Goal: Task Accomplishment & Management: Manage account settings

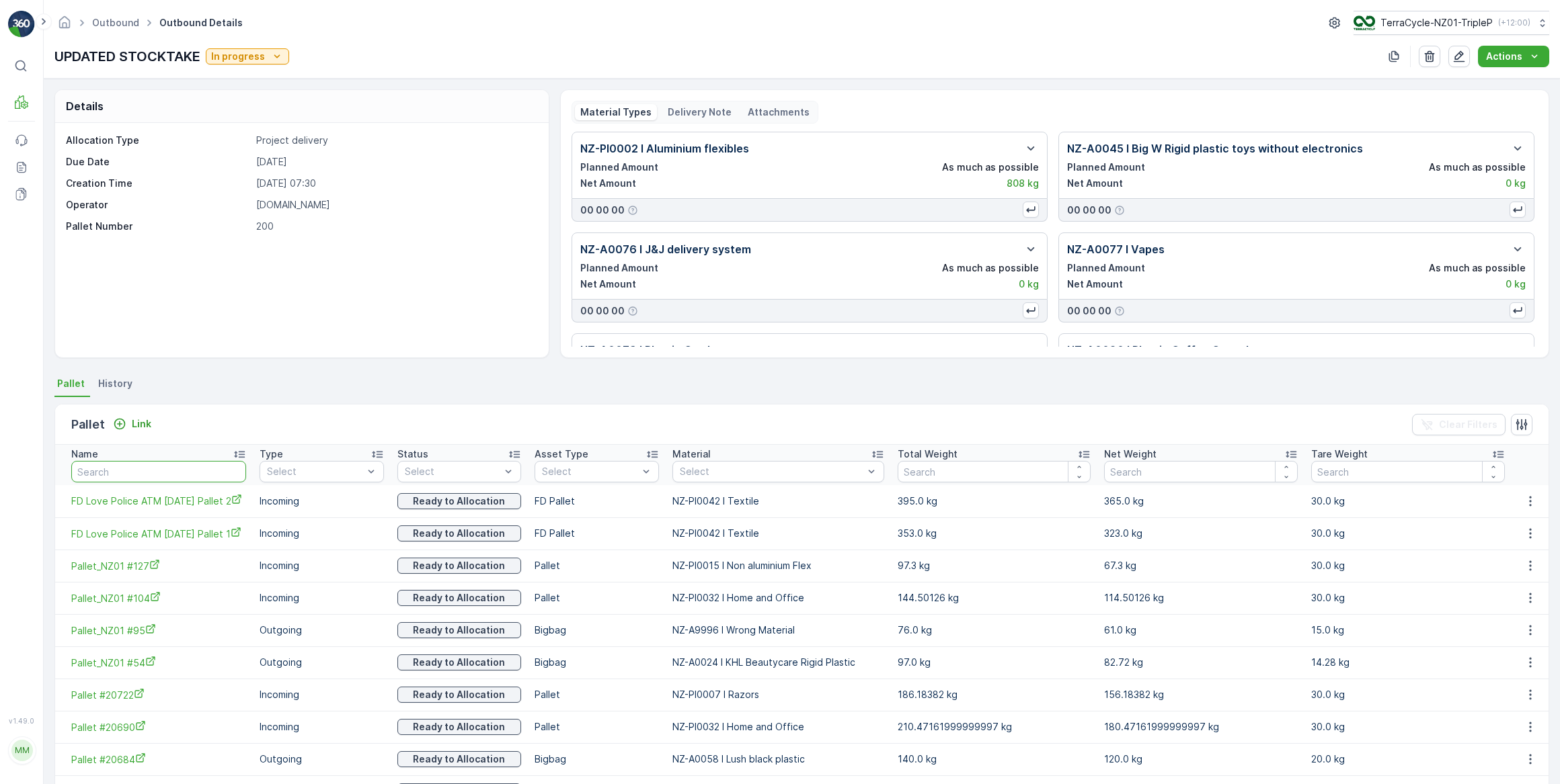
click at [115, 474] on input "text" at bounding box center [159, 471] width 175 height 21
type input "20594"
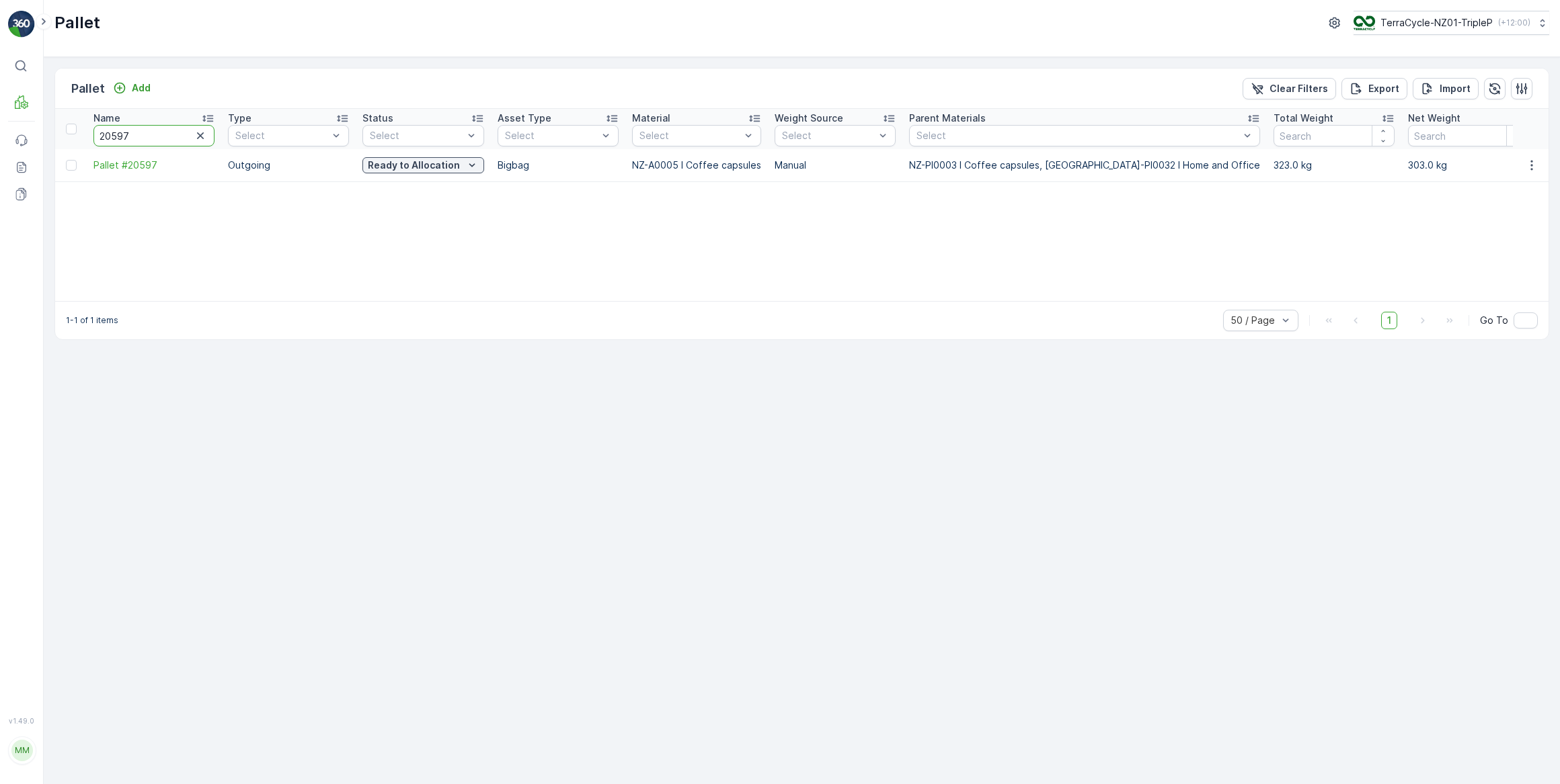
click at [123, 129] on input "20597" at bounding box center [154, 135] width 121 height 21
type input "20594"
click at [1531, 168] on icon "button" at bounding box center [1531, 164] width 2 height 10
click at [1492, 264] on span "Print QR" at bounding box center [1495, 260] width 37 height 14
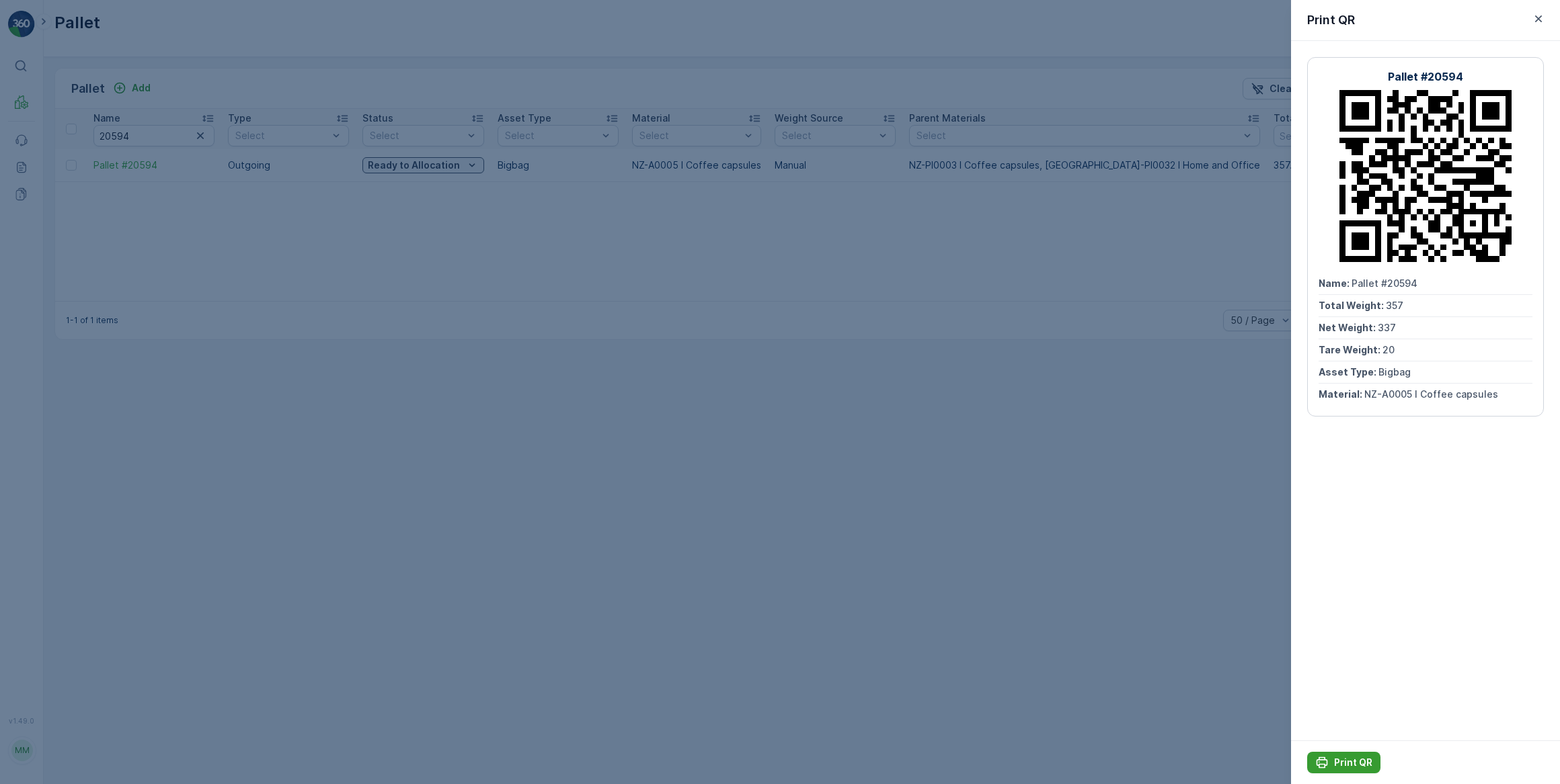
click at [1349, 766] on p "Print QR" at bounding box center [1353, 763] width 38 height 14
drag, startPoint x: 592, startPoint y: 425, endPoint x: 586, endPoint y: 163, distance: 262.1
click at [592, 423] on div at bounding box center [780, 392] width 1560 height 784
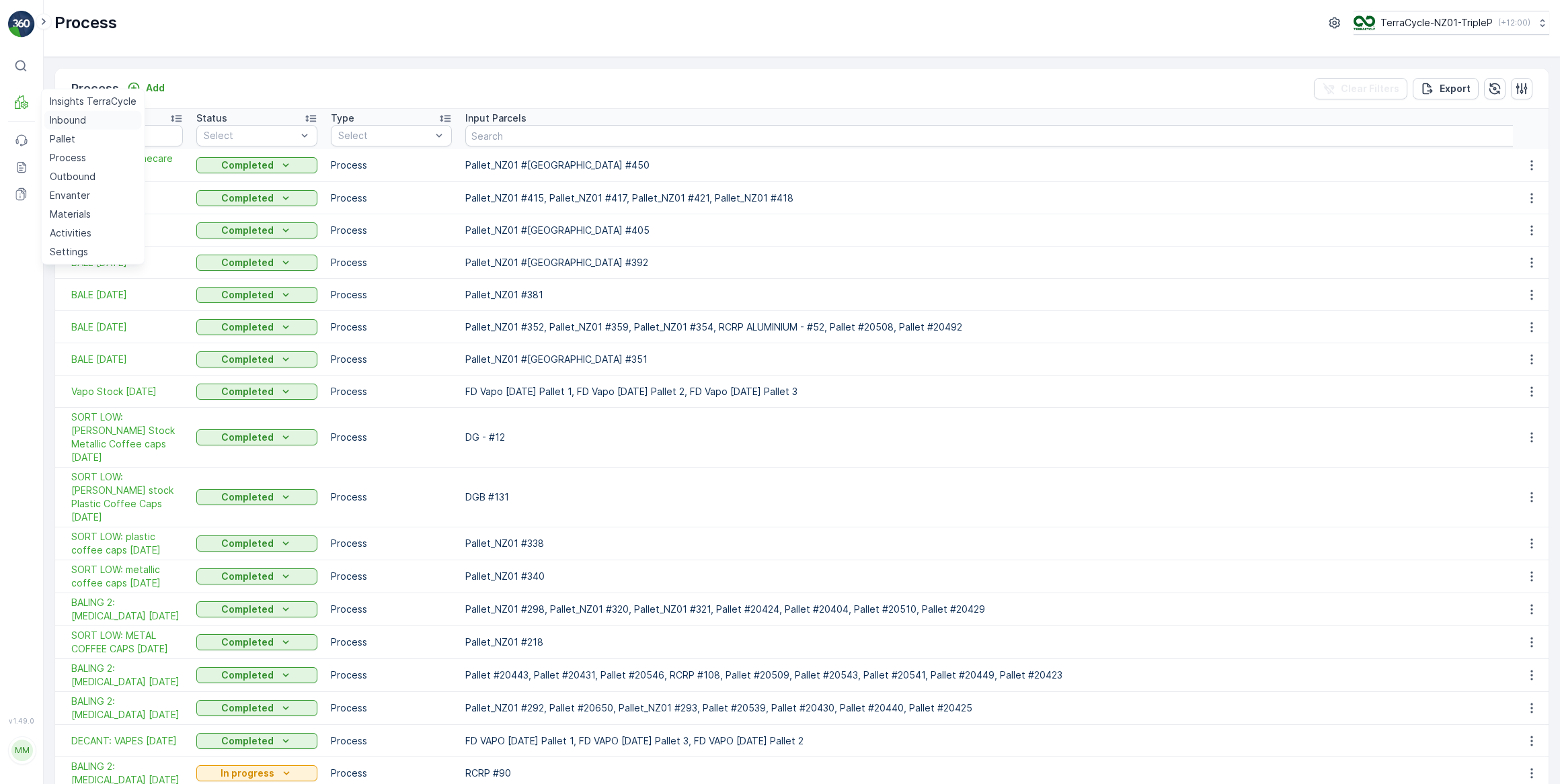
drag, startPoint x: 73, startPoint y: 141, endPoint x: 130, endPoint y: 114, distance: 63.1
click at [73, 141] on p "Pallet" at bounding box center [63, 139] width 25 height 14
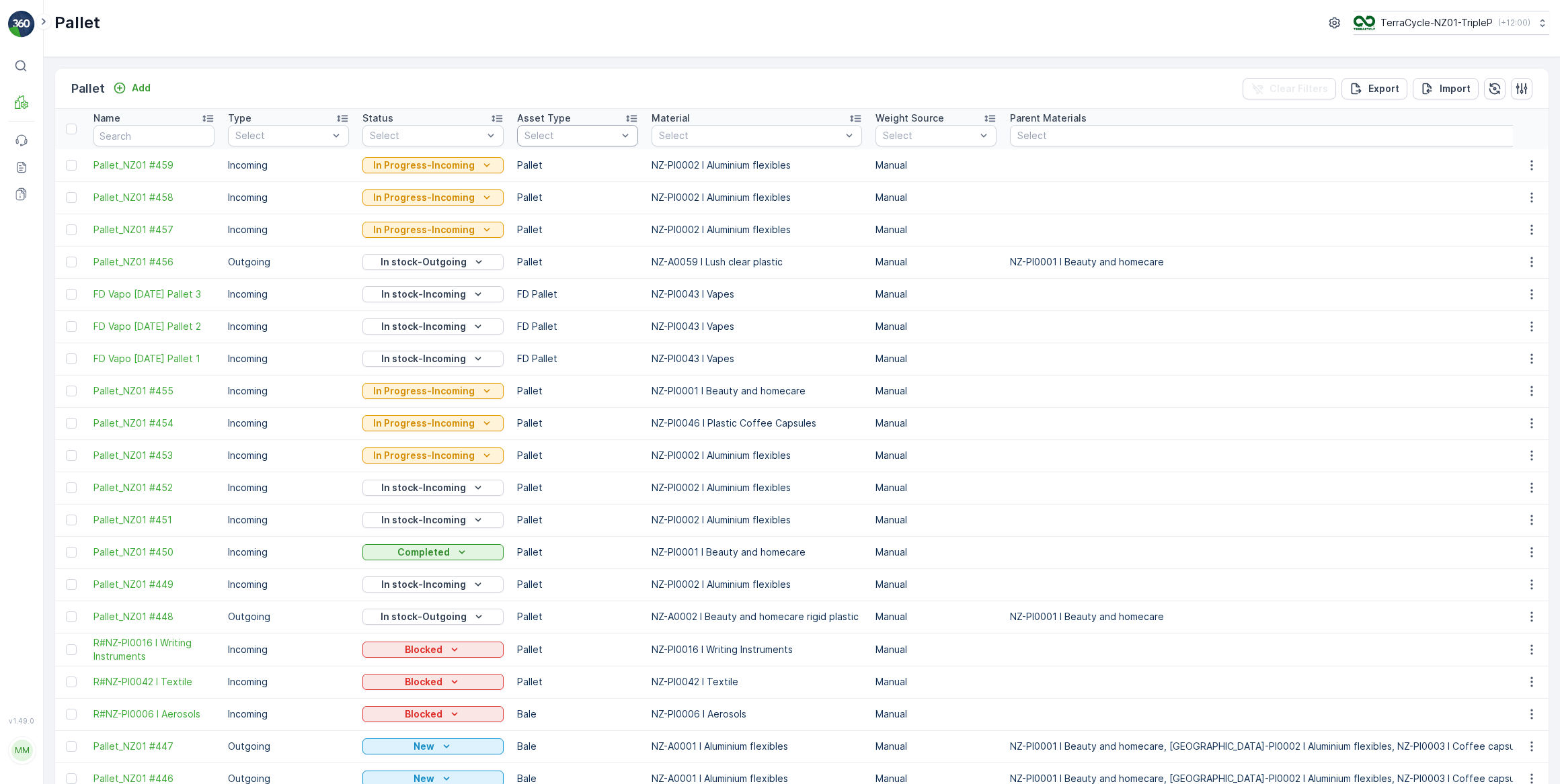
click at [549, 134] on div at bounding box center [571, 136] width 95 height 11
click at [559, 182] on div "Bigbag" at bounding box center [578, 187] width 105 height 11
click at [804, 140] on div at bounding box center [749, 136] width 185 height 11
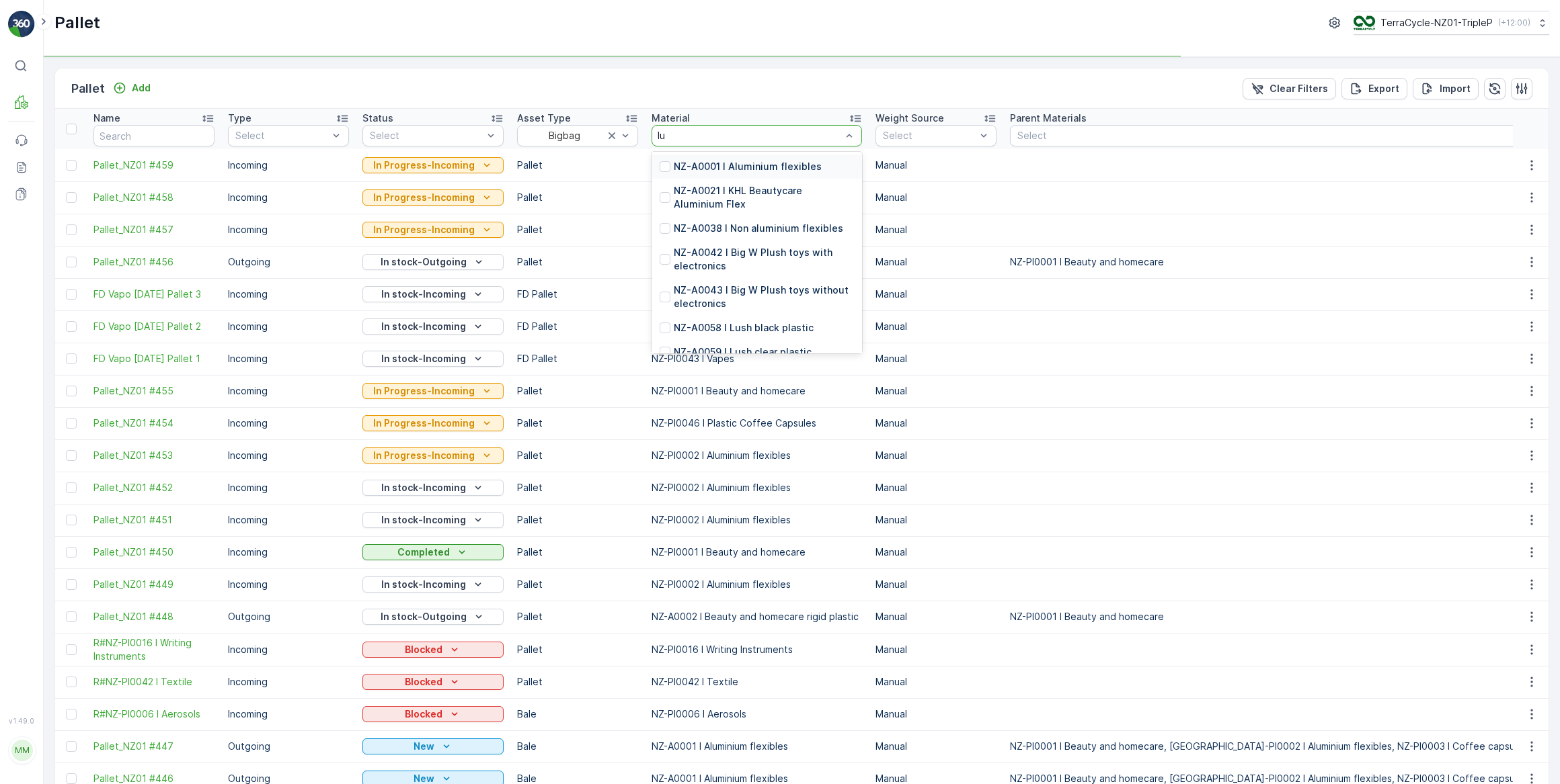
type input "lus"
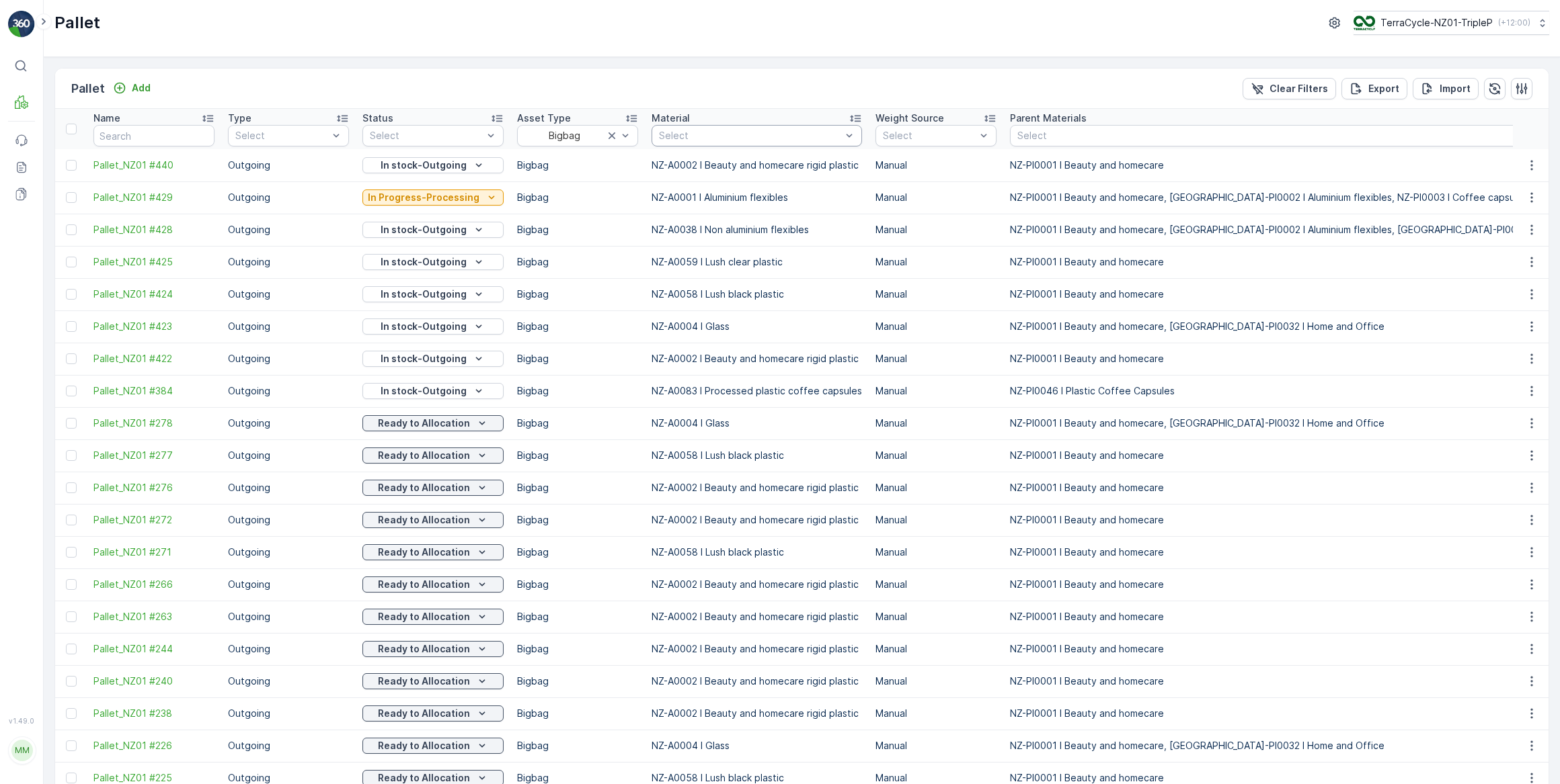
click at [772, 133] on div at bounding box center [749, 136] width 185 height 11
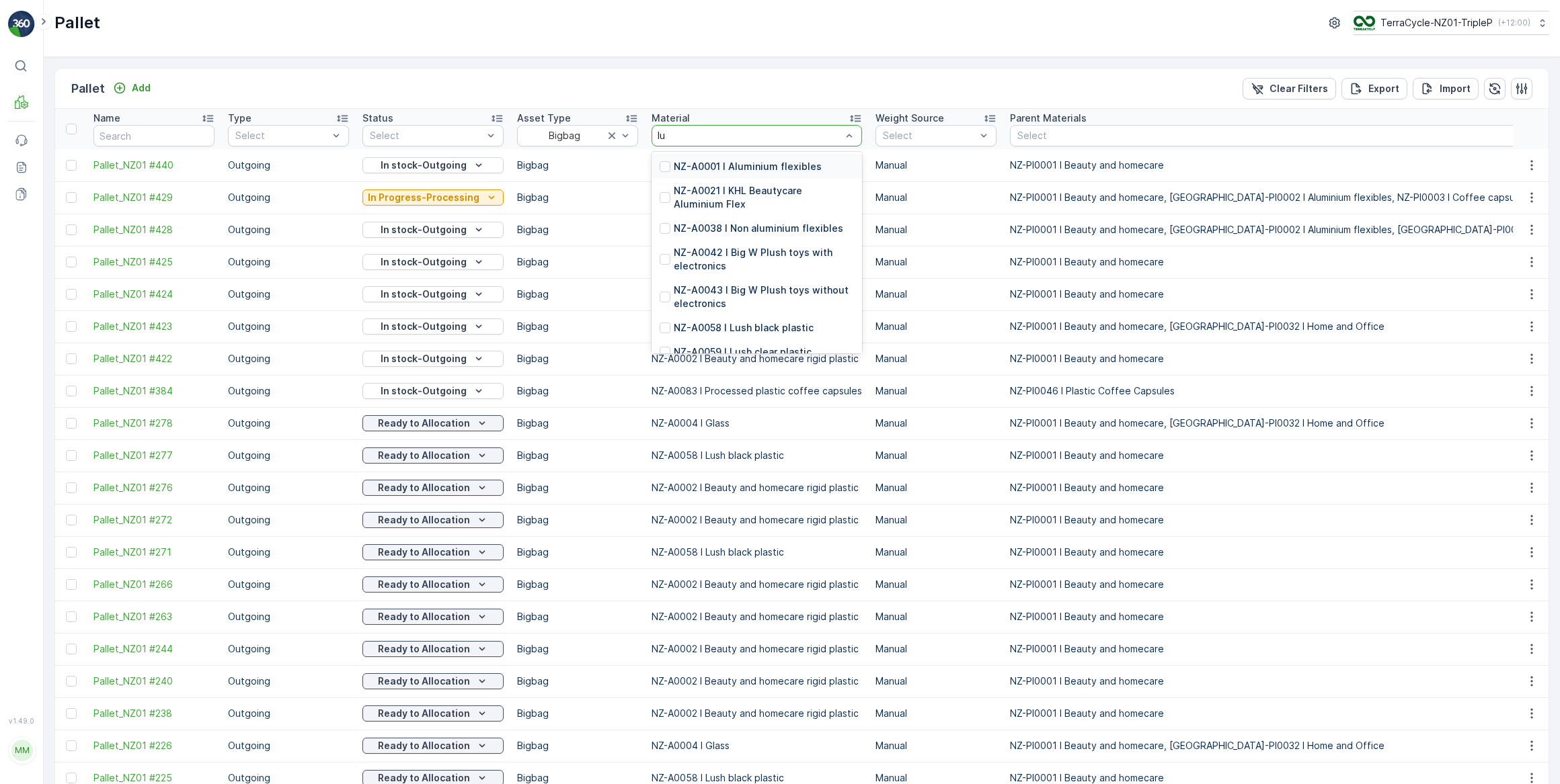
type input "lus"
click at [660, 242] on div at bounding box center [665, 242] width 11 height 11
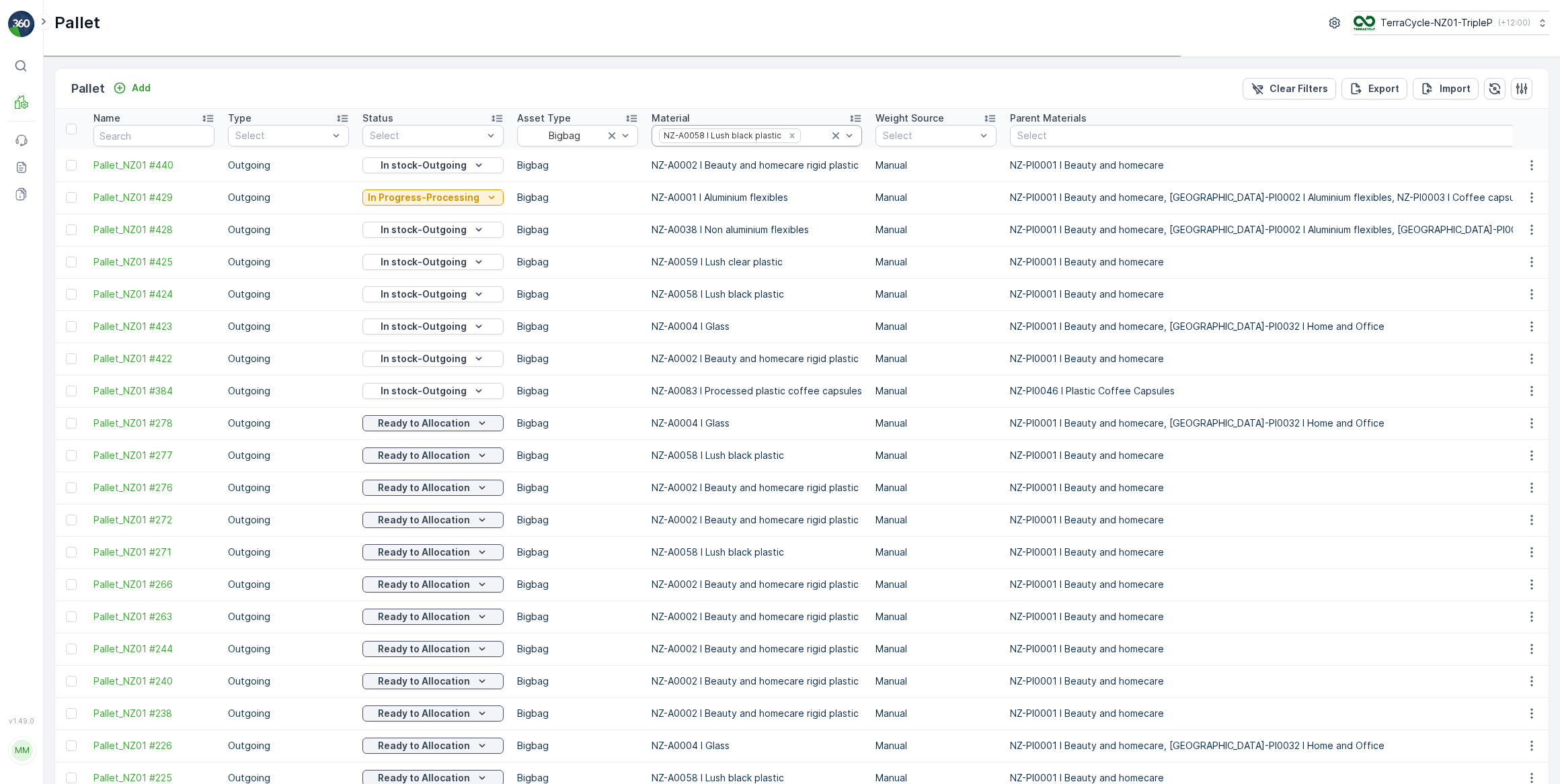
click at [806, 135] on div at bounding box center [815, 136] width 27 height 11
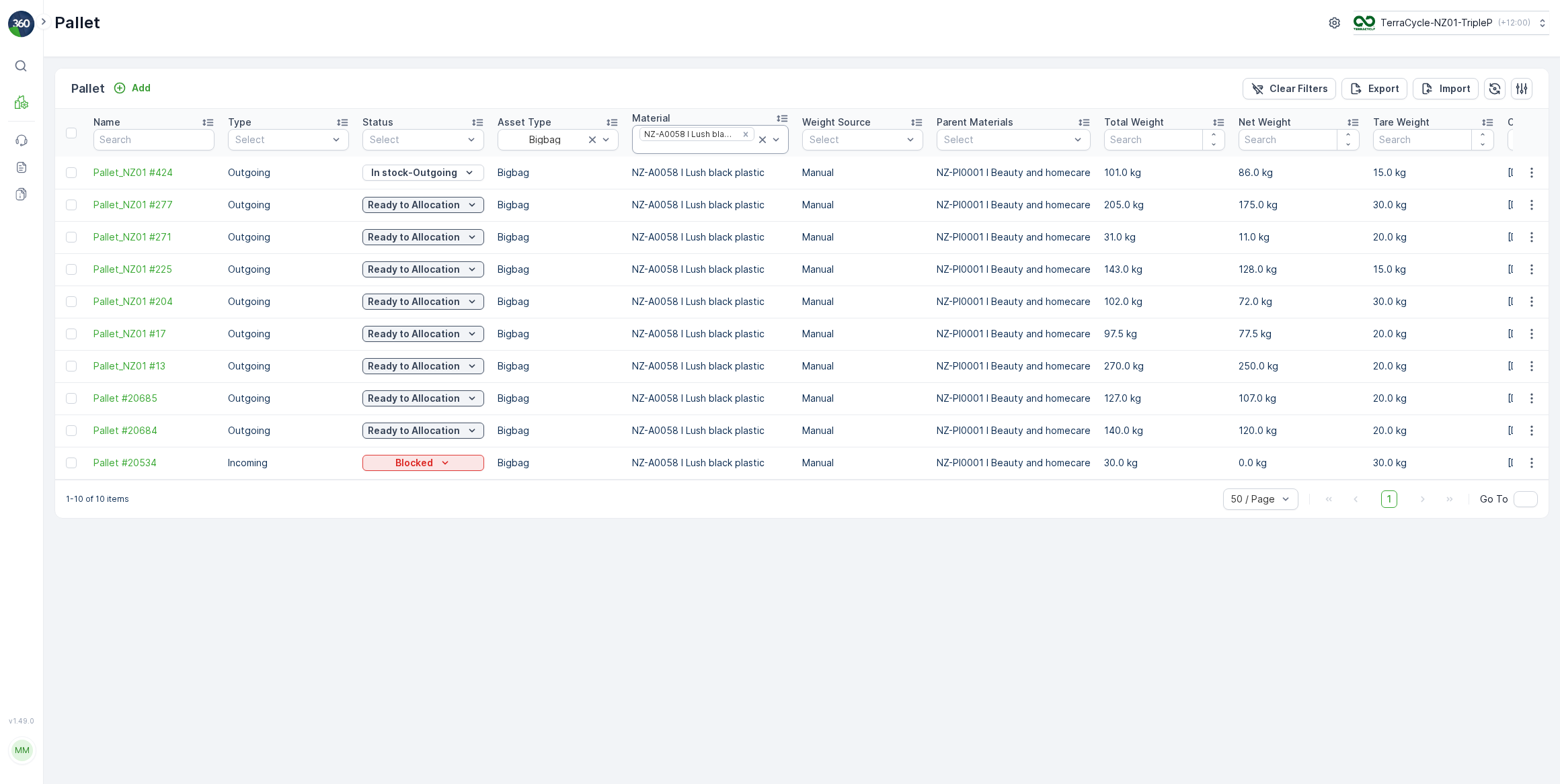
click at [726, 147] on div at bounding box center [697, 148] width 118 height 11
type input "lus"
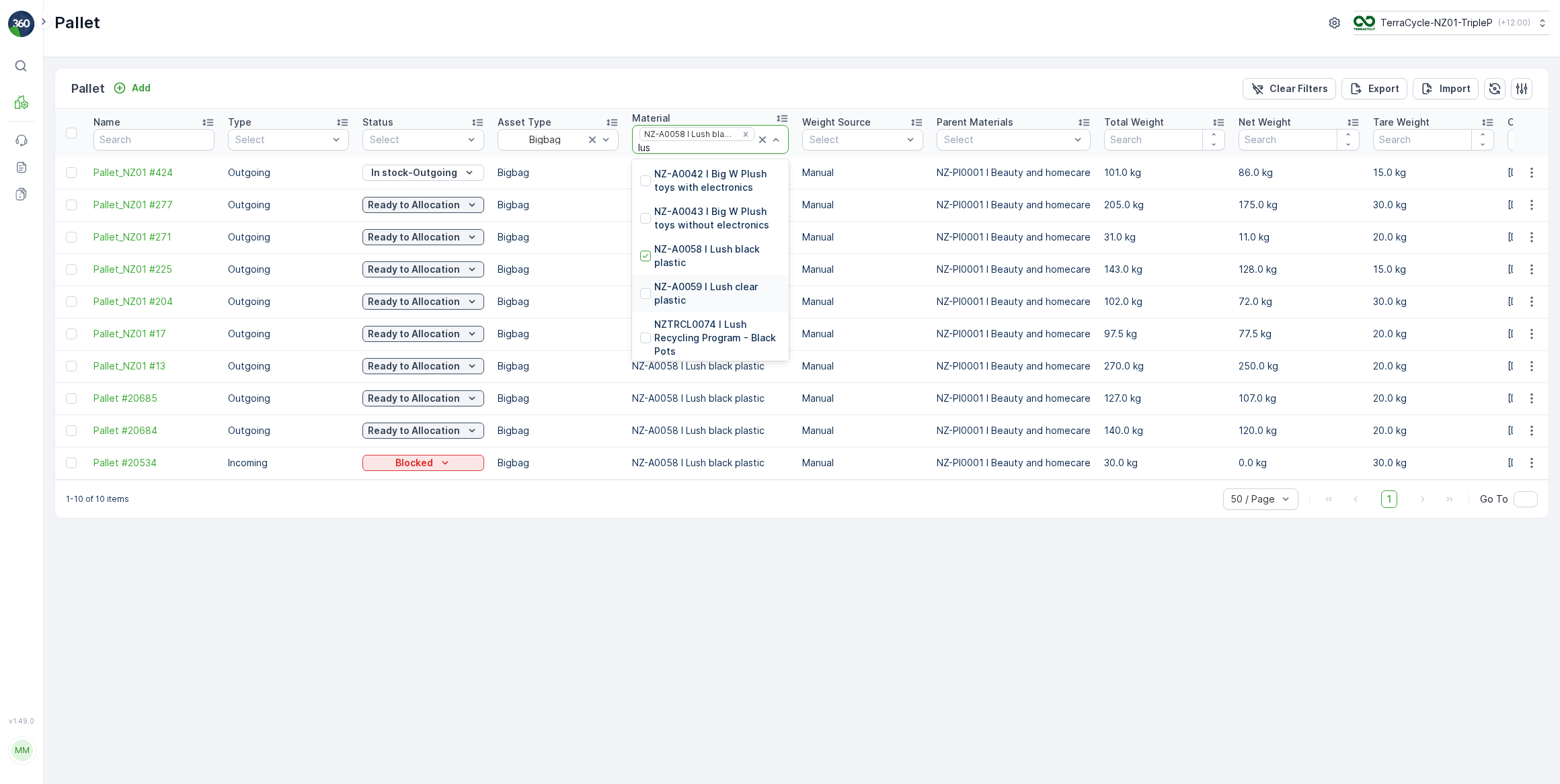
click at [691, 289] on p "NZ-A0059 I Lush clear plastic" at bounding box center [717, 294] width 126 height 27
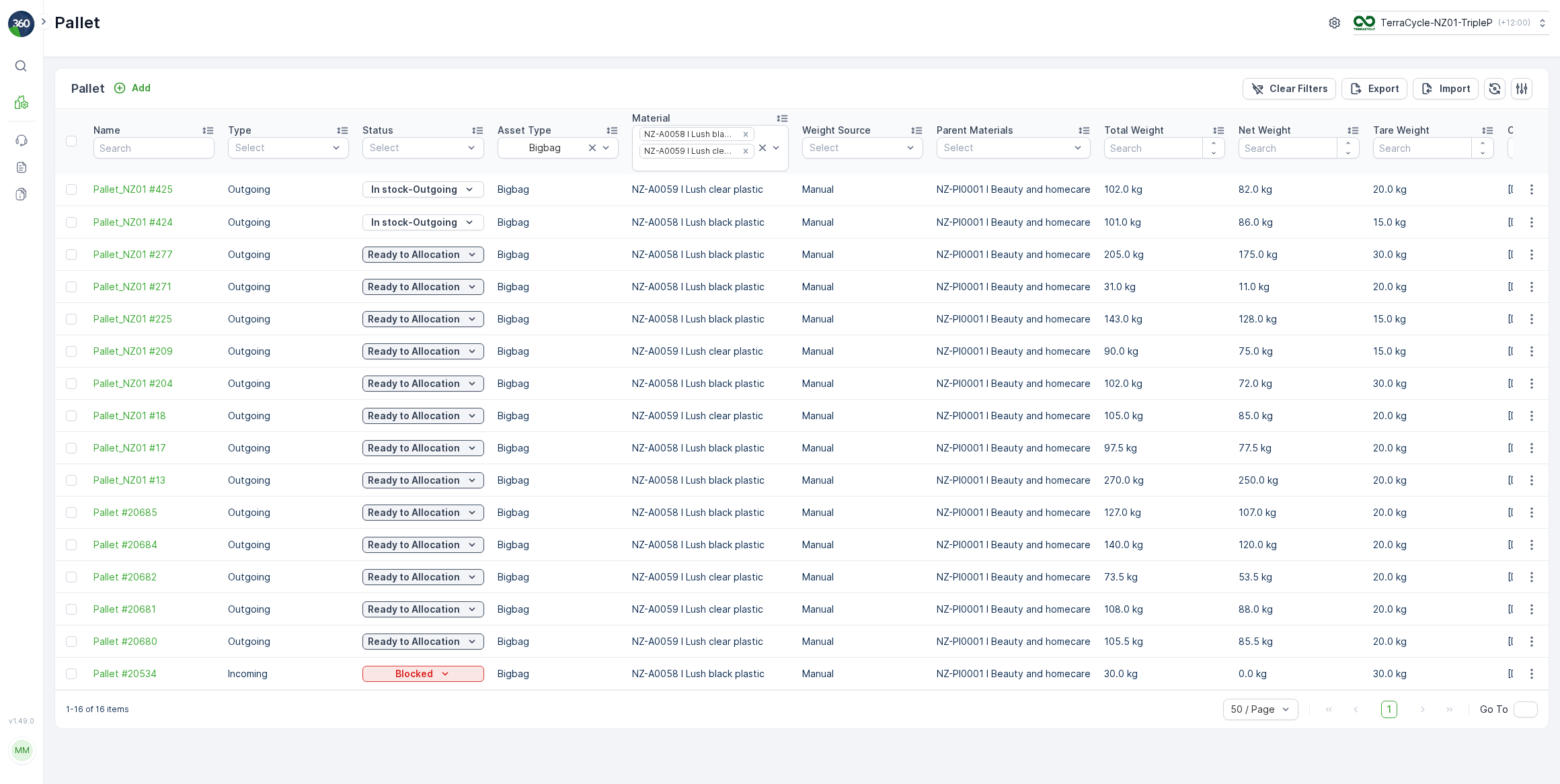
click at [716, 164] on div at bounding box center [697, 165] width 118 height 11
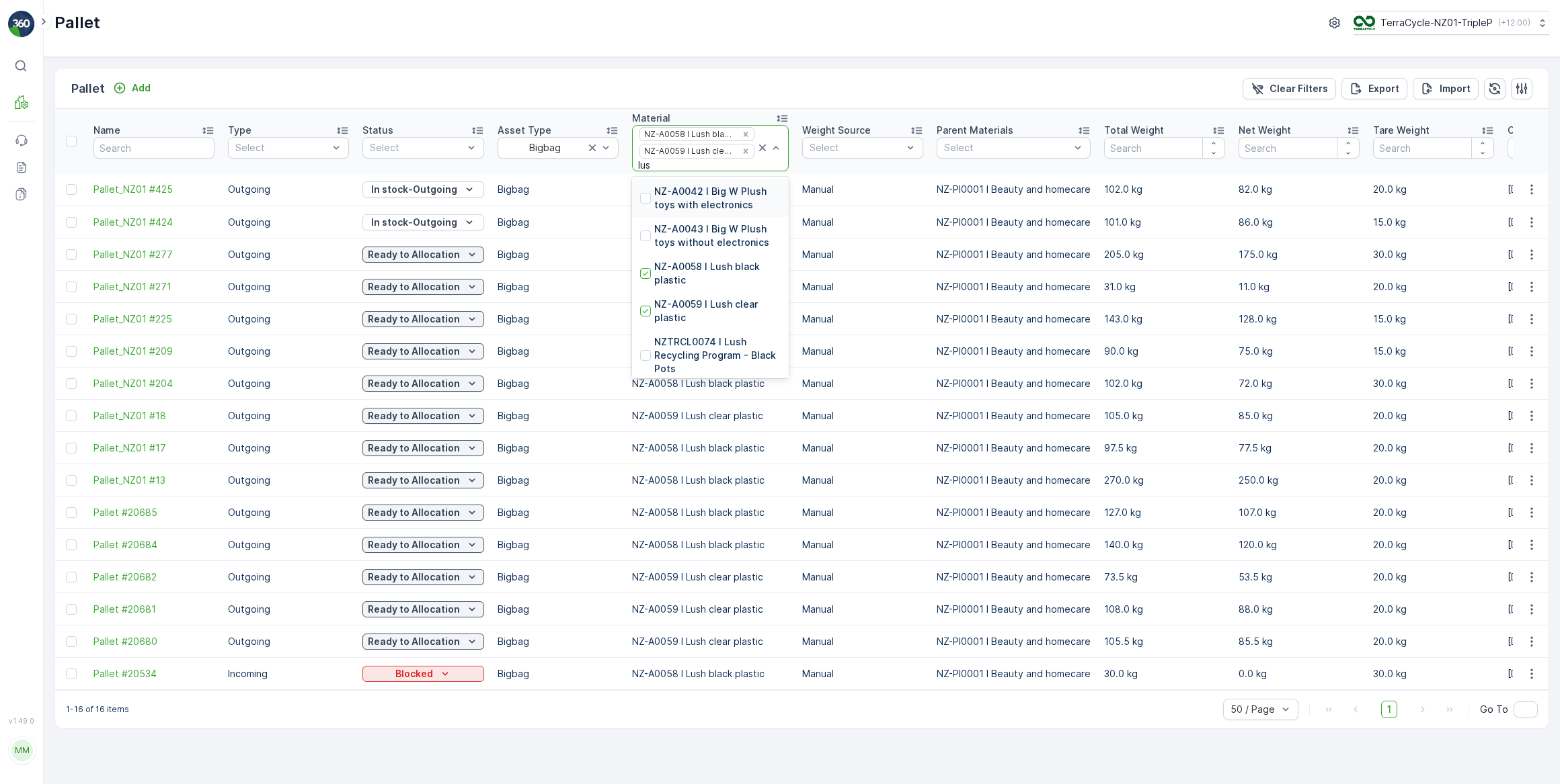
type input "lush"
click at [648, 348] on div at bounding box center [645, 350] width 11 height 11
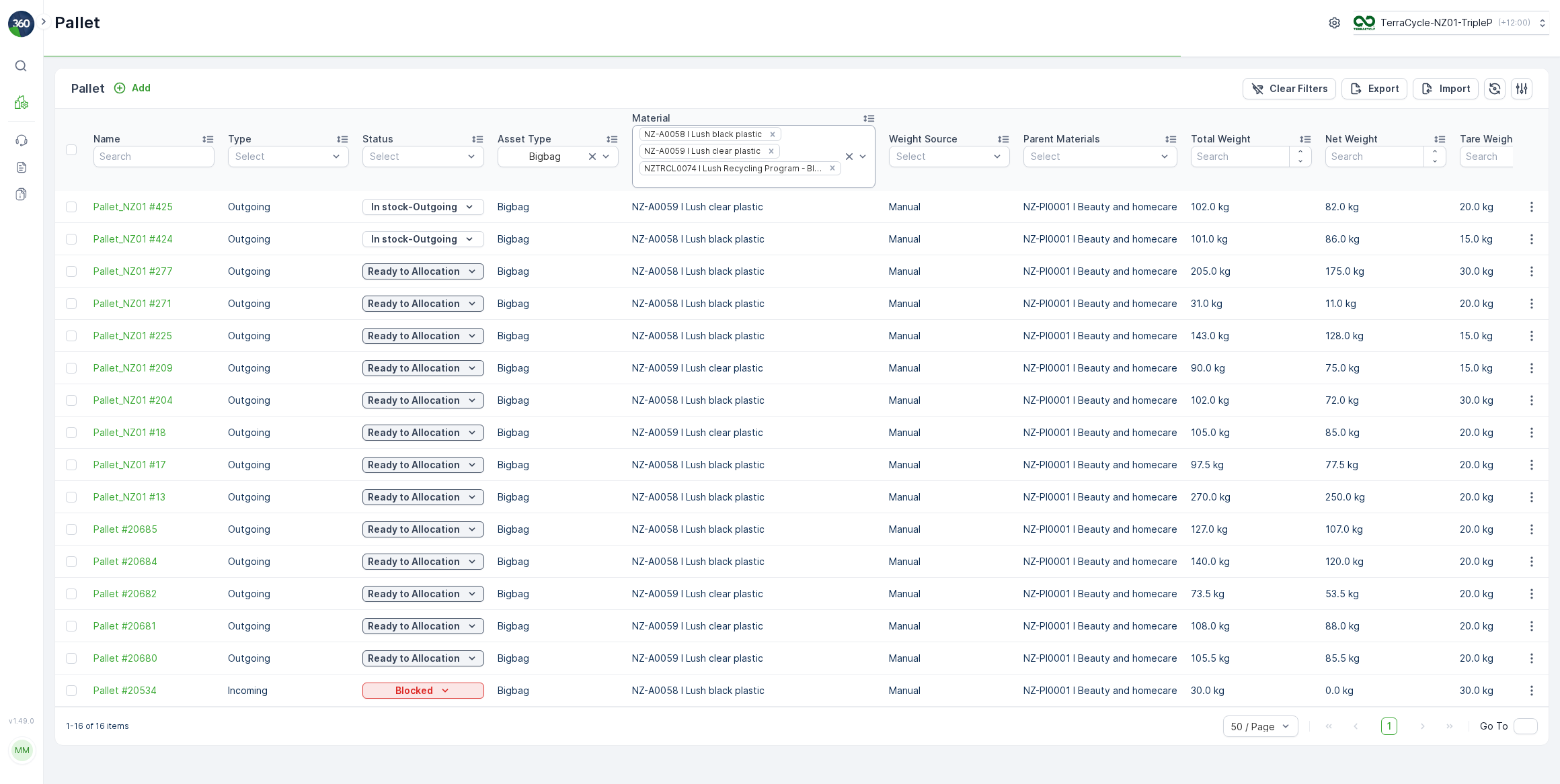
click at [817, 182] on div at bounding box center [740, 182] width 204 height 11
click at [805, 183] on div at bounding box center [740, 182] width 204 height 11
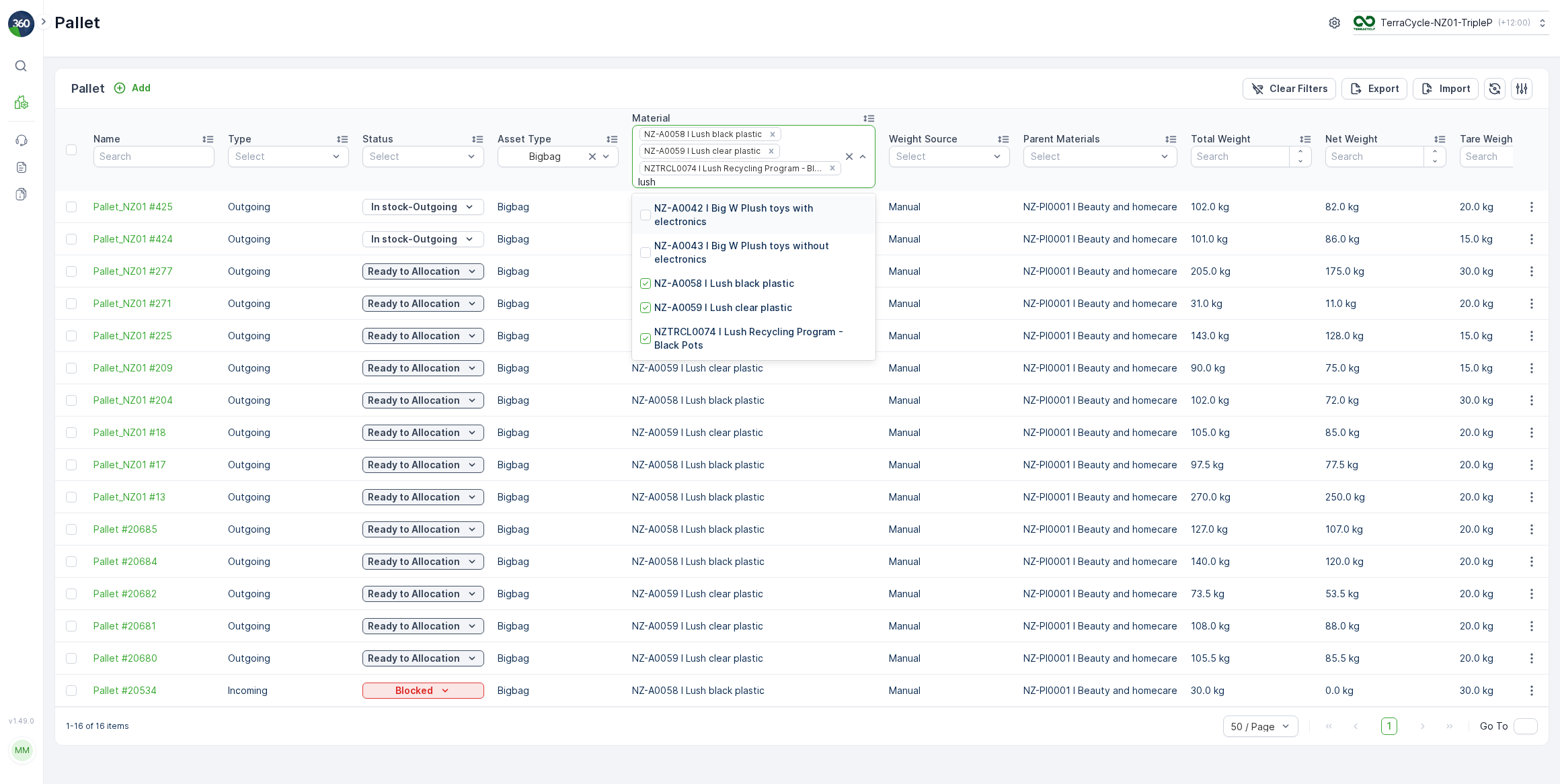
type input "lush"
click at [917, 119] on th "Weight Source Select" at bounding box center [949, 149] width 134 height 82
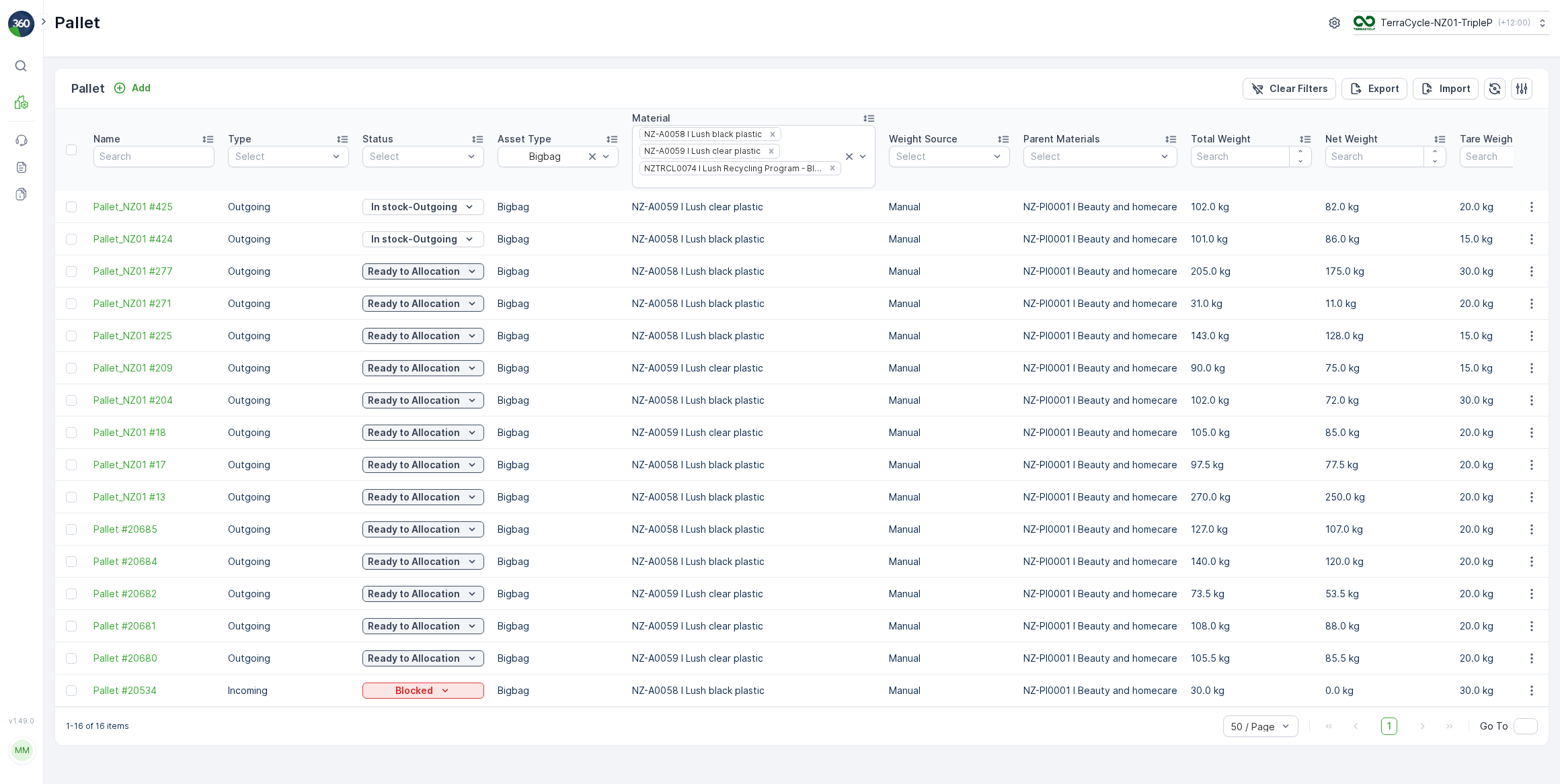
click at [1300, 141] on icon at bounding box center [1306, 140] width 11 height 6
click at [1300, 140] on icon at bounding box center [1302, 140] width 3 height 6
click at [878, 81] on div "Pallet Add Clear Filters Export Import" at bounding box center [801, 88] width 1493 height 41
click at [1554, 305] on div "Pallet Add Clear Filters Export Import Name Type Select Status Select Asset Typ…" at bounding box center [802, 420] width 1516 height 727
click at [842, 157] on icon at bounding box center [849, 156] width 14 height 14
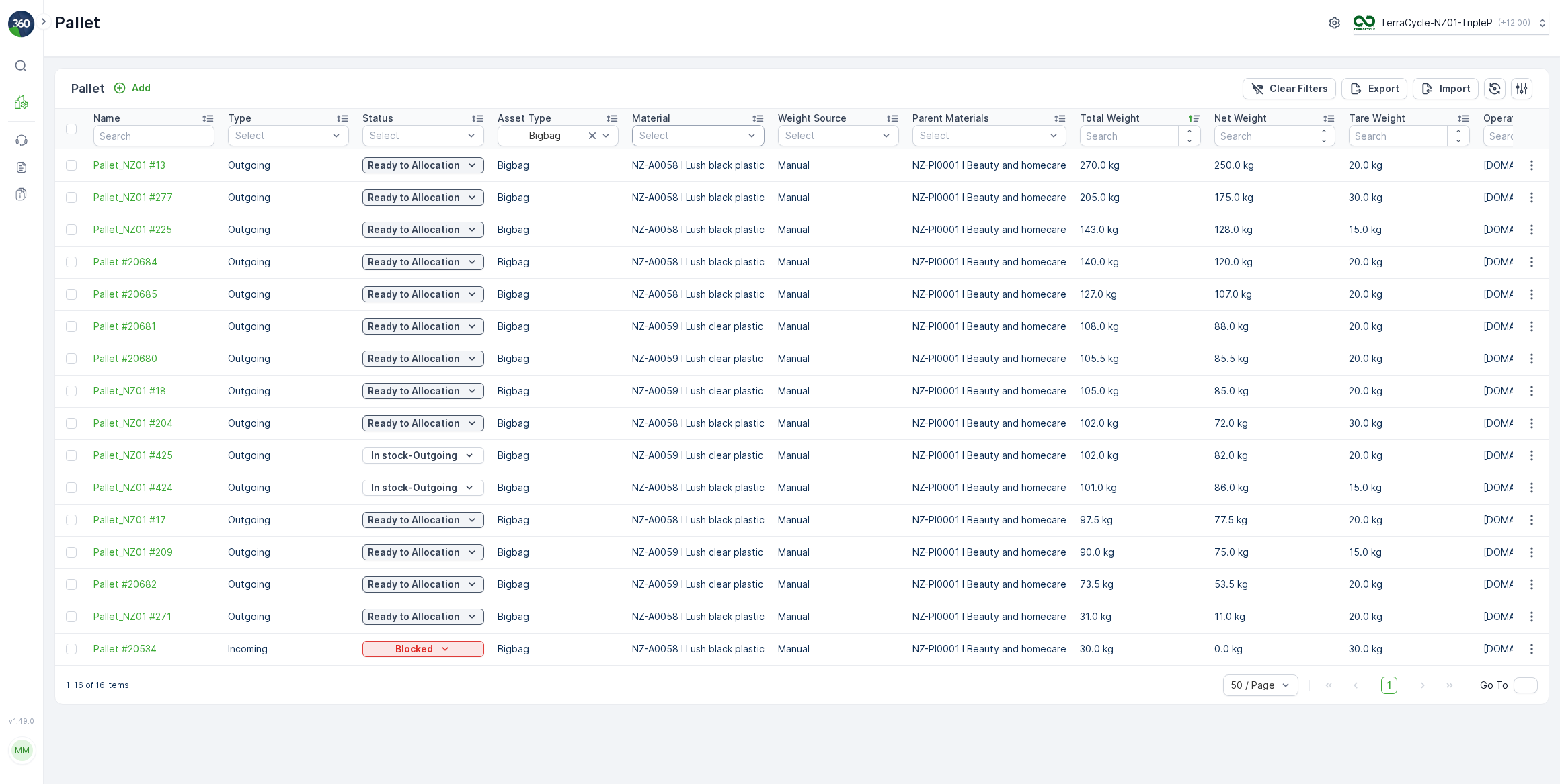
click at [733, 133] on div at bounding box center [691, 136] width 107 height 11
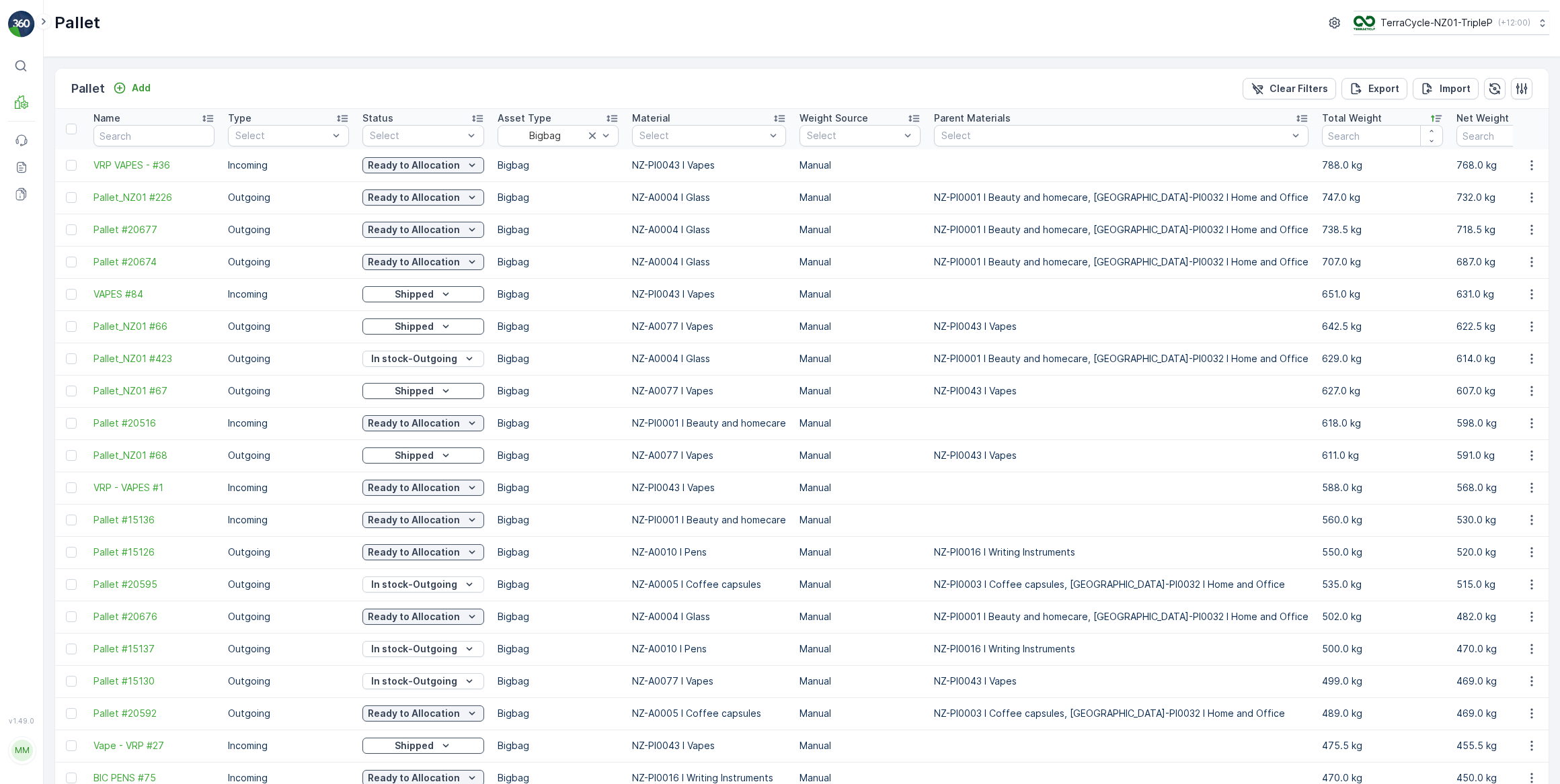
click at [153, 134] on input "text" at bounding box center [154, 135] width 121 height 21
type input "mecca"
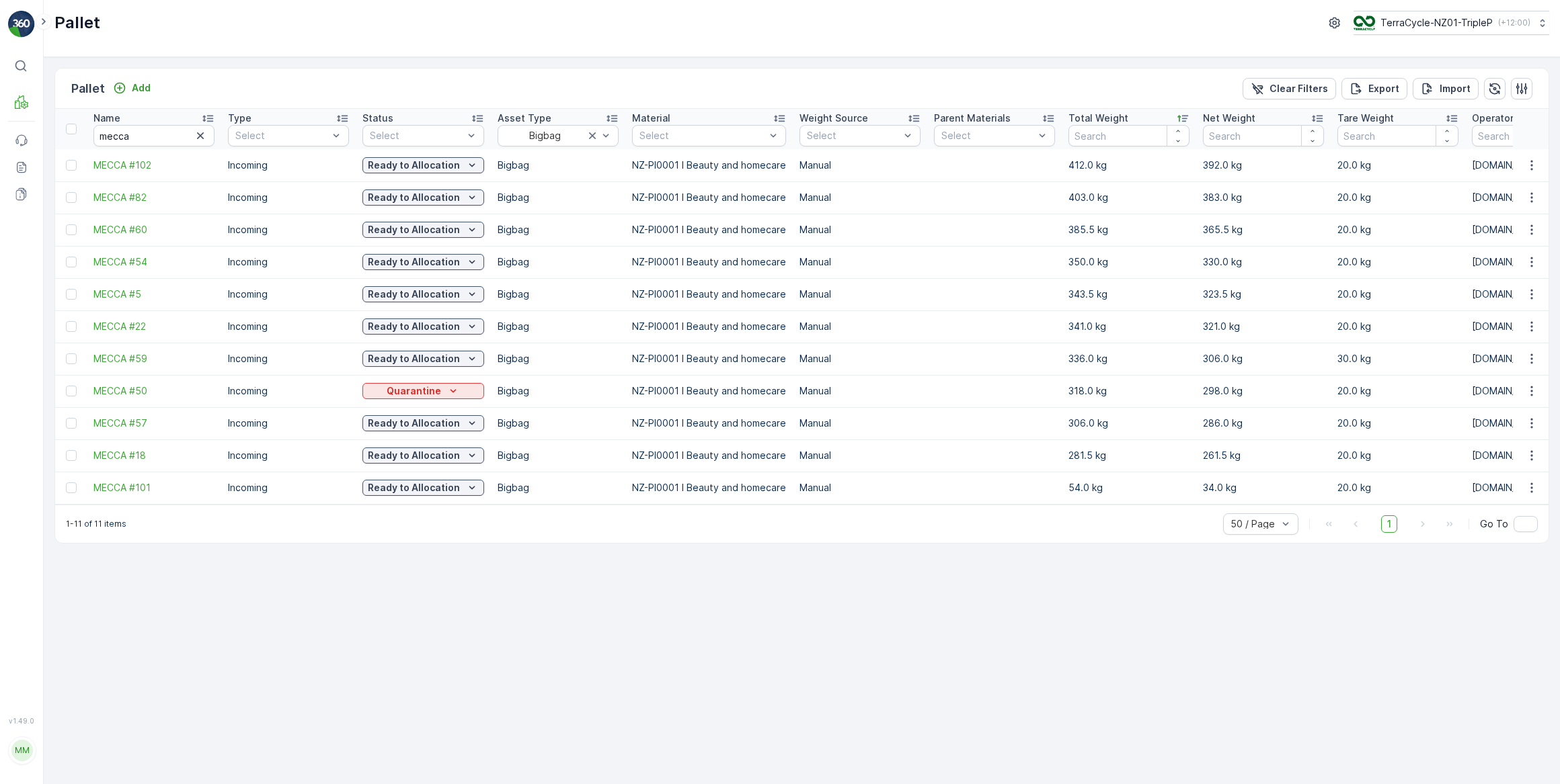
drag, startPoint x: 68, startPoint y: 164, endPoint x: 68, endPoint y: 190, distance: 26.0
click at [68, 164] on div at bounding box center [72, 165] width 11 height 11
click at [66, 160] on input "checkbox" at bounding box center [66, 160] width 0 height 0
click at [71, 199] on div at bounding box center [72, 198] width 11 height 11
click at [66, 192] on input "checkbox" at bounding box center [66, 192] width 0 height 0
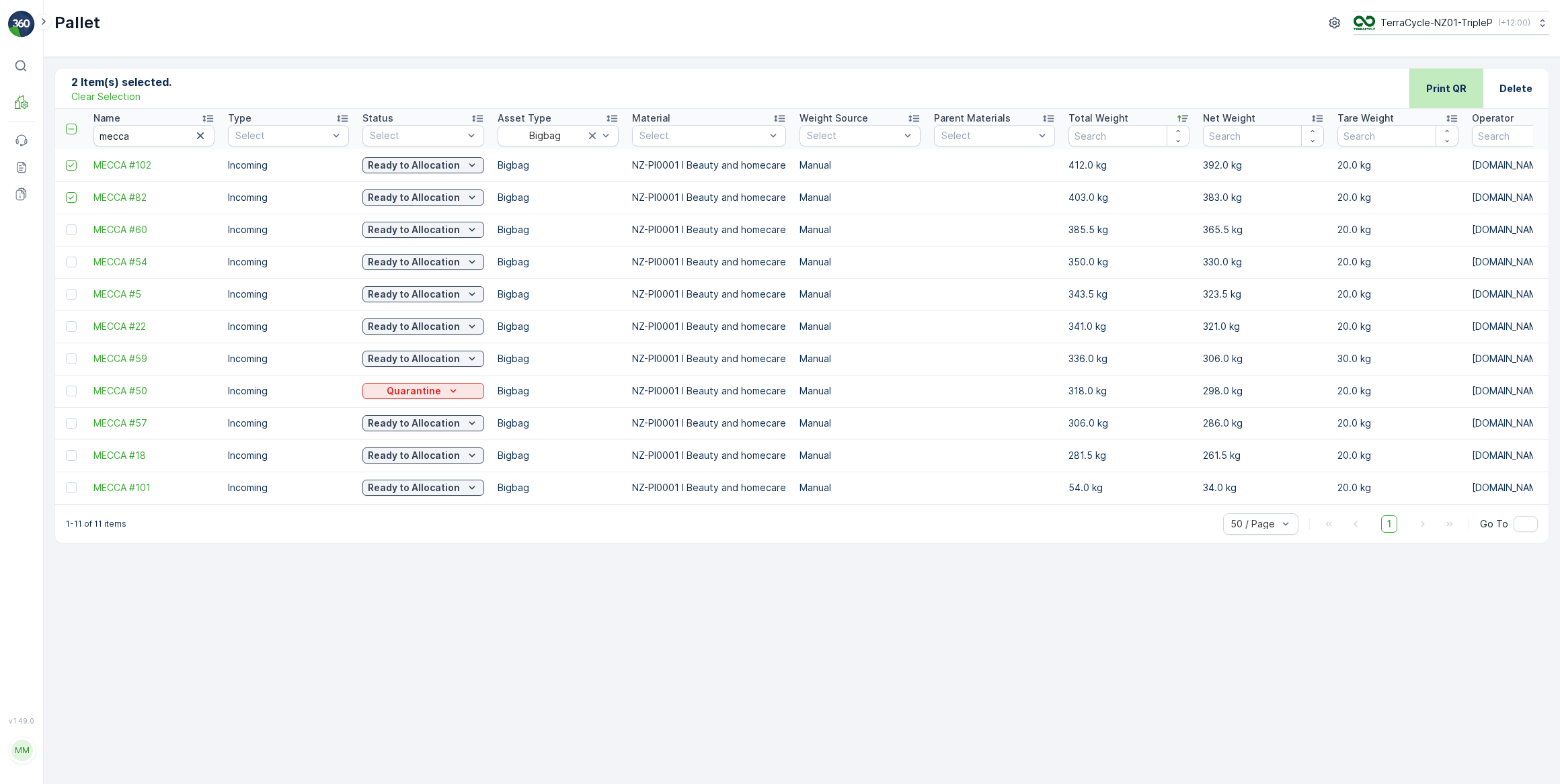
click at [1436, 80] on div "Print QR" at bounding box center [1446, 88] width 41 height 40
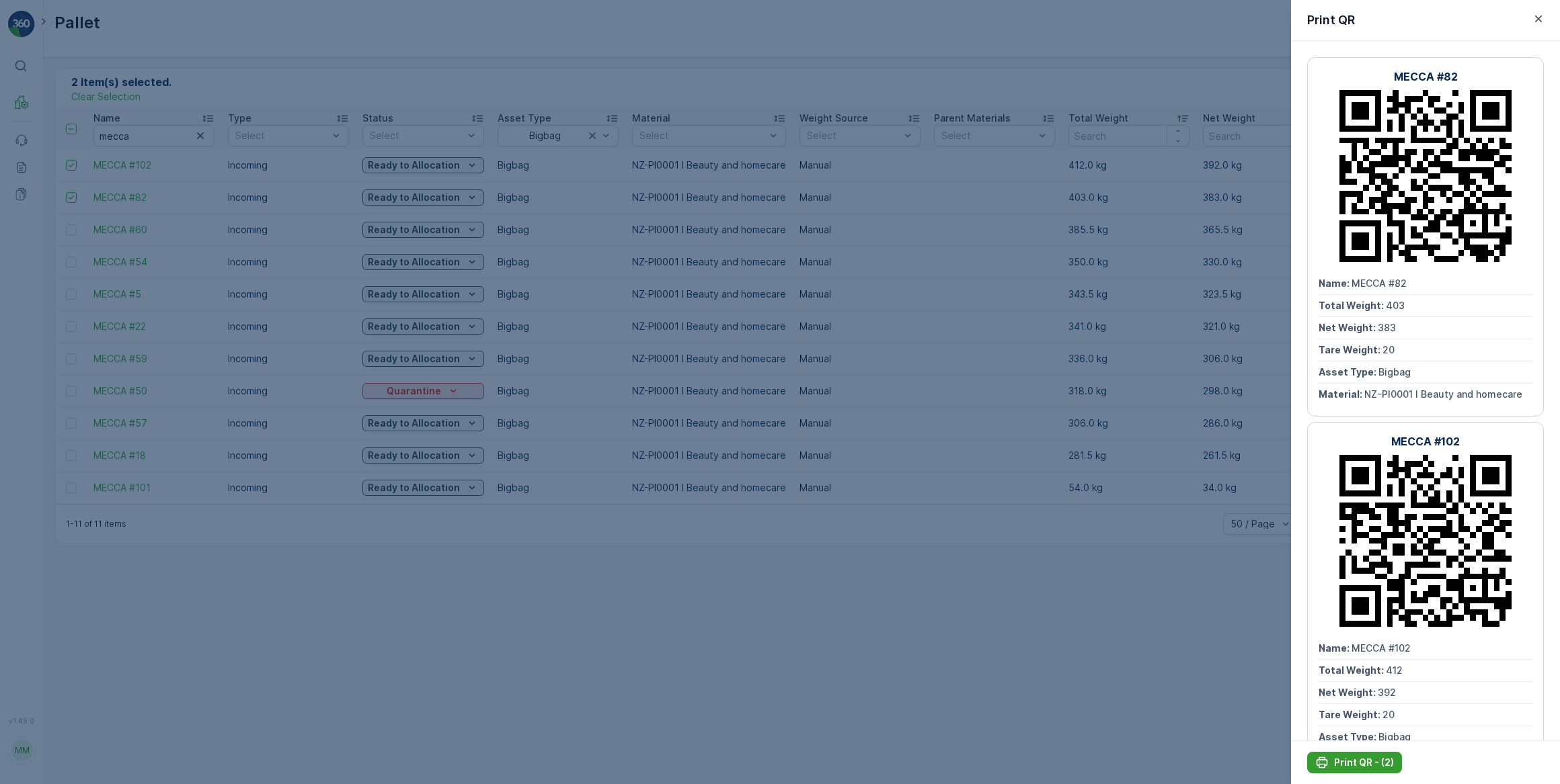
click at [1350, 763] on p "Print QR - (2)" at bounding box center [1363, 763] width 60 height 14
click at [500, 29] on div at bounding box center [780, 392] width 1560 height 784
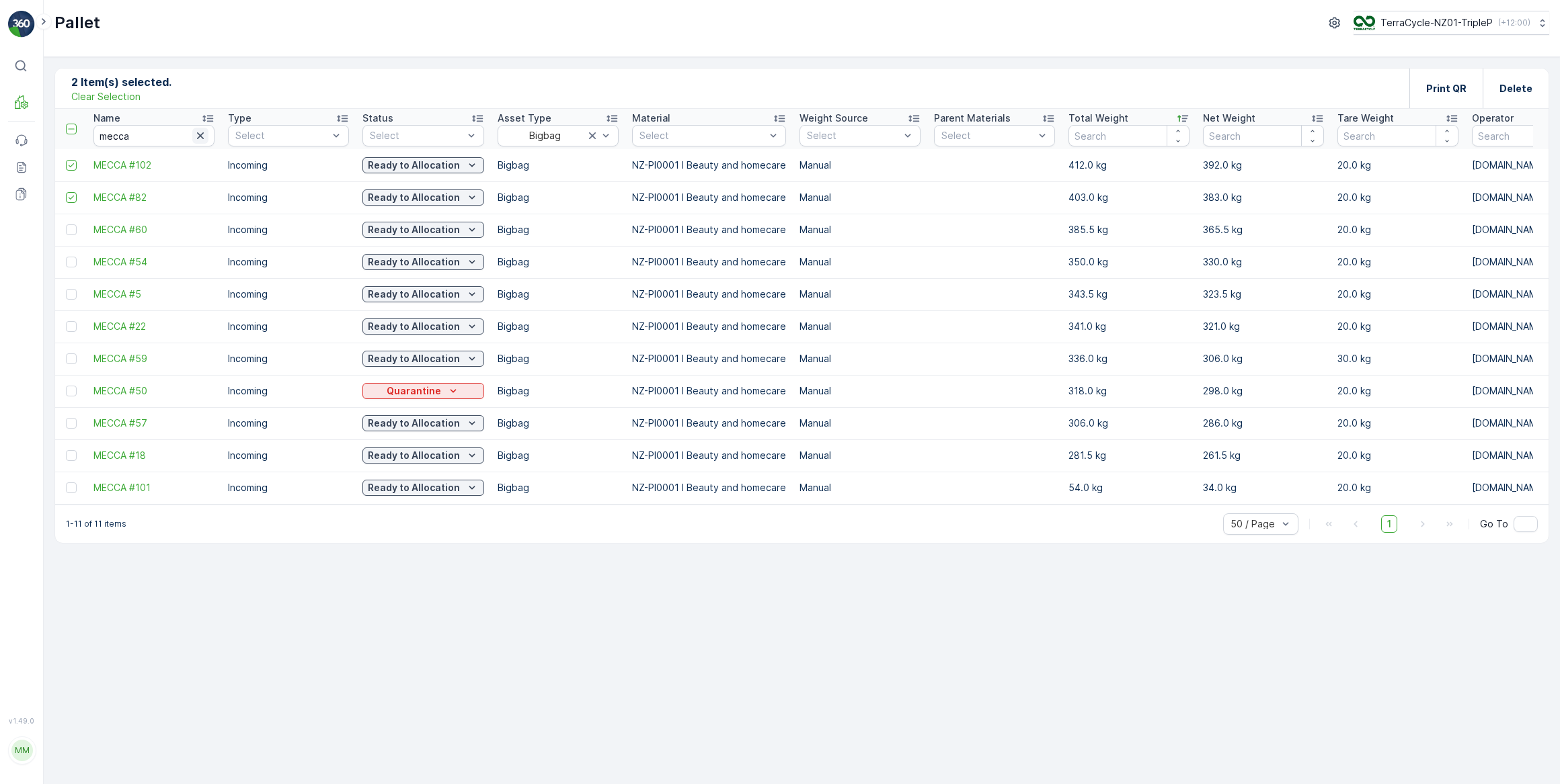
click at [199, 142] on button "button" at bounding box center [200, 136] width 16 height 16
click at [199, 137] on input "text" at bounding box center [154, 135] width 121 height 21
click at [691, 134] on div at bounding box center [703, 136] width 129 height 11
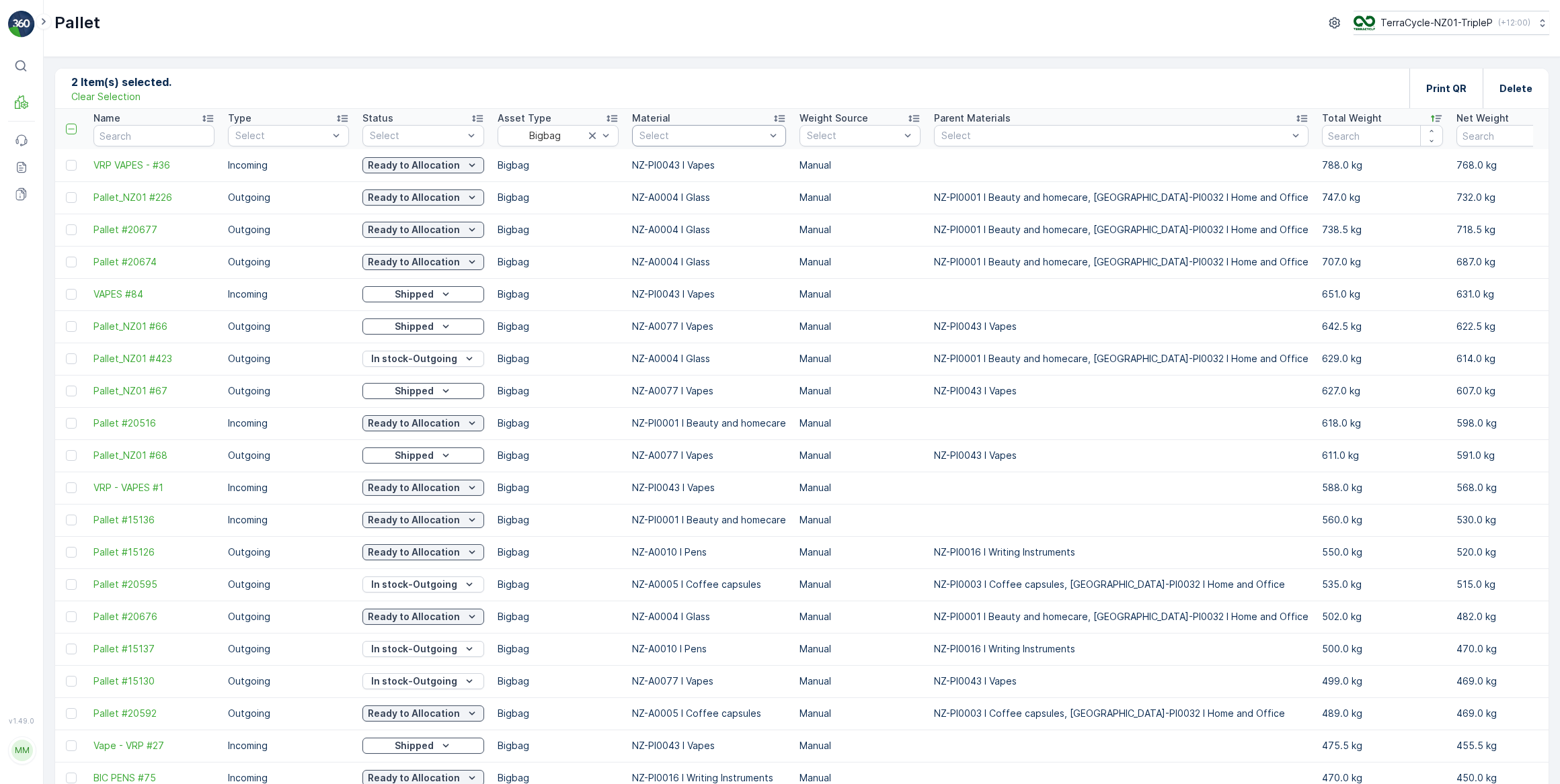
click at [692, 133] on div at bounding box center [703, 136] width 129 height 11
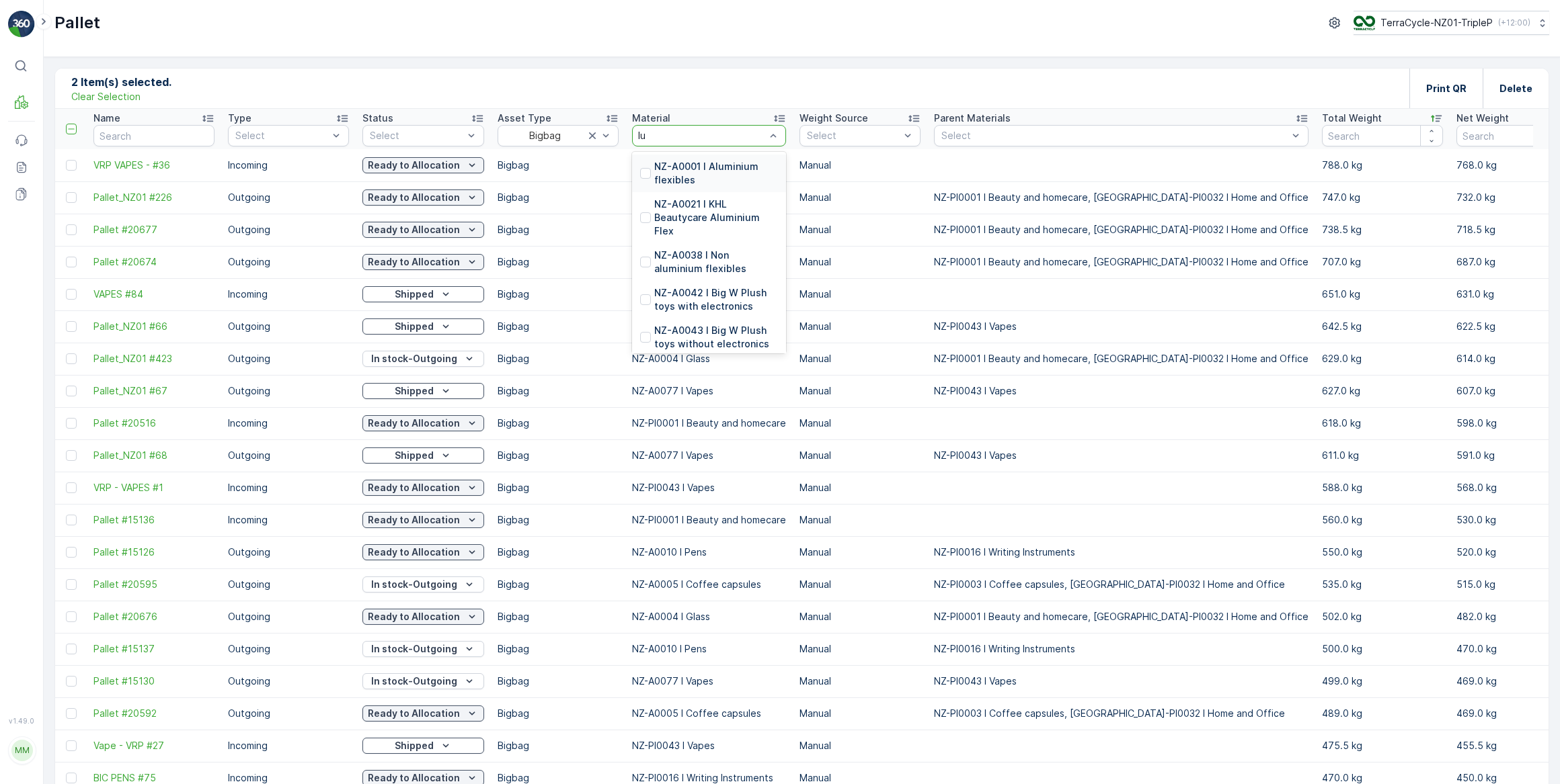
type input "lus"
click at [671, 245] on p "NZ-A0058 I Lush black plastic" at bounding box center [716, 249] width 124 height 27
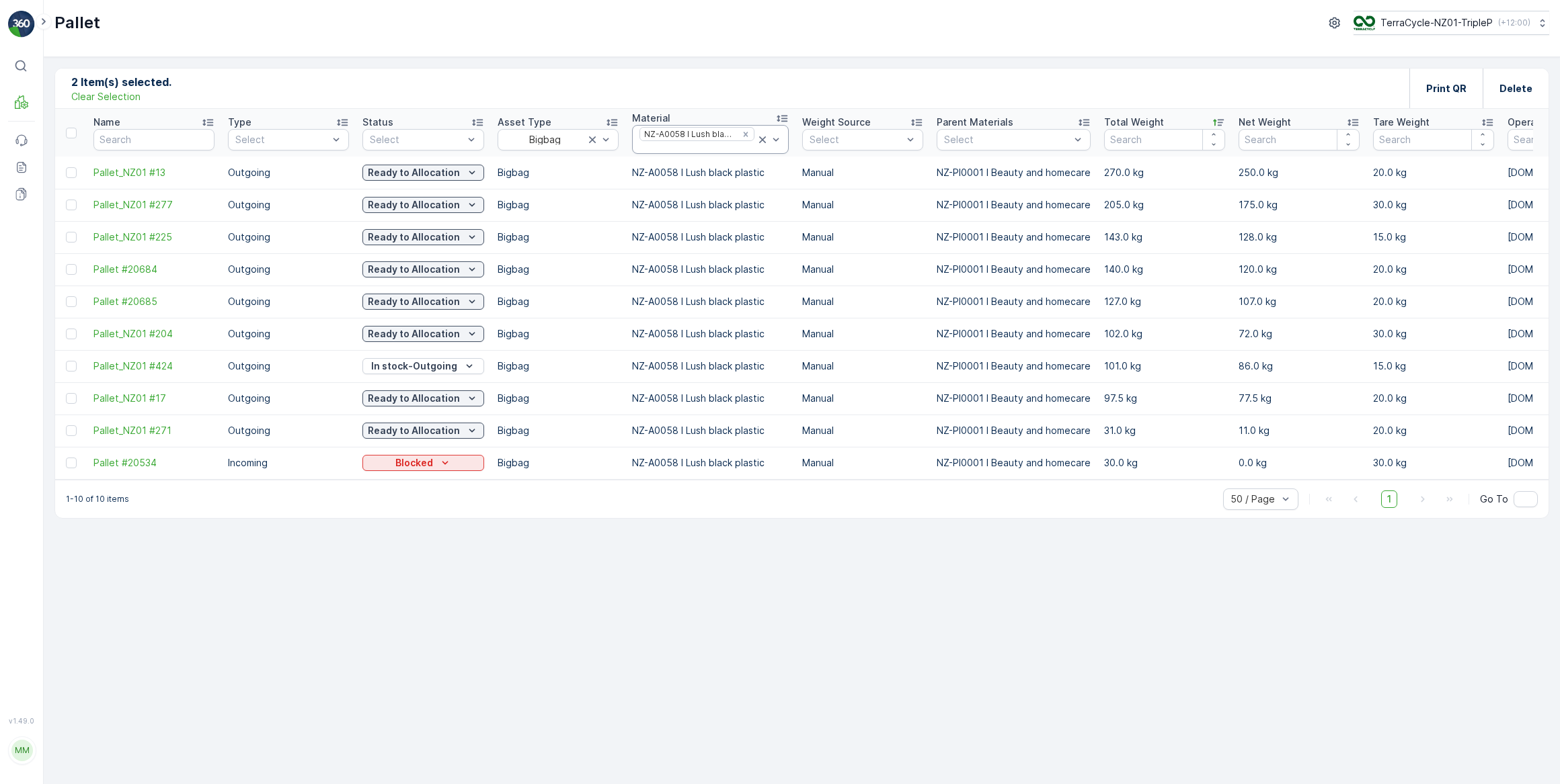
click at [702, 145] on div at bounding box center [697, 148] width 118 height 11
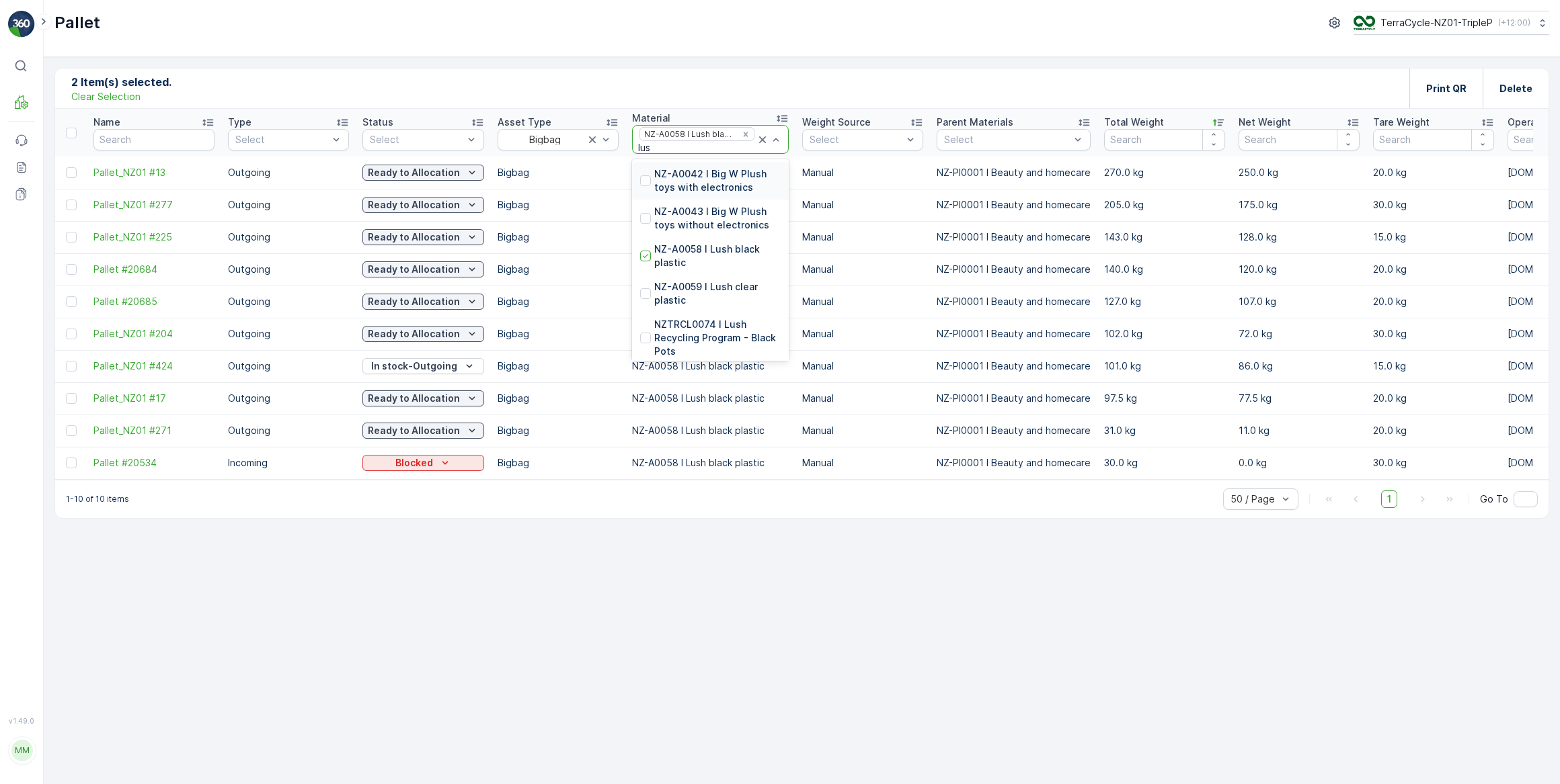
type input "lush"
click at [712, 286] on p "NZ-A0059 I Lush clear plastic" at bounding box center [717, 294] width 126 height 27
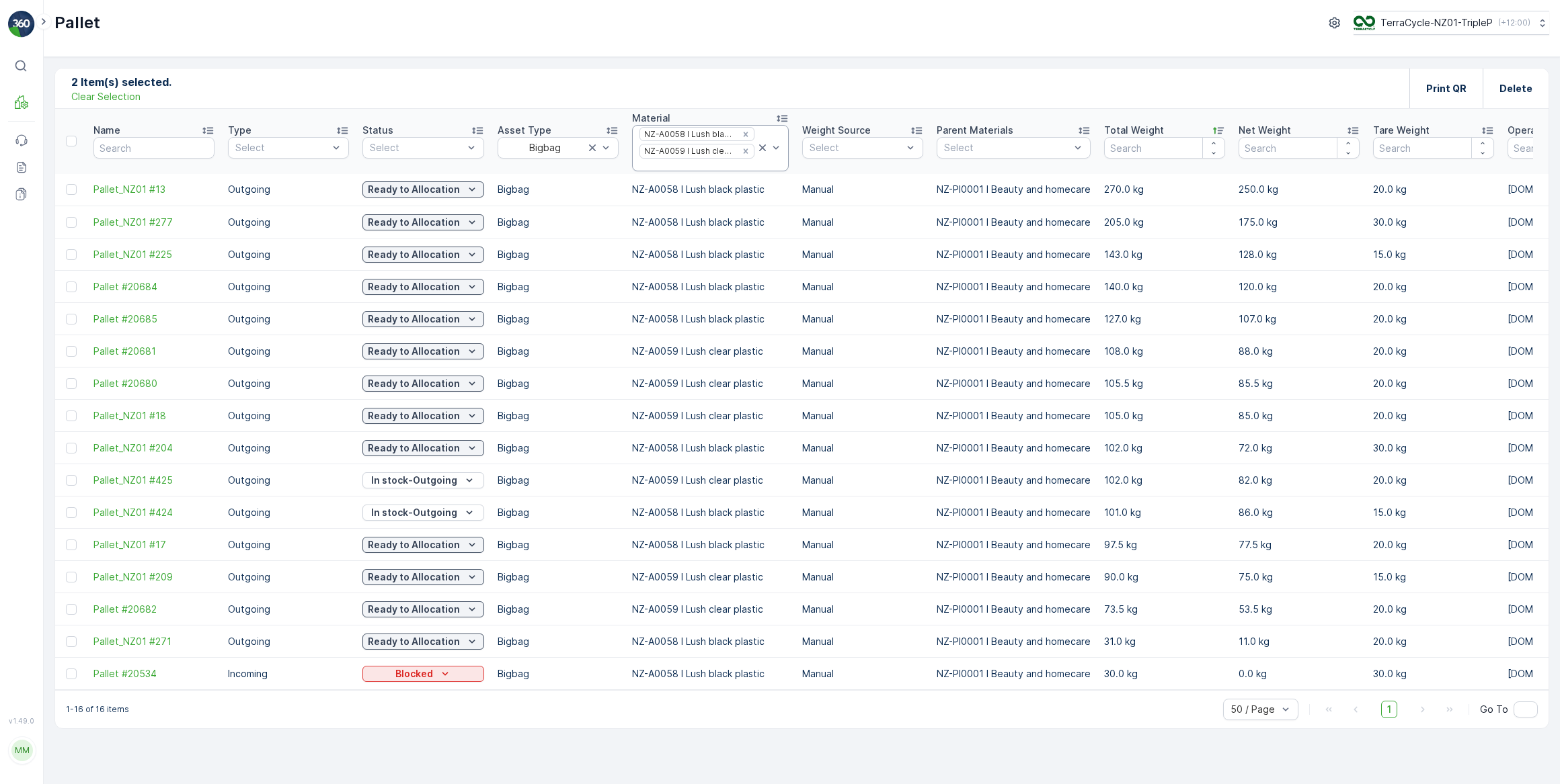
click at [664, 164] on div at bounding box center [697, 165] width 118 height 11
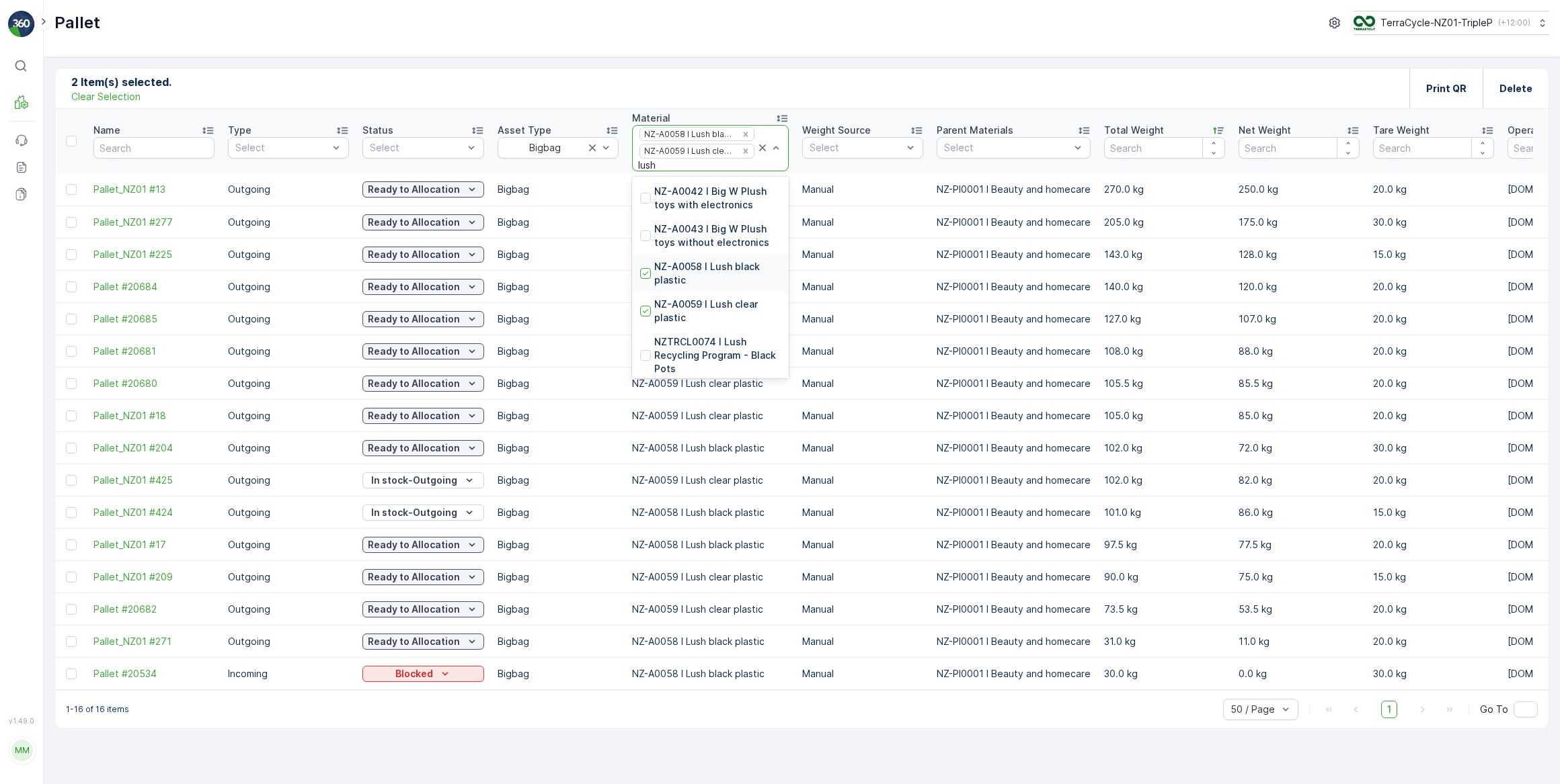
scroll to position [6, 0]
type input "l"
type input "h"
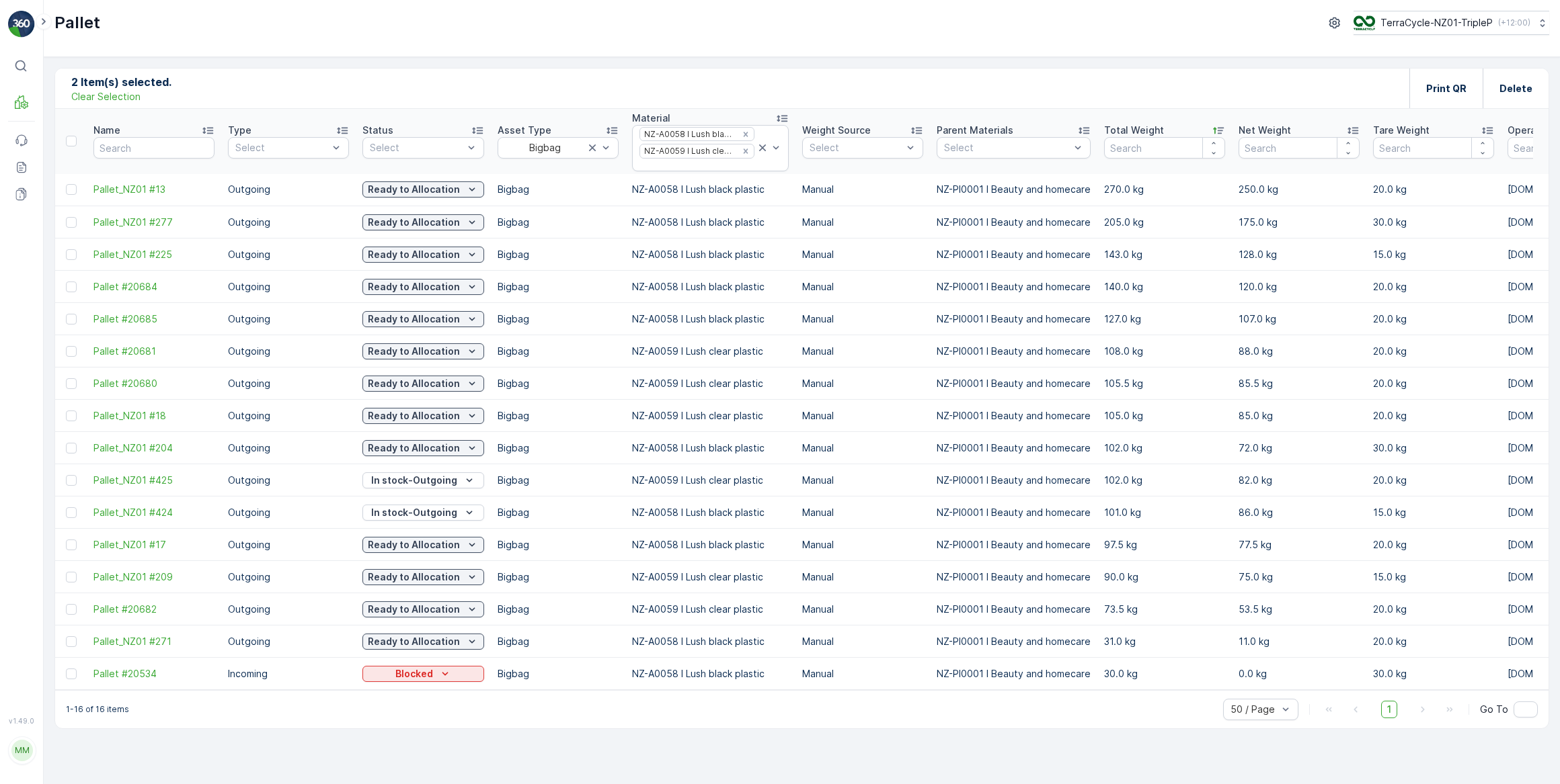
click at [720, 87] on div "2 Item(s) selected. Clear Selection Print QR Delete" at bounding box center [801, 88] width 1493 height 41
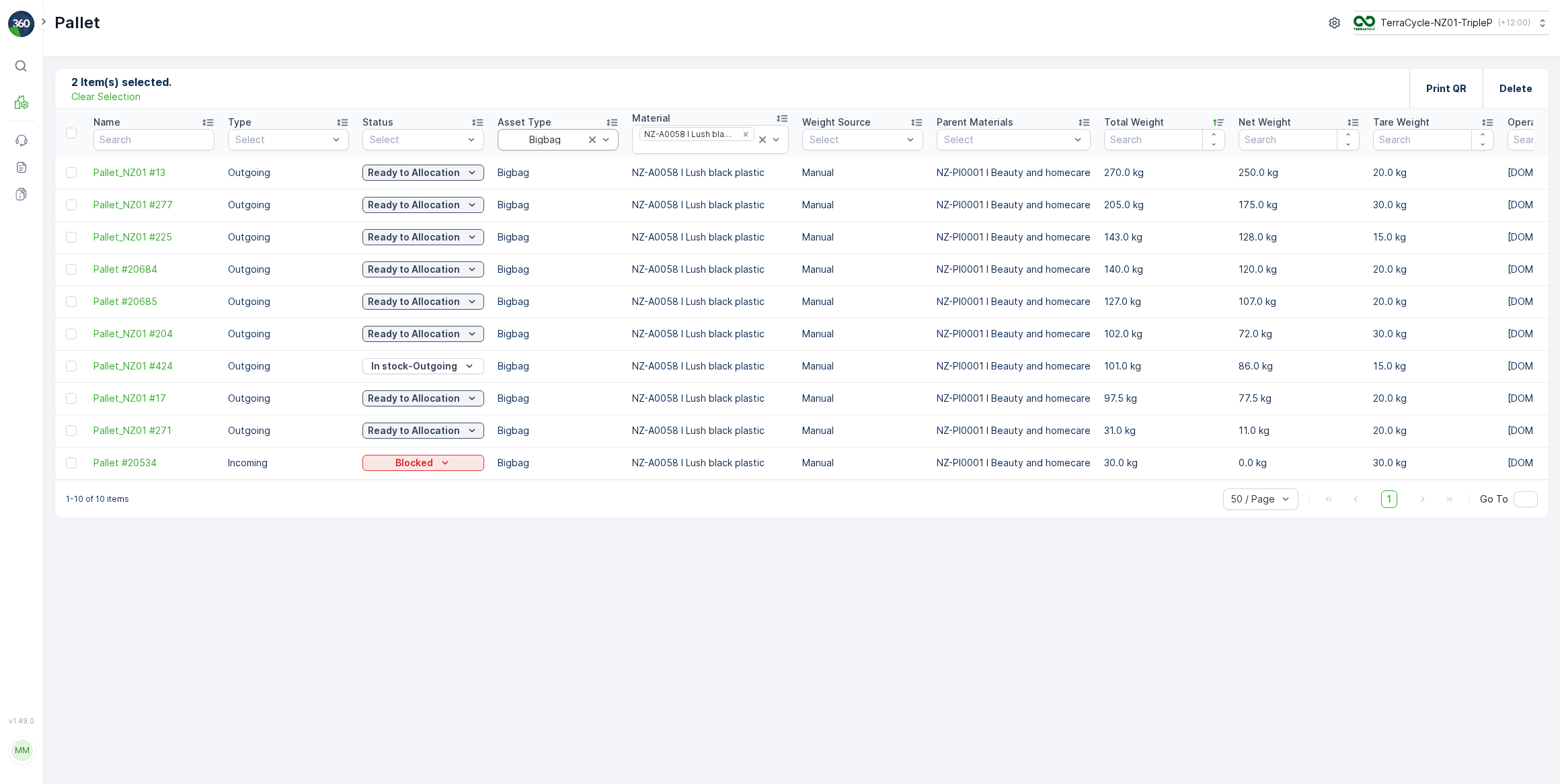
drag, startPoint x: 75, startPoint y: 238, endPoint x: 548, endPoint y: 139, distance: 483.2
click at [75, 238] on div at bounding box center [72, 238] width 11 height 11
click at [66, 232] on input "checkbox" at bounding box center [66, 232] width 0 height 0
click at [1454, 91] on p "Print QR" at bounding box center [1446, 88] width 41 height 14
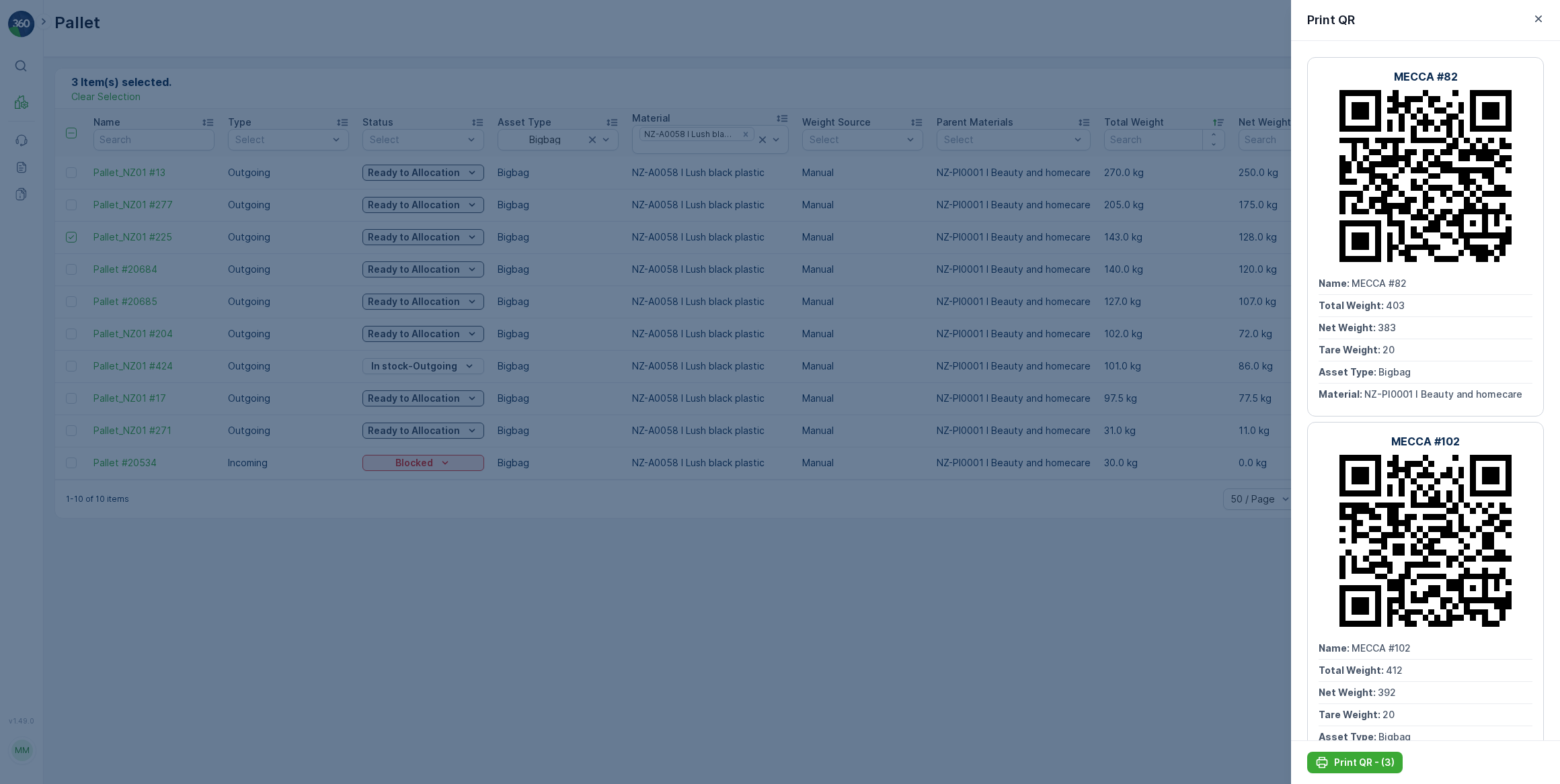
click at [603, 17] on div at bounding box center [780, 392] width 1560 height 784
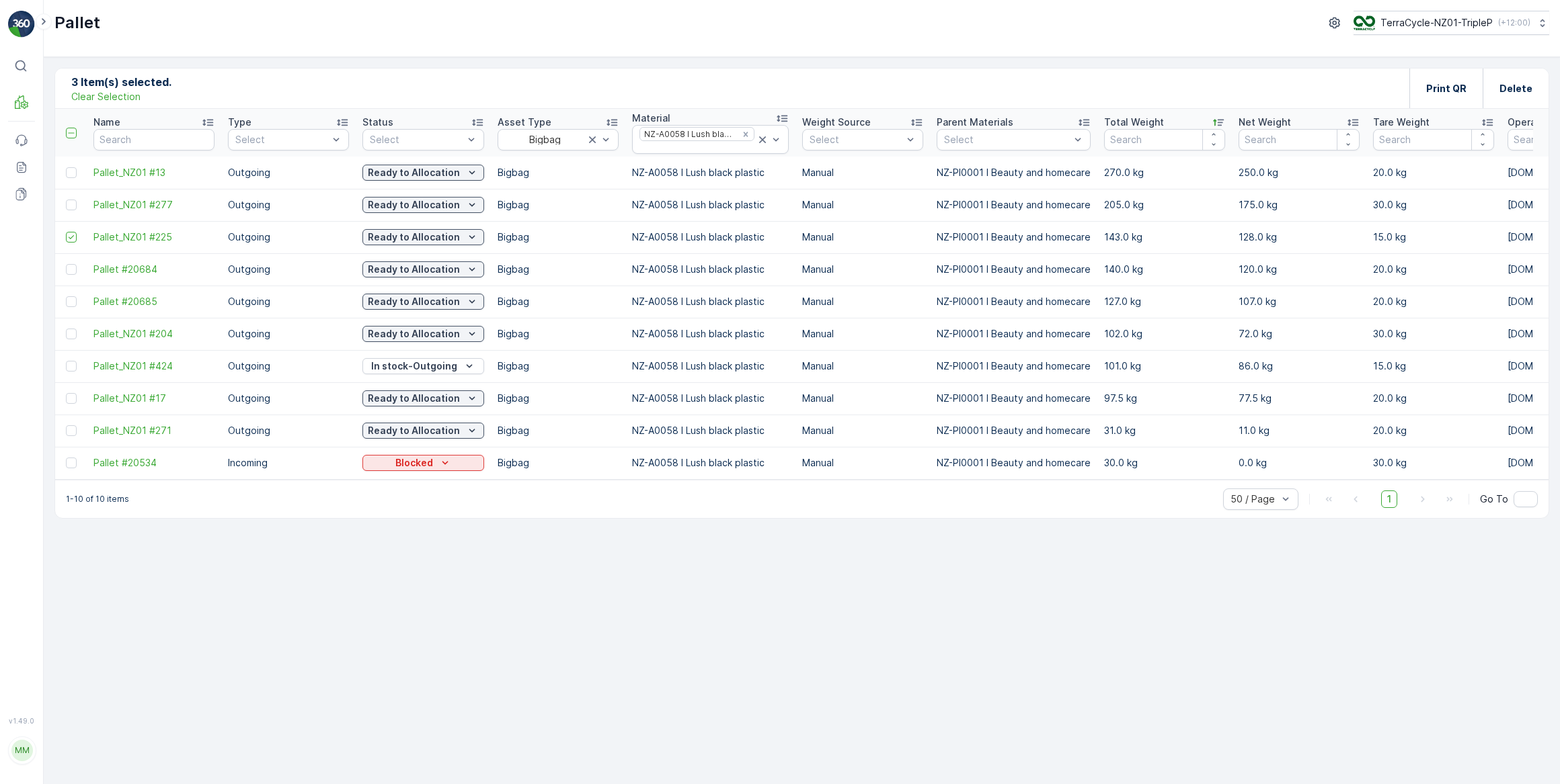
click at [80, 95] on p "Clear Selection" at bounding box center [106, 96] width 69 height 14
click at [72, 237] on div at bounding box center [72, 238] width 11 height 11
click at [66, 232] on input "checkbox" at bounding box center [66, 232] width 0 height 0
click at [1445, 91] on p "Print QR" at bounding box center [1446, 88] width 41 height 14
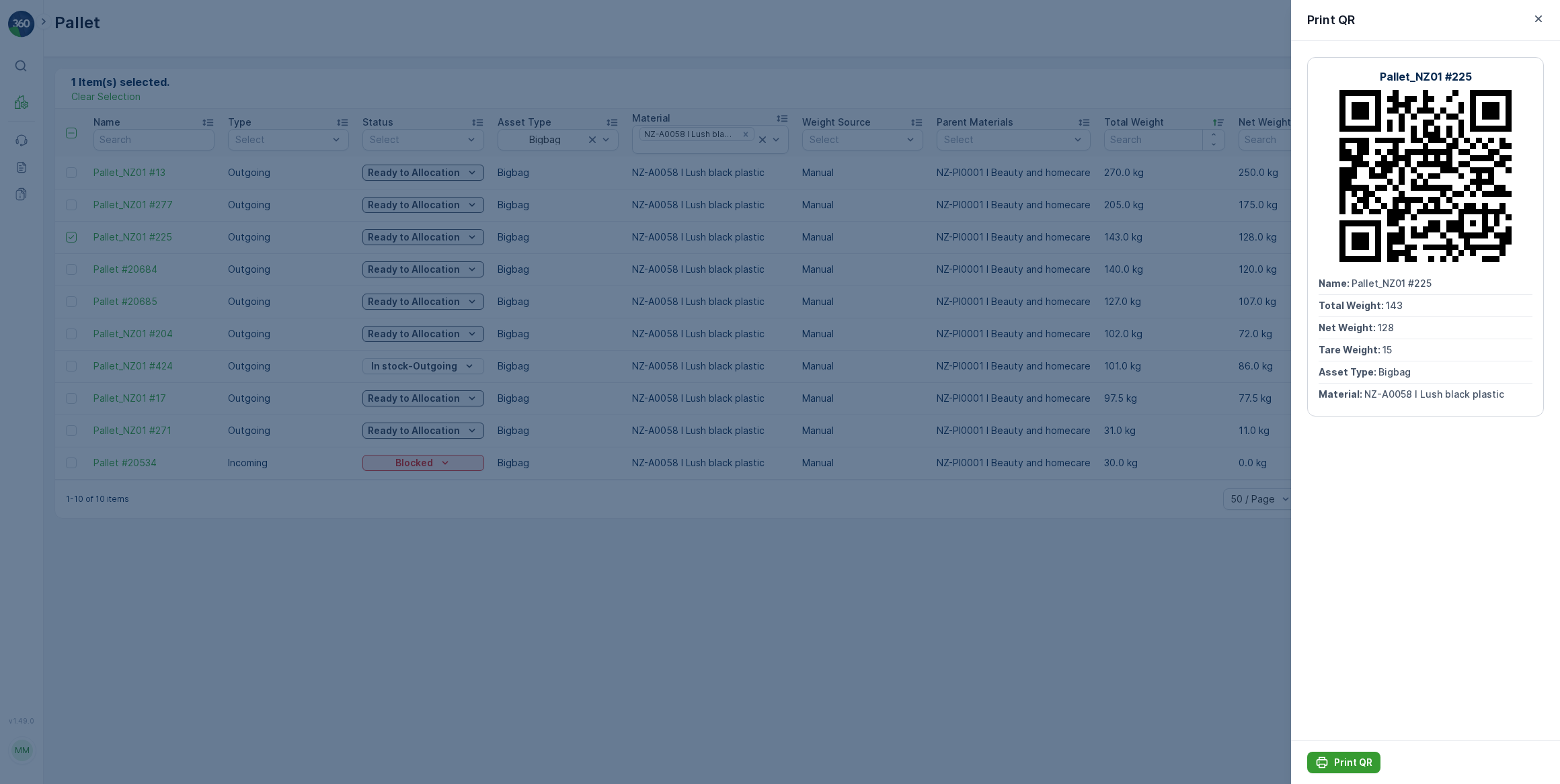
click at [1359, 767] on p "Print QR" at bounding box center [1353, 763] width 38 height 14
drag, startPoint x: 464, startPoint y: 650, endPoint x: 465, endPoint y: 626, distance: 24.0
click at [464, 647] on div at bounding box center [780, 392] width 1560 height 784
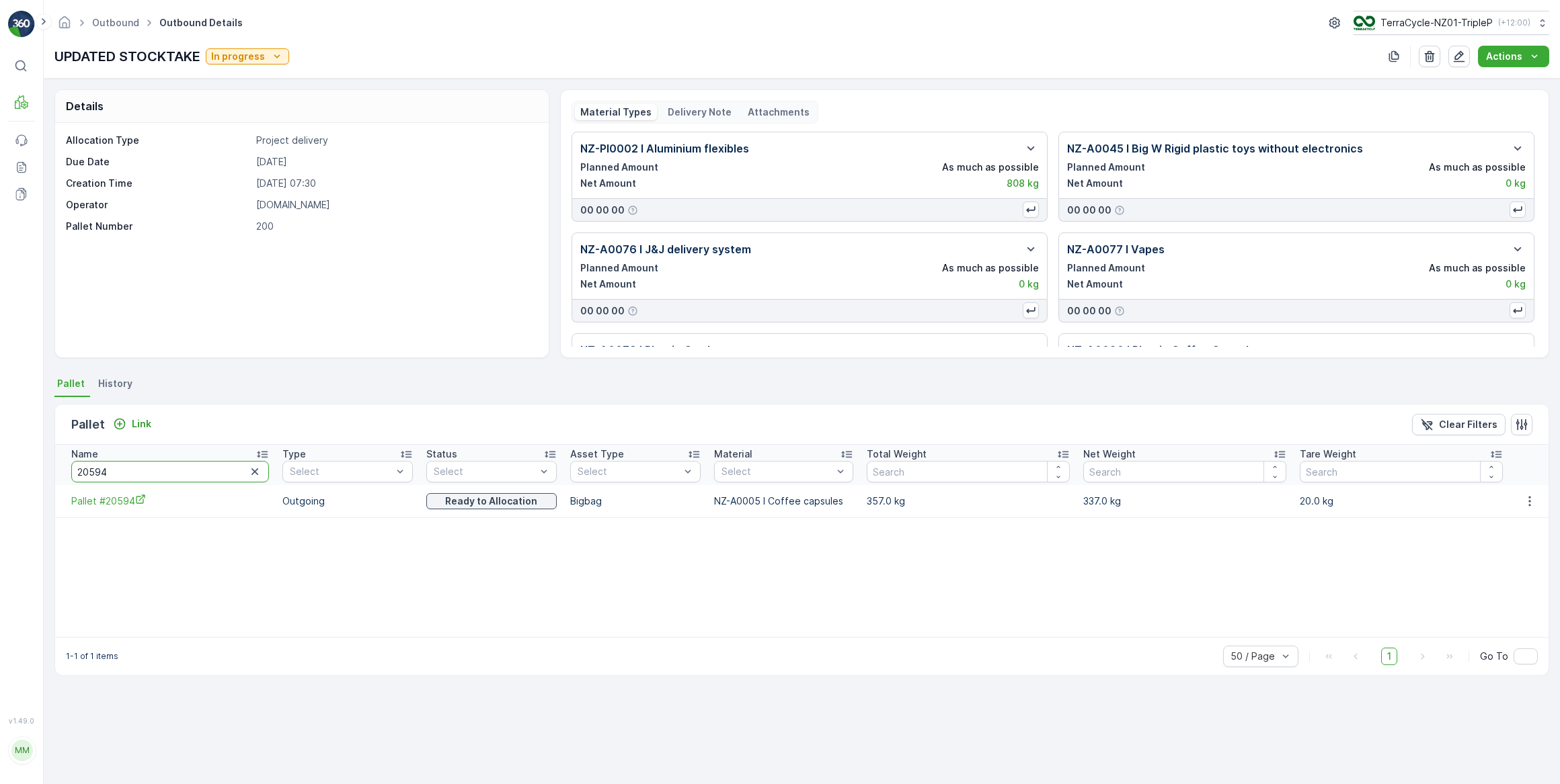
click at [75, 477] on input "20594" at bounding box center [170, 471] width 198 height 21
type input "mecca"
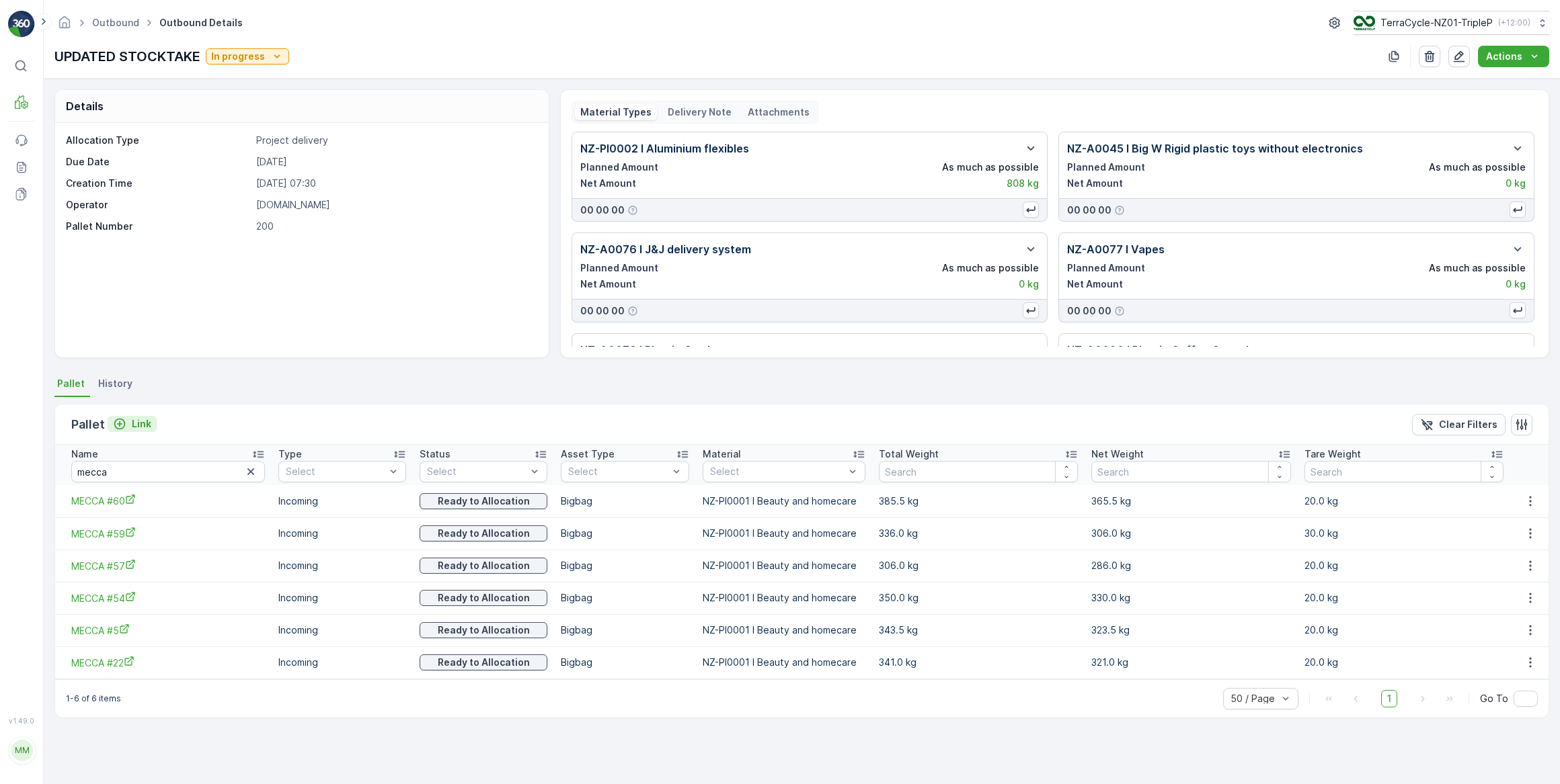
click at [134, 421] on p "Link" at bounding box center [141, 423] width 20 height 14
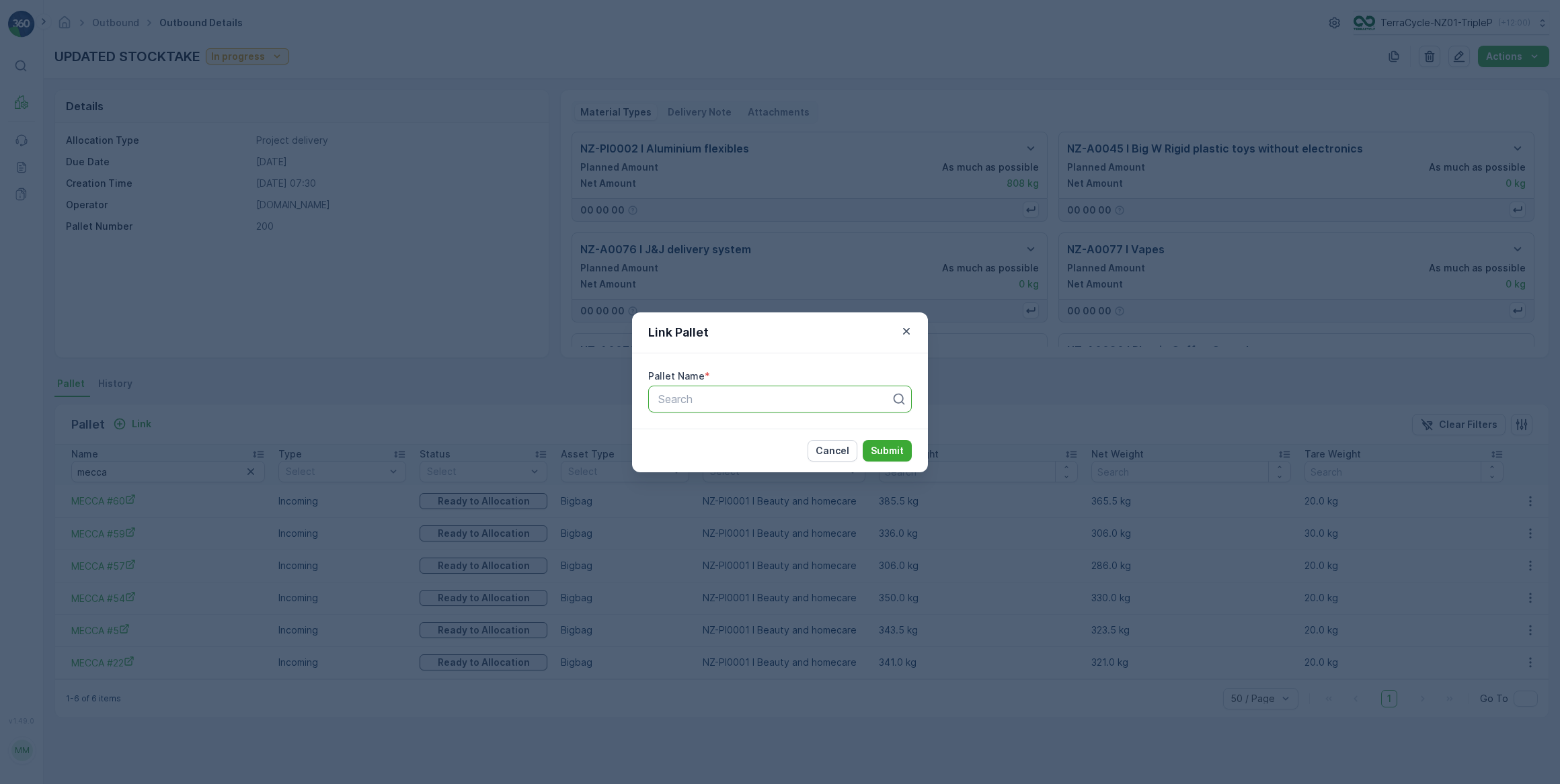
click at [752, 401] on div at bounding box center [774, 399] width 235 height 12
drag, startPoint x: 708, startPoint y: 397, endPoint x: 638, endPoint y: 398, distance: 70.0
click at [641, 398] on div "Pallet Name * Use Up and Down to choose options, press Enter to select the curr…" at bounding box center [780, 391] width 296 height 75
type input "82"
drag, startPoint x: 692, startPoint y: 392, endPoint x: 641, endPoint y: 404, distance: 52.4
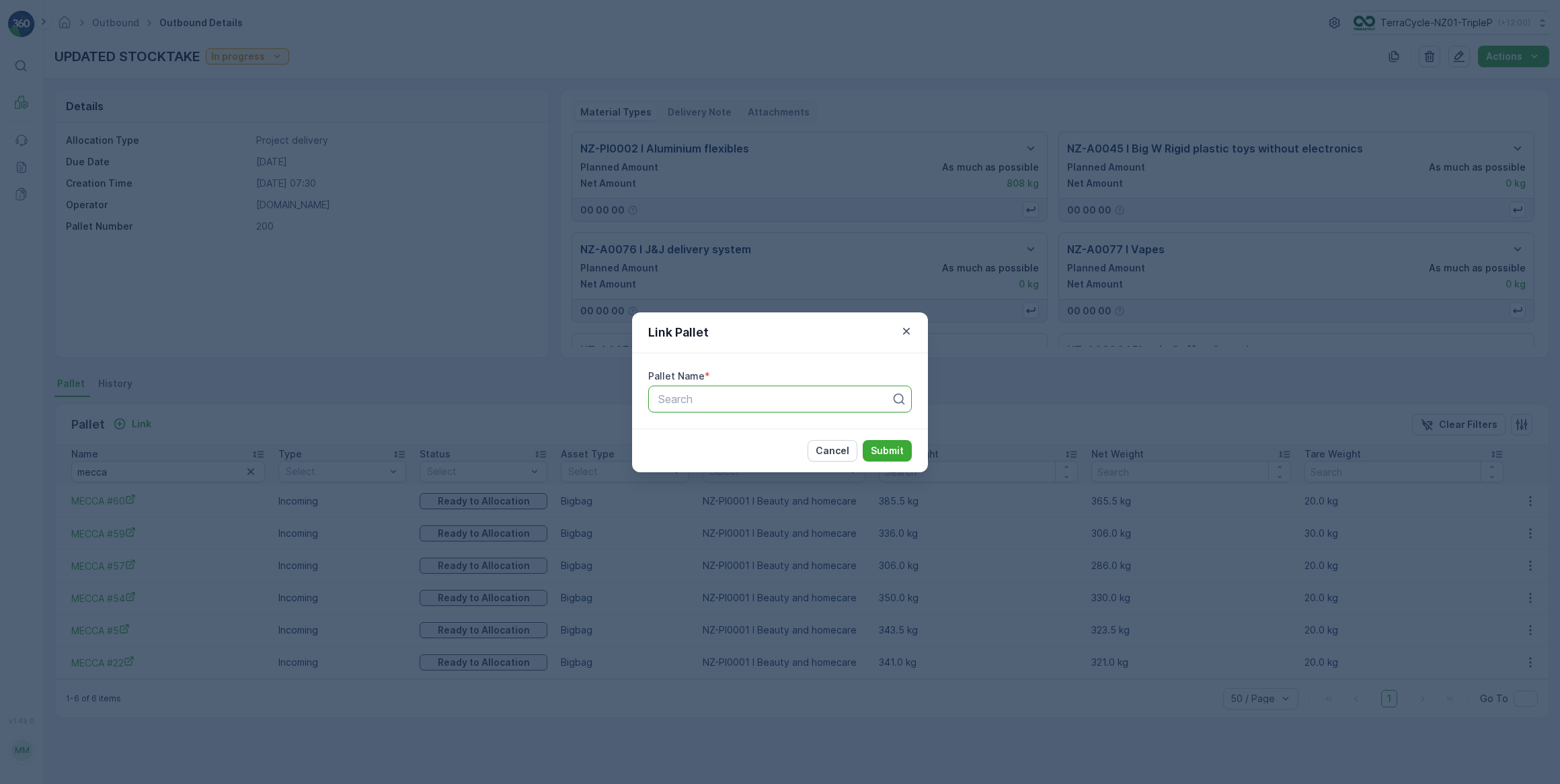
click at [641, 404] on div "Pallet Name * Search" at bounding box center [780, 391] width 296 height 75
type input "102"
drag, startPoint x: 691, startPoint y: 393, endPoint x: 666, endPoint y: 392, distance: 25.0
click at [666, 392] on div "Search" at bounding box center [774, 399] width 235 height 16
type input "143"
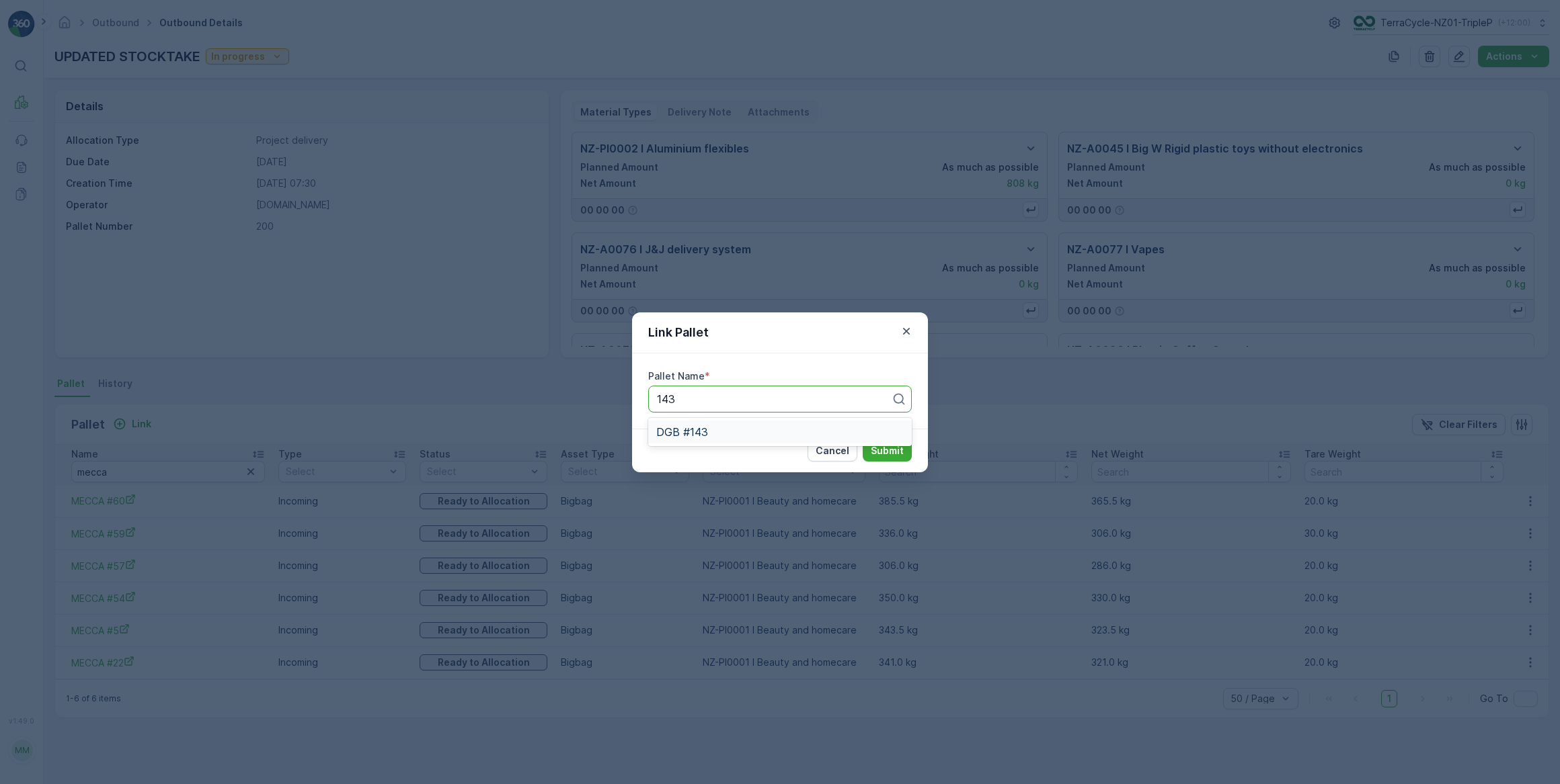
click at [745, 432] on div "DGB #143" at bounding box center [780, 431] width 247 height 12
click at [882, 459] on button "Submit" at bounding box center [887, 450] width 49 height 21
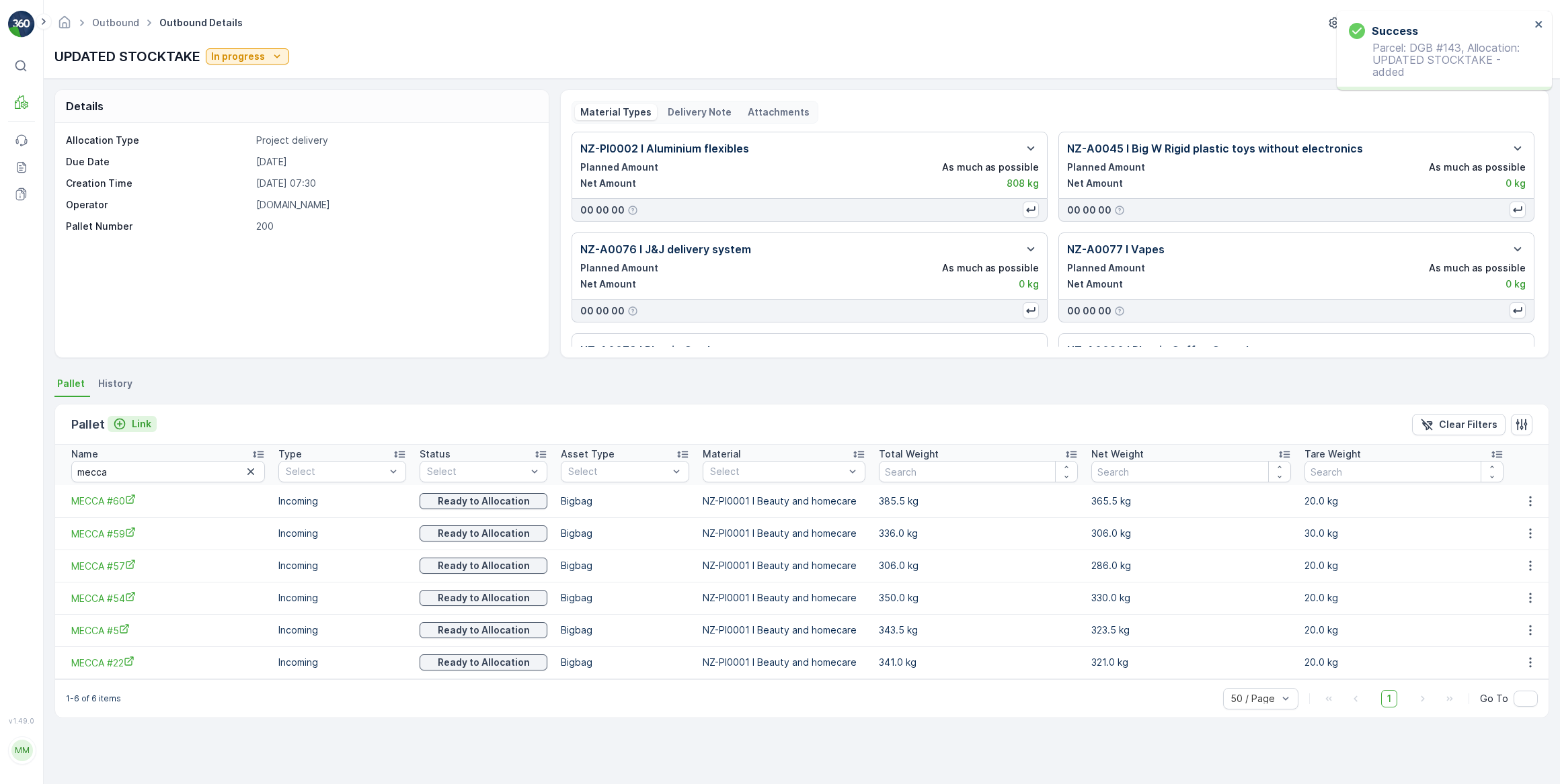
click at [143, 417] on p "Link" at bounding box center [141, 423] width 20 height 14
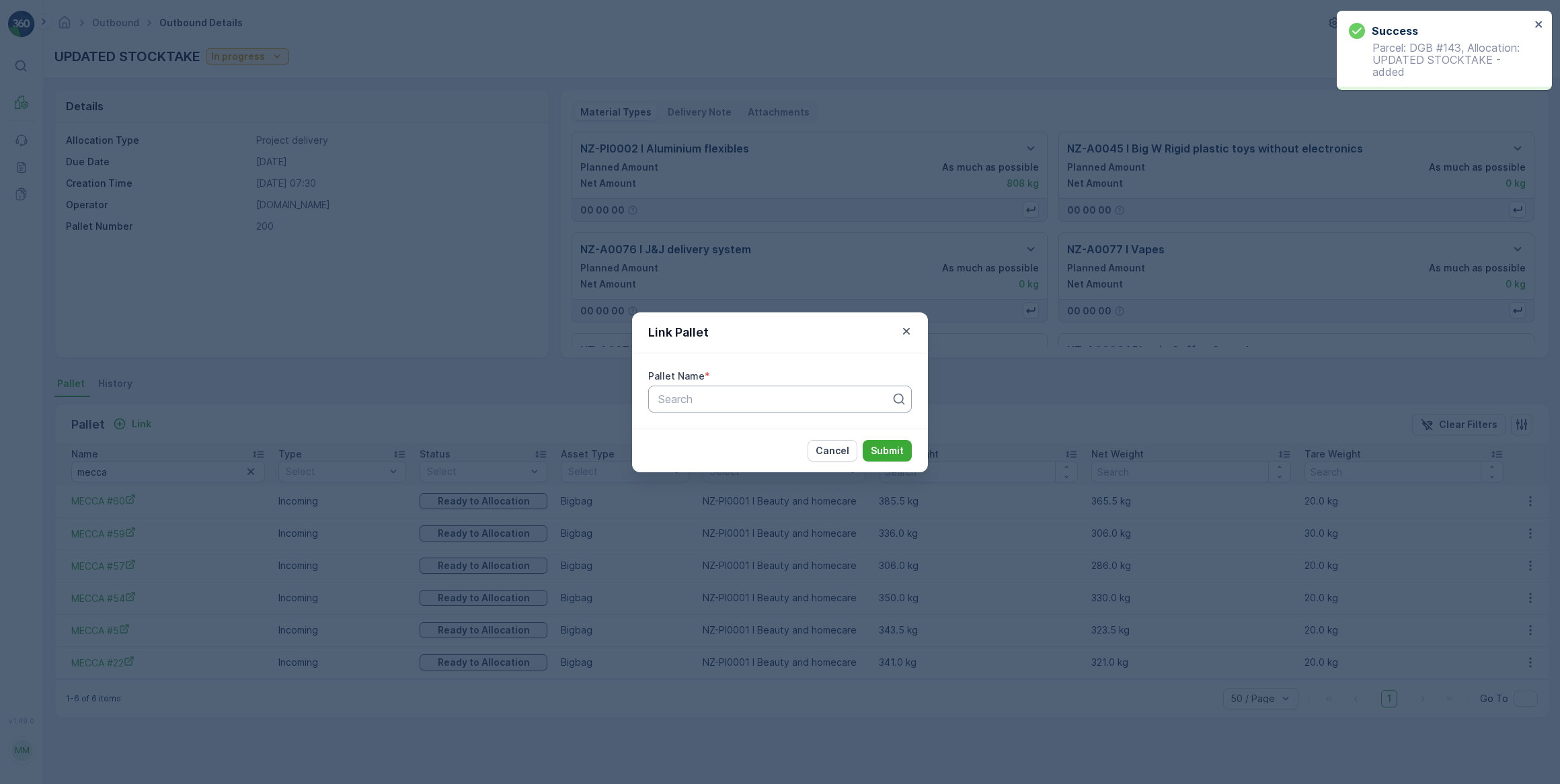
click at [672, 404] on div at bounding box center [774, 399] width 235 height 12
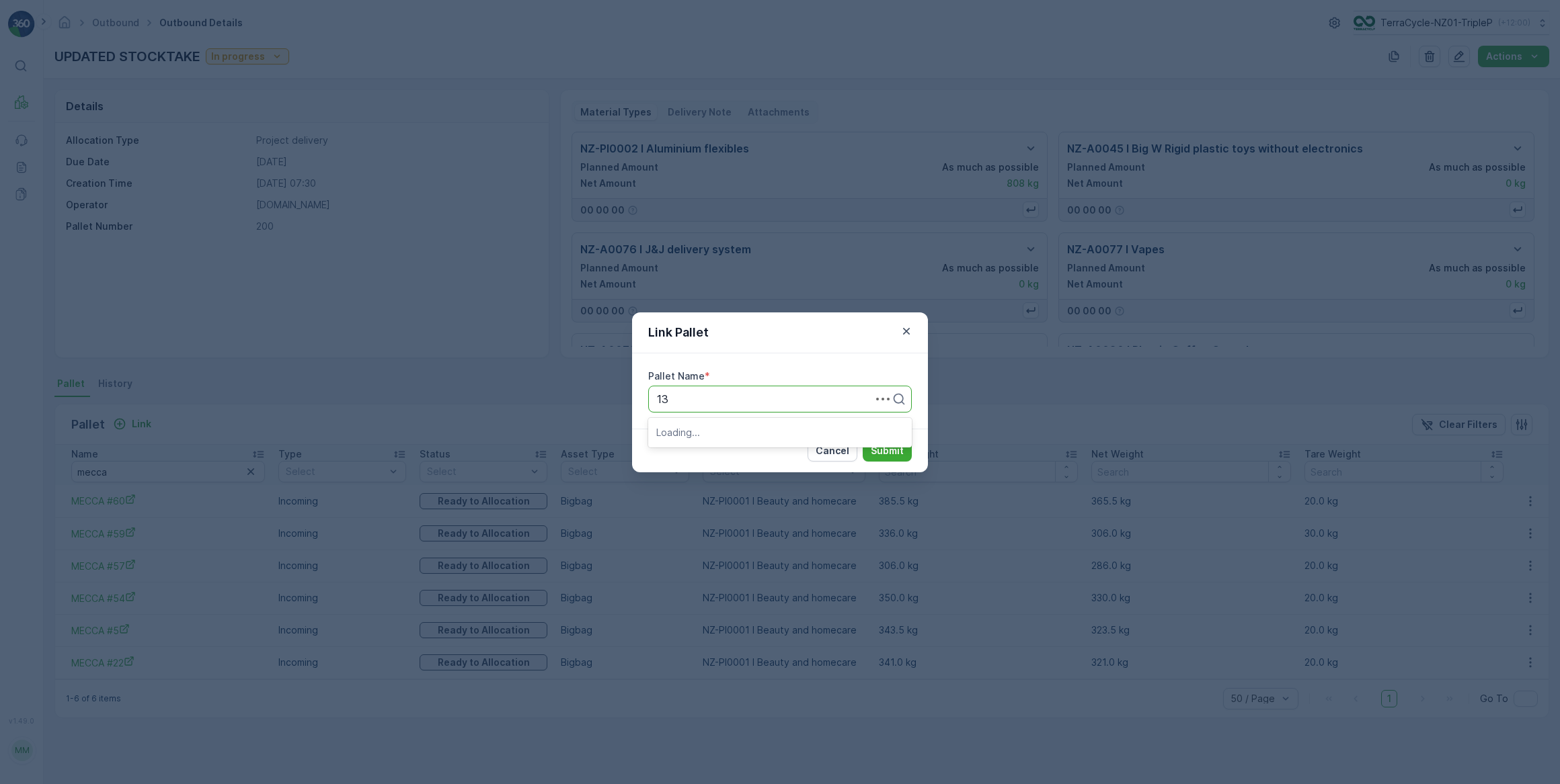
type input "138"
drag, startPoint x: 709, startPoint y: 434, endPoint x: 936, endPoint y: 454, distance: 227.9
click at [709, 434] on div "DGB #138" at bounding box center [780, 431] width 247 height 12
click at [877, 444] on p "Submit" at bounding box center [886, 450] width 33 height 14
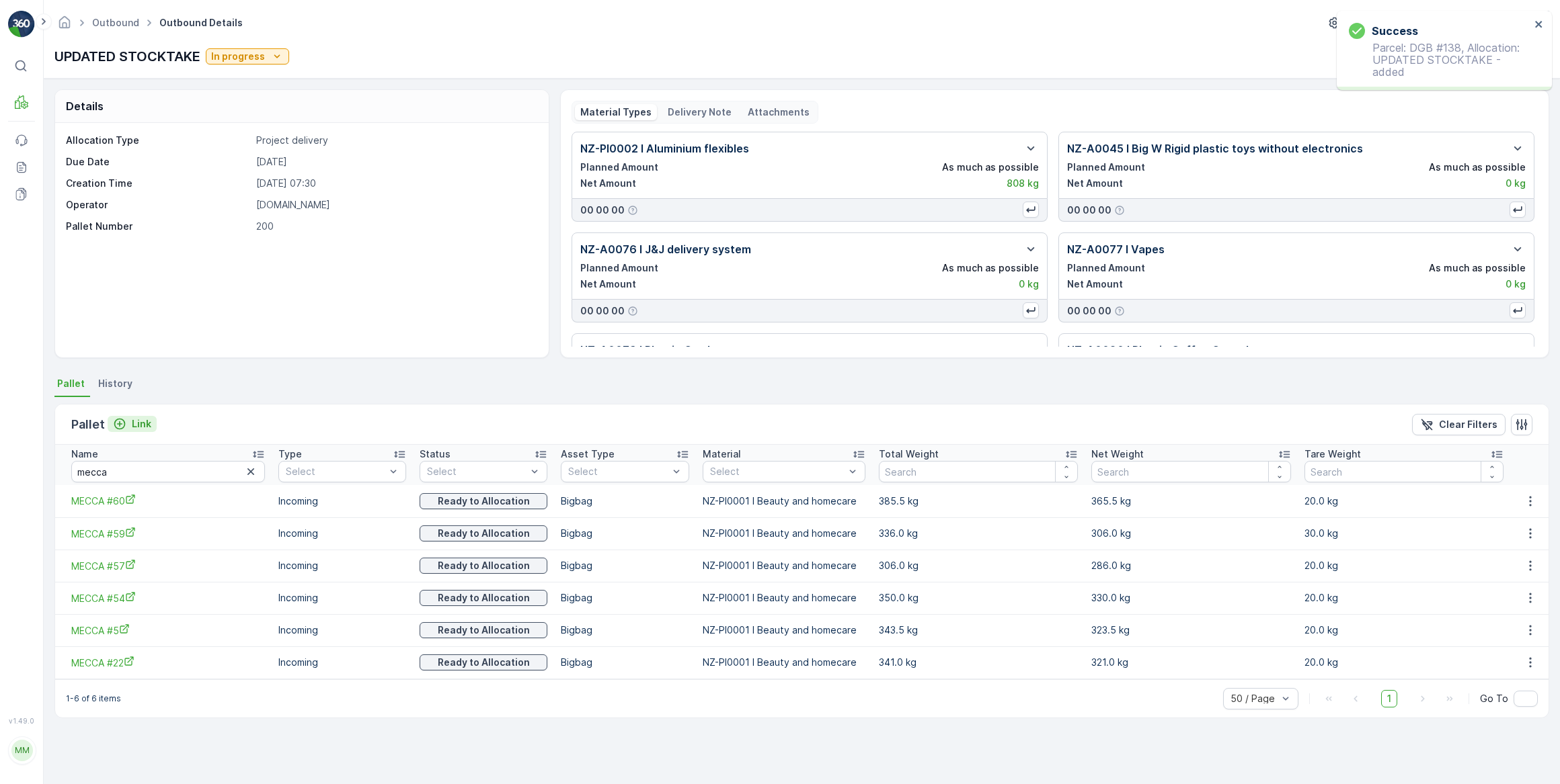
click at [145, 421] on p "Link" at bounding box center [141, 423] width 20 height 14
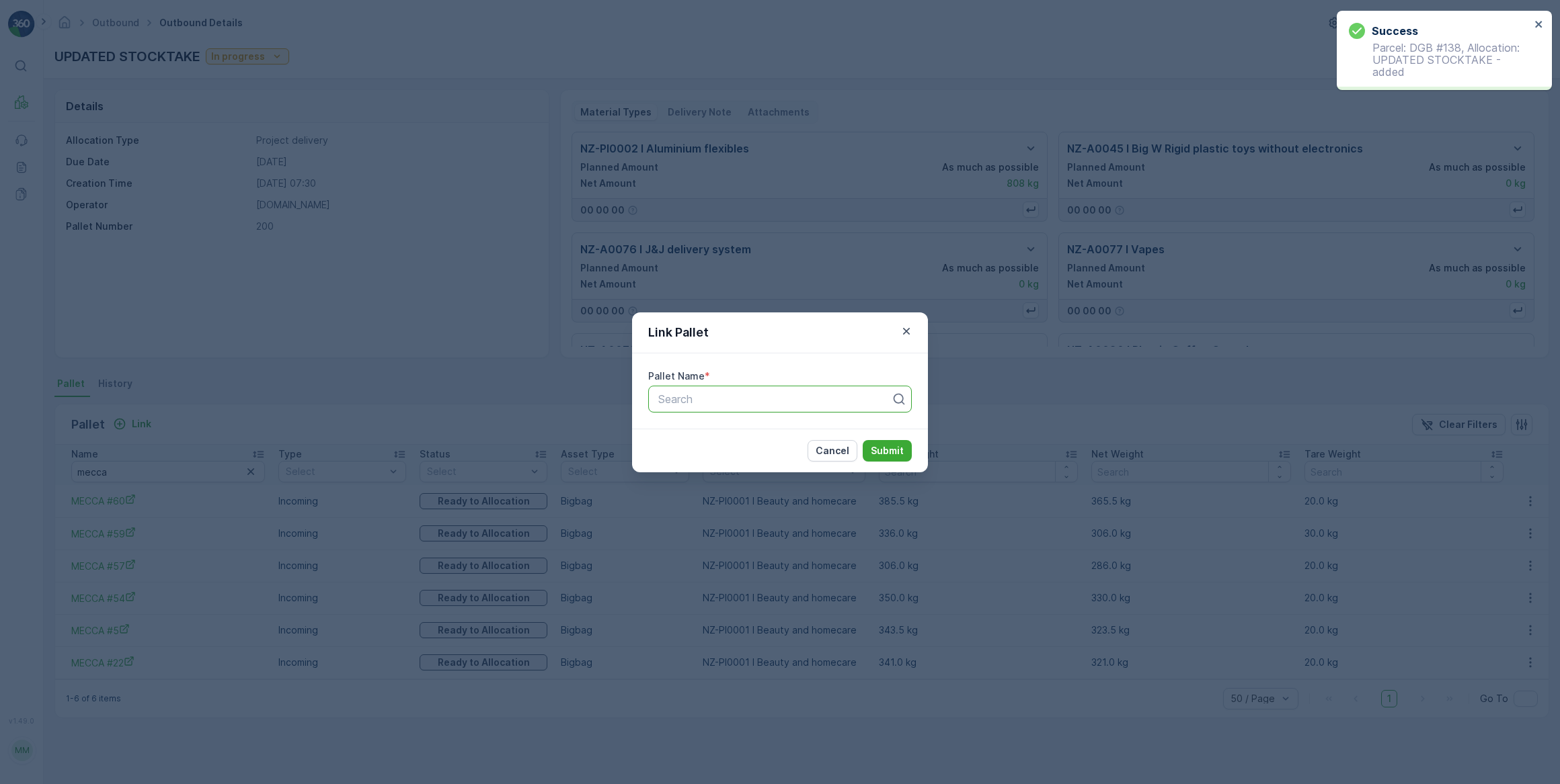
click at [664, 404] on div at bounding box center [774, 399] width 235 height 12
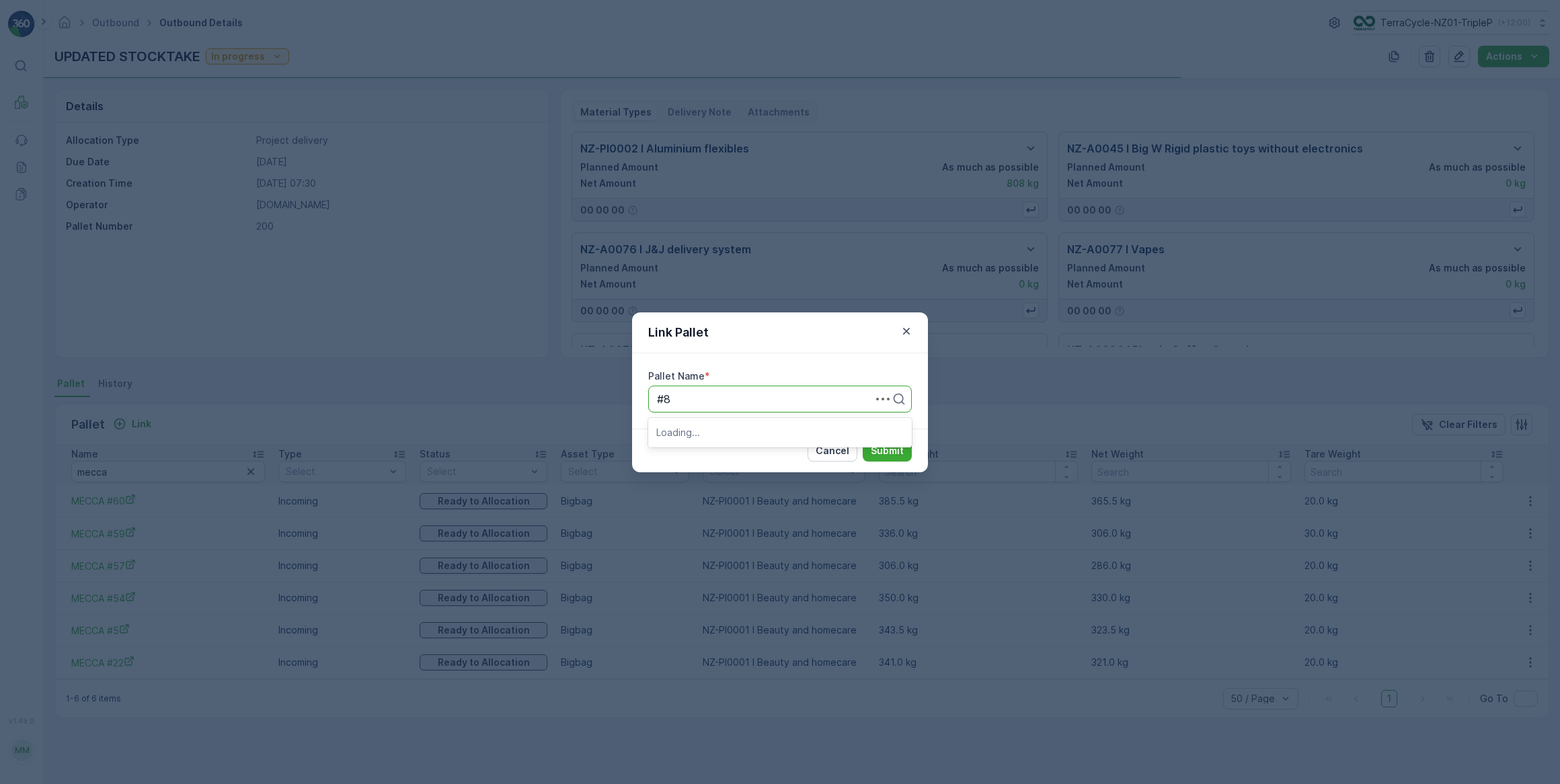
type input "#82"
click at [773, 426] on div "MECCA #82" at bounding box center [780, 431] width 247 height 12
click at [894, 450] on p "Submit" at bounding box center [886, 450] width 33 height 14
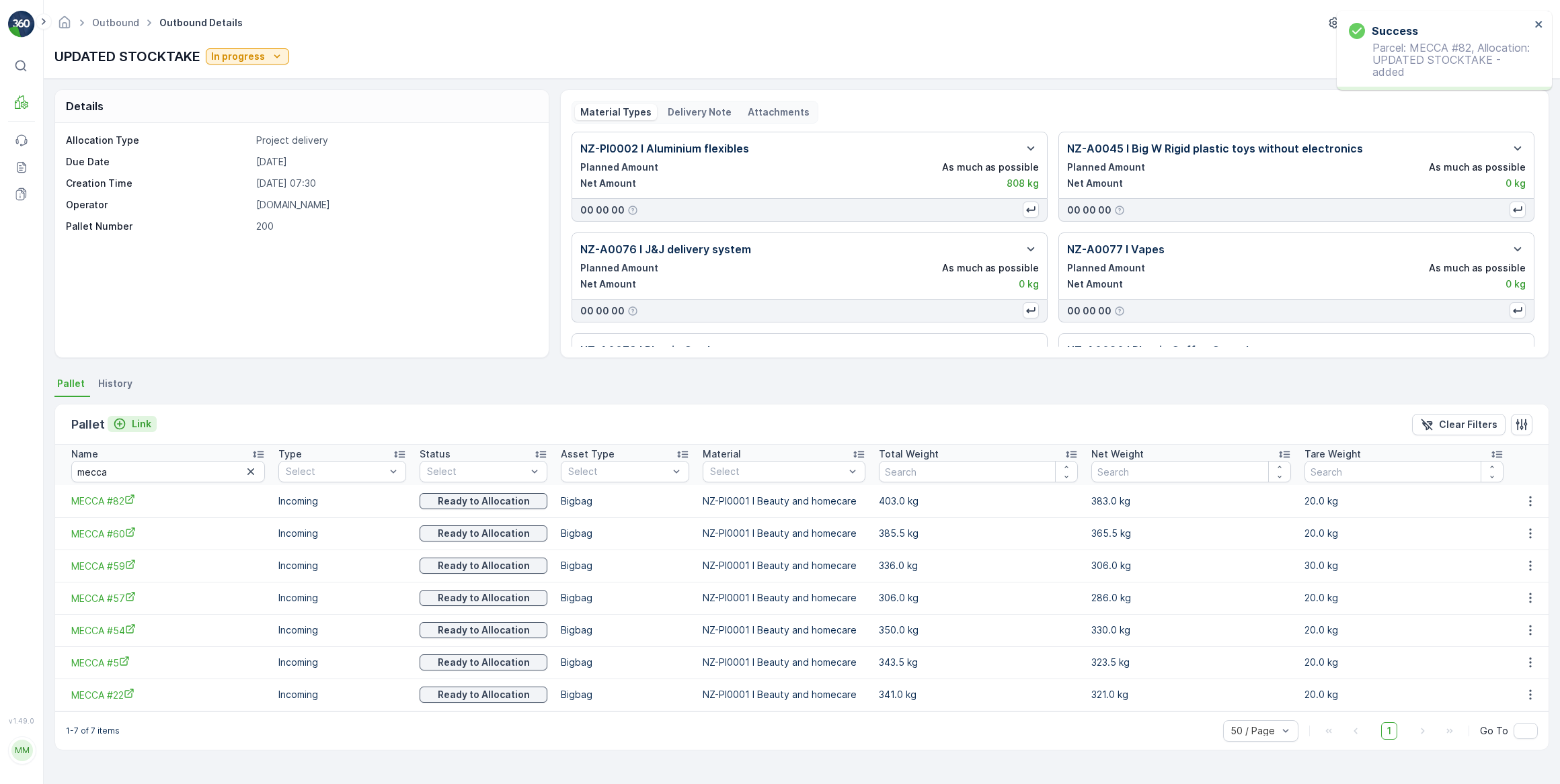
click at [132, 420] on p "Link" at bounding box center [141, 423] width 20 height 14
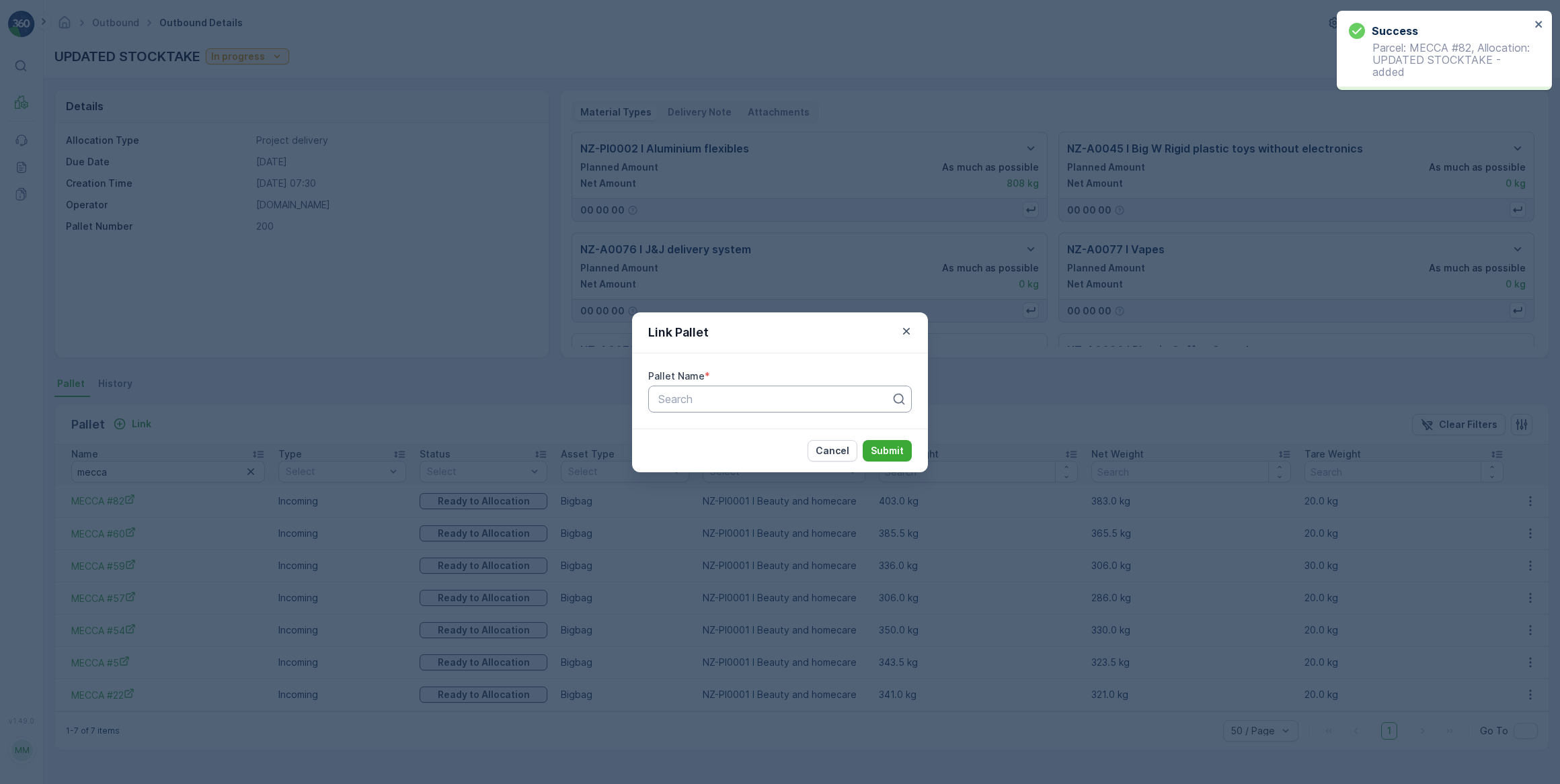
click at [723, 404] on div at bounding box center [774, 399] width 235 height 12
type input "#102"
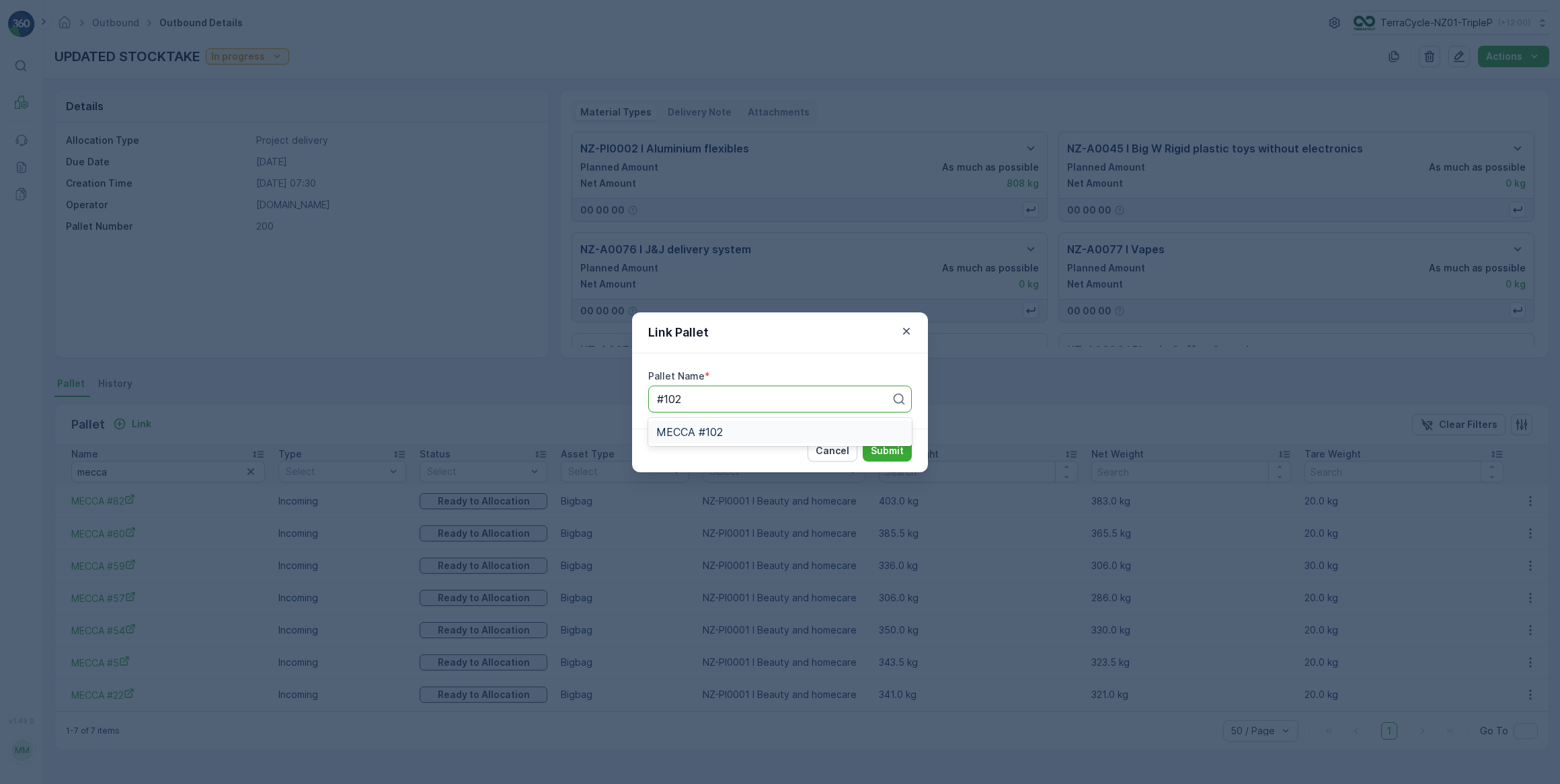
click at [714, 436] on span "MECCA #102" at bounding box center [690, 431] width 67 height 12
click at [872, 451] on p "Submit" at bounding box center [886, 450] width 33 height 14
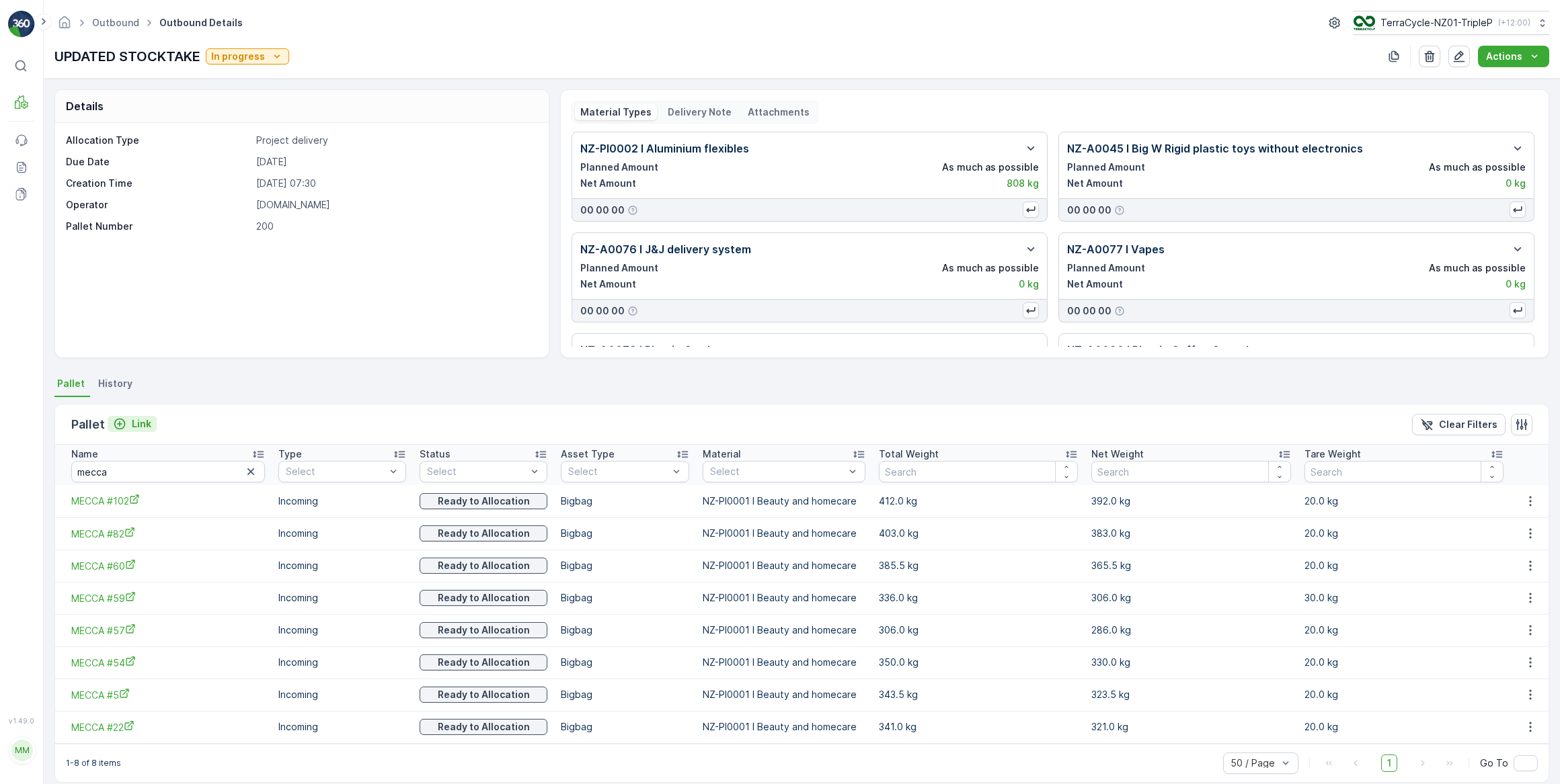
click at [132, 422] on p "Link" at bounding box center [141, 423] width 20 height 14
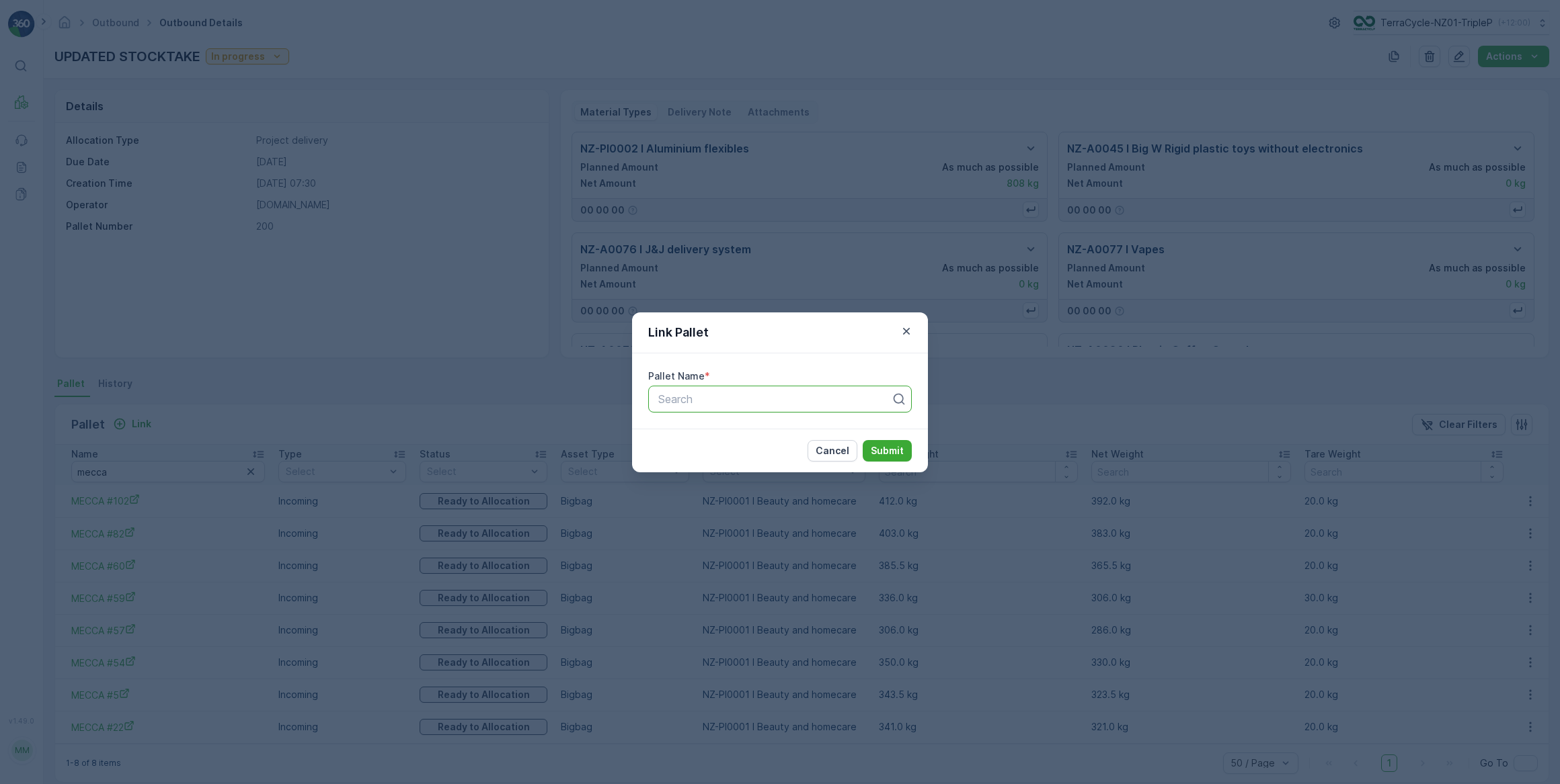
click at [713, 404] on div at bounding box center [774, 399] width 235 height 12
type input "225"
click at [721, 435] on span "Pallet_NZ01 #225" at bounding box center [700, 431] width 88 height 12
click at [892, 446] on p "Submit" at bounding box center [886, 450] width 33 height 14
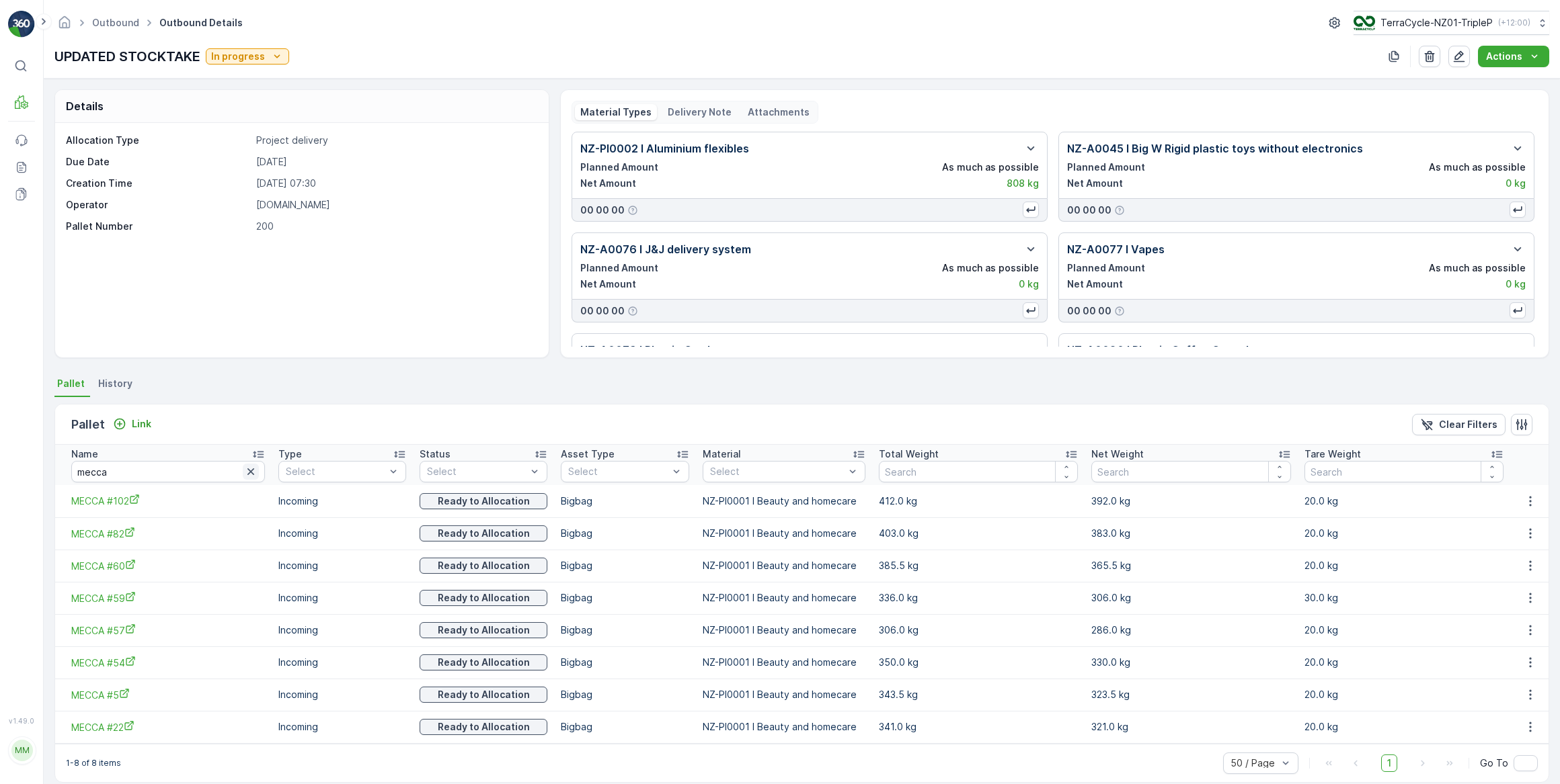
click at [244, 477] on icon "button" at bounding box center [250, 471] width 14 height 14
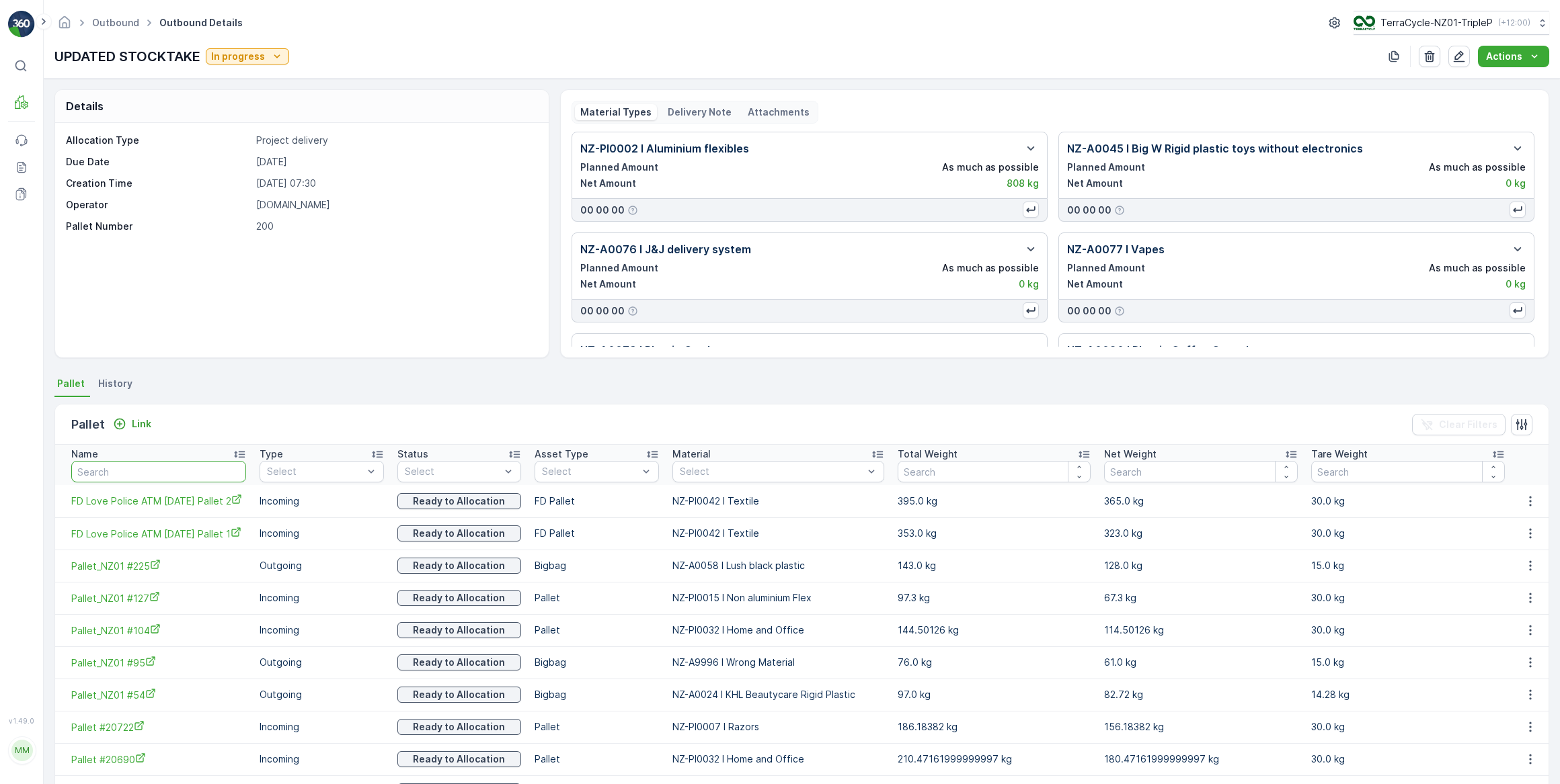
click at [150, 469] on input "text" at bounding box center [159, 471] width 175 height 21
type input "20663"
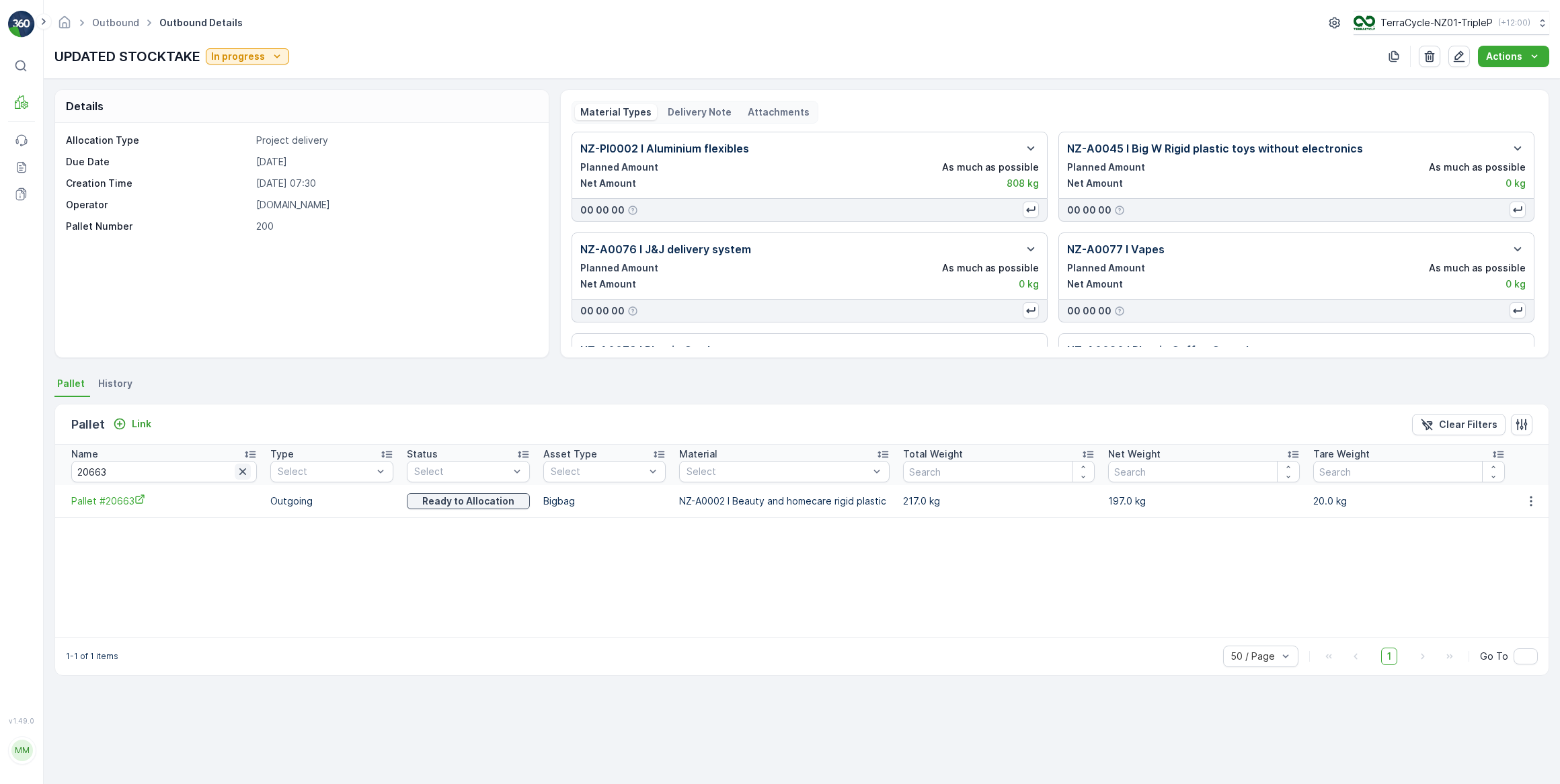
click at [236, 471] on icon "button" at bounding box center [242, 471] width 14 height 14
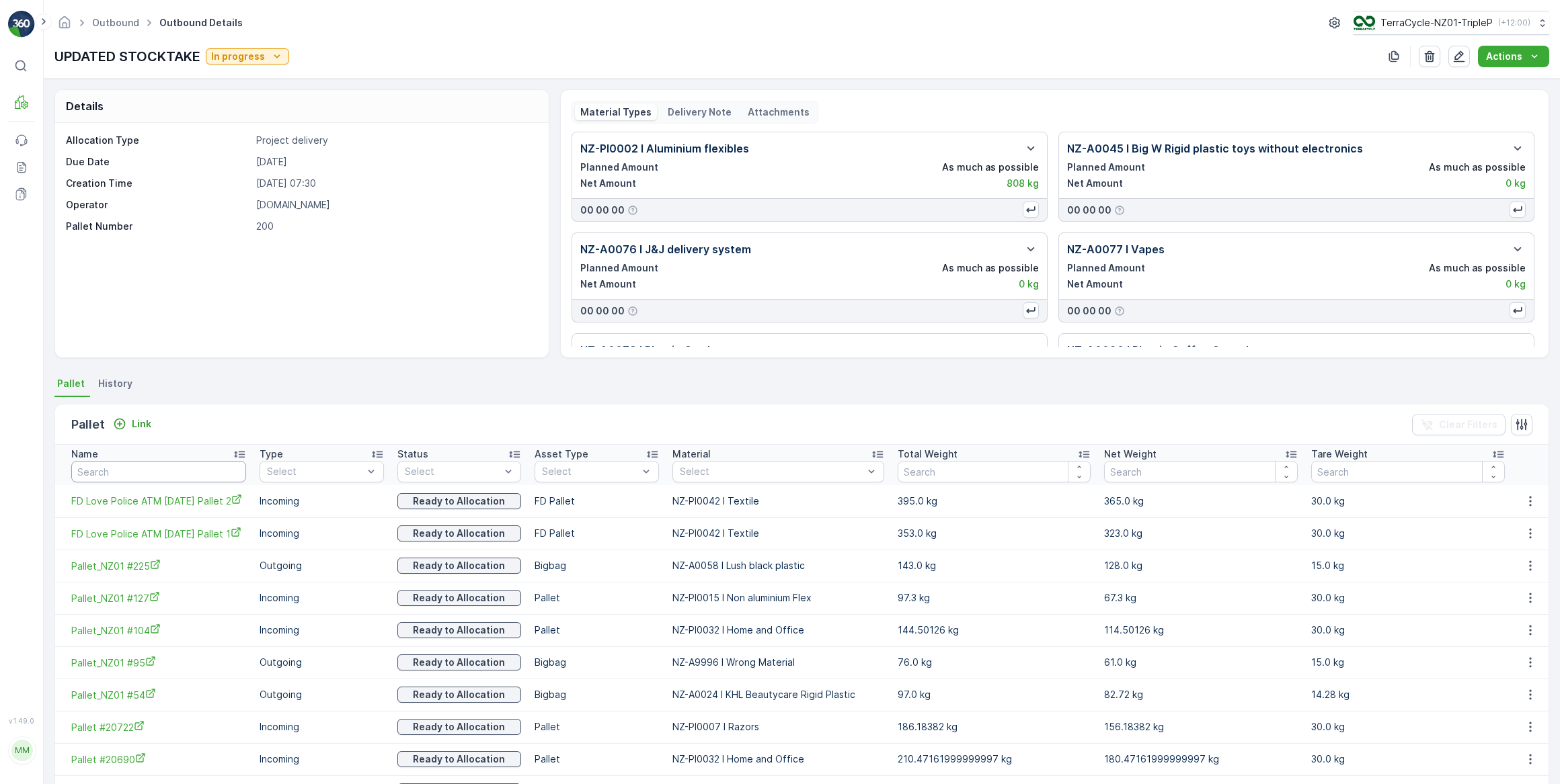
click at [181, 469] on input "text" at bounding box center [159, 471] width 175 height 21
type input "20665"
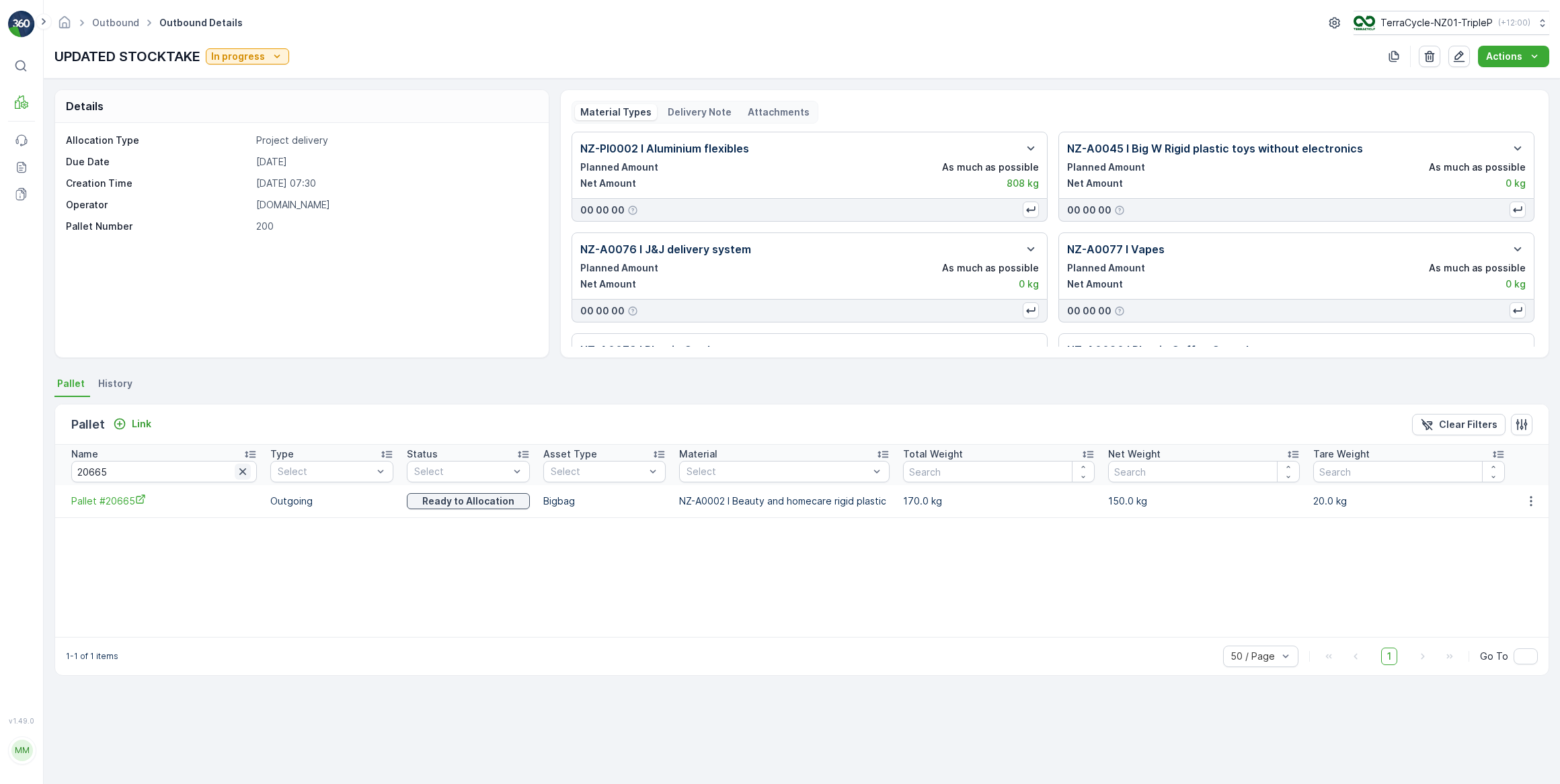
click at [239, 470] on icon "button" at bounding box center [242, 472] width 6 height 6
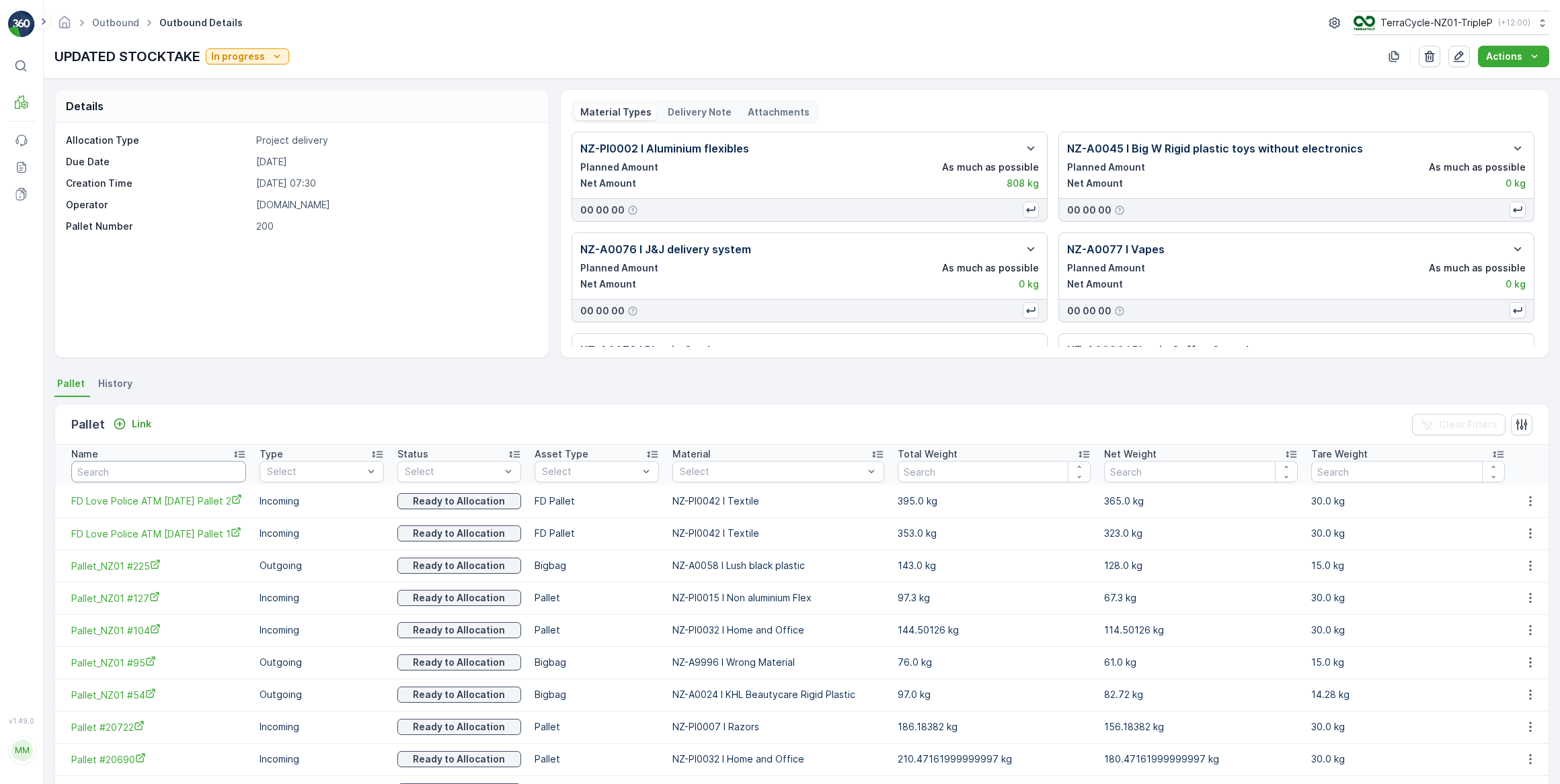
drag, startPoint x: 138, startPoint y: 471, endPoint x: 149, endPoint y: 460, distance: 15.6
click at [140, 469] on input "text" at bounding box center [159, 471] width 175 height 21
type input "20684"
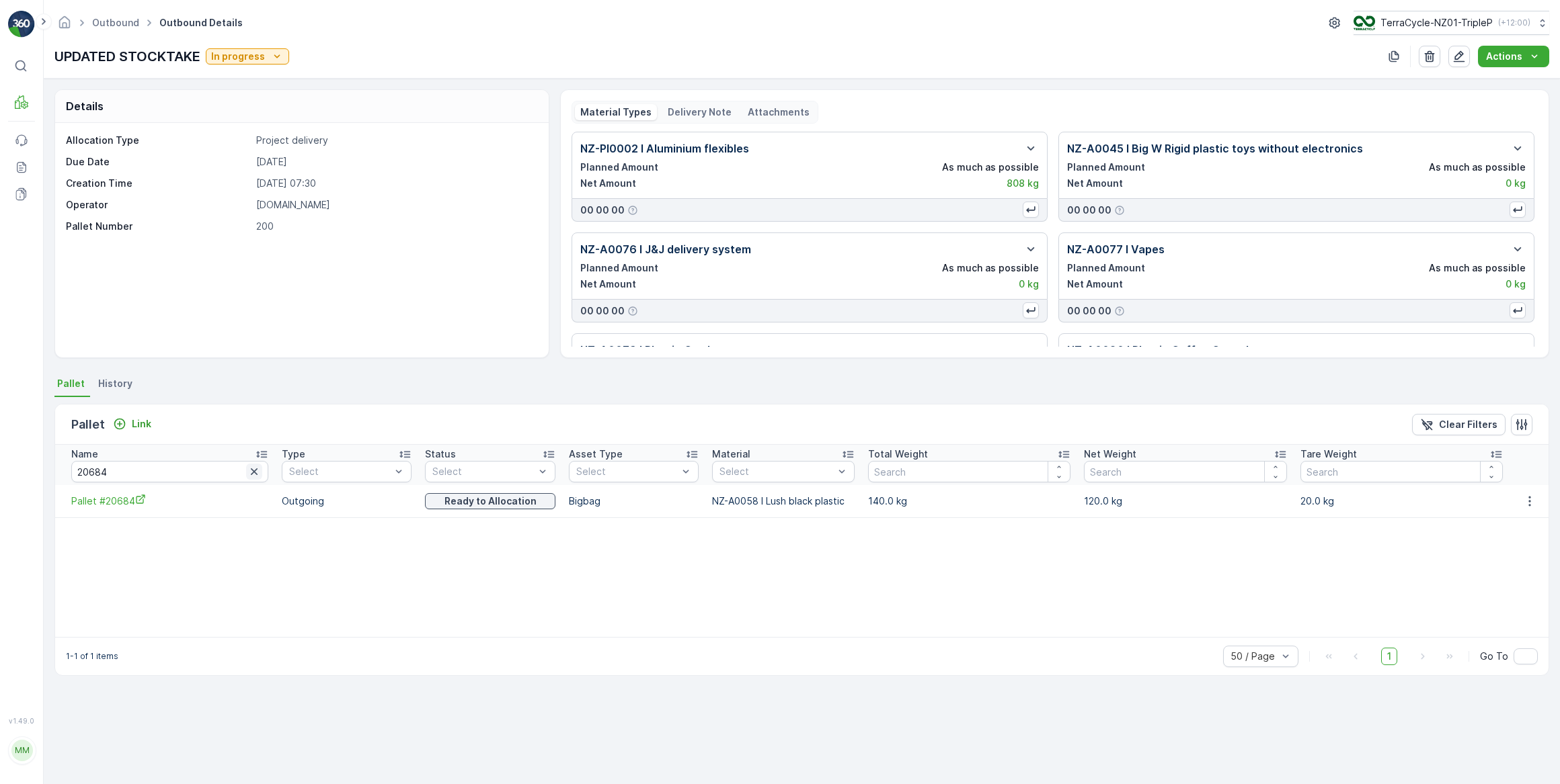
click at [247, 473] on icon "button" at bounding box center [254, 471] width 14 height 14
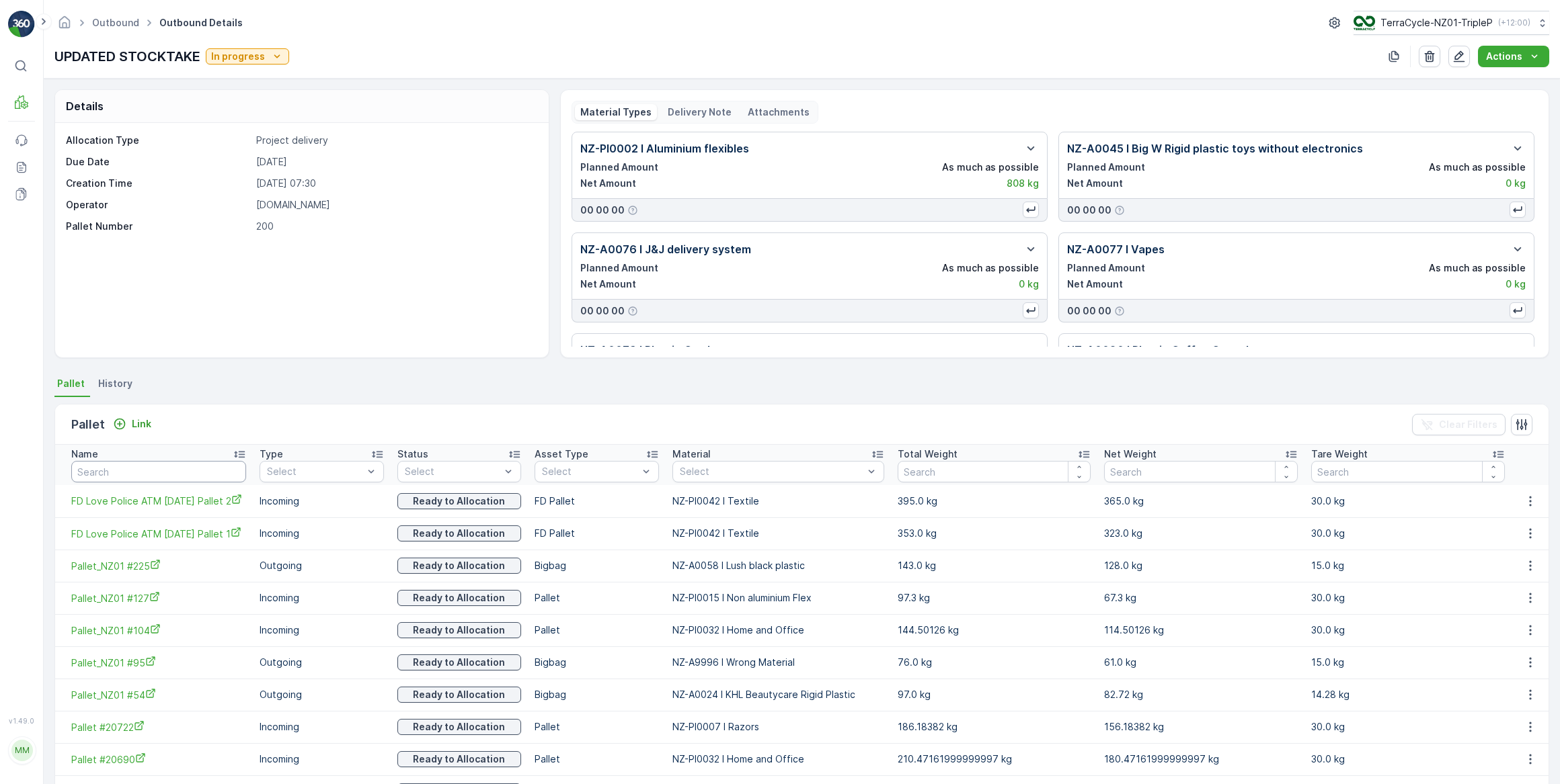
click at [238, 474] on input "text" at bounding box center [159, 471] width 175 height 21
type input "20668"
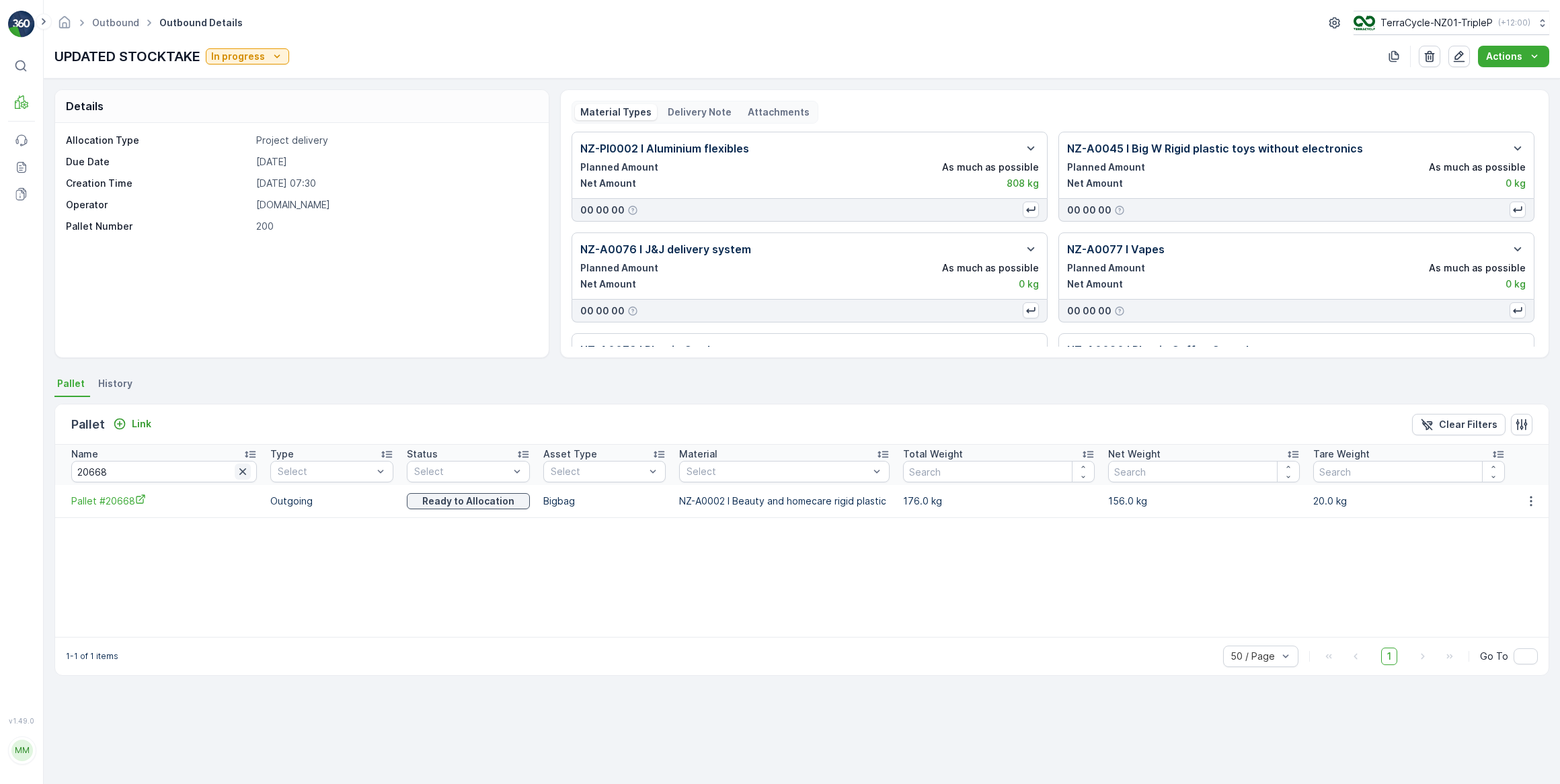
click at [236, 474] on icon "button" at bounding box center [242, 471] width 14 height 14
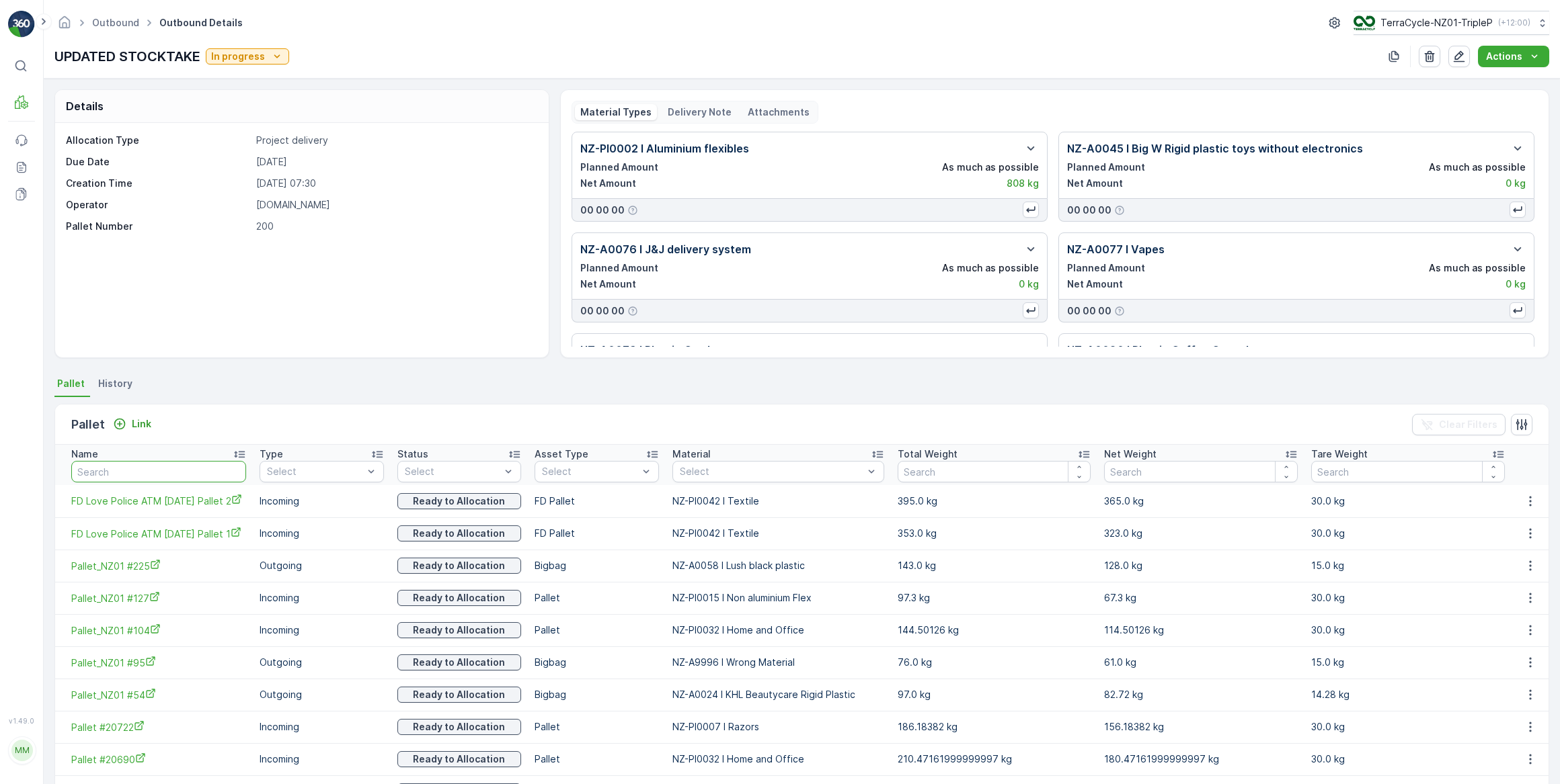
click at [173, 477] on input "text" at bounding box center [159, 471] width 175 height 21
type input "2"
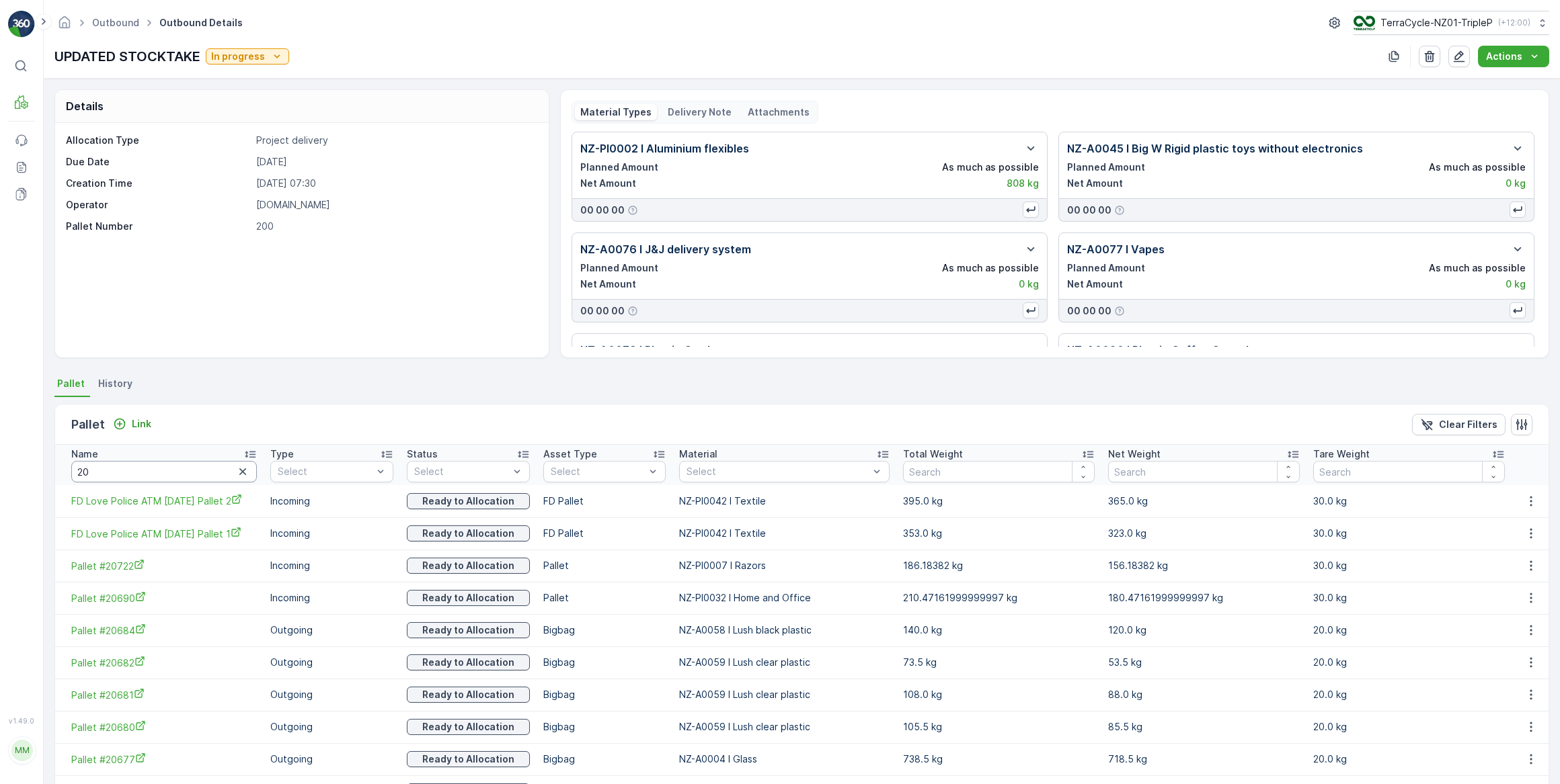
click at [154, 473] on input "20" at bounding box center [164, 471] width 185 height 21
type input "20659"
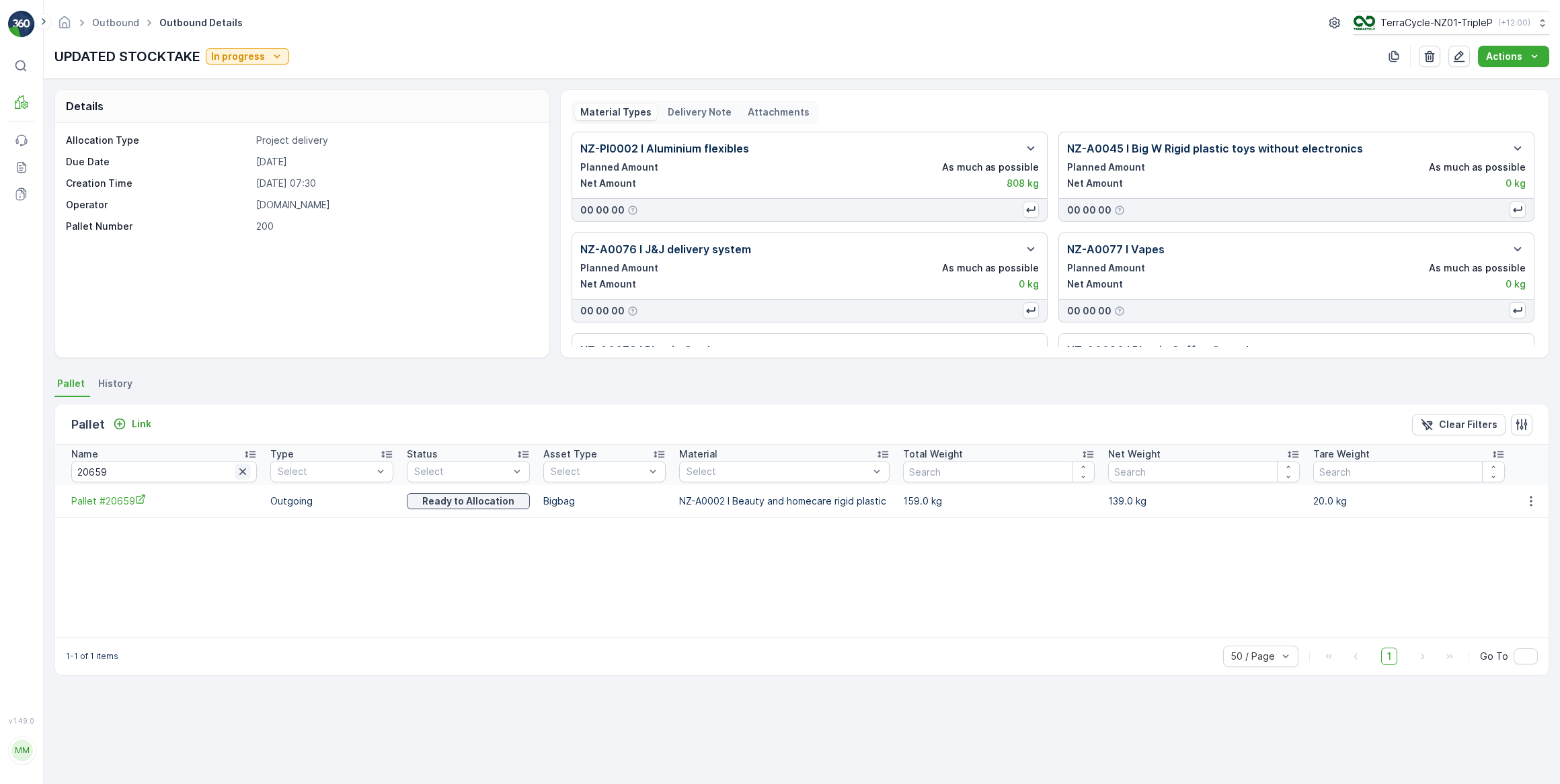
click at [239, 473] on icon "button" at bounding box center [242, 472] width 6 height 6
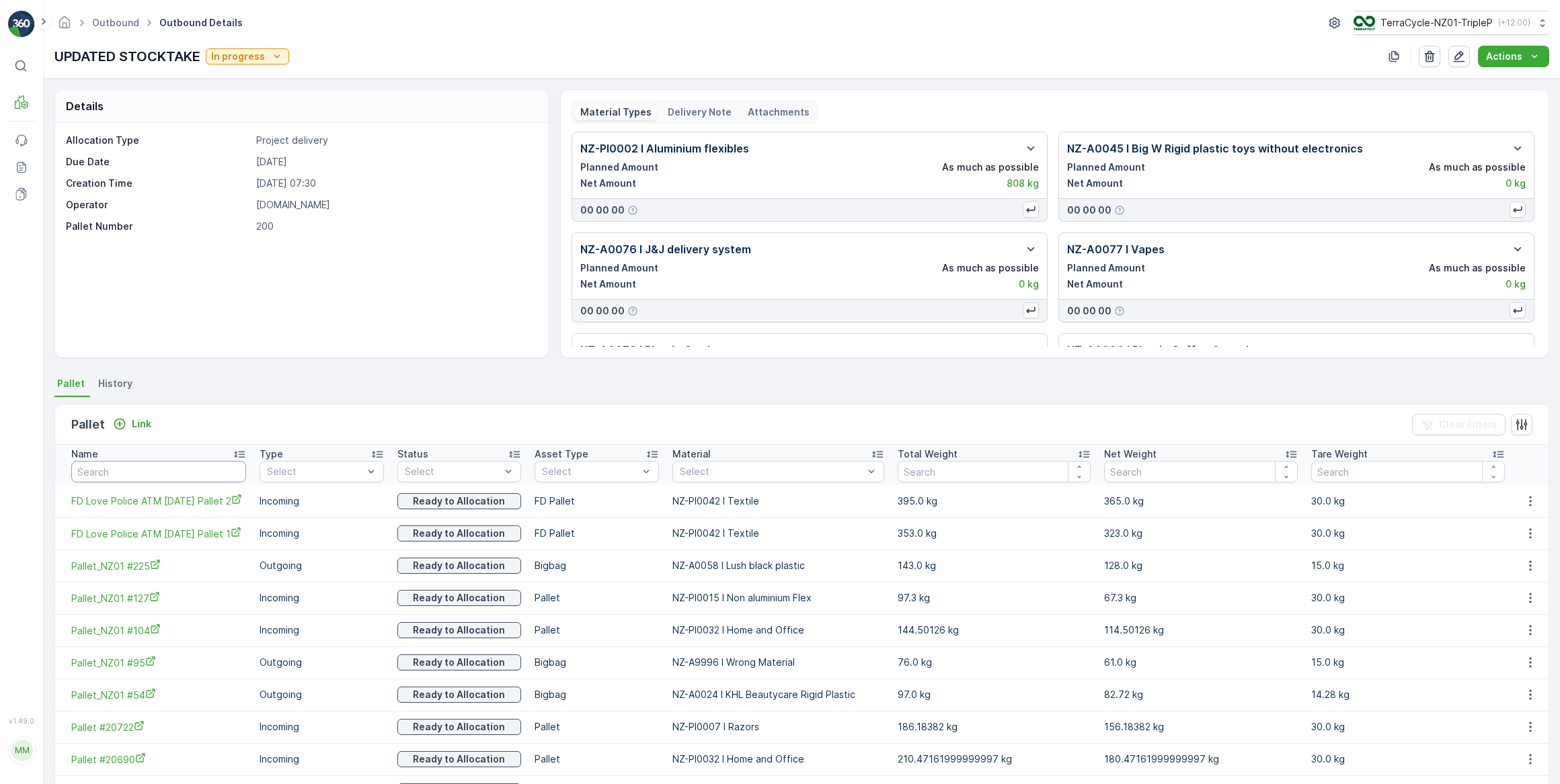
drag, startPoint x: 152, startPoint y: 471, endPoint x: 164, endPoint y: 461, distance: 15.6
click at [153, 470] on input "text" at bounding box center [159, 471] width 175 height 21
type input "20669"
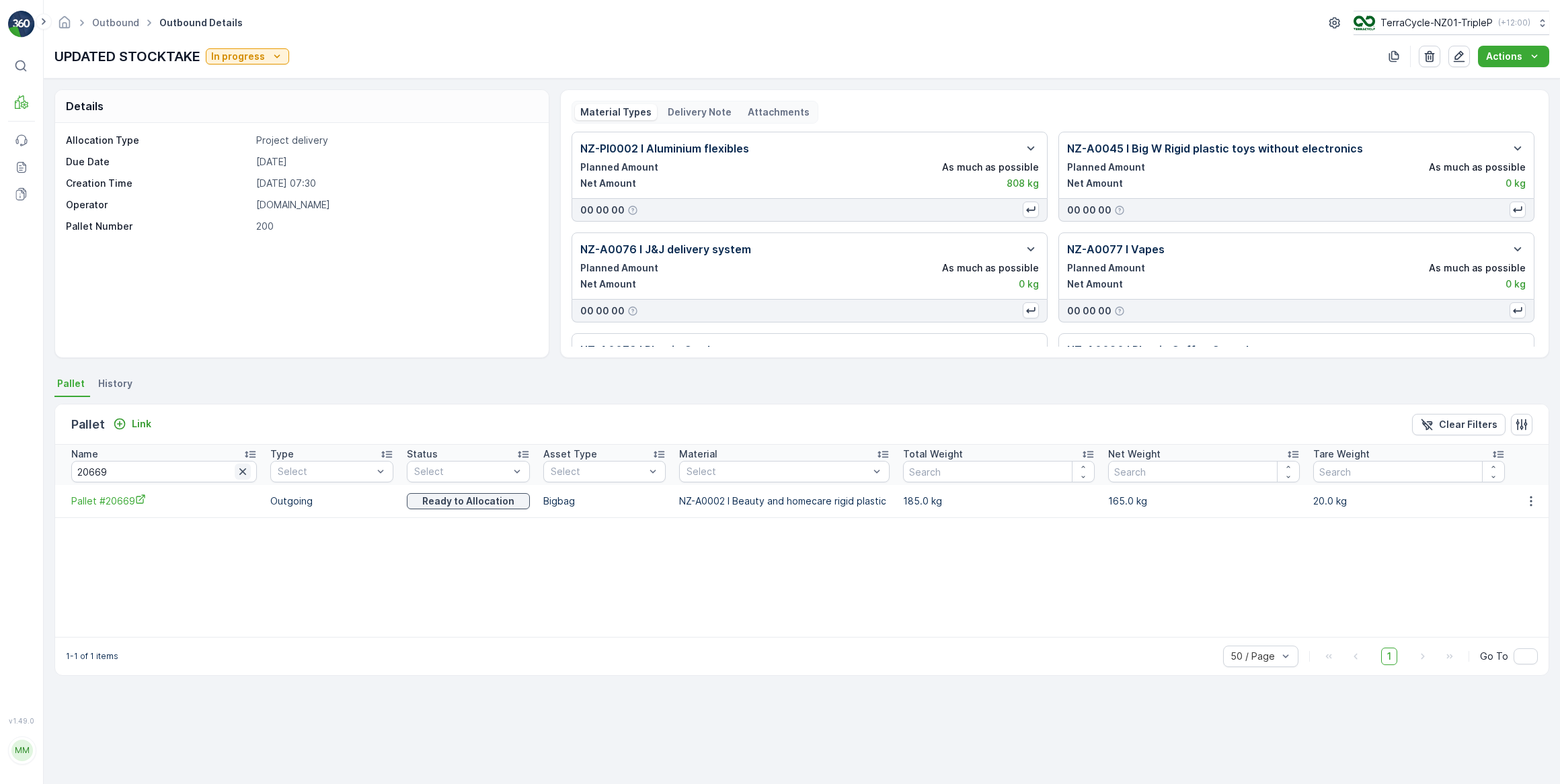
click at [236, 472] on icon "button" at bounding box center [242, 471] width 14 height 14
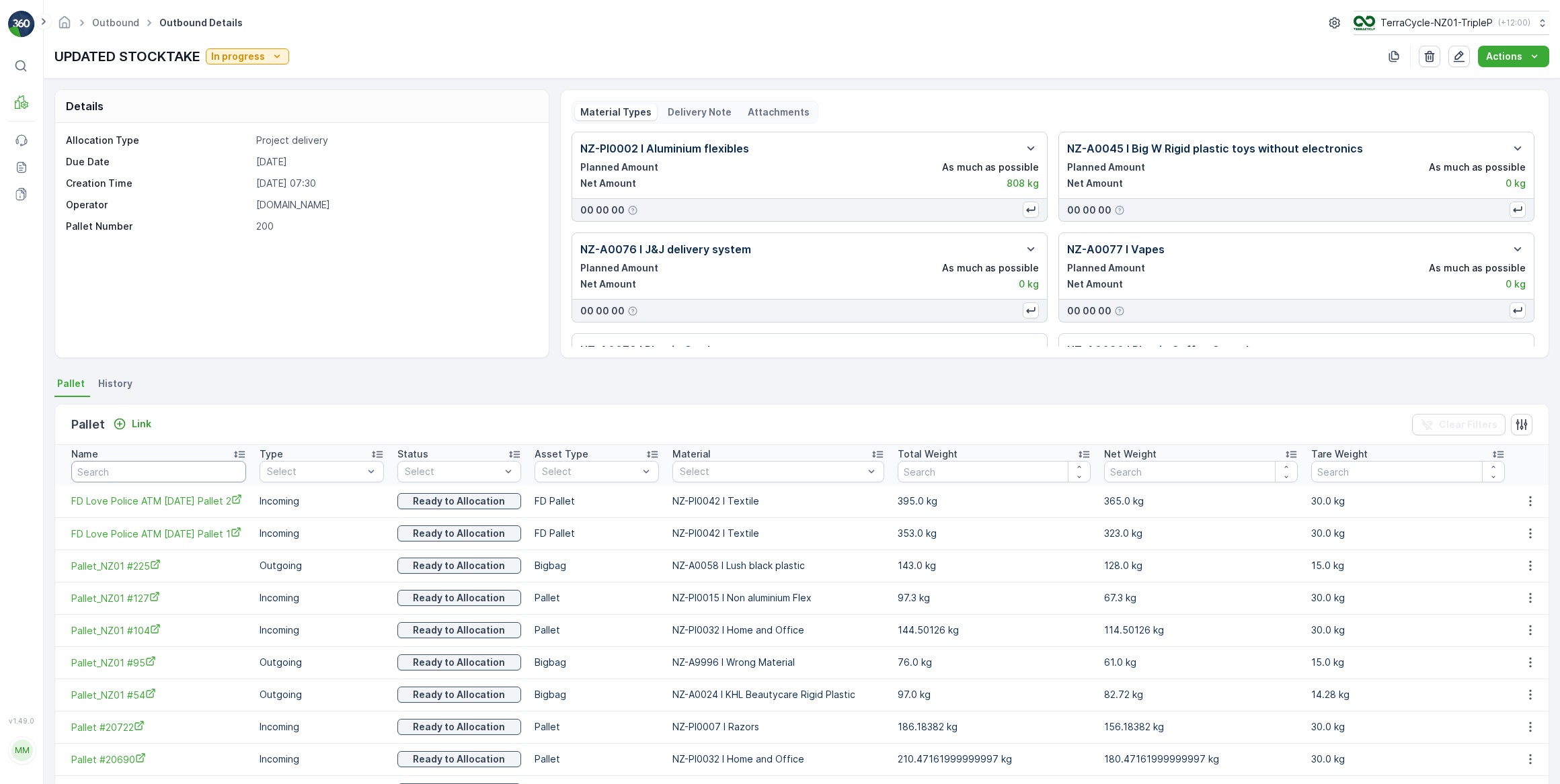
drag, startPoint x: 203, startPoint y: 470, endPoint x: 211, endPoint y: 458, distance: 14.4
click at [203, 470] on input "text" at bounding box center [159, 471] width 175 height 21
type input "20670"
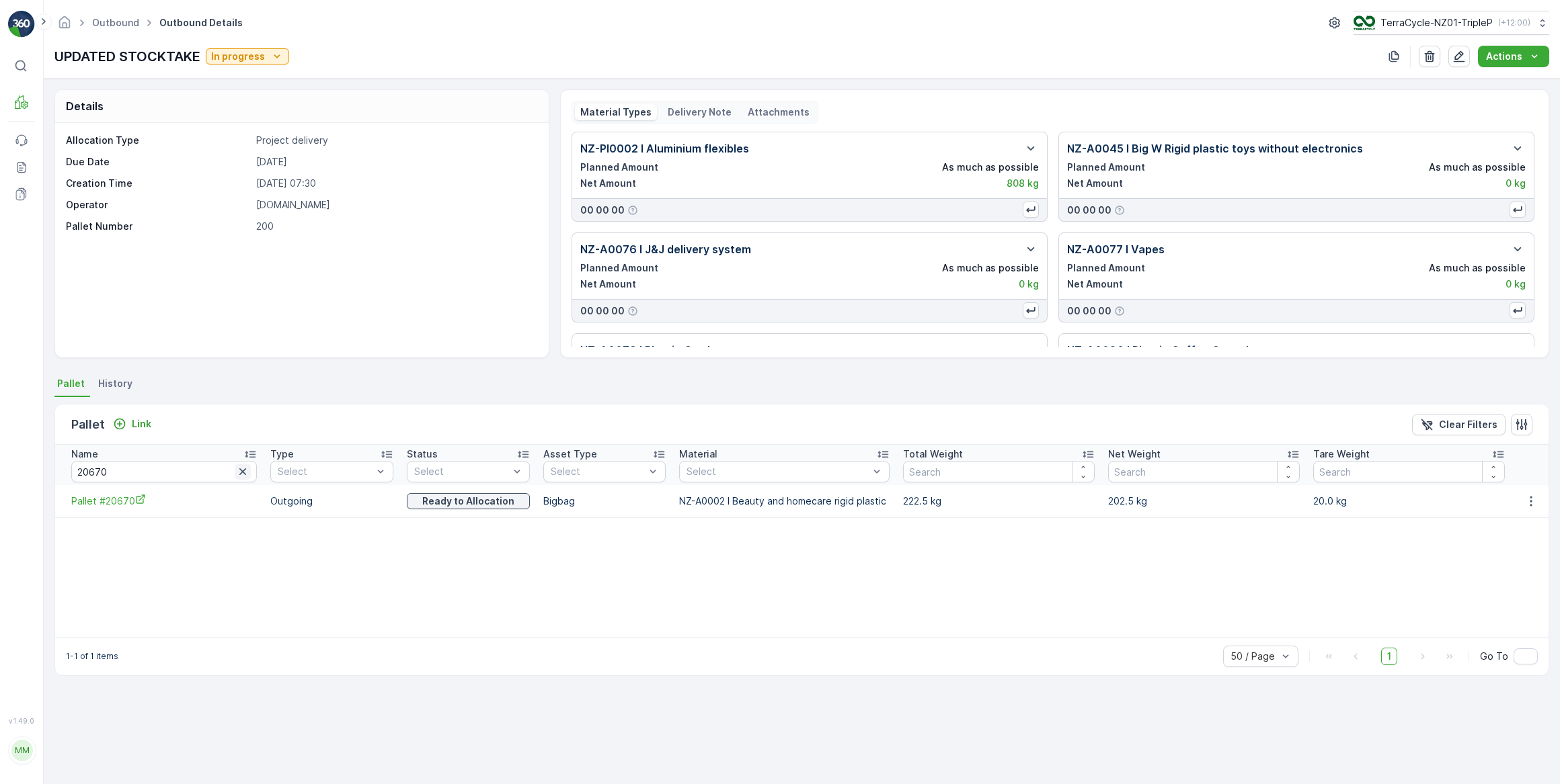
click at [239, 473] on icon "button" at bounding box center [242, 472] width 6 height 6
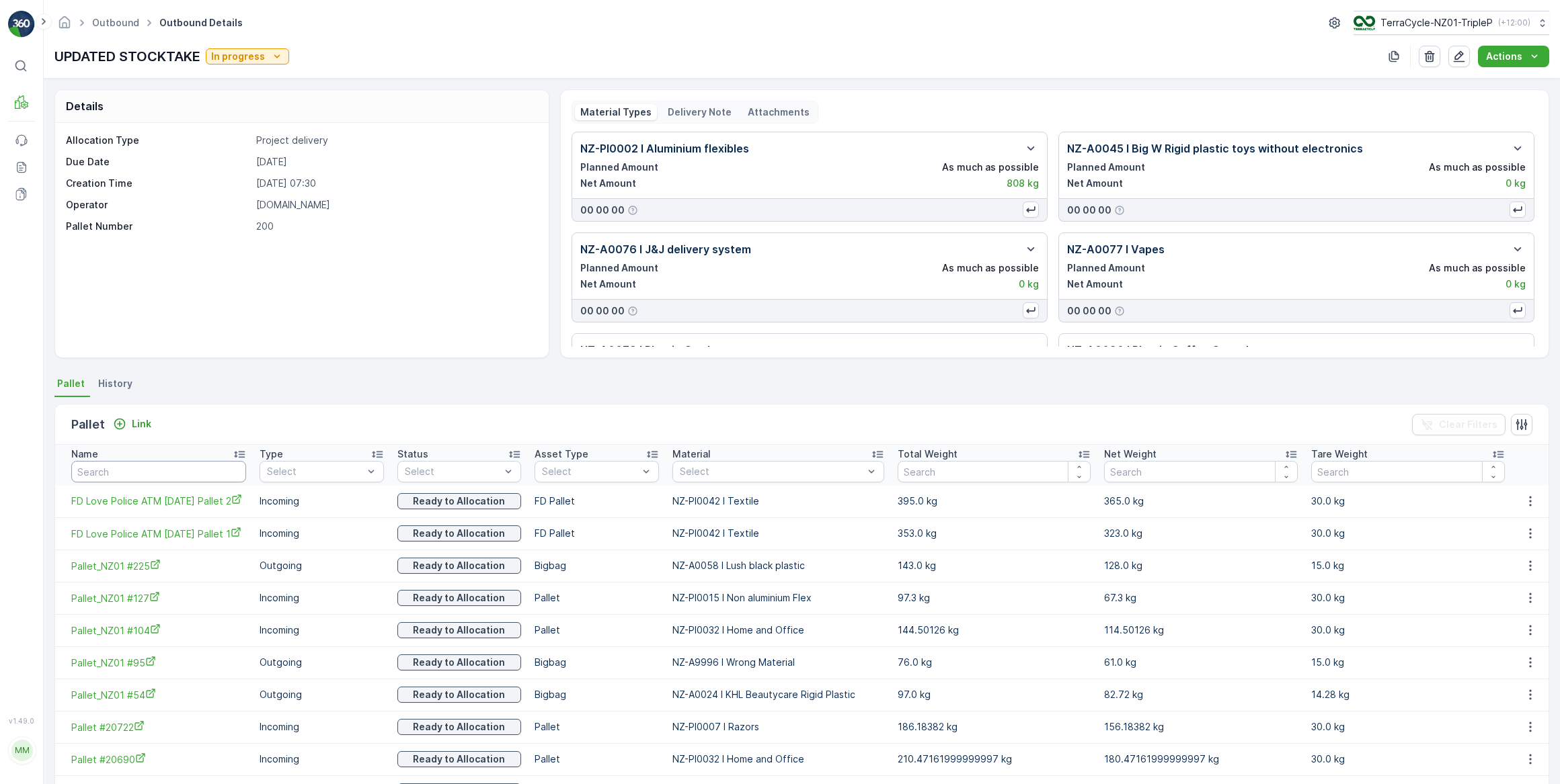
drag, startPoint x: 141, startPoint y: 475, endPoint x: 152, endPoint y: 464, distance: 15.6
click at [141, 474] on input "text" at bounding box center [159, 471] width 175 height 21
type input "20658"
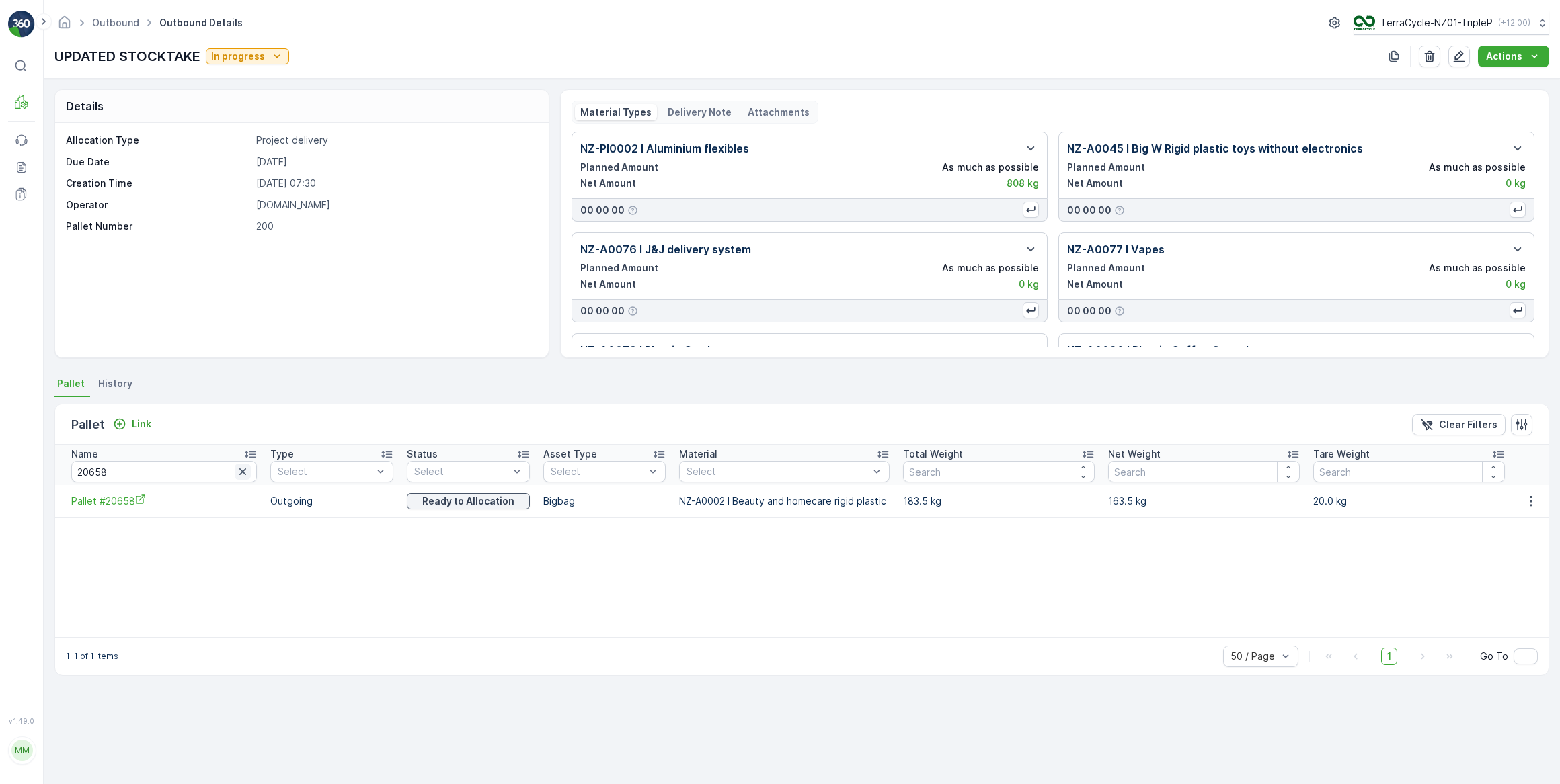
click at [236, 475] on icon "button" at bounding box center [242, 471] width 14 height 14
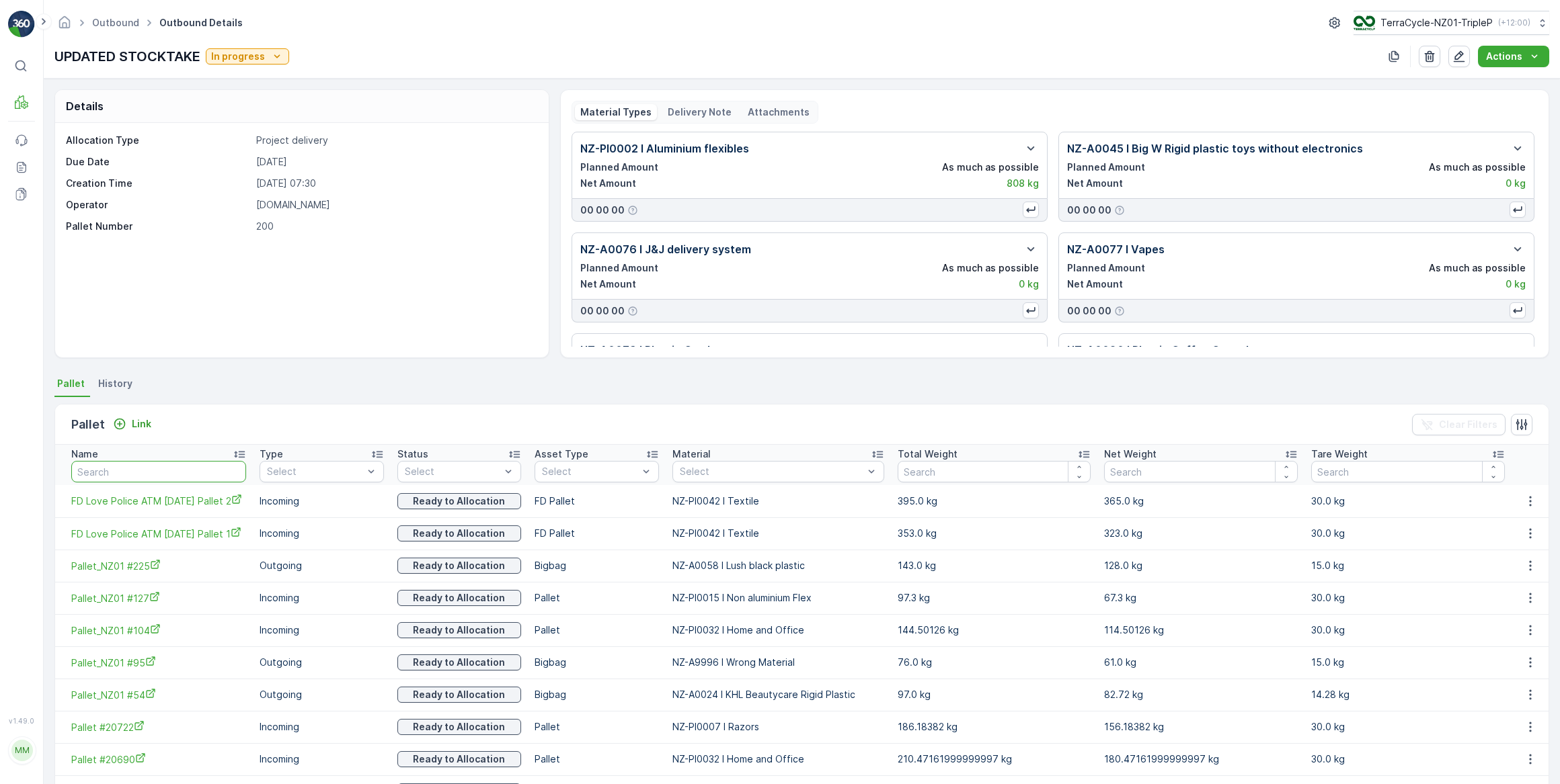
click at [183, 476] on input "text" at bounding box center [159, 471] width 175 height 21
type input "20672"
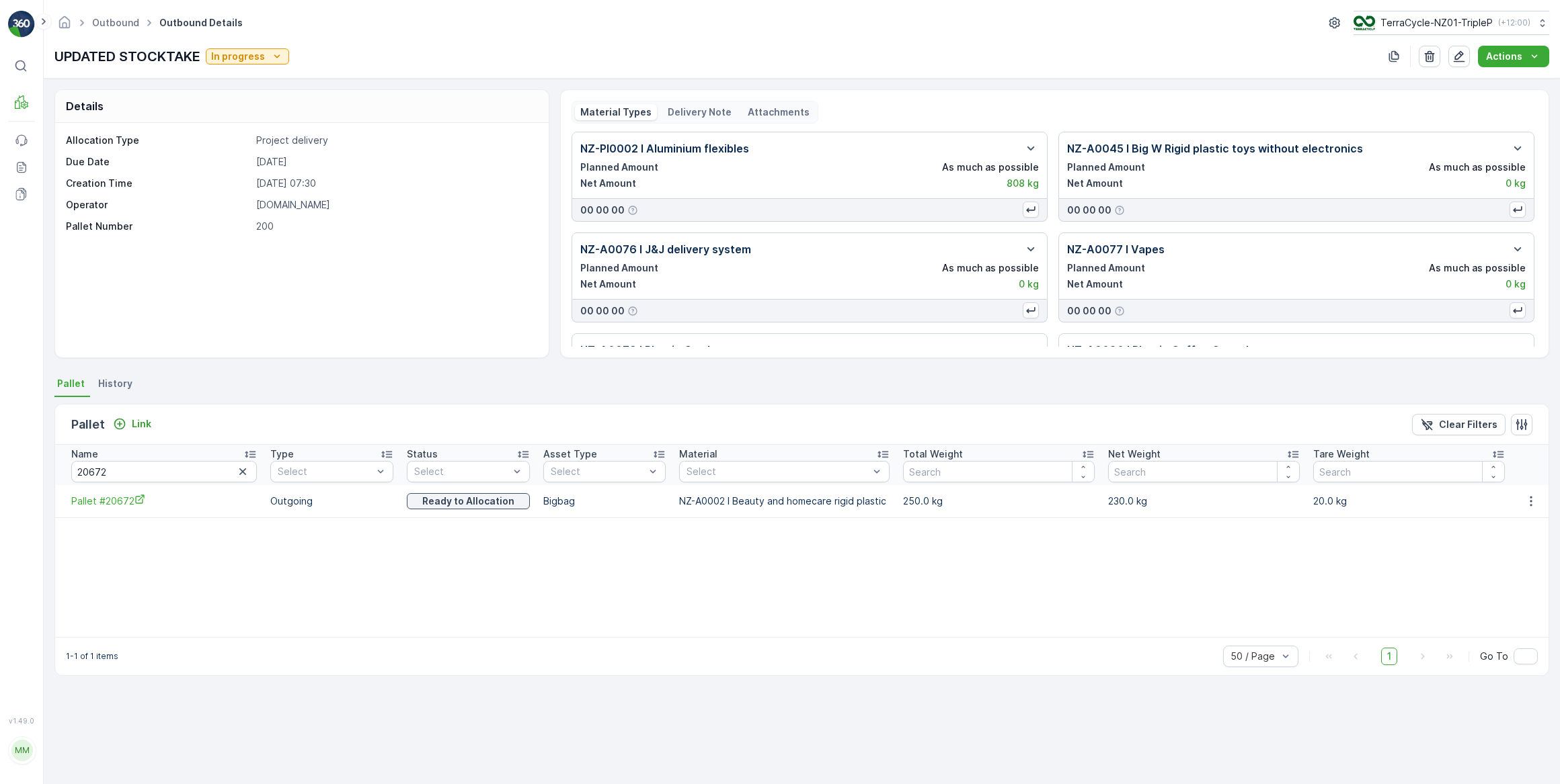
click at [236, 473] on icon "button" at bounding box center [242, 471] width 14 height 14
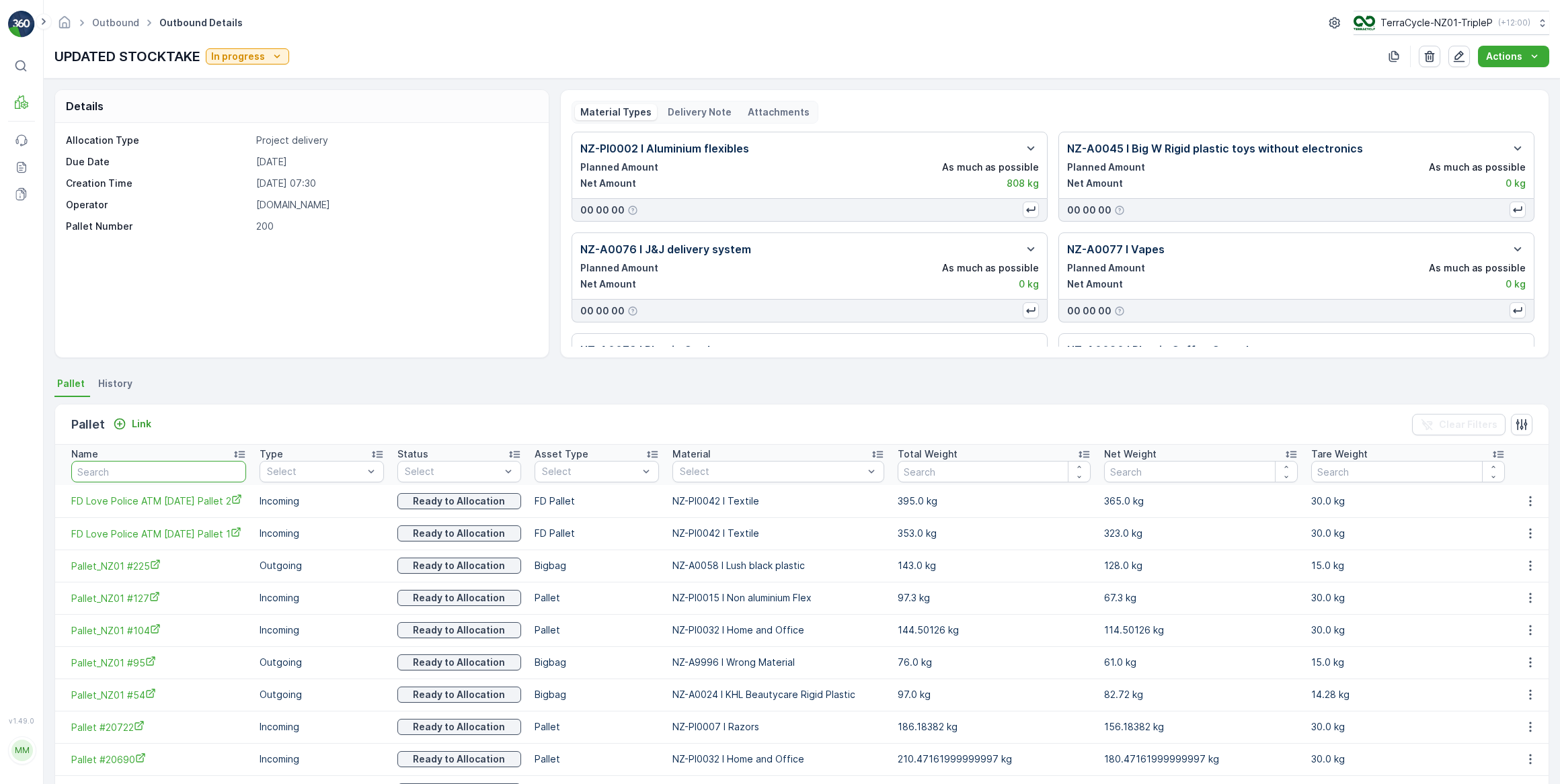
drag, startPoint x: 180, startPoint y: 472, endPoint x: 193, endPoint y: 380, distance: 92.9
click at [181, 470] on input "text" at bounding box center [159, 471] width 175 height 21
type input "20671"
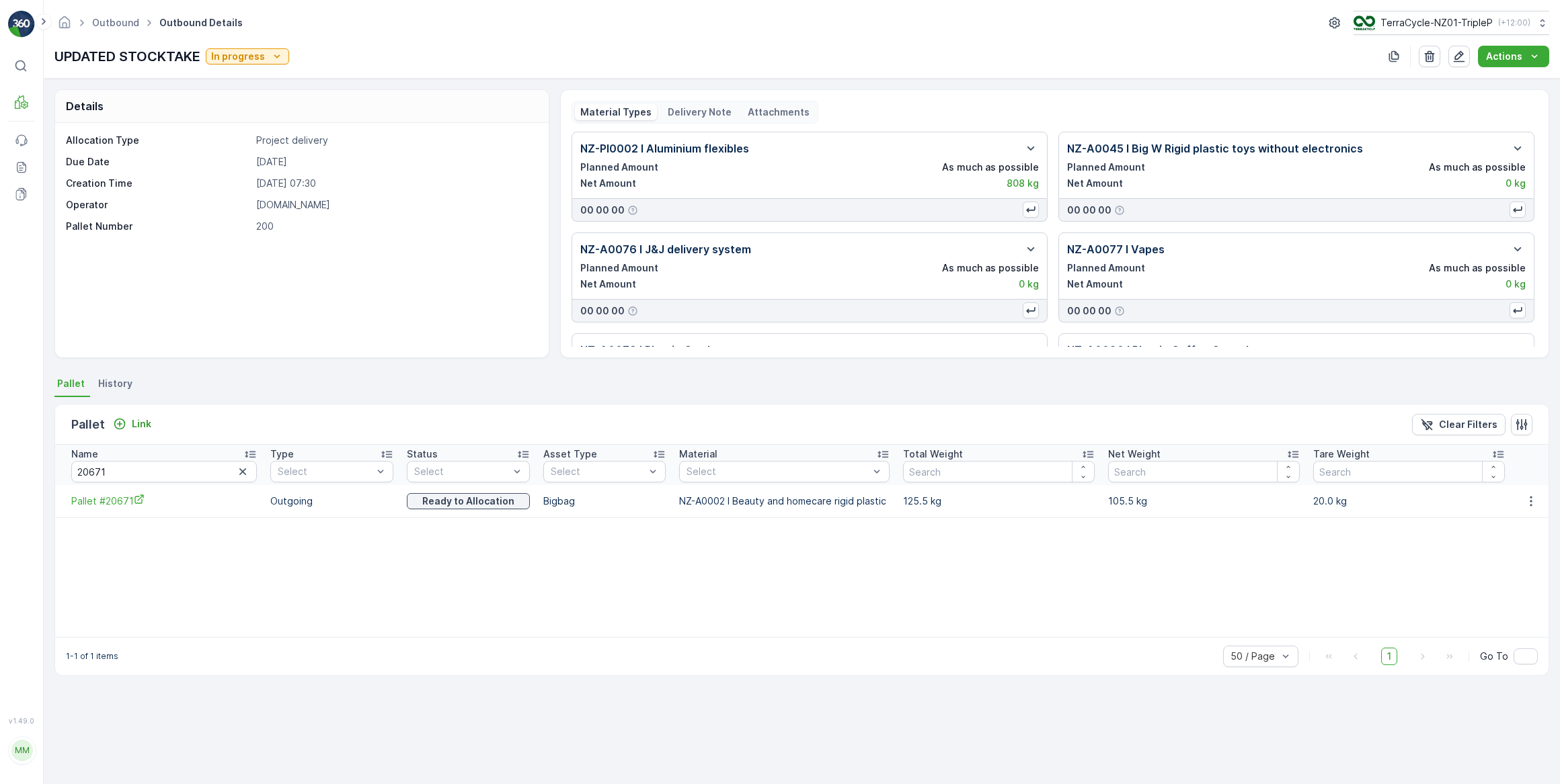
click at [239, 470] on icon "button" at bounding box center [242, 472] width 6 height 6
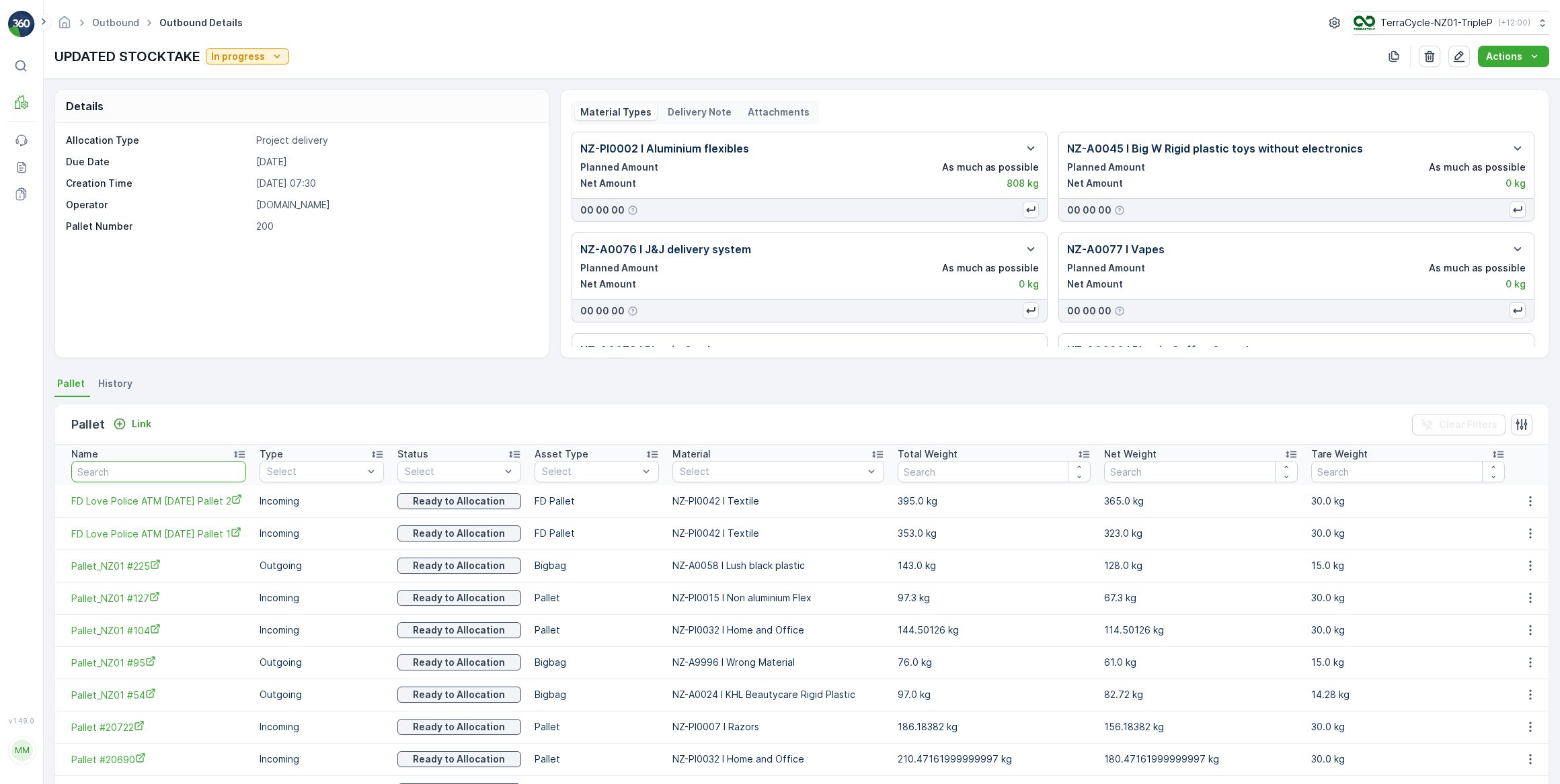
drag, startPoint x: 155, startPoint y: 472, endPoint x: 208, endPoint y: 380, distance: 106.2
click at [161, 466] on input "text" at bounding box center [159, 471] width 175 height 21
type input "20664"
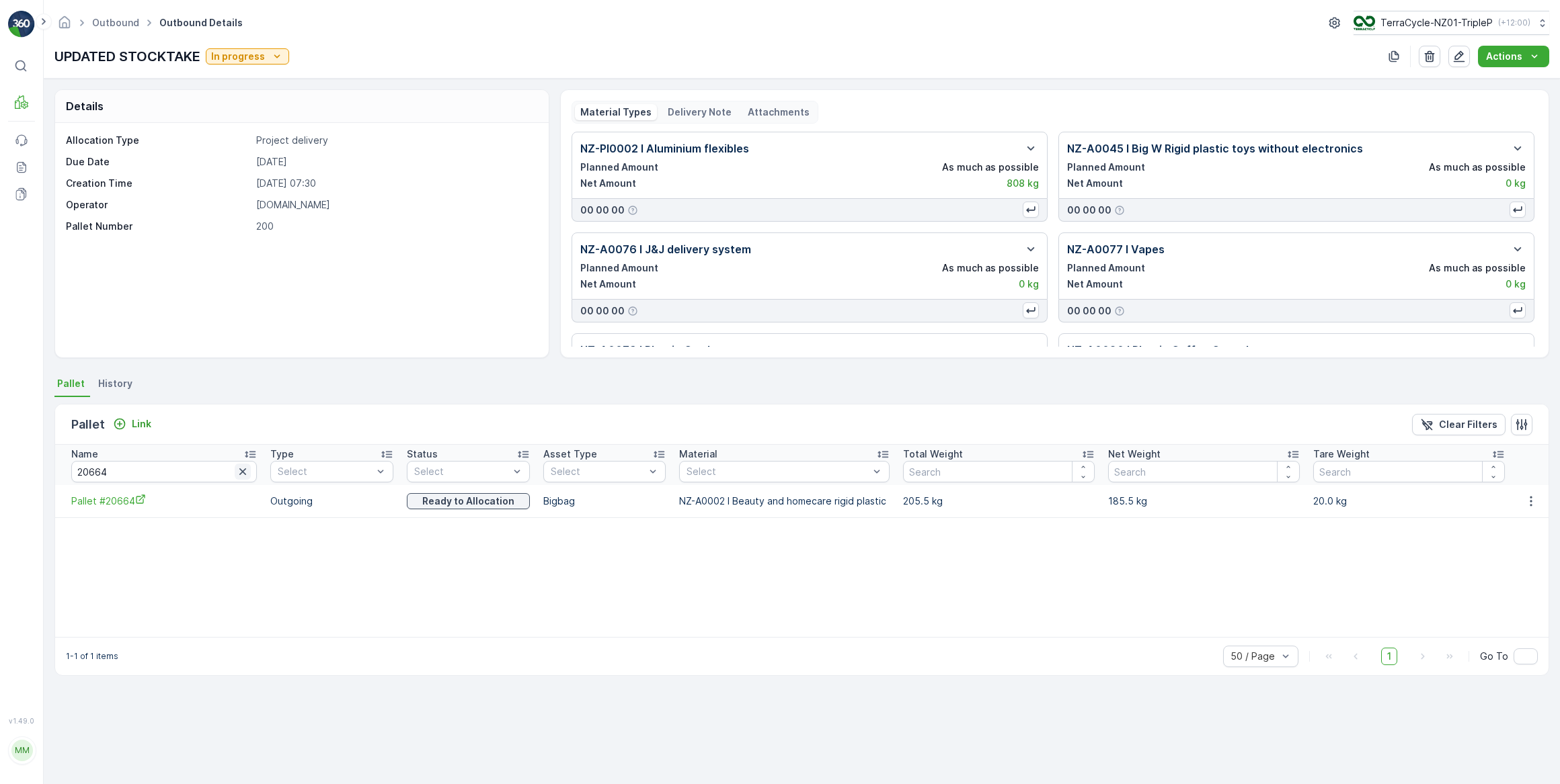
click at [239, 471] on icon "button" at bounding box center [242, 472] width 6 height 6
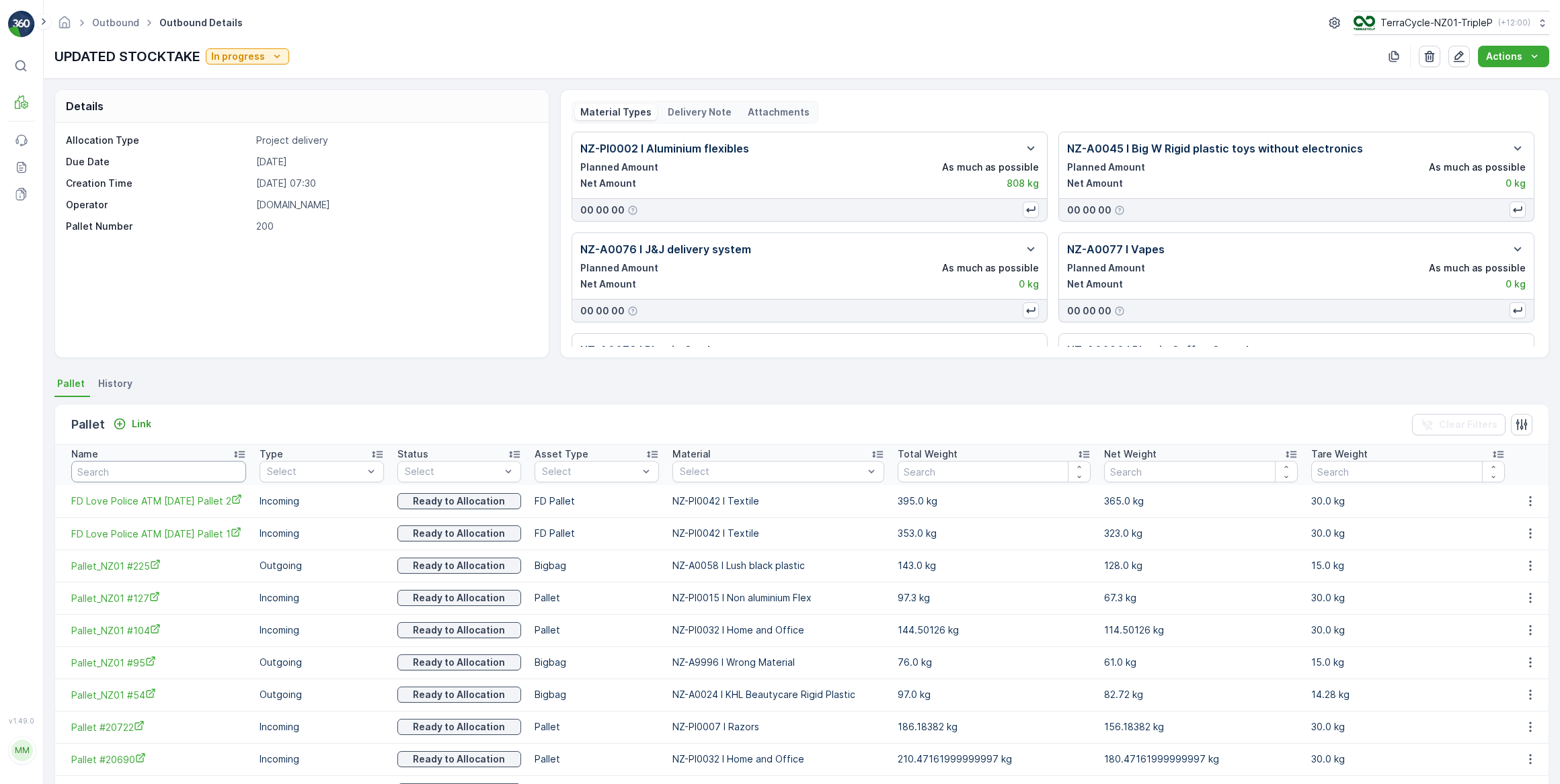
click at [174, 465] on input "text" at bounding box center [159, 471] width 175 height 21
type input "20667"
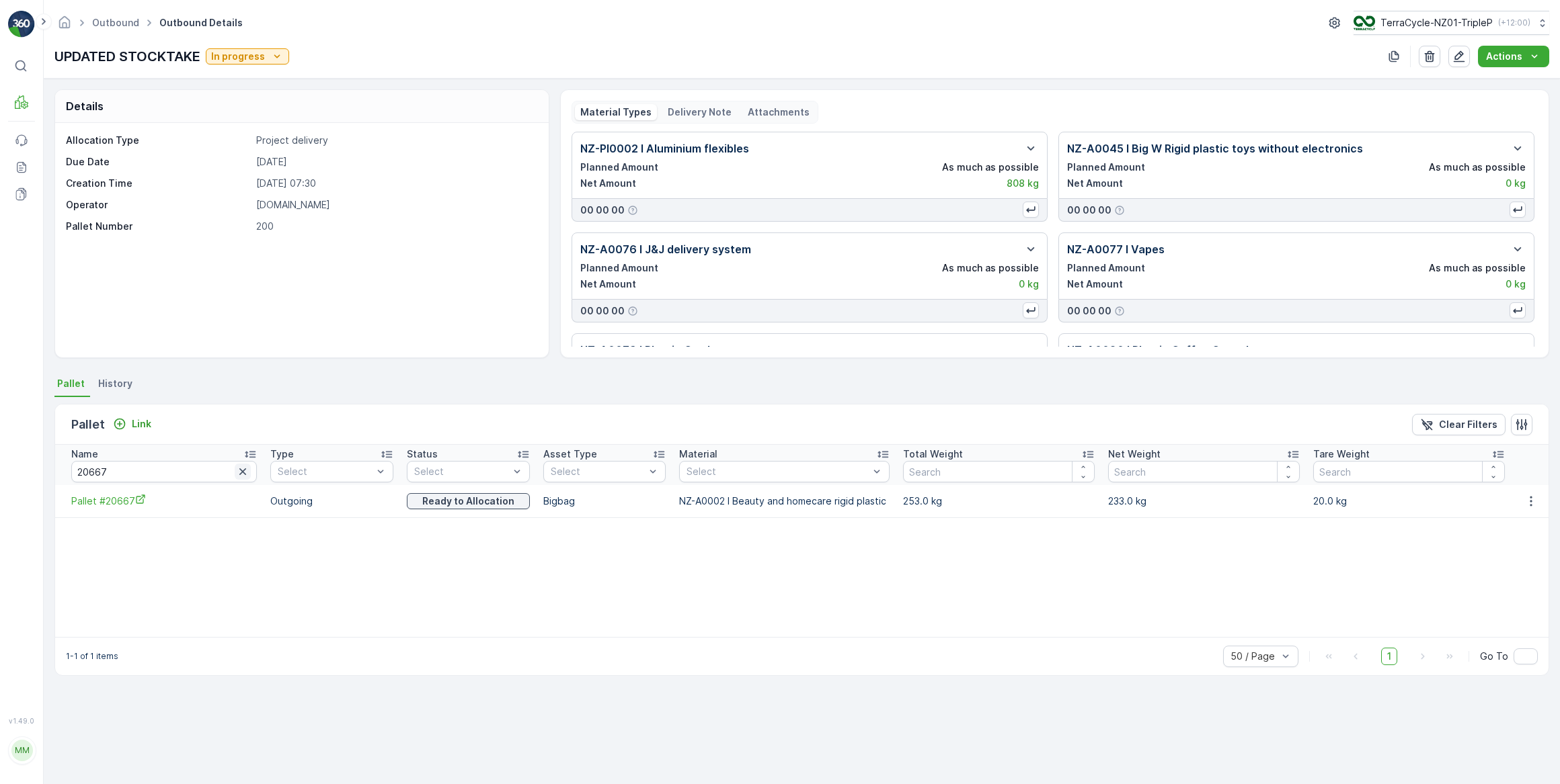
click at [236, 473] on icon "button" at bounding box center [242, 471] width 14 height 14
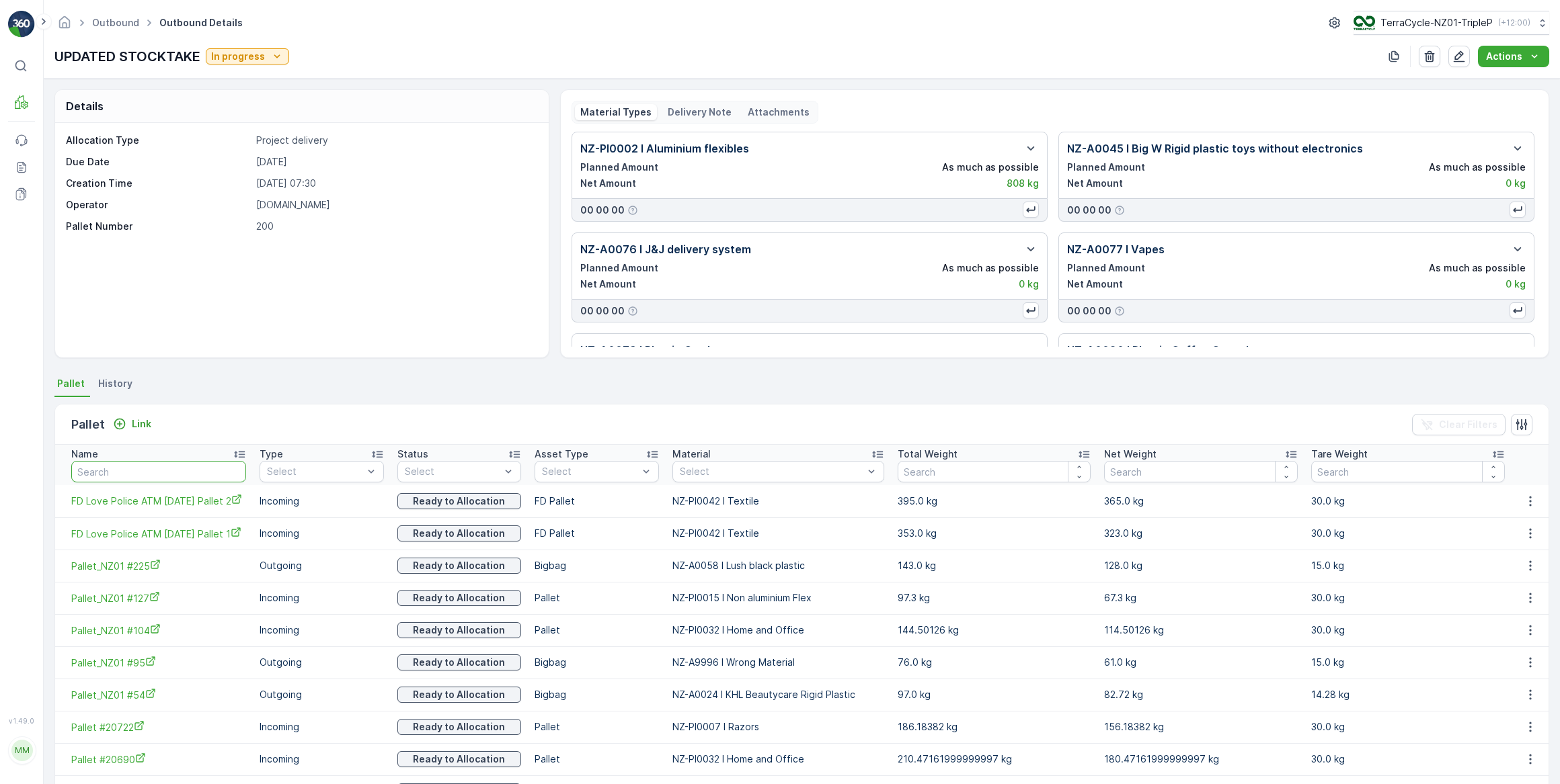
drag, startPoint x: 194, startPoint y: 470, endPoint x: 200, endPoint y: 457, distance: 14.3
click at [194, 470] on input "text" at bounding box center [159, 471] width 175 height 21
type input "20666"
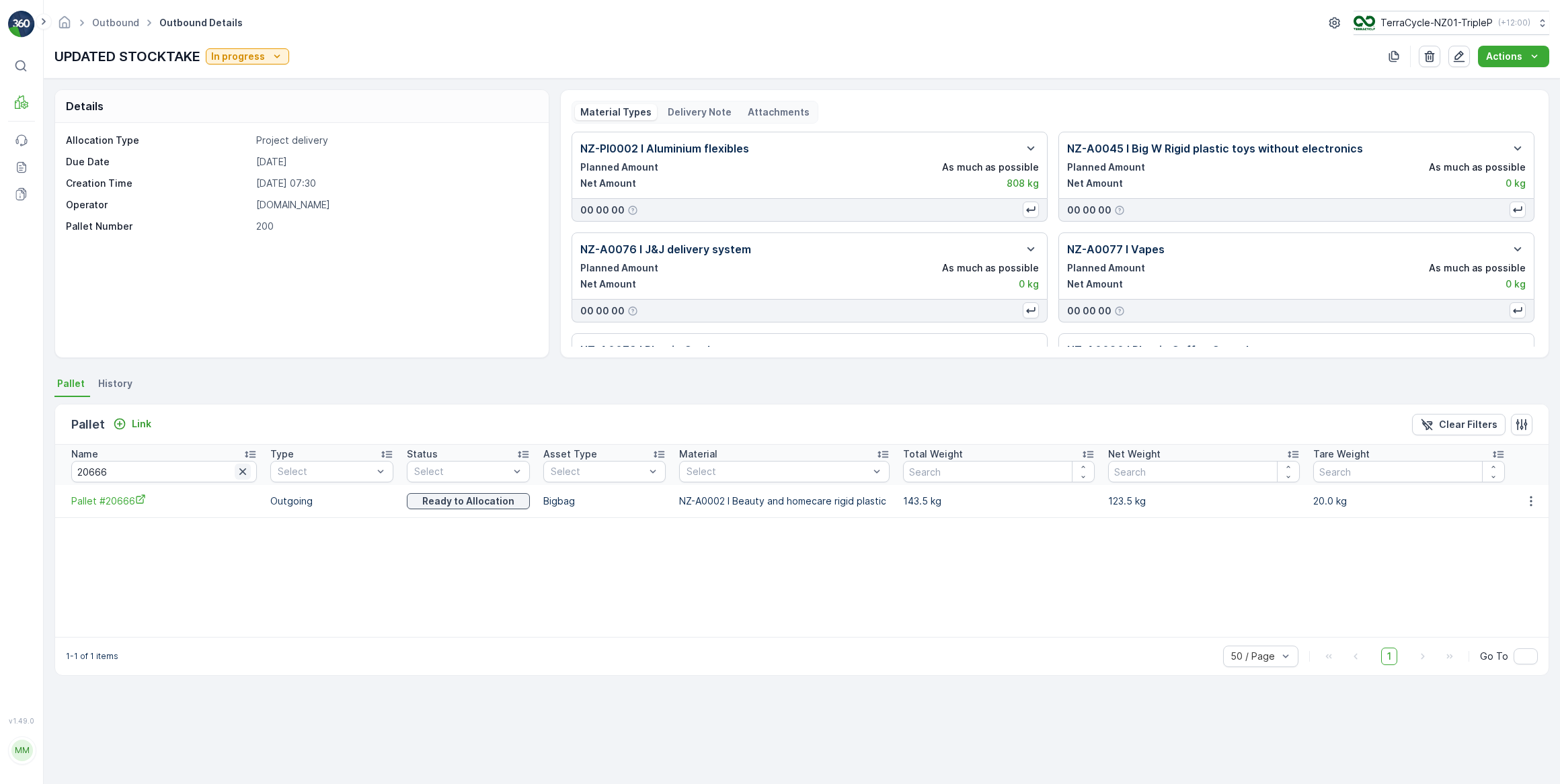
click at [239, 473] on icon "button" at bounding box center [242, 472] width 6 height 6
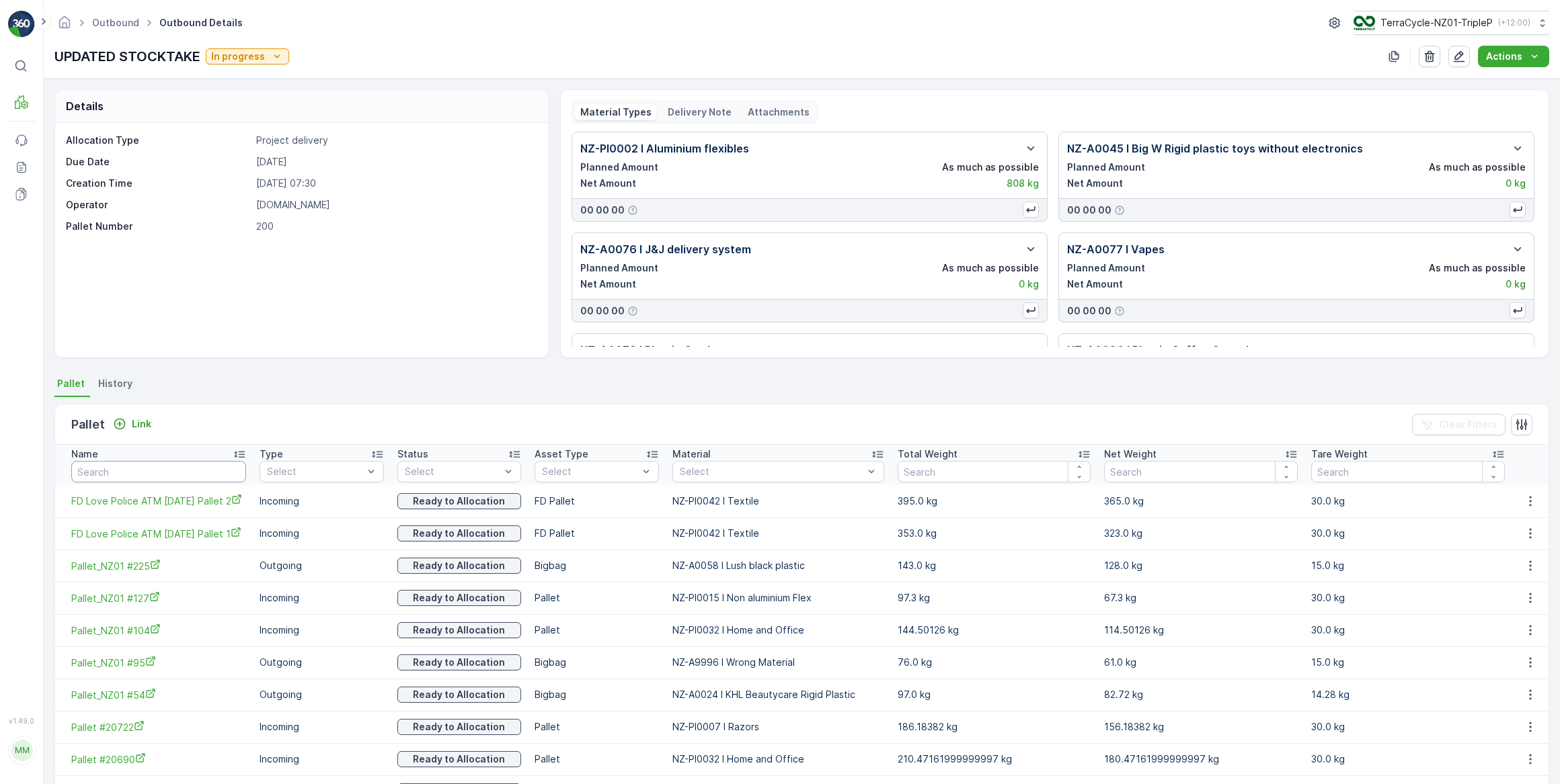
click at [232, 473] on input "text" at bounding box center [159, 471] width 175 height 21
type input "203"
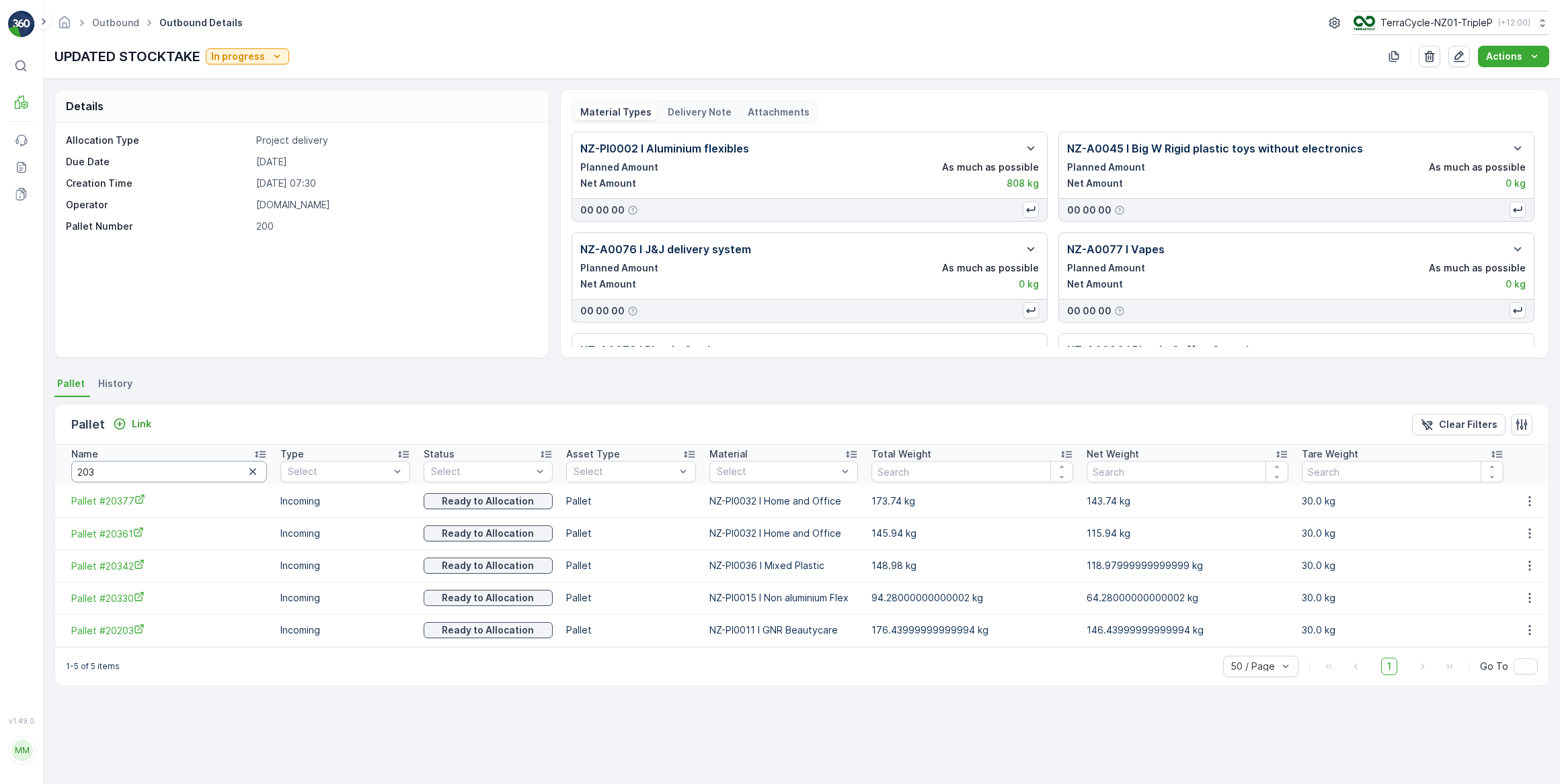
drag, startPoint x: 99, startPoint y: 473, endPoint x: 107, endPoint y: 473, distance: 8.0
click at [100, 473] on input "203" at bounding box center [169, 471] width 195 height 21
type input "20"
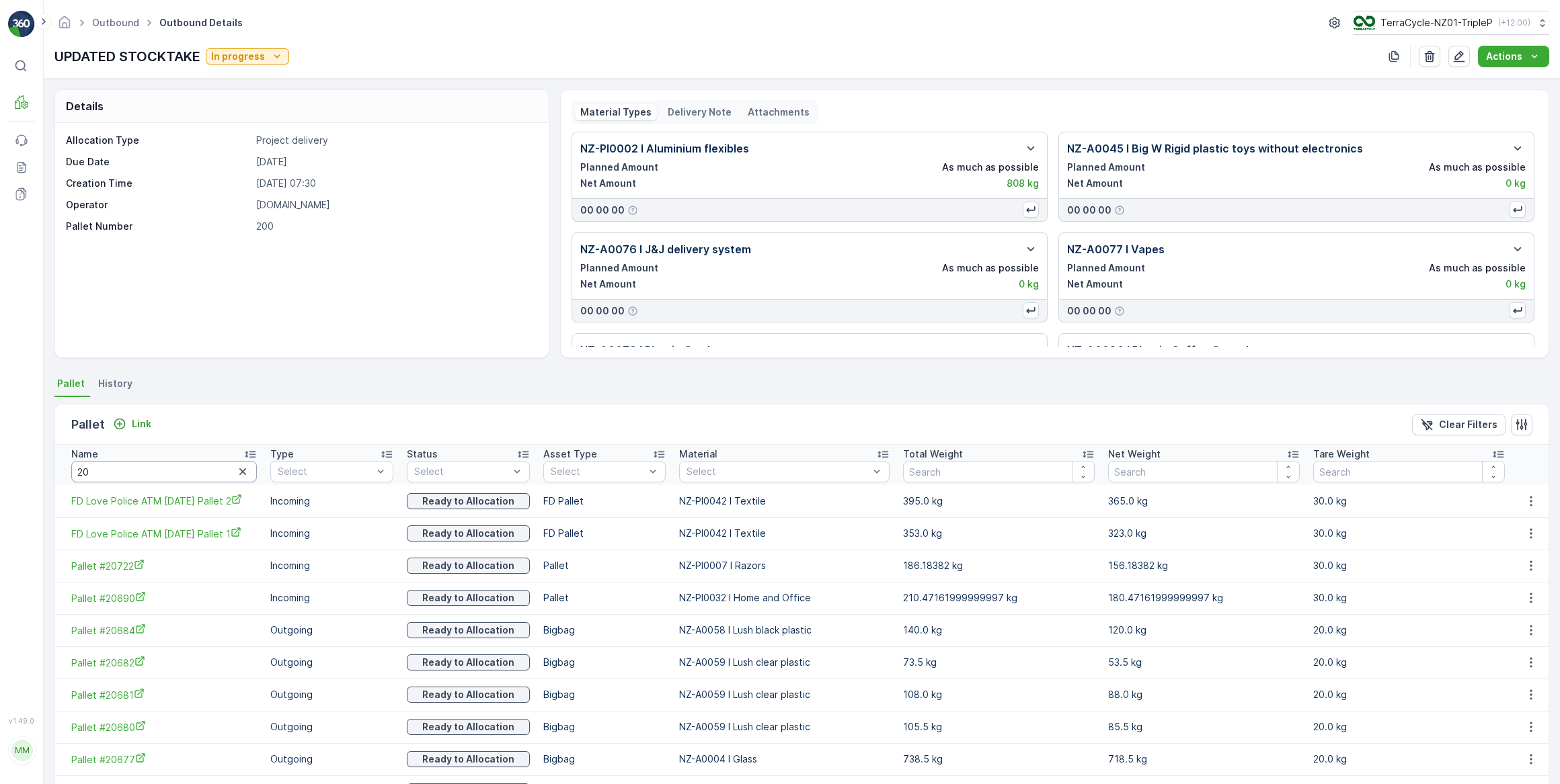
drag, startPoint x: 114, startPoint y: 473, endPoint x: 121, endPoint y: 473, distance: 7.0
click at [114, 473] on input "20" at bounding box center [164, 471] width 185 height 21
type input "20670"
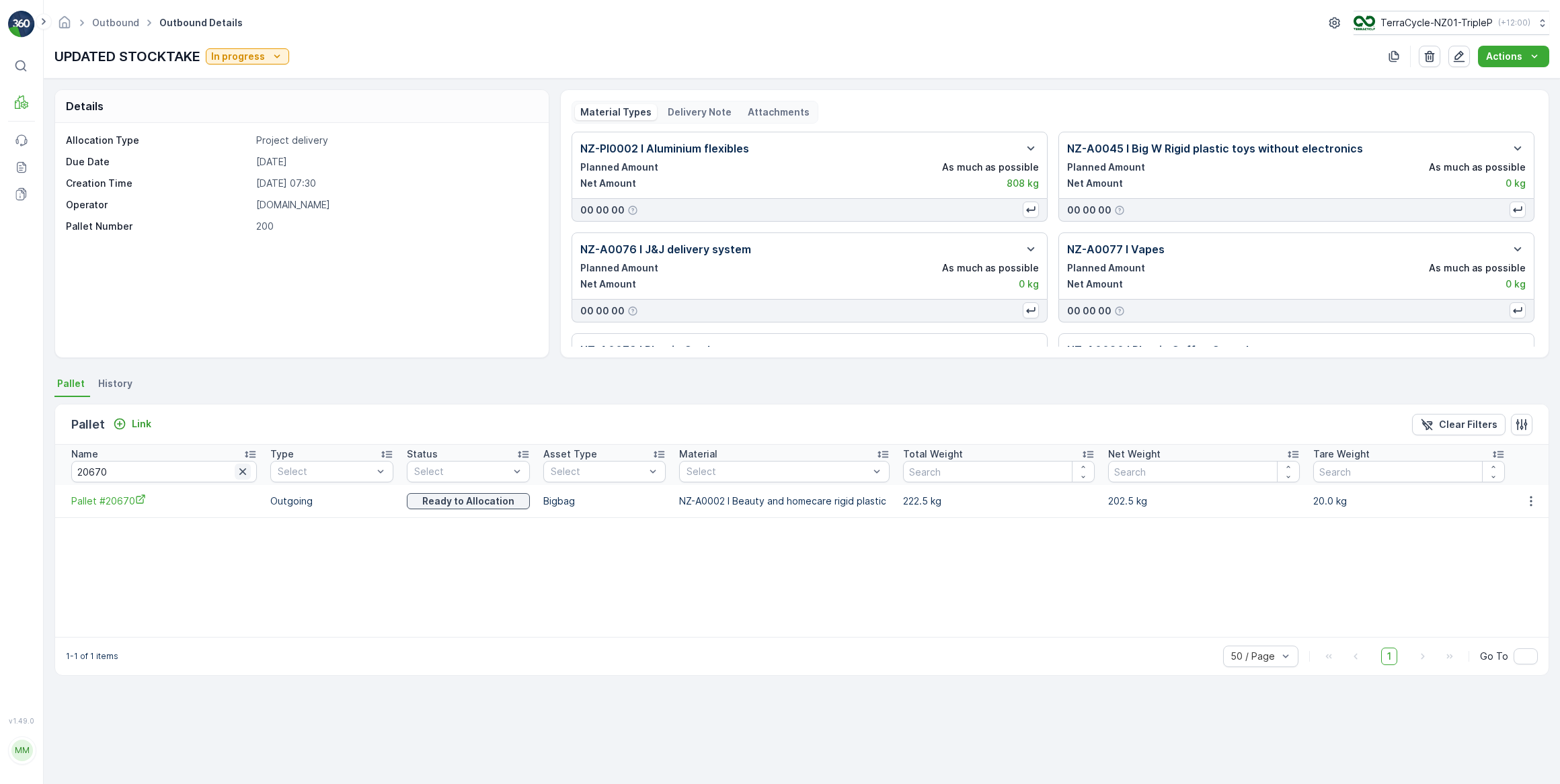
click at [239, 470] on icon "button" at bounding box center [242, 472] width 6 height 6
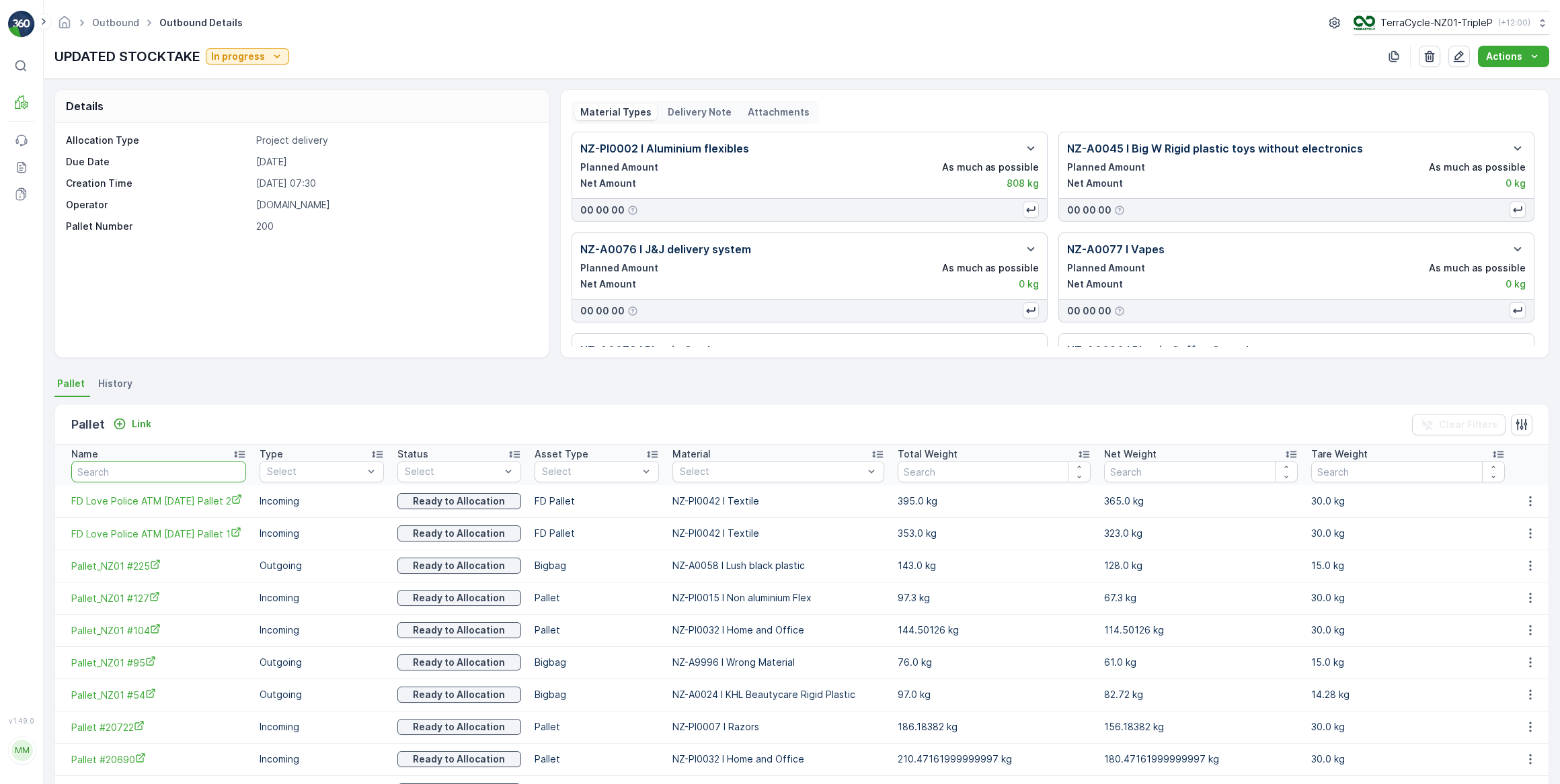
click at [187, 477] on input "text" at bounding box center [159, 471] width 175 height 21
type input "#225"
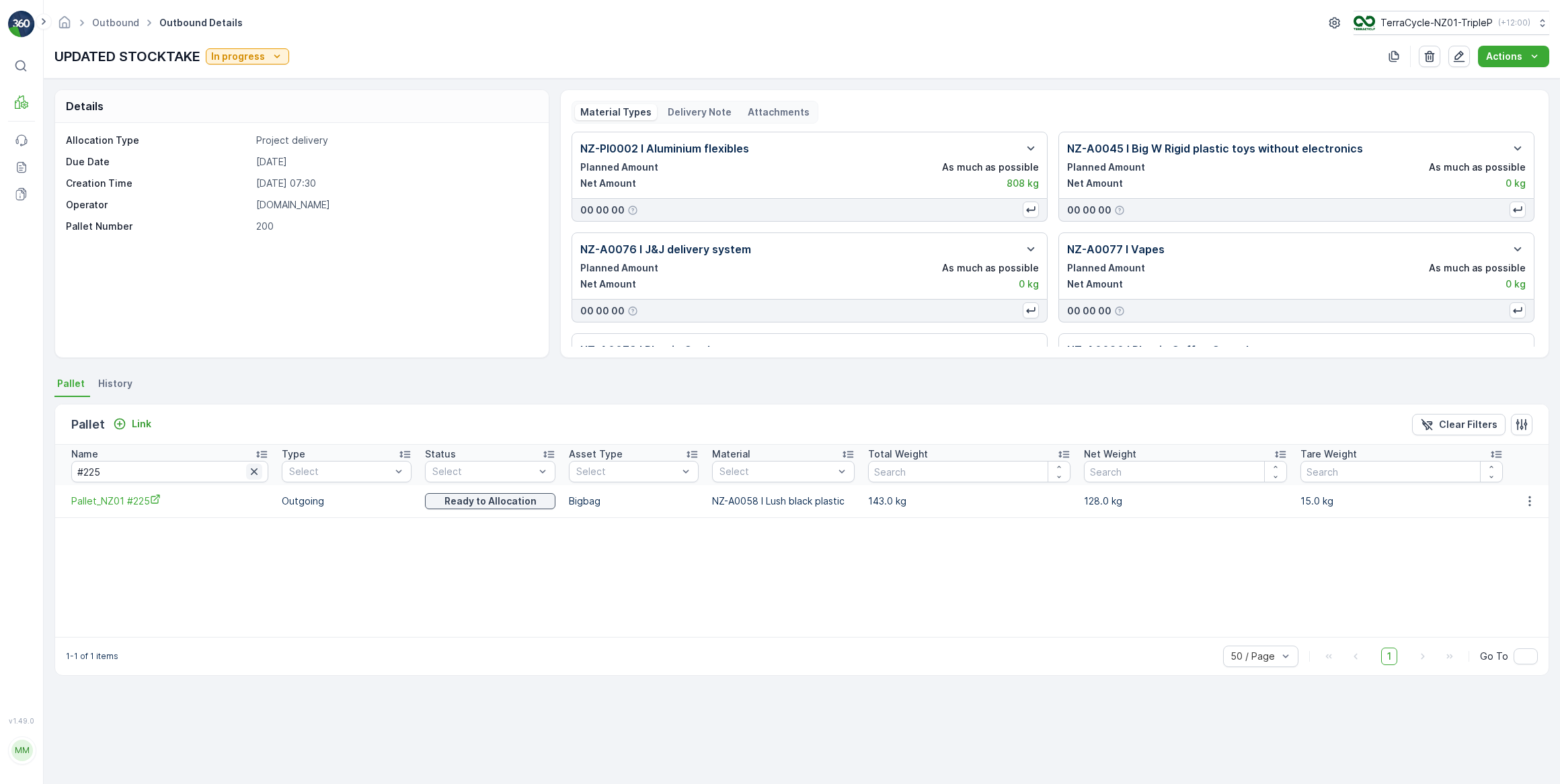
click at [251, 472] on icon "button" at bounding box center [254, 472] width 6 height 6
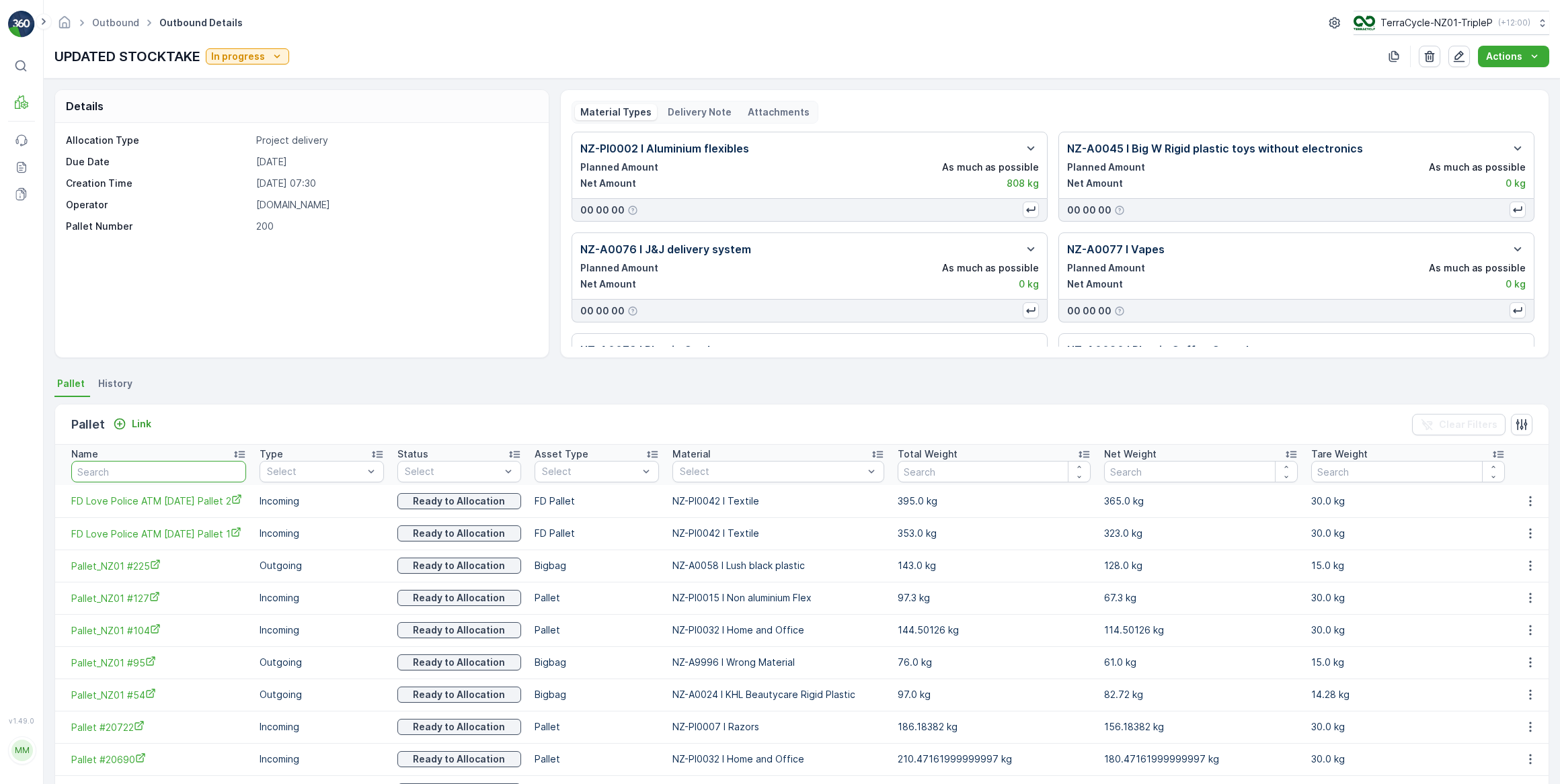
drag, startPoint x: 163, startPoint y: 466, endPoint x: 196, endPoint y: 411, distance: 64.1
click at [166, 464] on input "text" at bounding box center [159, 471] width 175 height 21
type input "20675"
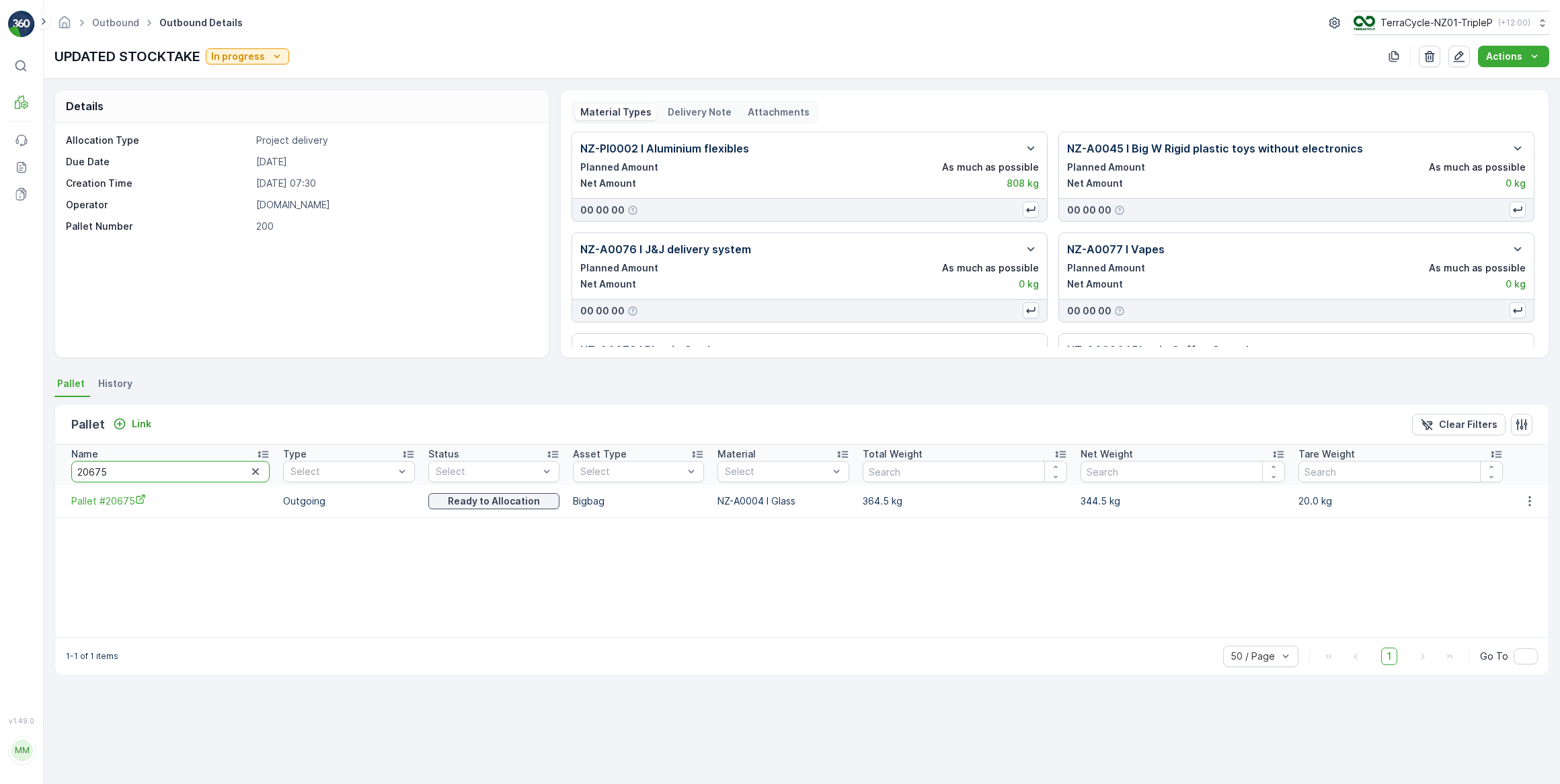
drag, startPoint x: 114, startPoint y: 464, endPoint x: 68, endPoint y: 465, distance: 46.0
click at [68, 465] on th "Name 20675" at bounding box center [165, 465] width 221 height 41
type input "54"
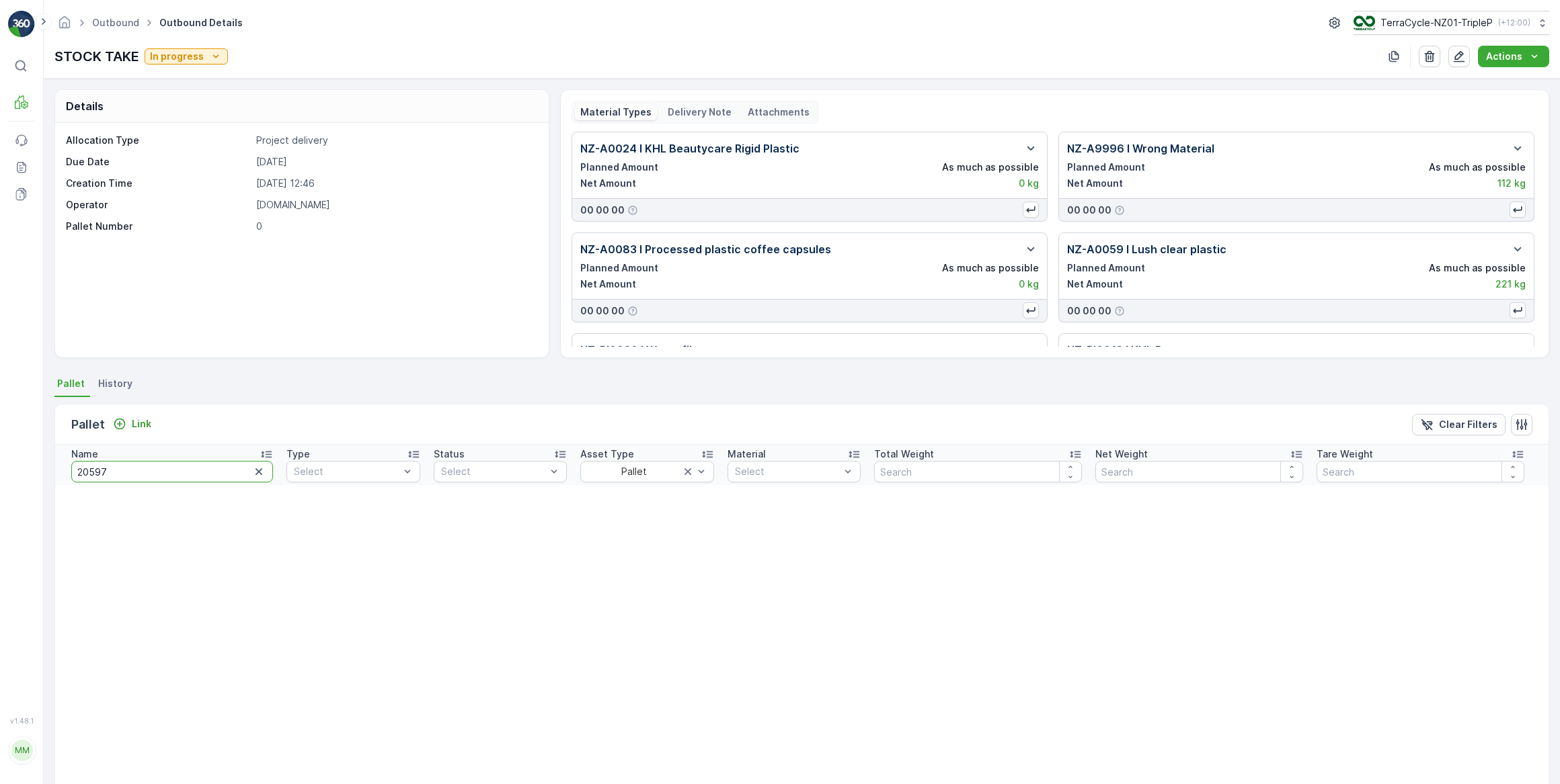
drag, startPoint x: 117, startPoint y: 463, endPoint x: 62, endPoint y: 465, distance: 55.0
click at [62, 465] on th "Name 20597" at bounding box center [167, 465] width 225 height 41
type input "mecca"
drag, startPoint x: 149, startPoint y: 467, endPoint x: 48, endPoint y: 470, distance: 101.0
click at [48, 470] on div "Details Allocation Type Project delivery Due Date 28.05.2025 Creation Time 28.0…" at bounding box center [802, 431] width 1516 height 705
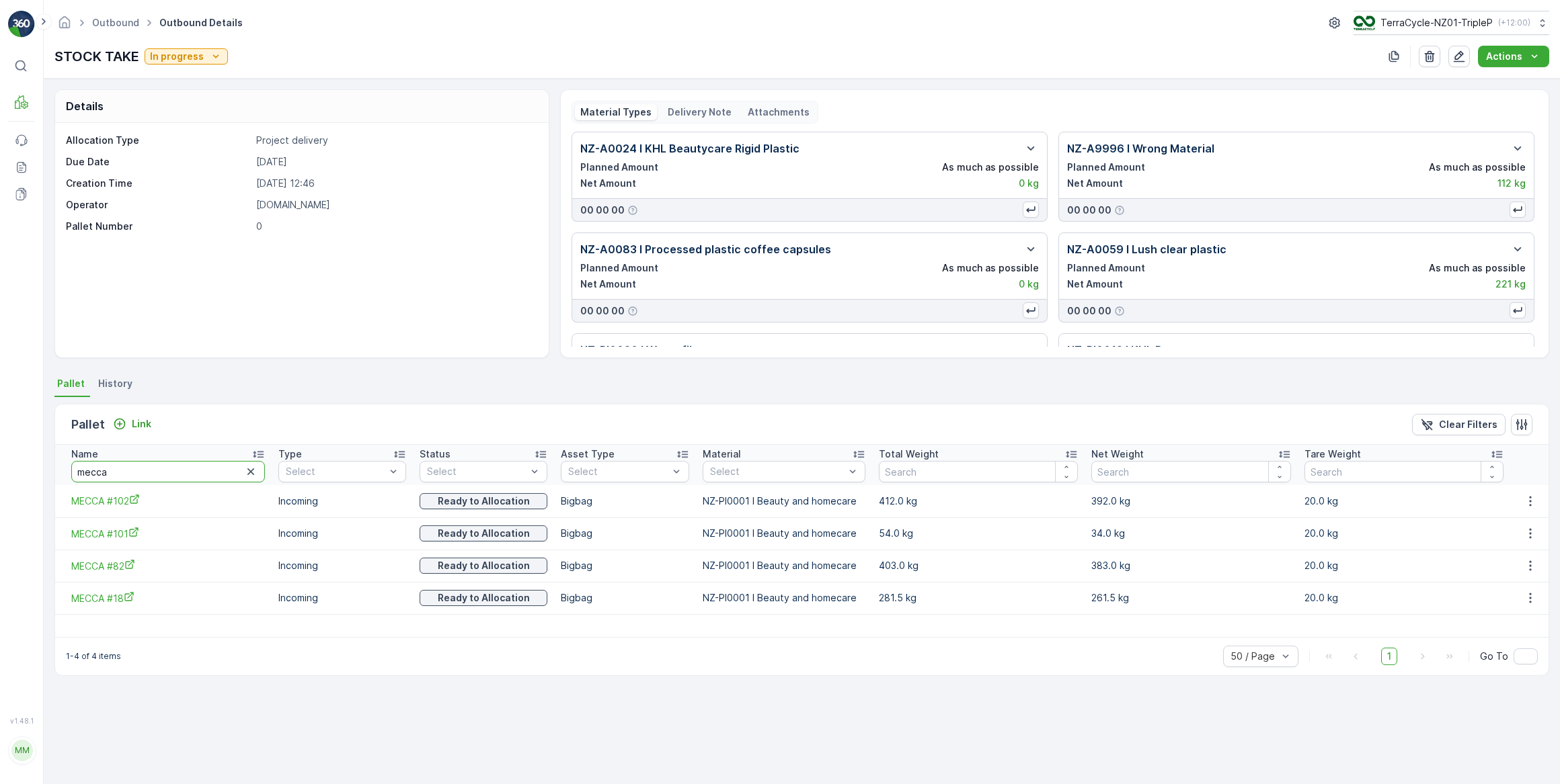
drag, startPoint x: 114, startPoint y: 474, endPoint x: 39, endPoint y: 470, distance: 75.1
click at [39, 470] on div "⌘B MRF Events Reports Documents v 1.48.1 MM MRF.NZ clemence.vasseur@terracycle.…" at bounding box center [780, 392] width 1560 height 784
type input "143"
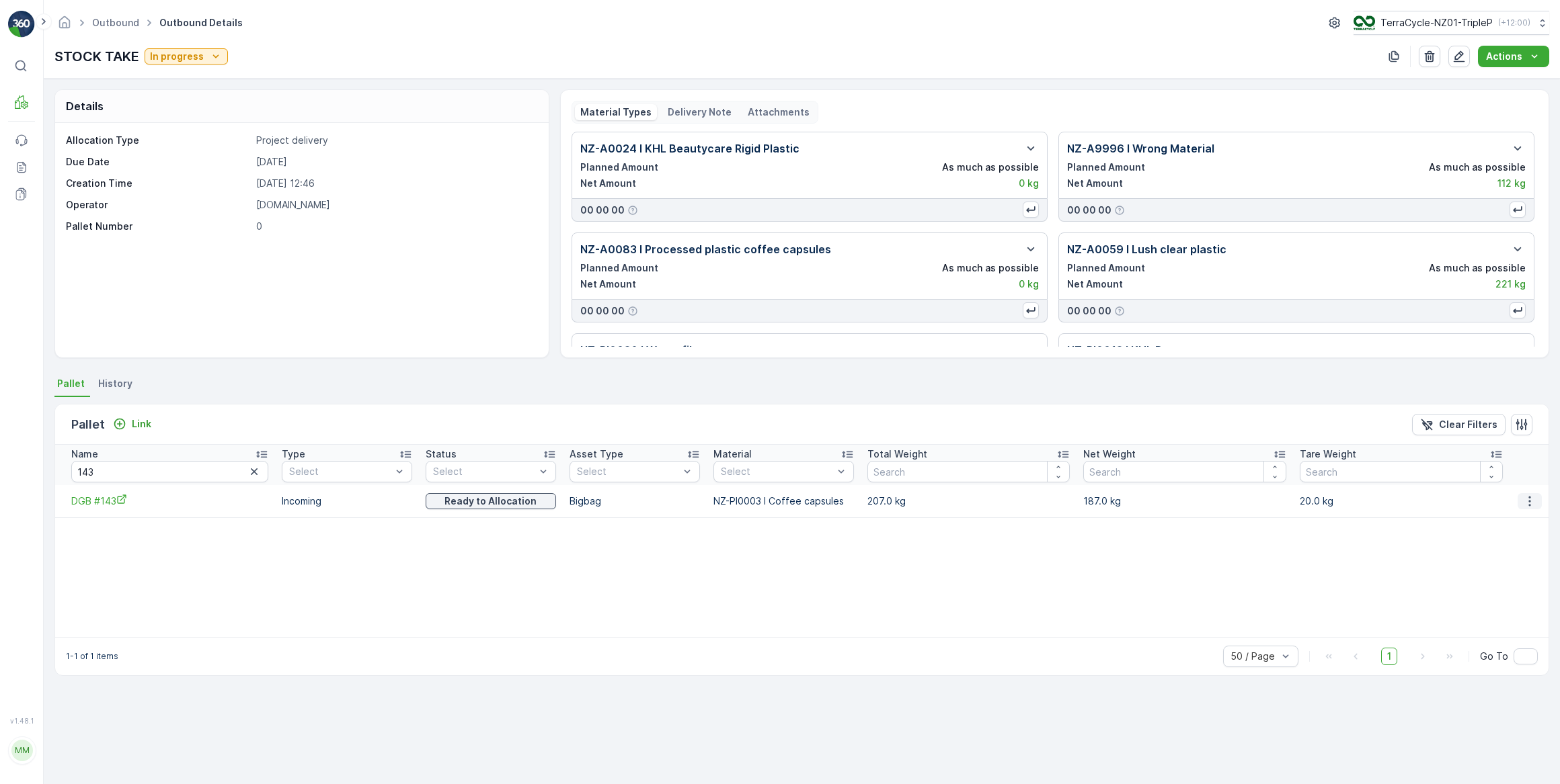
click at [1524, 501] on icon "button" at bounding box center [1529, 501] width 14 height 14
click at [1524, 538] on div "Unlink Pallet" at bounding box center [1515, 546] width 89 height 19
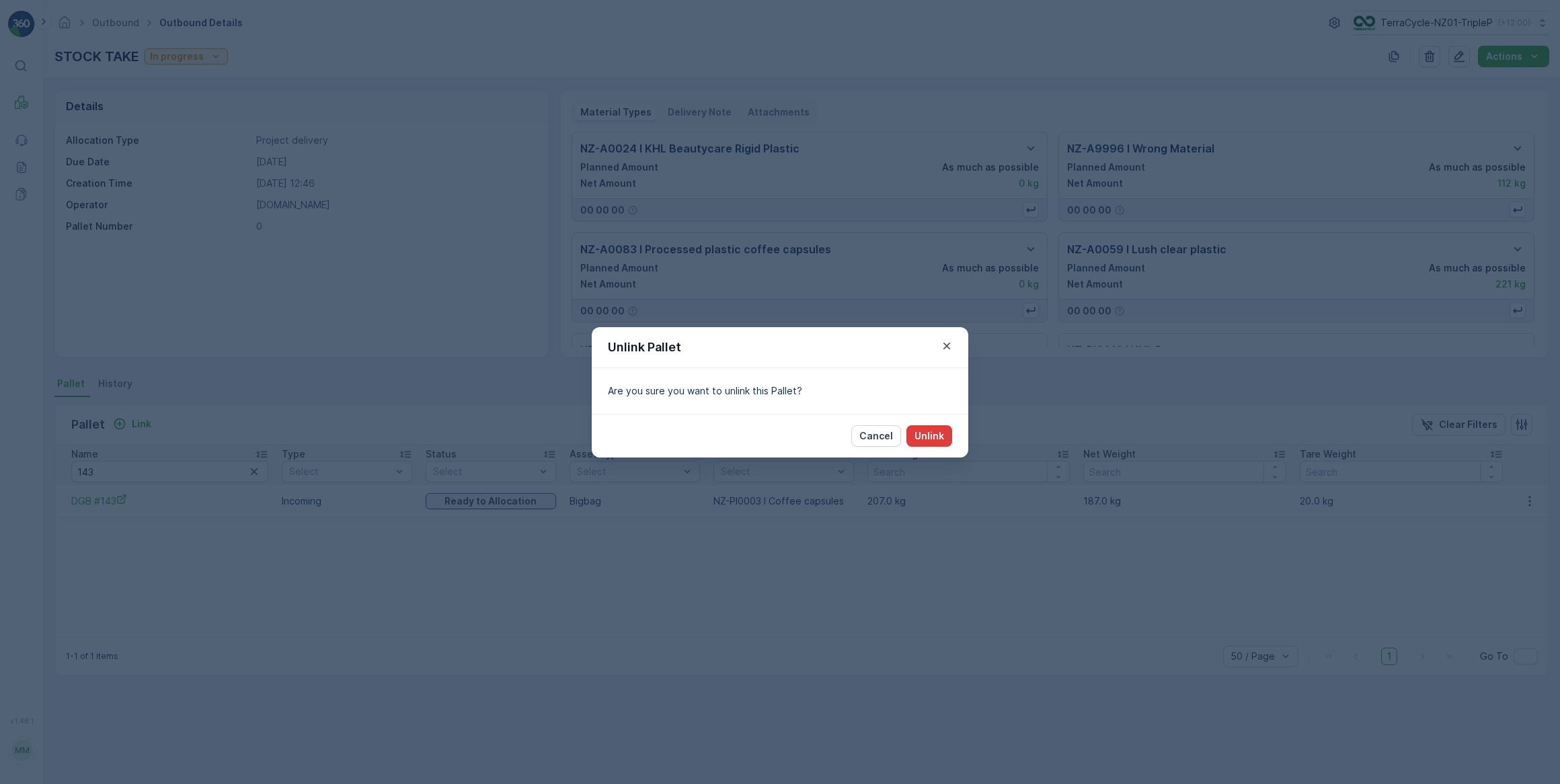
click at [926, 433] on p "Unlink" at bounding box center [928, 436] width 29 height 14
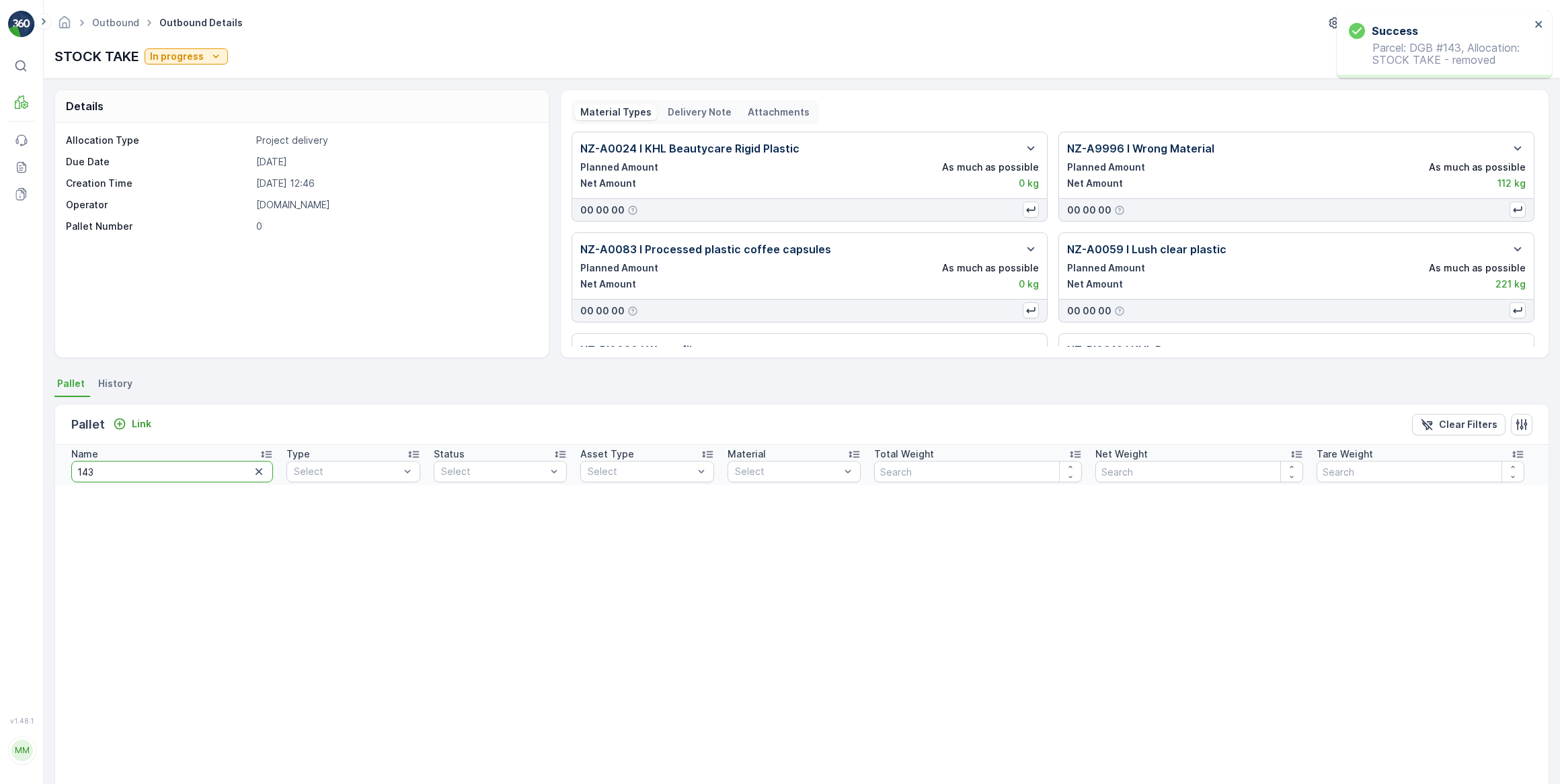
drag, startPoint x: 179, startPoint y: 467, endPoint x: 103, endPoint y: 478, distance: 76.8
click at [107, 475] on input "143" at bounding box center [172, 471] width 202 height 21
type input "138"
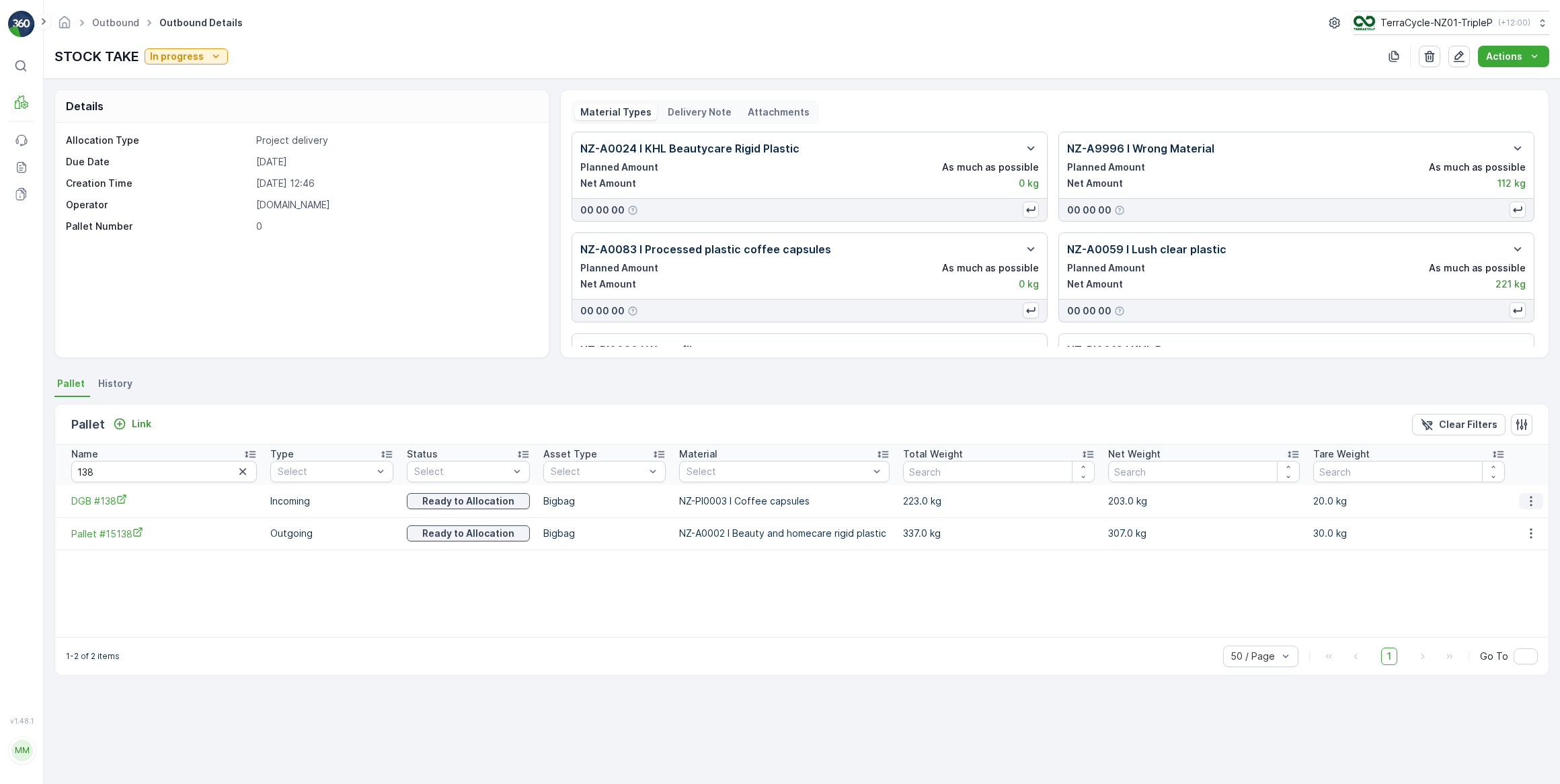
click at [1524, 500] on icon "button" at bounding box center [1531, 501] width 14 height 14
click at [1495, 543] on span "Unlink Pallet" at bounding box center [1504, 545] width 55 height 14
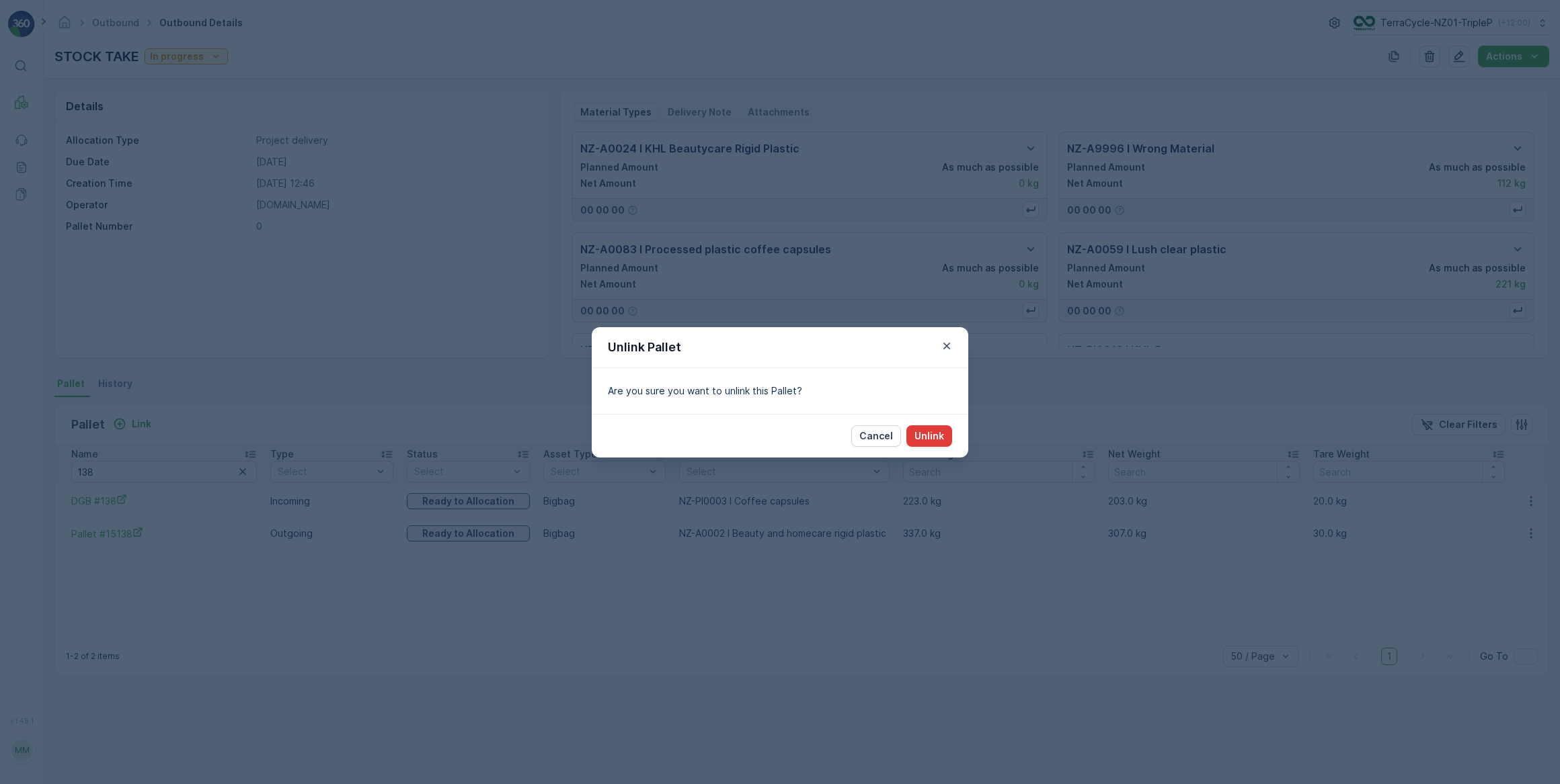
click at [939, 441] on p "Unlink" at bounding box center [928, 436] width 29 height 14
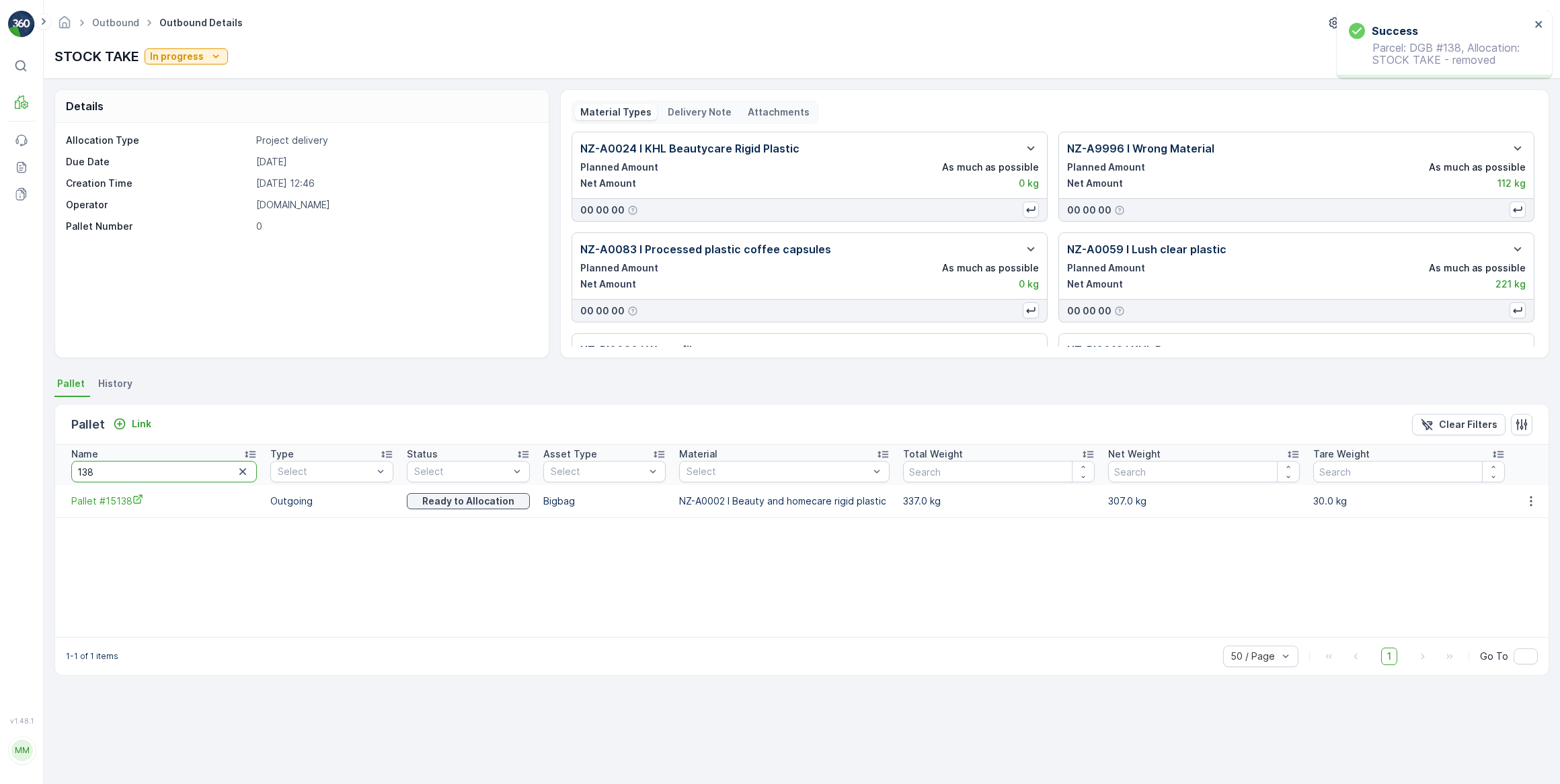
drag, startPoint x: 116, startPoint y: 460, endPoint x: 59, endPoint y: 466, distance: 57.3
click at [59, 466] on th "Name 138" at bounding box center [159, 465] width 208 height 41
type input "#82"
click at [1523, 500] on icon "button" at bounding box center [1530, 501] width 14 height 14
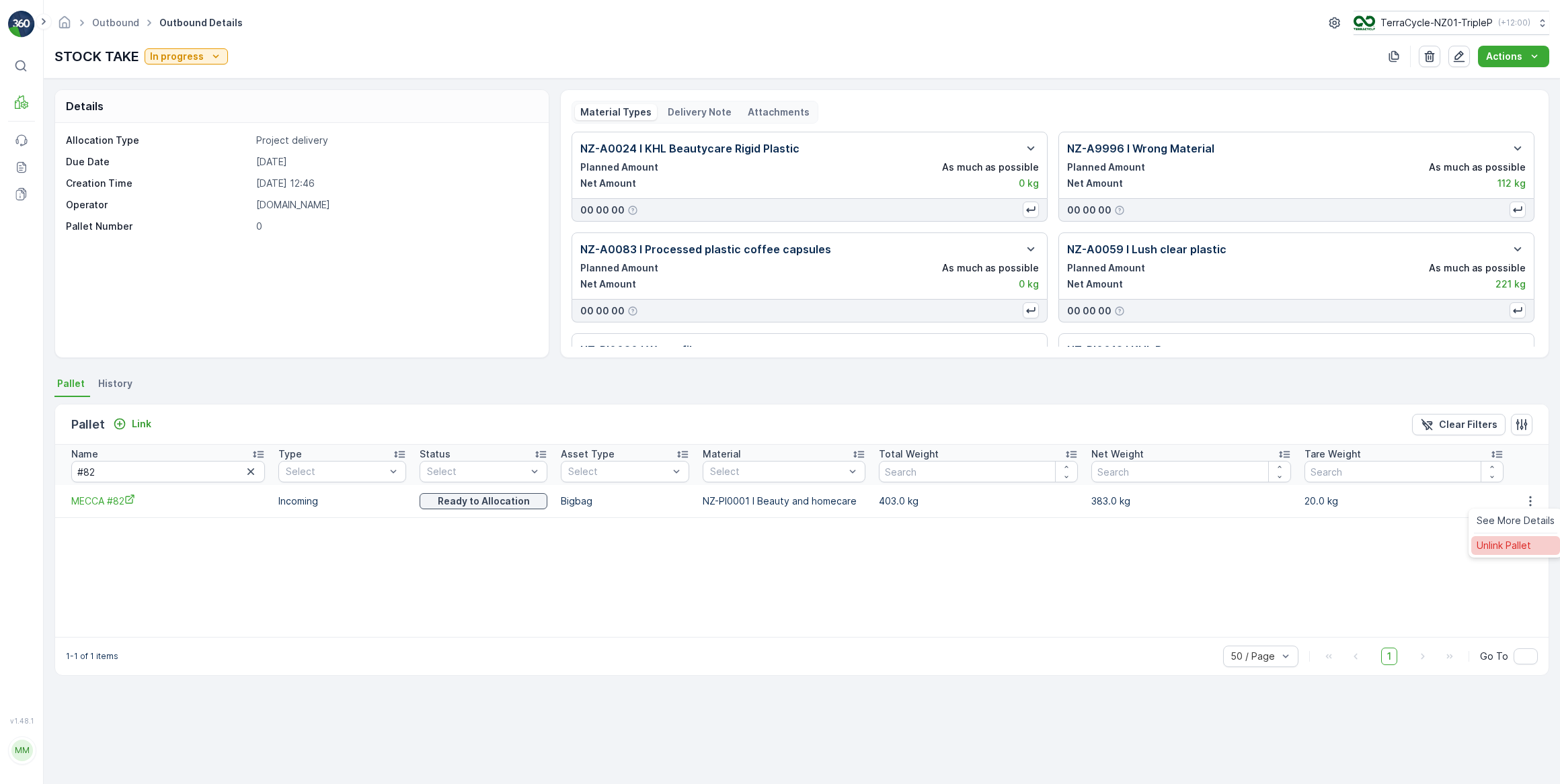
click at [1500, 551] on span "Unlink Pallet" at bounding box center [1504, 545] width 55 height 14
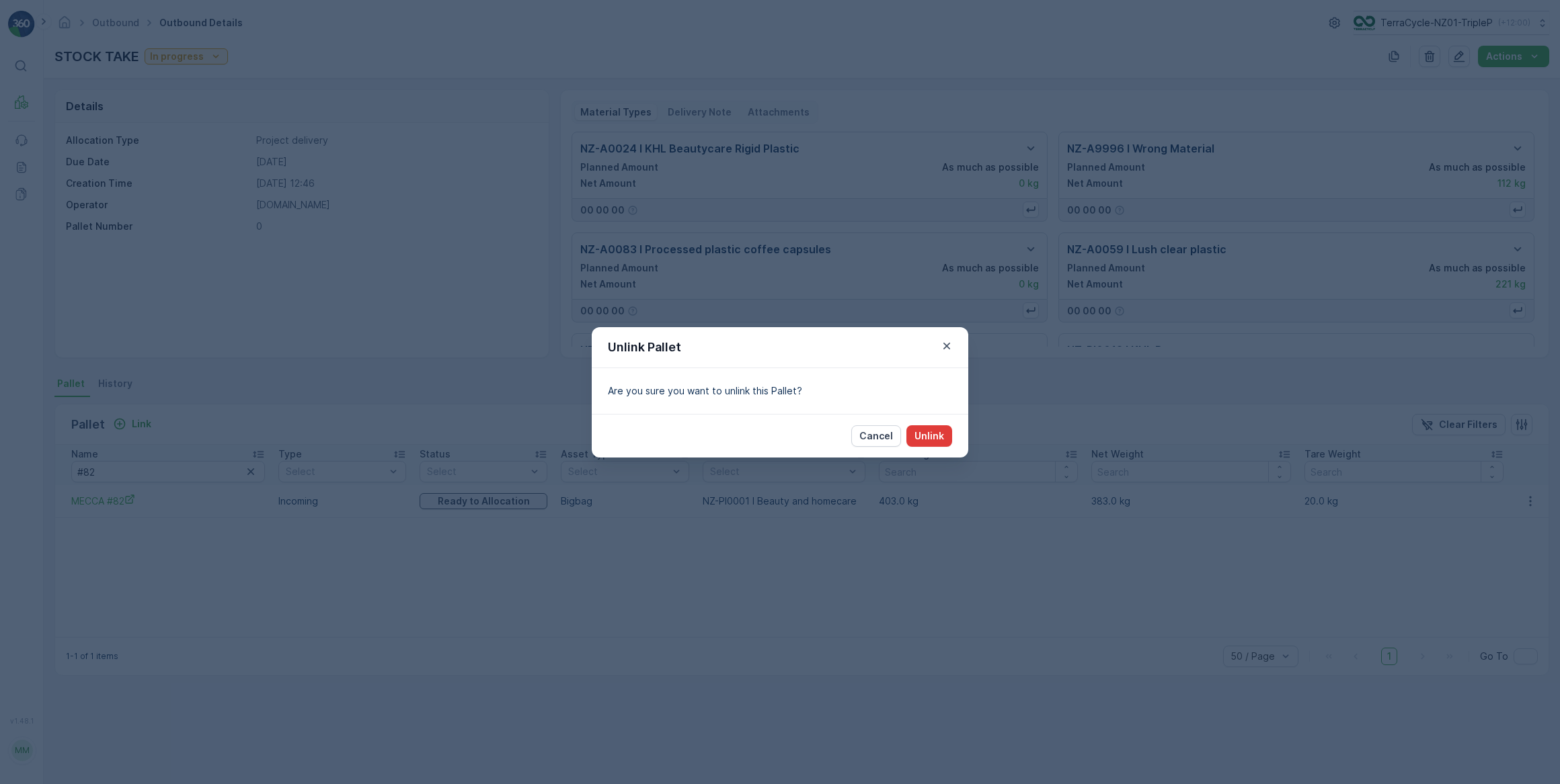
click at [934, 434] on p "Unlink" at bounding box center [928, 436] width 29 height 14
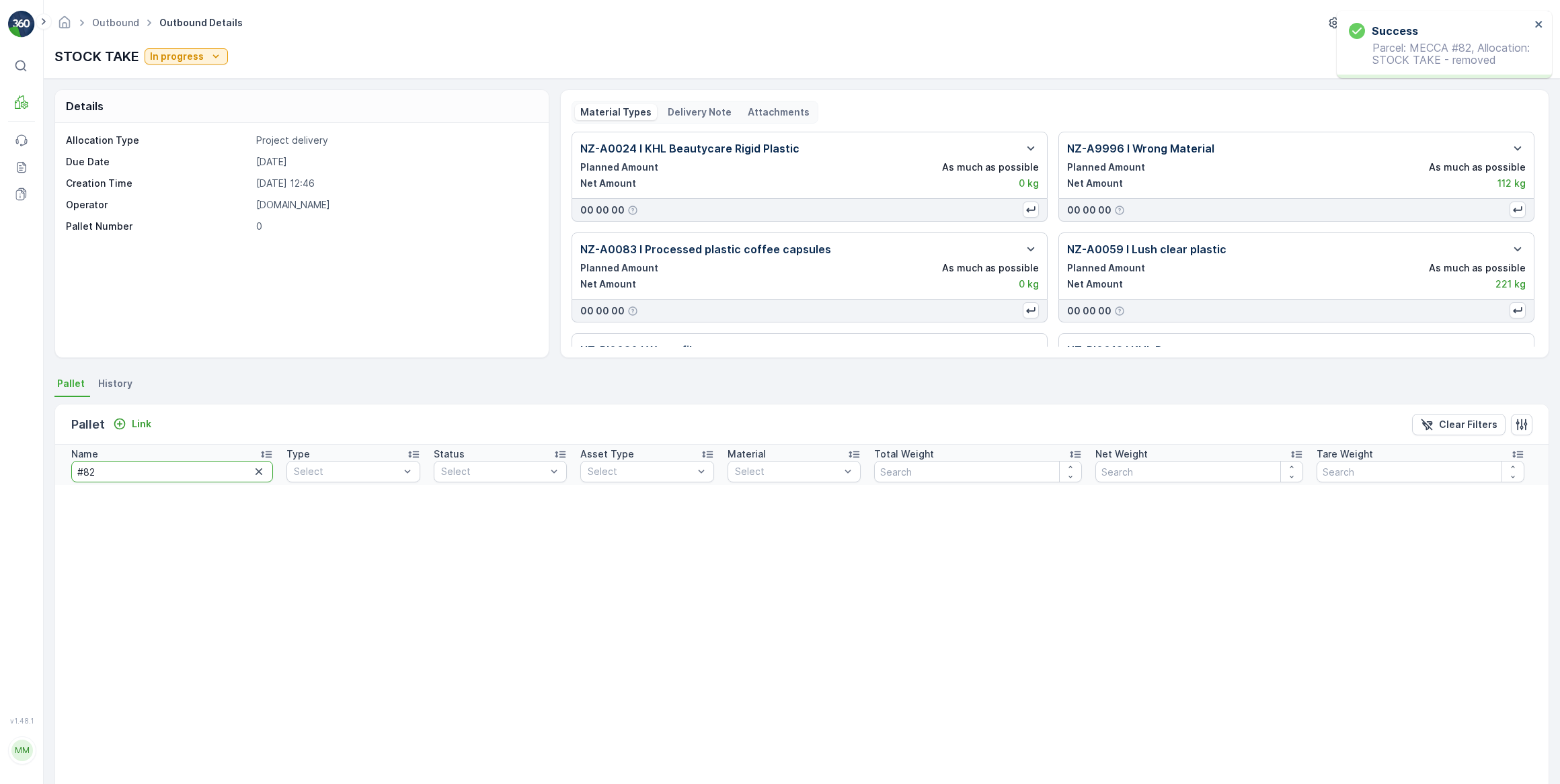
drag, startPoint x: 100, startPoint y: 481, endPoint x: 61, endPoint y: 469, distance: 40.8
click at [61, 469] on th "Name #82" at bounding box center [167, 465] width 225 height 41
type input "#102"
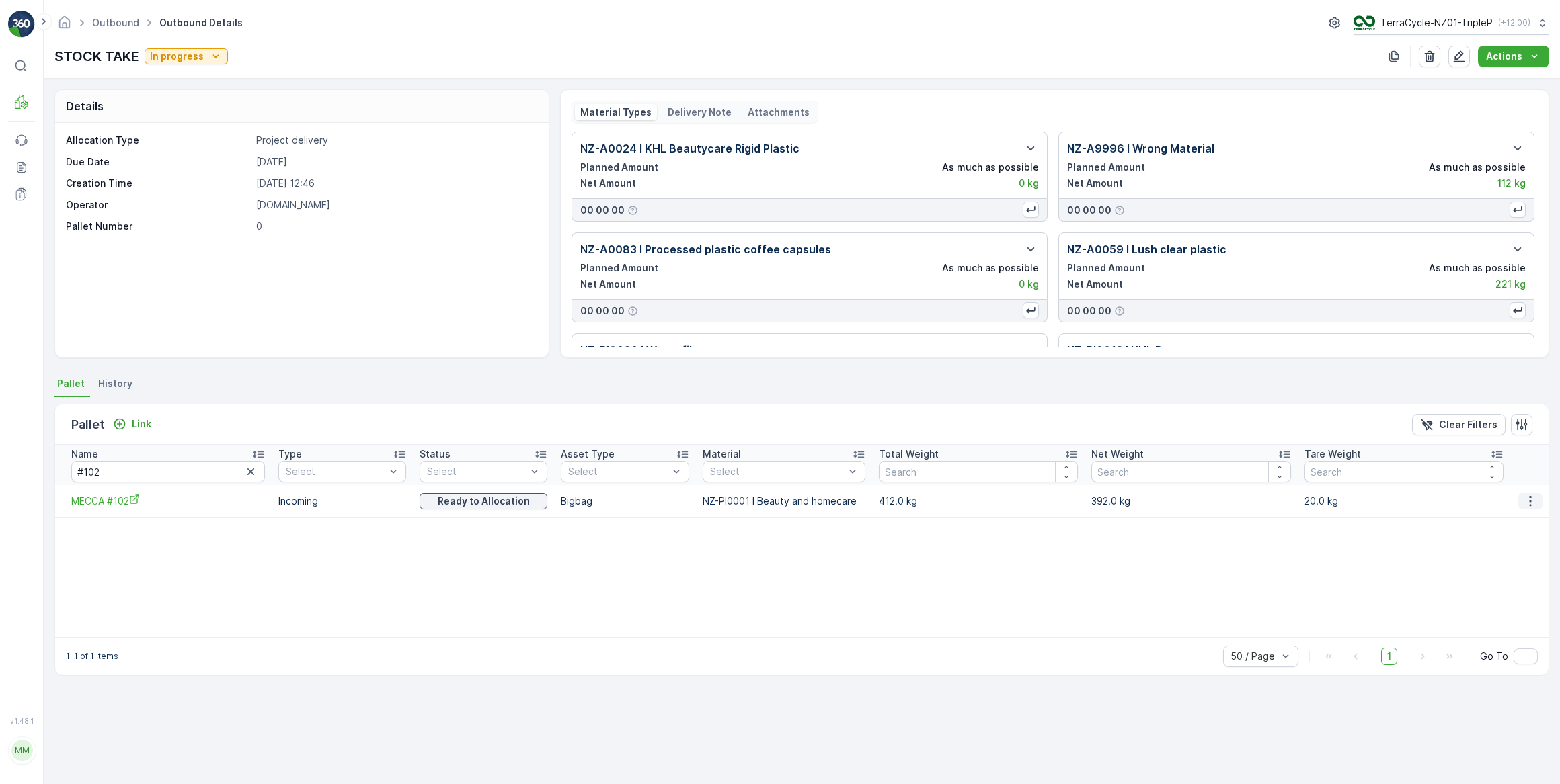
click at [1534, 501] on icon "button" at bounding box center [1530, 501] width 14 height 14
click at [1518, 542] on span "Unlink Pallet" at bounding box center [1504, 545] width 55 height 14
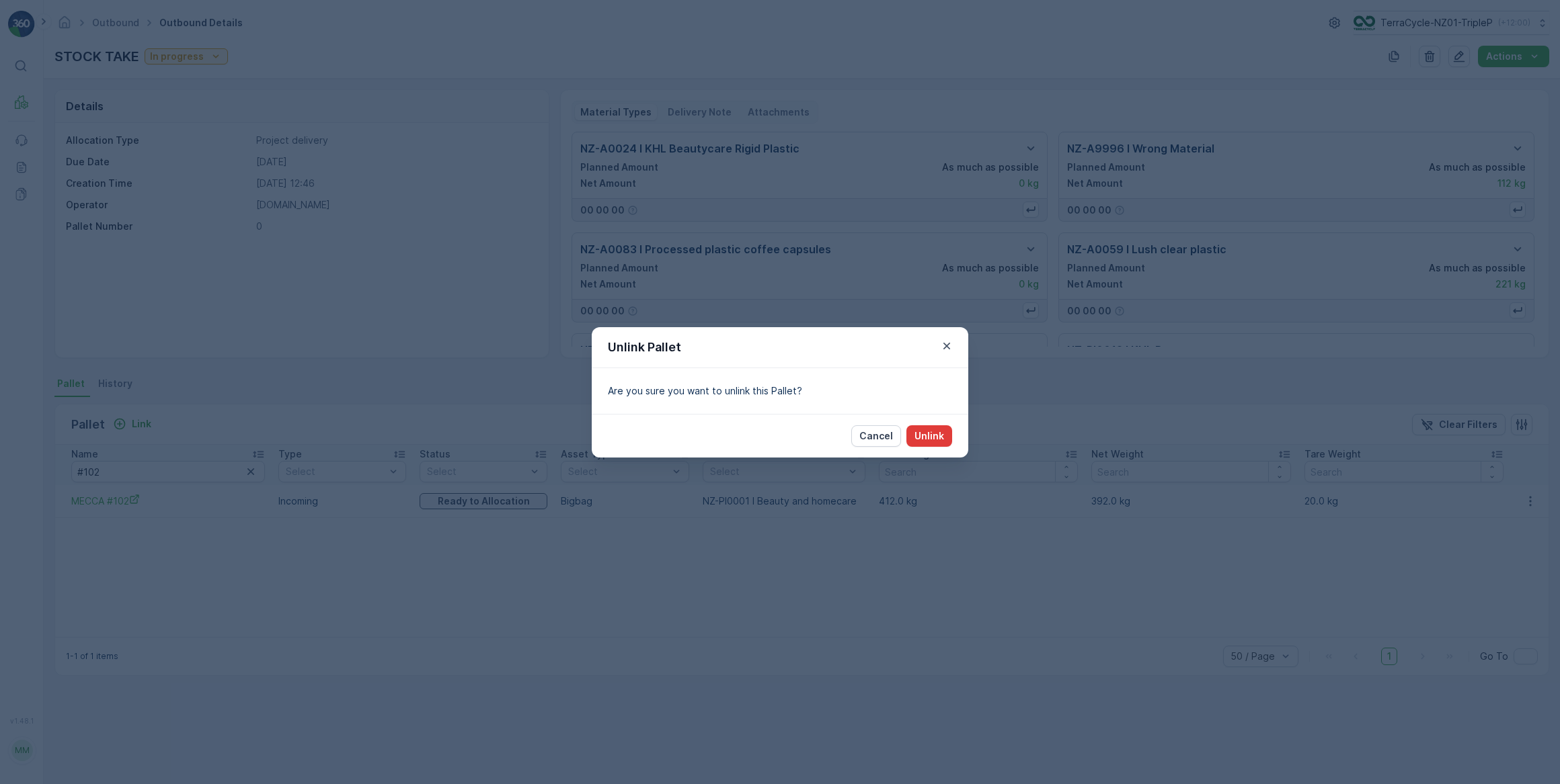
click at [935, 437] on p "Unlink" at bounding box center [928, 436] width 29 height 14
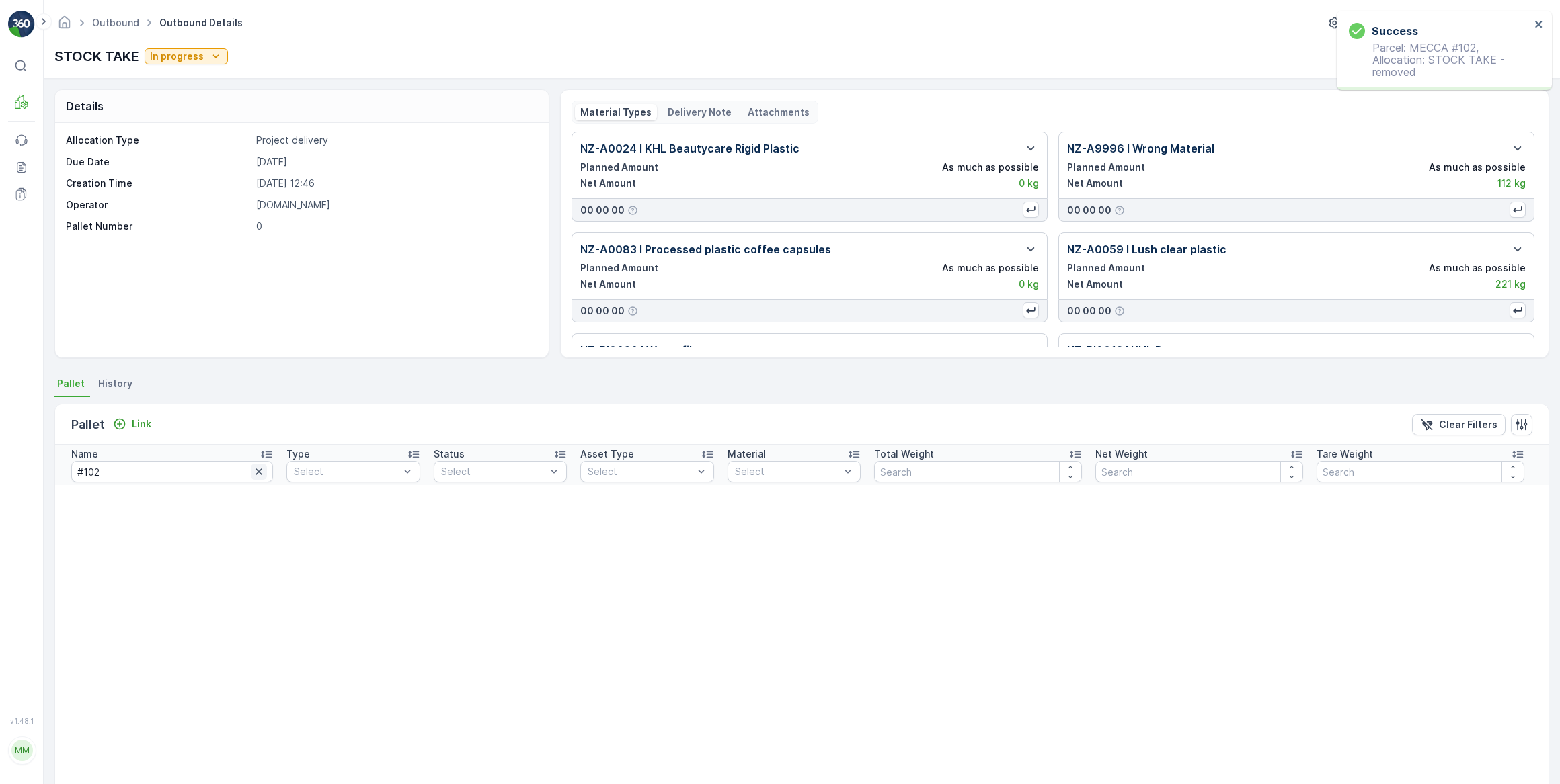
click at [254, 477] on icon "button" at bounding box center [258, 471] width 14 height 14
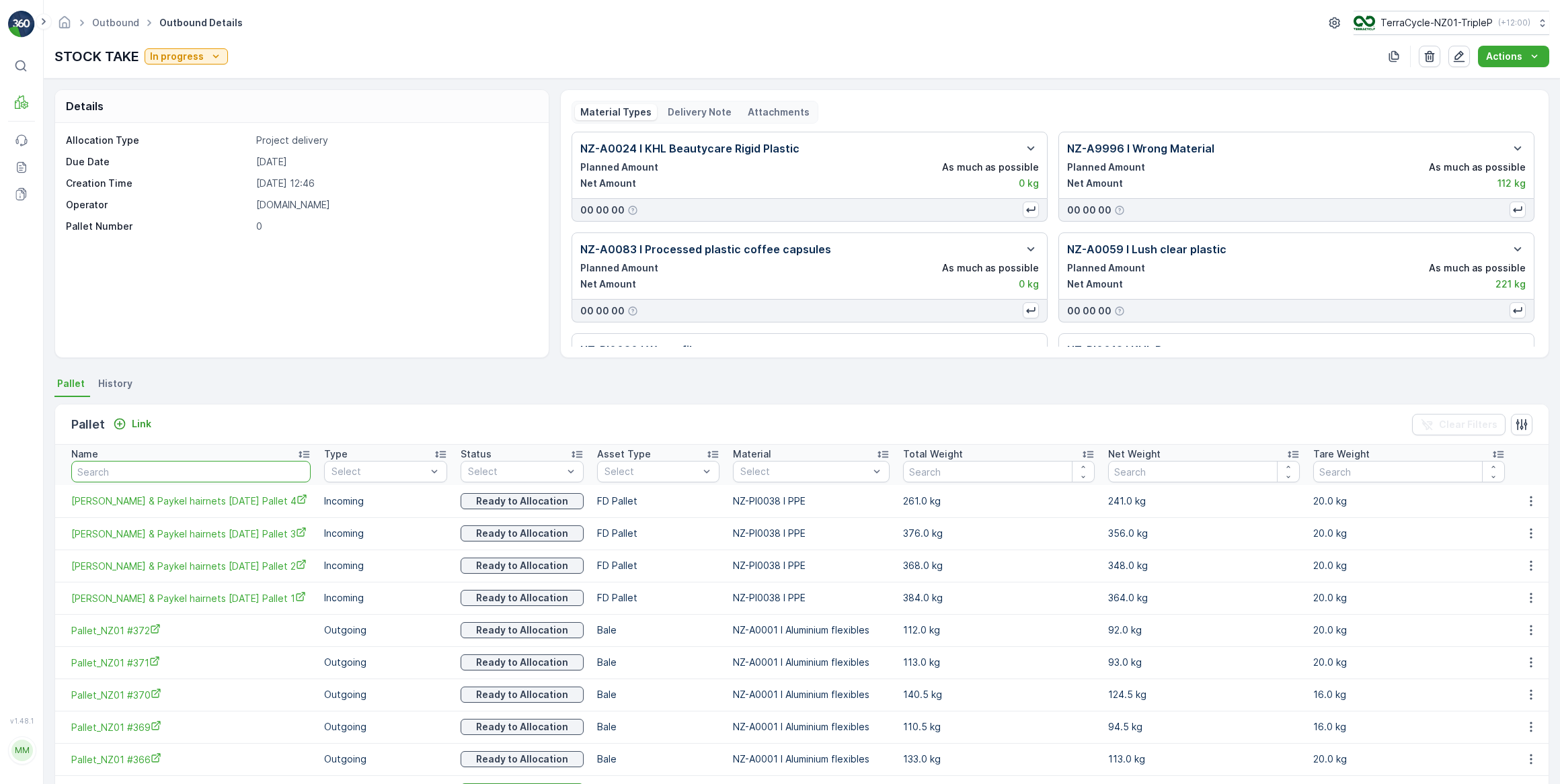
click at [131, 473] on input "text" at bounding box center [191, 471] width 239 height 21
type input "225"
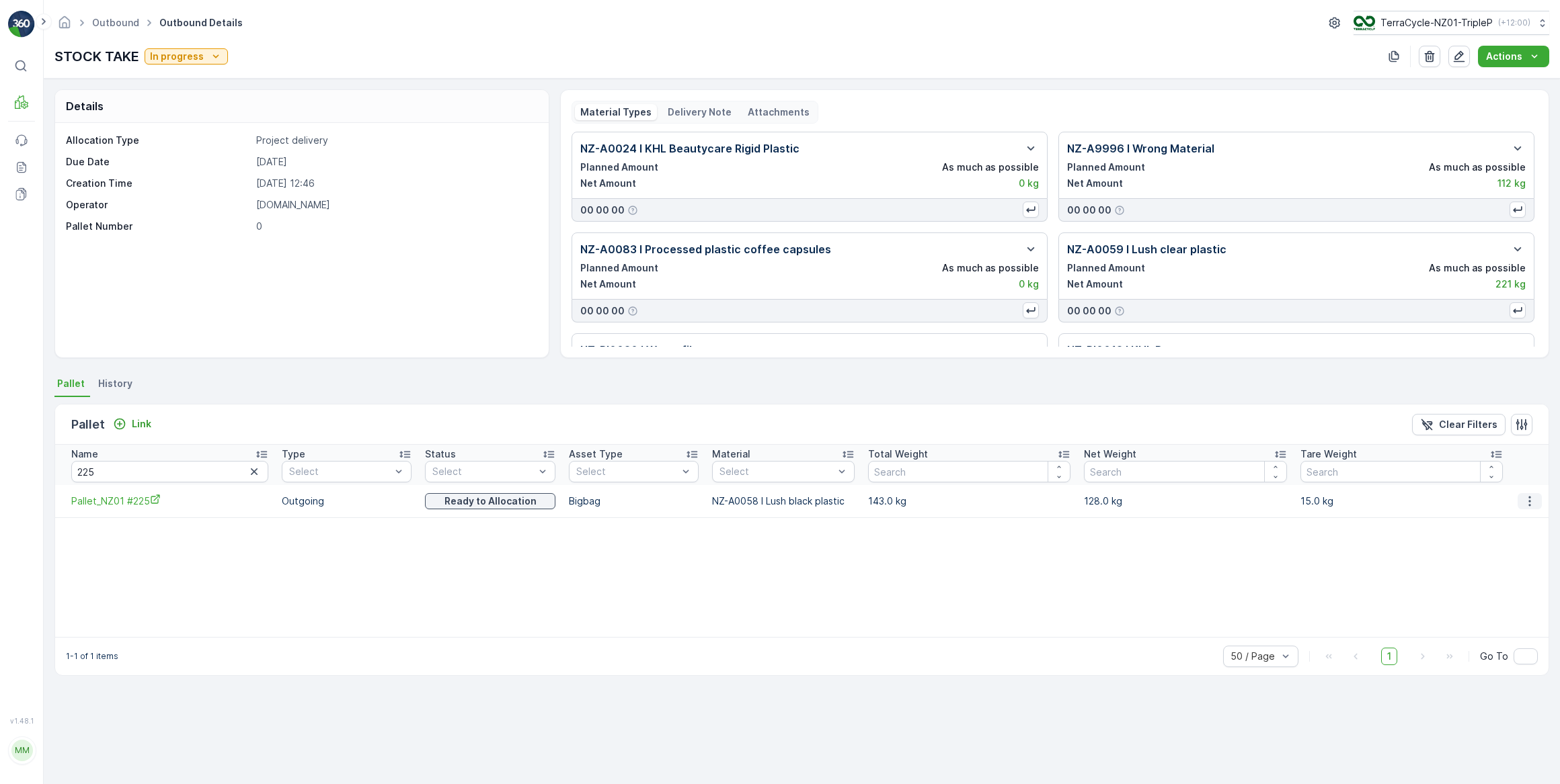
click at [1525, 504] on icon "button" at bounding box center [1529, 501] width 14 height 14
click at [1508, 547] on span "Unlink Pallet" at bounding box center [1504, 545] width 55 height 14
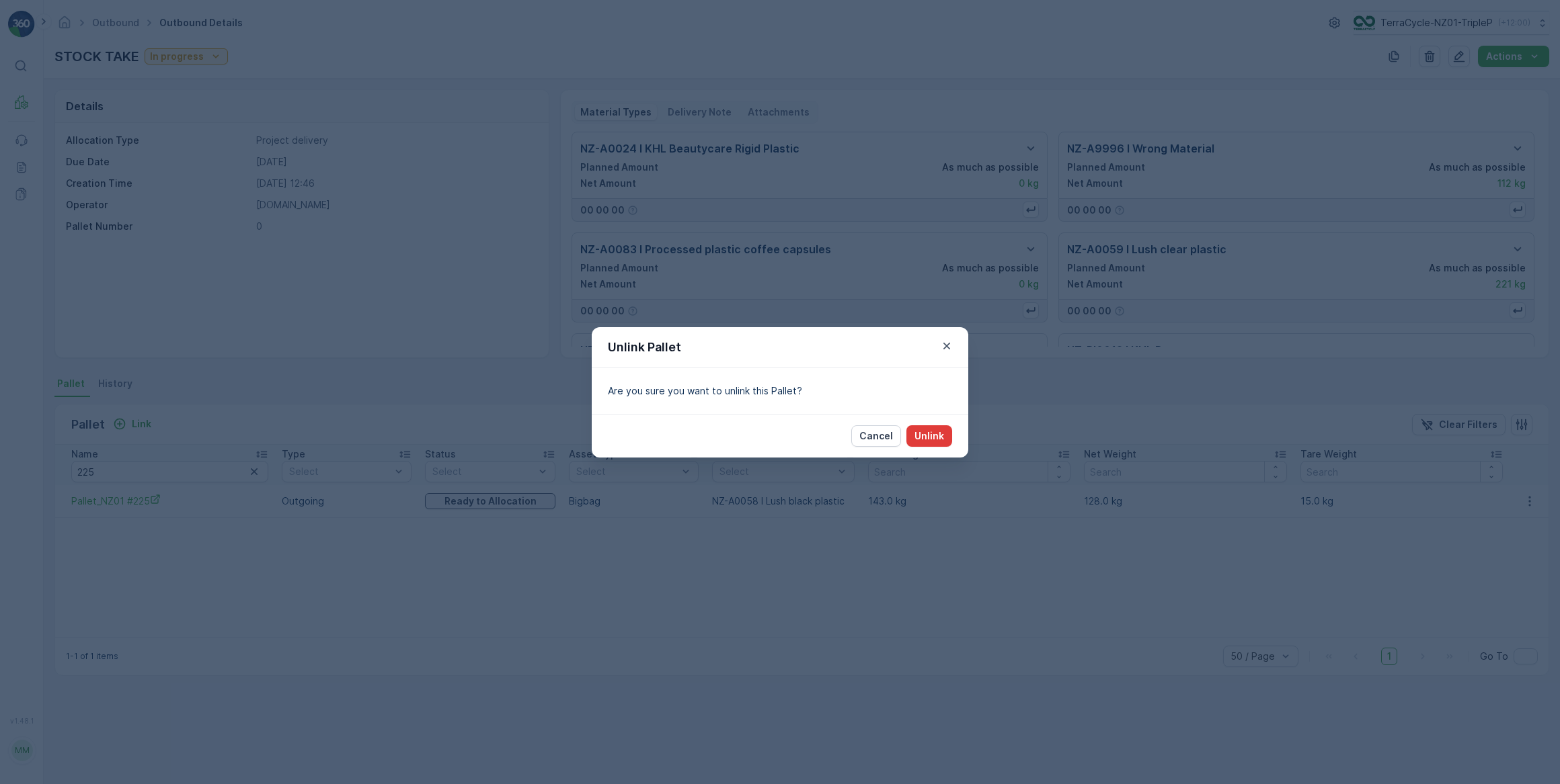
click at [932, 437] on p "Unlink" at bounding box center [928, 436] width 29 height 14
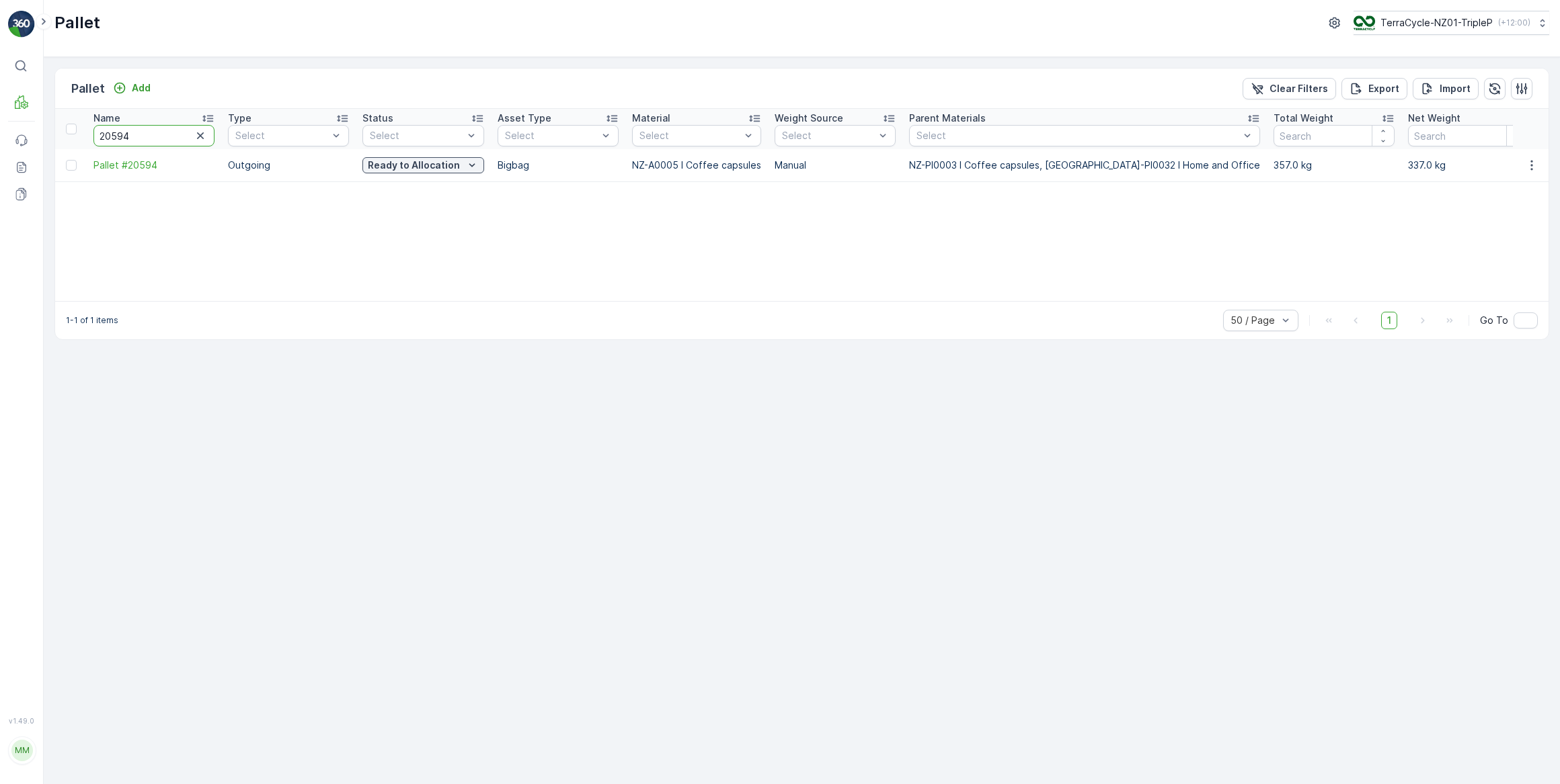
click at [106, 137] on input "20594" at bounding box center [154, 135] width 121 height 21
drag, startPoint x: 146, startPoint y: 141, endPoint x: 76, endPoint y: 129, distance: 71.0
click at [76, 129] on tr "Name 20594 Type Select Status Select Asset Type Select Material Select Weight S…" at bounding box center [1491, 129] width 2872 height 41
type input "143"
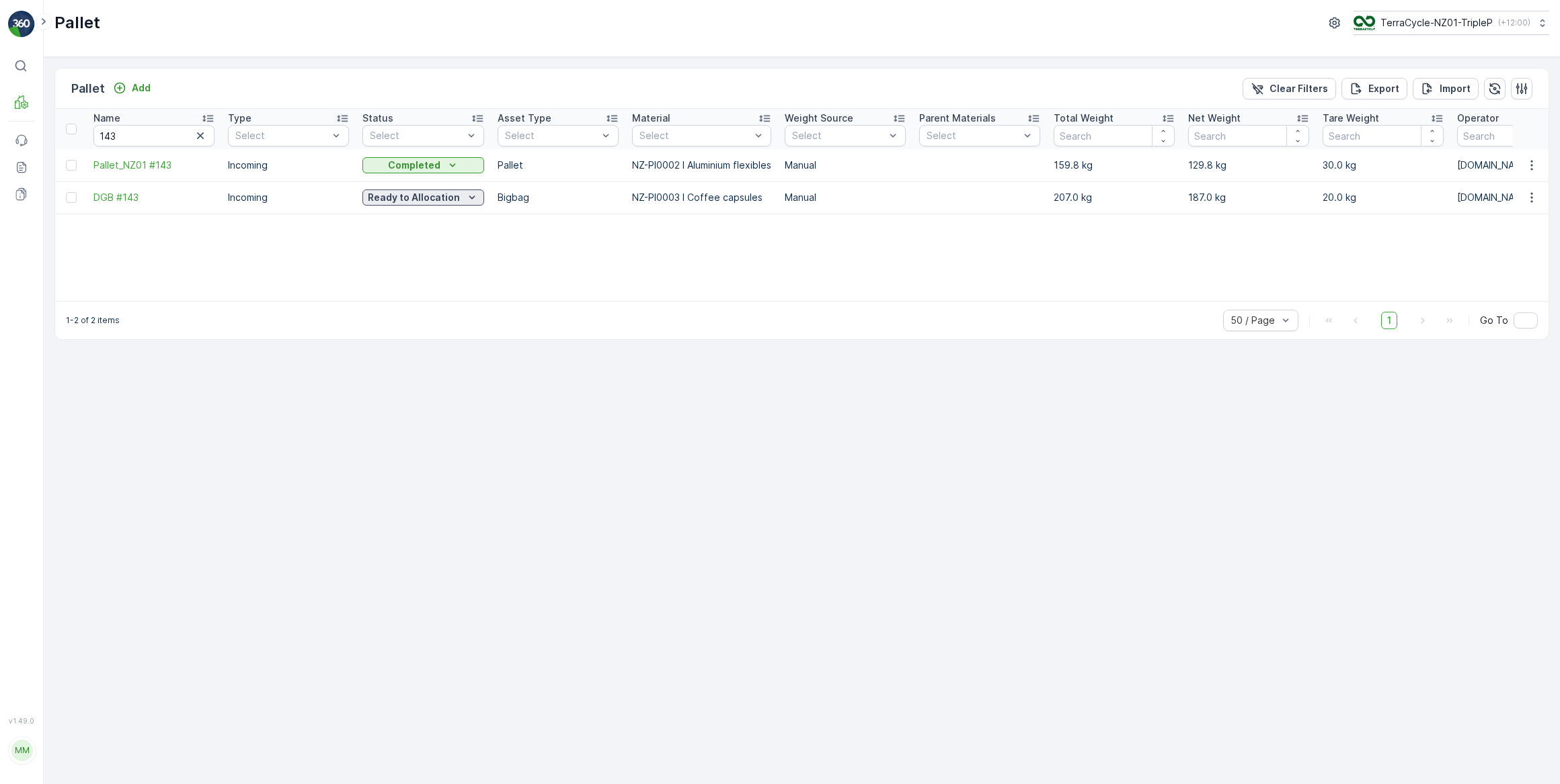
click at [427, 195] on p "Ready to Allocation" at bounding box center [414, 197] width 92 height 14
click at [412, 231] on span "In Progress-Incoming" at bounding box center [417, 235] width 94 height 14
click at [422, 194] on p "Ready to Allocation" at bounding box center [414, 197] width 92 height 14
click at [421, 304] on div "1-2 of 2 items 50 / Page 1 Go To" at bounding box center [801, 320] width 1493 height 38
click at [424, 201] on p "In Progress-Incoming" at bounding box center [419, 197] width 102 height 14
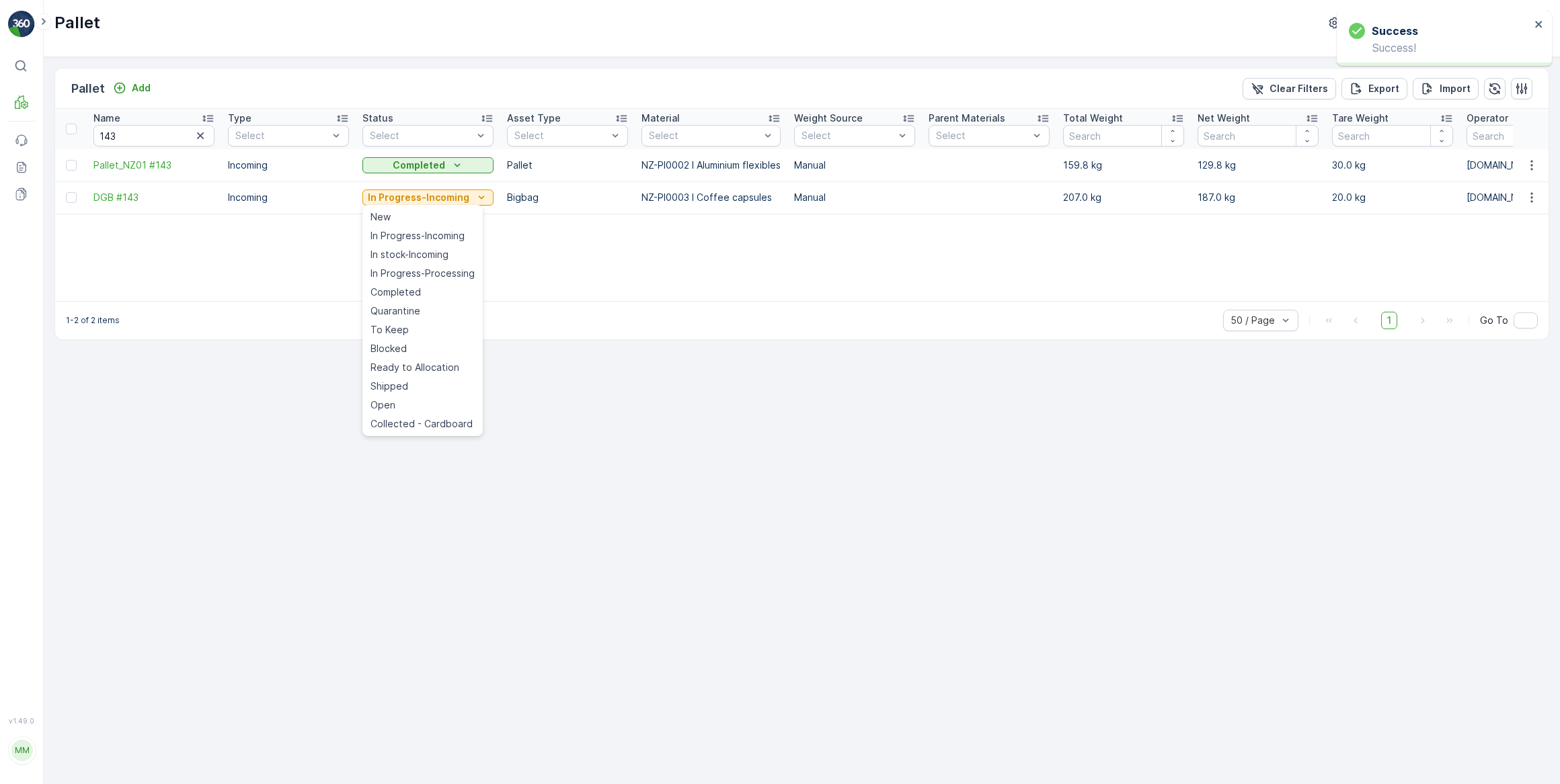
drag, startPoint x: 413, startPoint y: 311, endPoint x: 426, endPoint y: 213, distance: 98.9
click at [413, 310] on span "Quarantine" at bounding box center [395, 311] width 50 height 14
click at [429, 202] on p "In Progress-Incoming" at bounding box center [419, 197] width 102 height 14
click at [403, 361] on span "Ready to Allocation" at bounding box center [415, 367] width 89 height 14
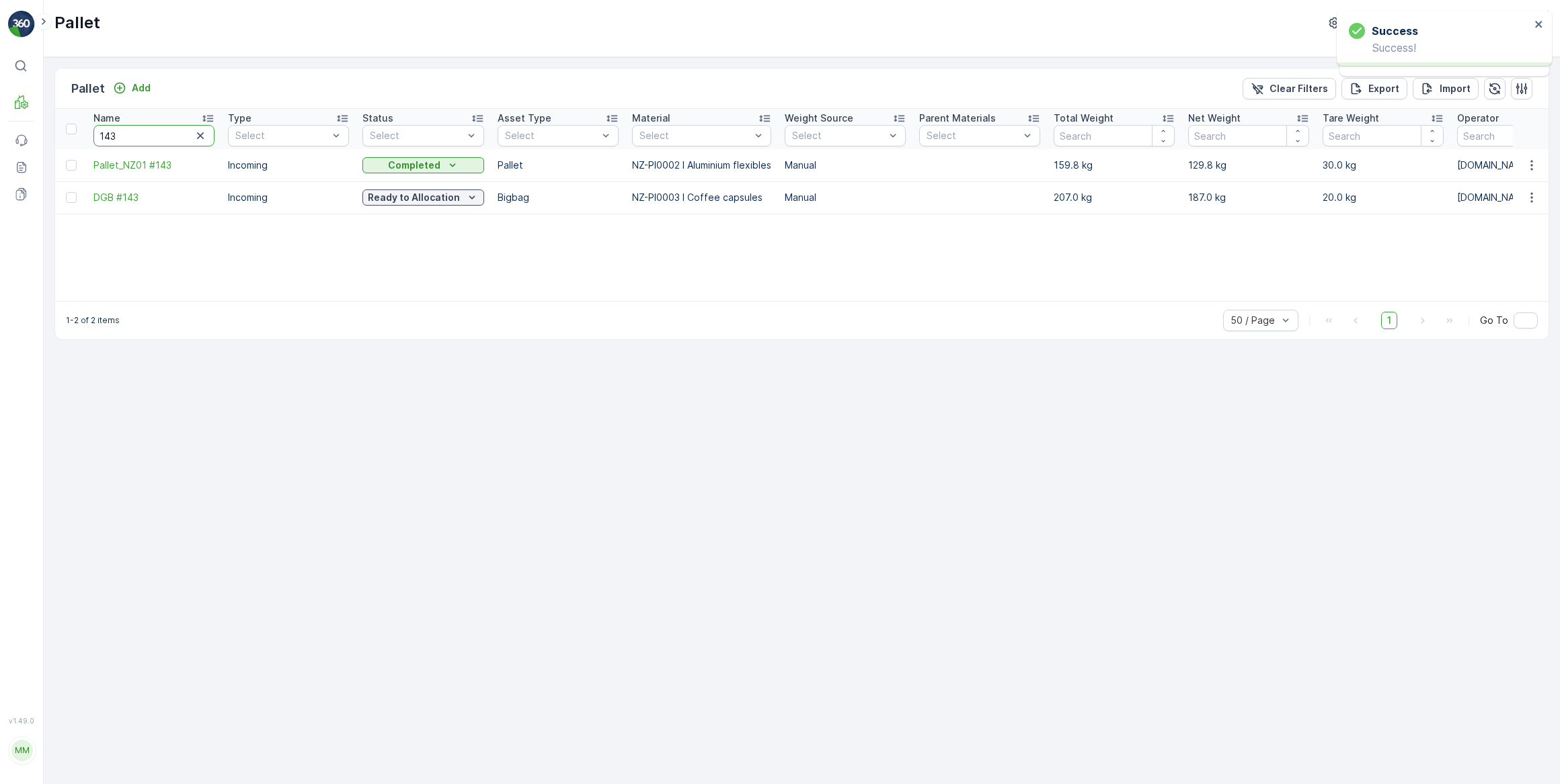
drag, startPoint x: 144, startPoint y: 141, endPoint x: 124, endPoint y: 141, distance: 20.0
click at [124, 141] on input "143" at bounding box center [154, 135] width 121 height 21
type input "138"
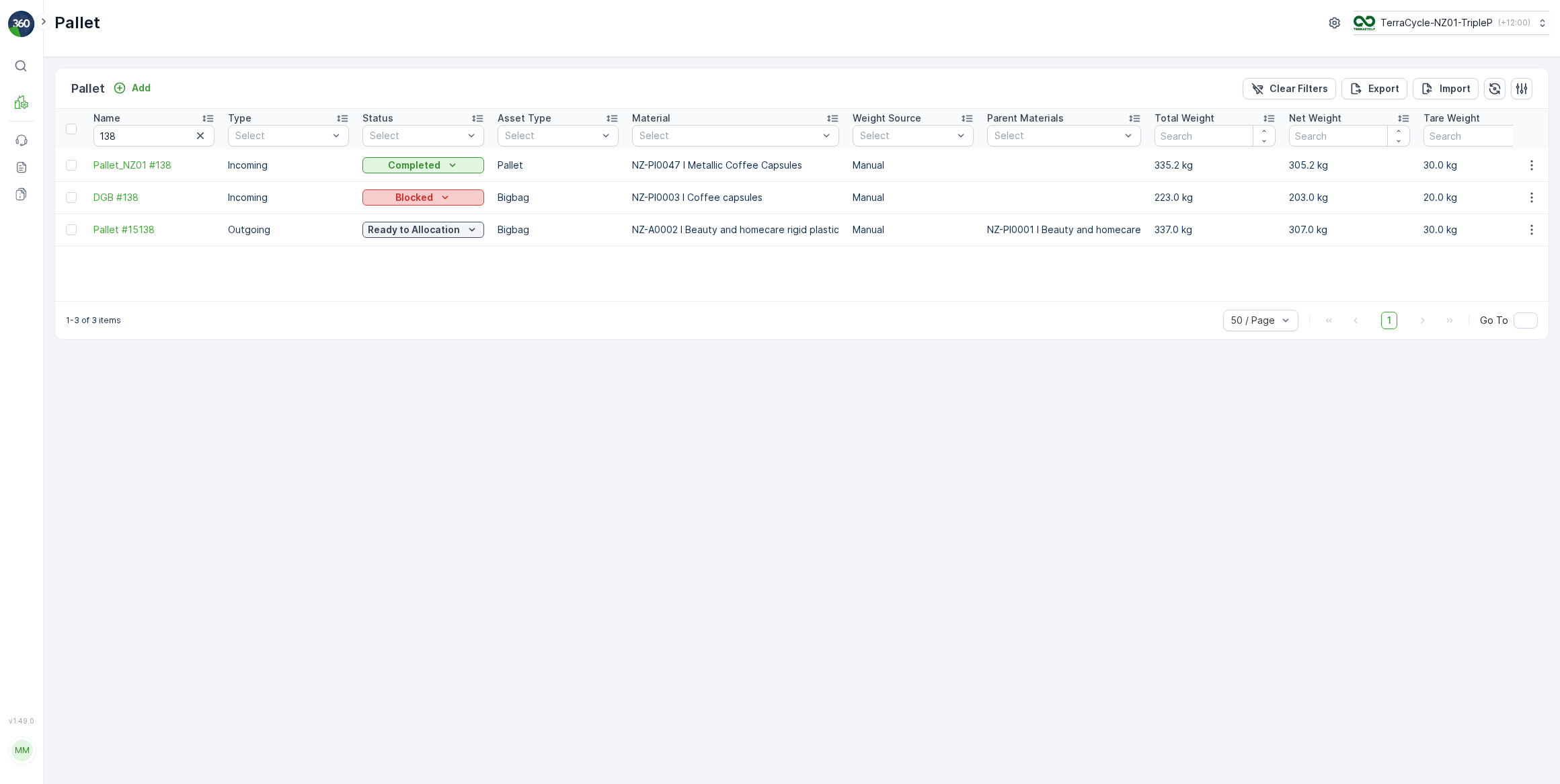
click at [439, 199] on icon "Blocked" at bounding box center [445, 197] width 14 height 14
click at [406, 368] on span "Ready to Allocation" at bounding box center [415, 367] width 89 height 14
click at [404, 202] on p "Blocked" at bounding box center [413, 197] width 37 height 14
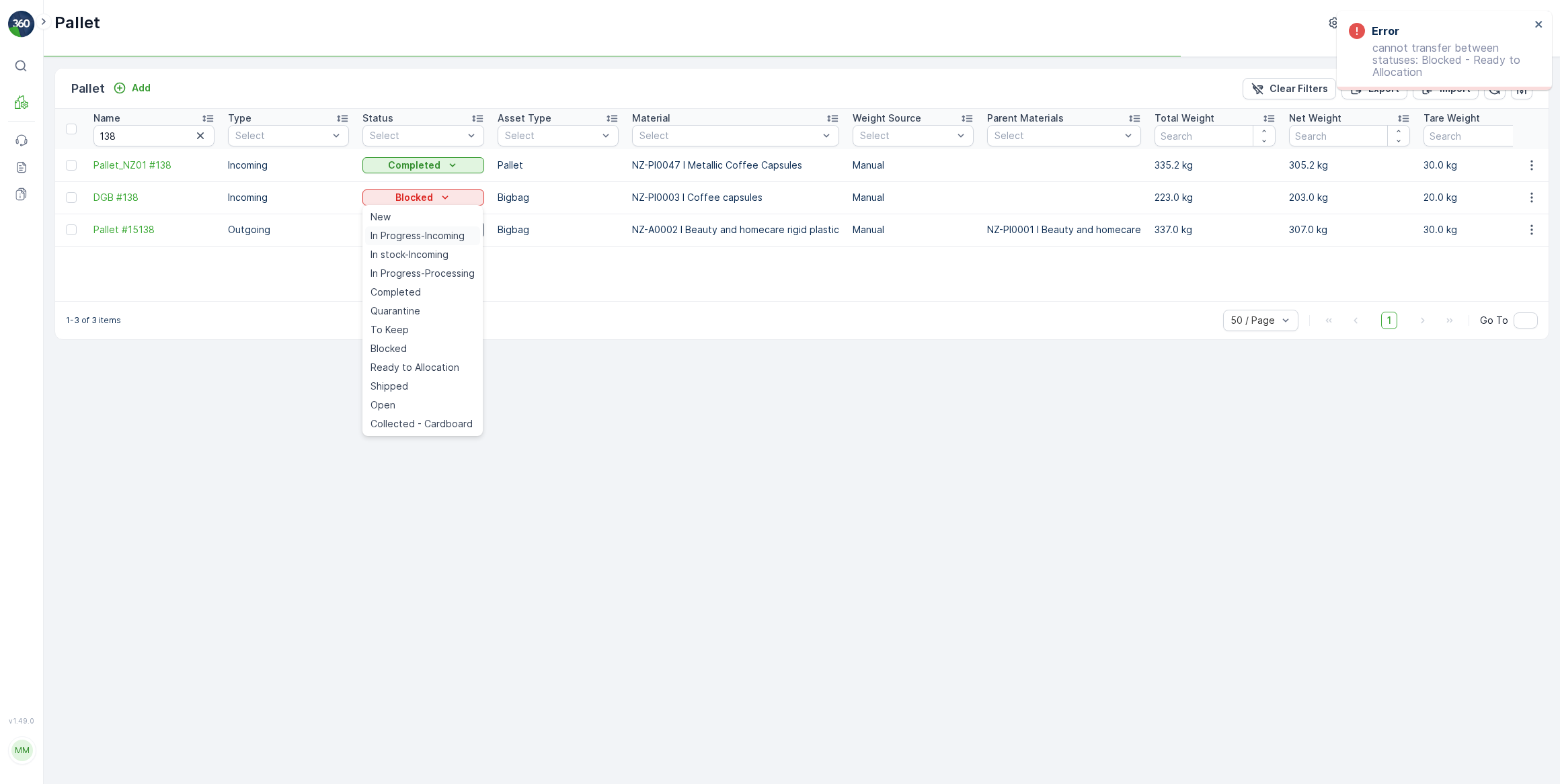
click at [416, 236] on span "In Progress-Incoming" at bounding box center [417, 235] width 94 height 14
click at [435, 191] on div "Blocked" at bounding box center [424, 197] width 111 height 14
click at [408, 309] on span "Quarantine" at bounding box center [395, 311] width 50 height 14
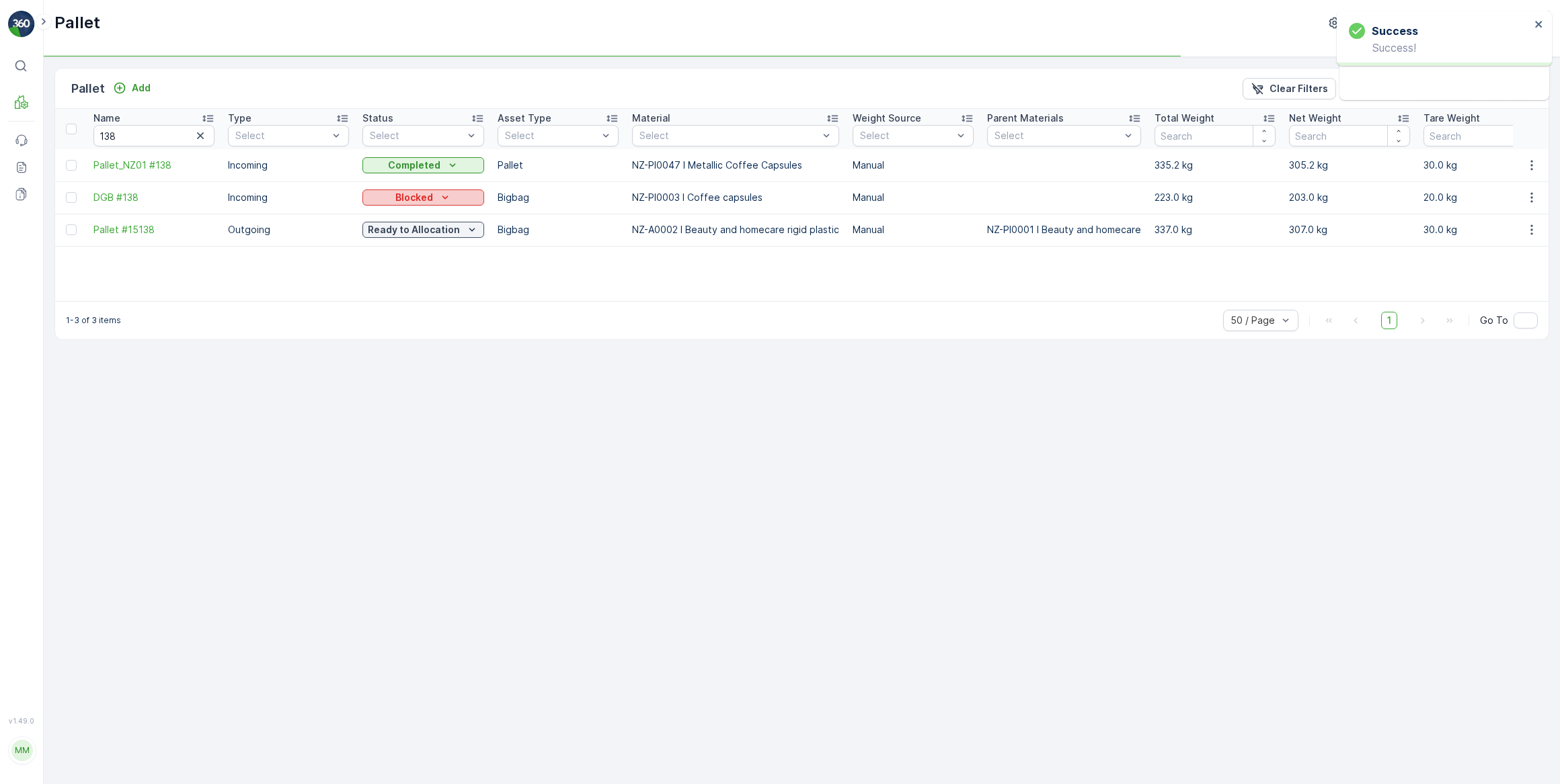
click at [423, 197] on p "Blocked" at bounding box center [413, 197] width 37 height 14
click at [410, 367] on span "Ready to Allocation" at bounding box center [415, 367] width 89 height 14
drag, startPoint x: 150, startPoint y: 129, endPoint x: 20, endPoint y: 135, distance: 130.1
click at [20, 135] on div "⌘B MRF Events Reports Documents v 1.49.0 MM [DOMAIN_NAME] [DOMAIN_NAME][EMAIL_A…" at bounding box center [780, 392] width 1560 height 784
type input "#82"
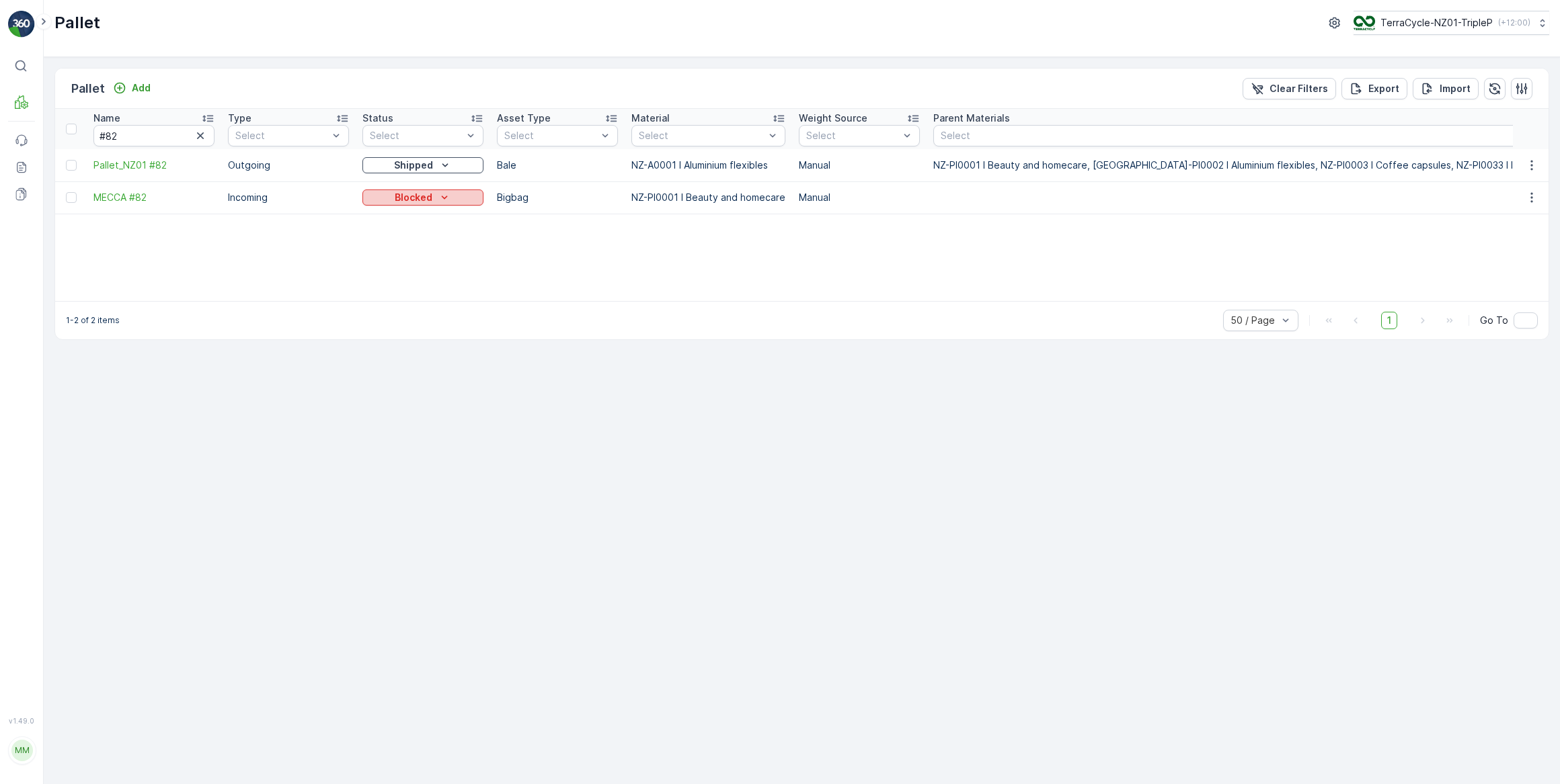
click at [410, 196] on p "Blocked" at bounding box center [413, 197] width 37 height 14
click at [428, 238] on span "In Progress-Incoming" at bounding box center [417, 235] width 94 height 14
drag, startPoint x: 448, startPoint y: 198, endPoint x: 440, endPoint y: 229, distance: 32.0
click at [448, 199] on icon "Blocked" at bounding box center [444, 197] width 14 height 14
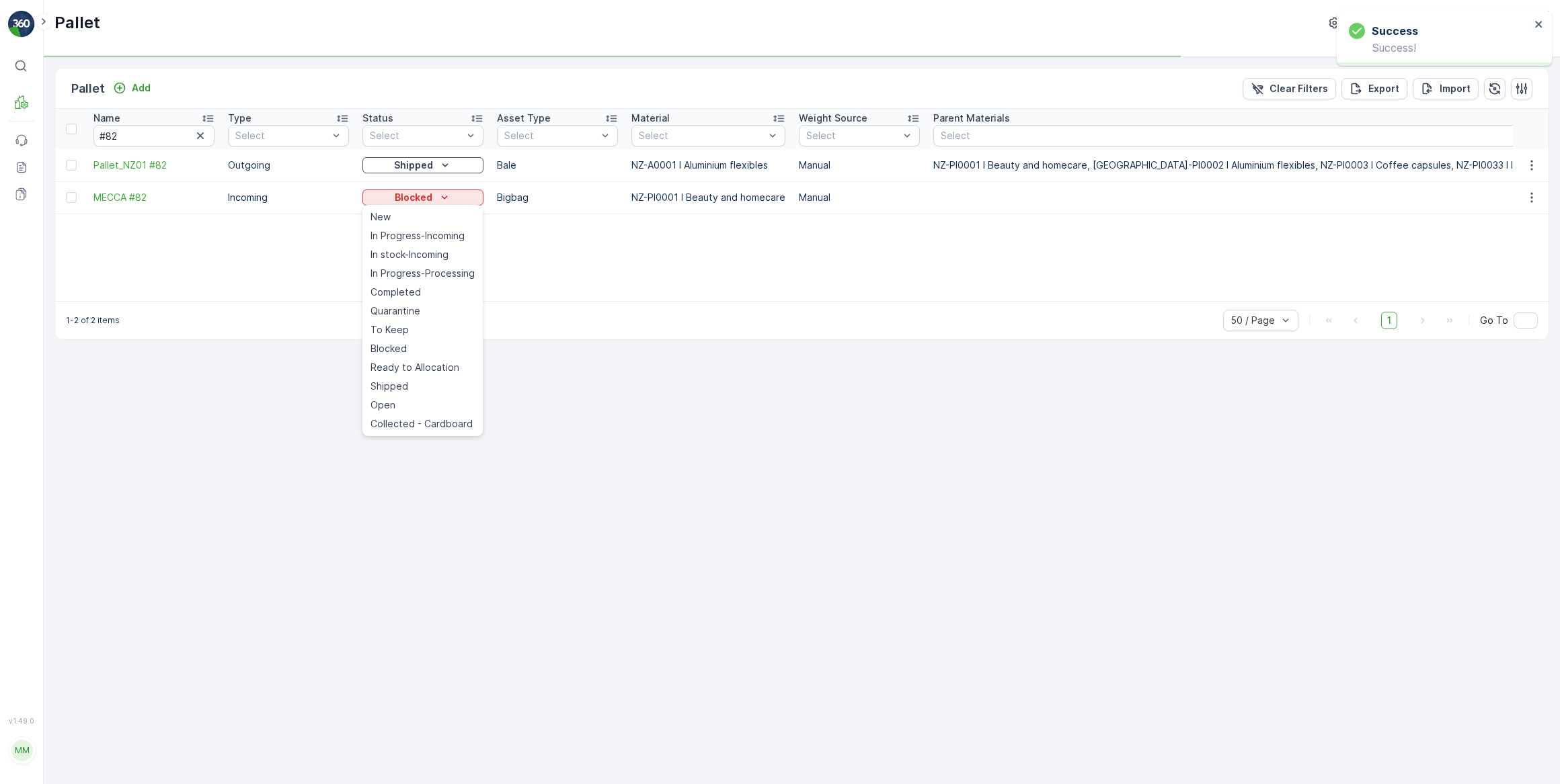
drag, startPoint x: 404, startPoint y: 315, endPoint x: 412, endPoint y: 284, distance: 32.0
click at [404, 314] on span "Quarantine" at bounding box center [395, 311] width 50 height 14
click at [443, 199] on icon "Blocked" at bounding box center [444, 197] width 14 height 14
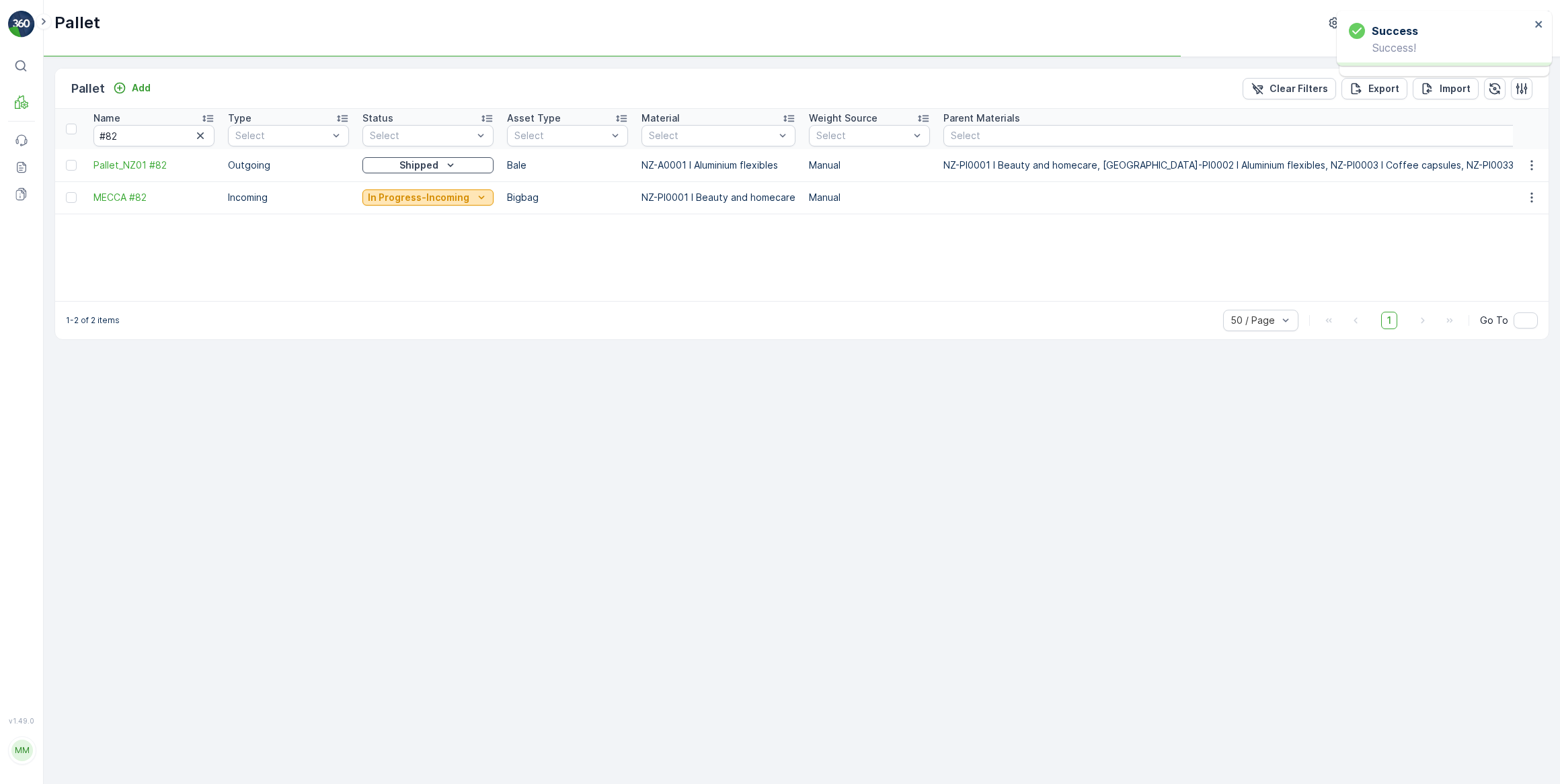
click at [410, 200] on p "In Progress-Incoming" at bounding box center [419, 197] width 102 height 14
click at [416, 198] on p "Quarantine" at bounding box center [413, 197] width 55 height 14
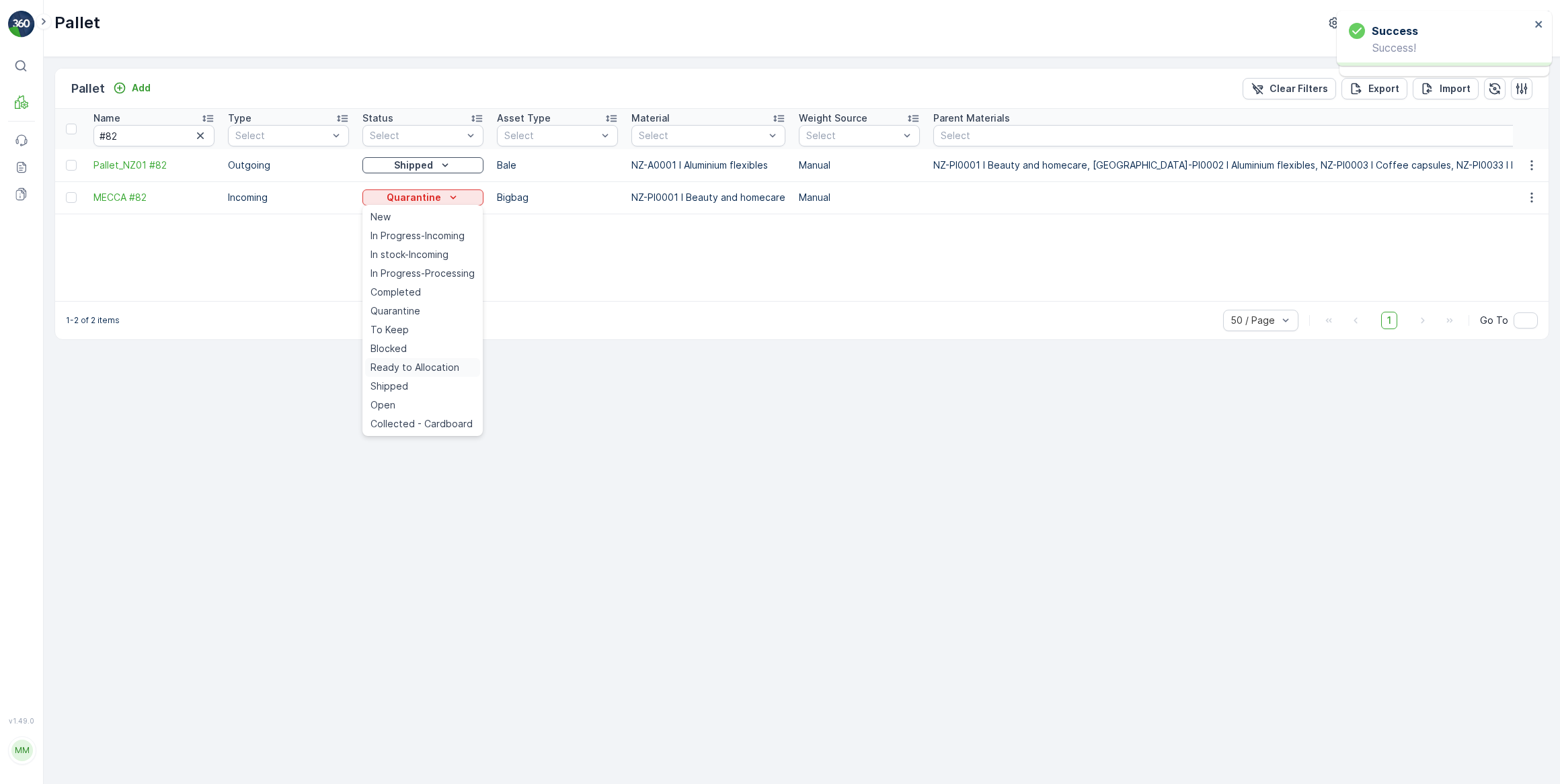
click at [414, 363] on span "Ready to Allocation" at bounding box center [415, 367] width 89 height 14
drag, startPoint x: 150, startPoint y: 137, endPoint x: 60, endPoint y: 142, distance: 90.1
type input "#102"
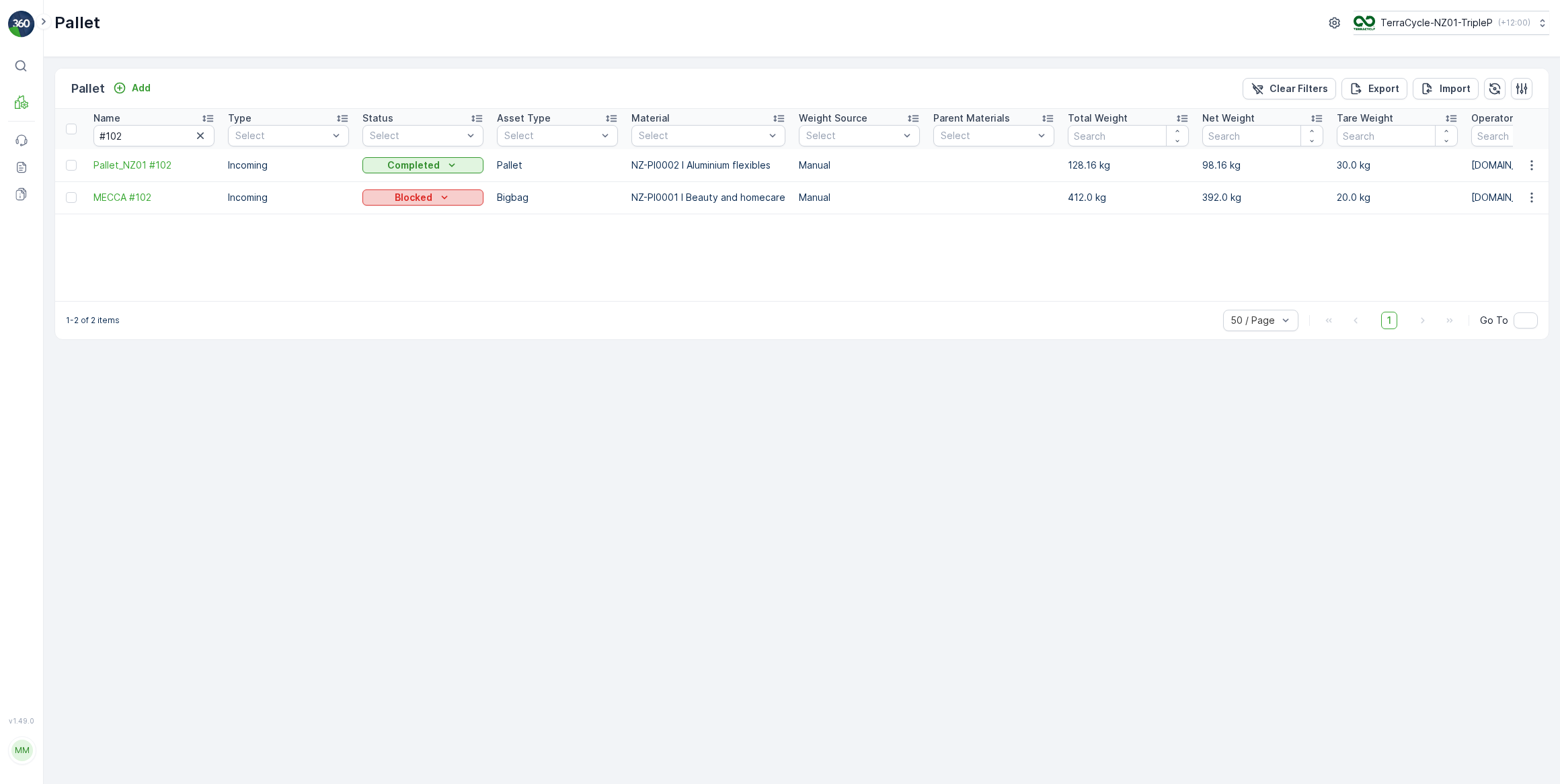
click at [443, 200] on icon "Blocked" at bounding box center [444, 197] width 14 height 14
click at [426, 242] on div "In Progress-Incoming" at bounding box center [422, 236] width 115 height 19
click at [424, 194] on p "Blocked" at bounding box center [413, 197] width 37 height 14
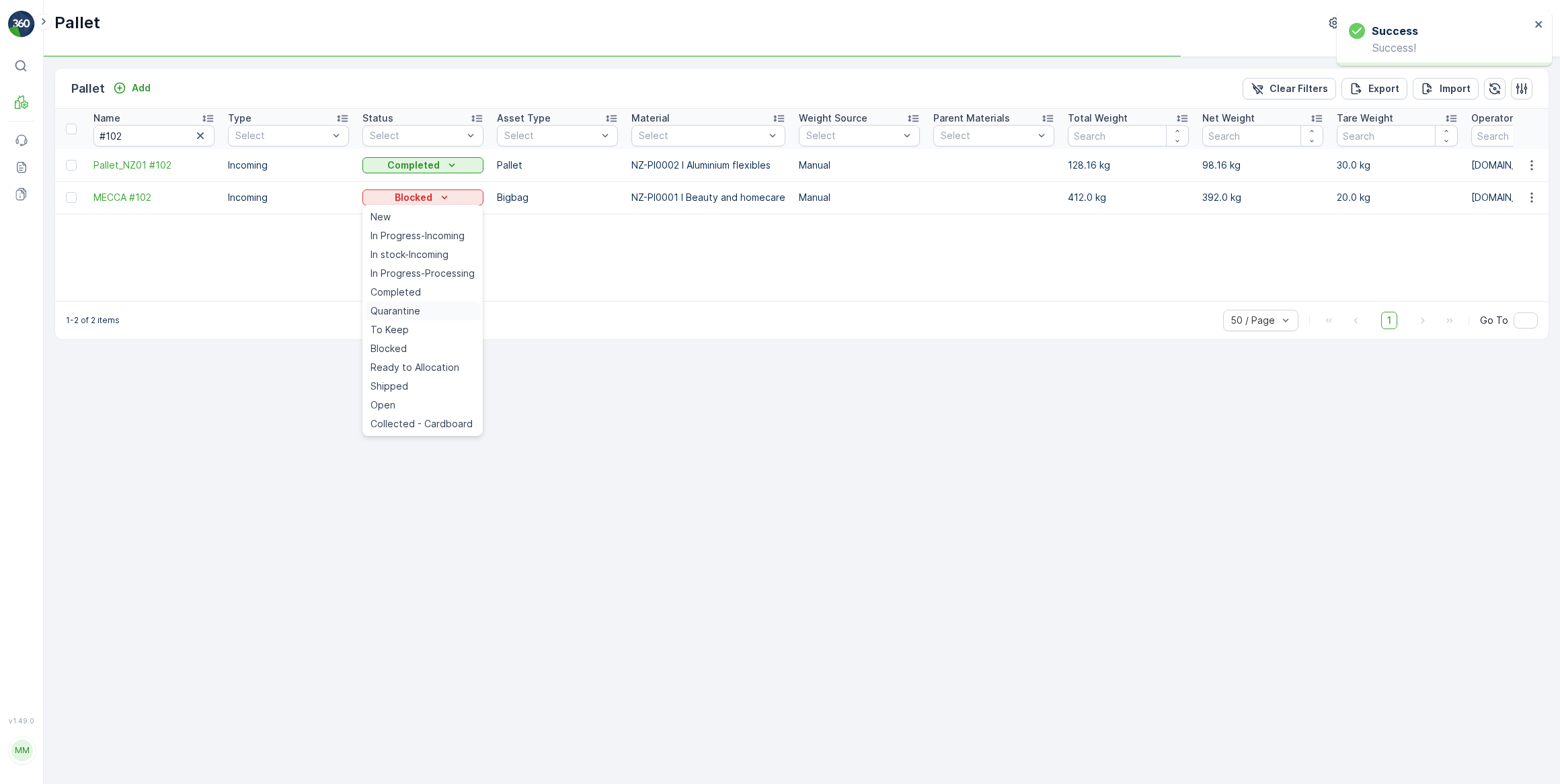
click at [416, 307] on span "Quarantine" at bounding box center [395, 311] width 50 height 14
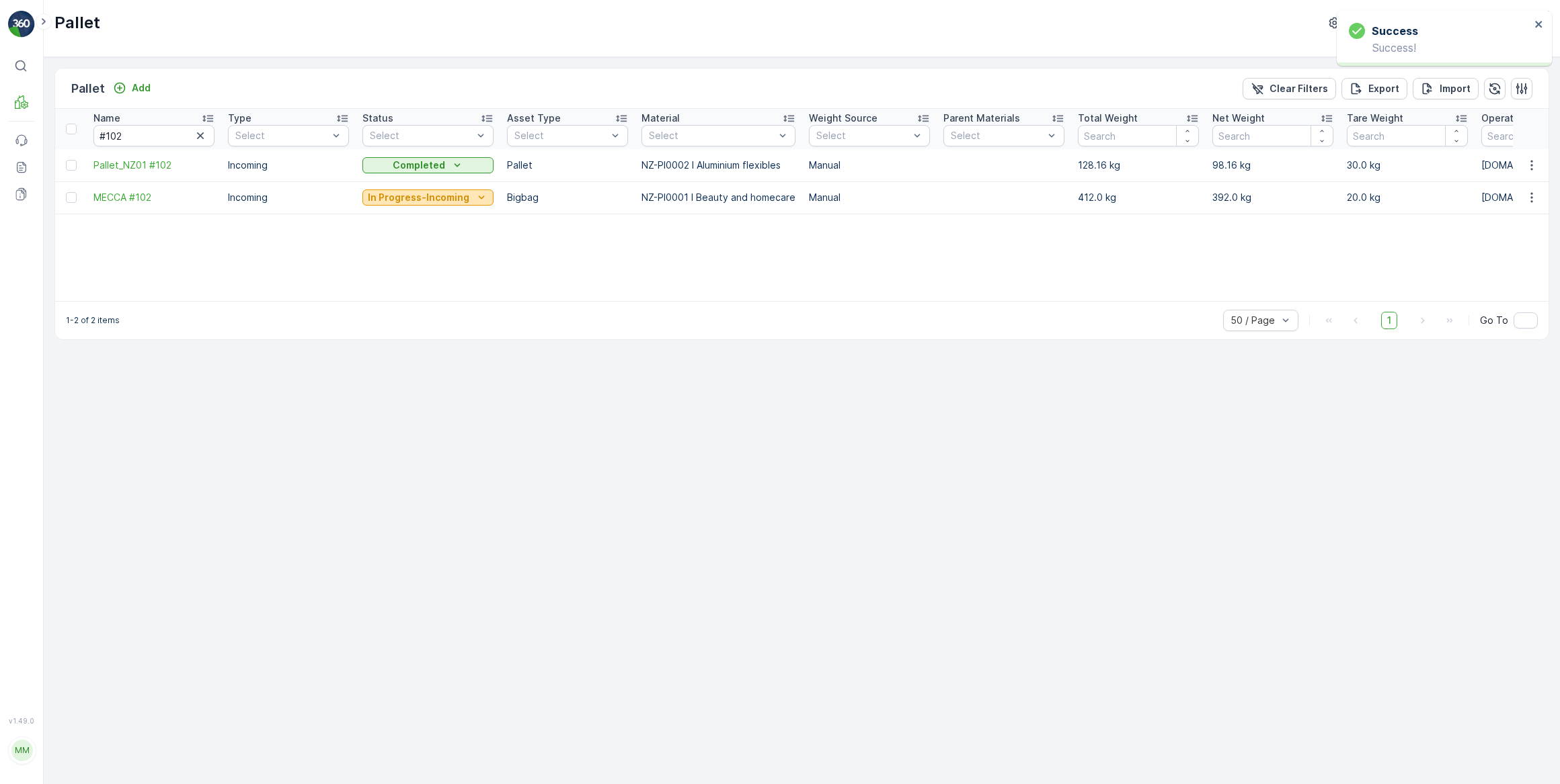
click at [422, 196] on p "In Progress-Incoming" at bounding box center [419, 197] width 102 height 14
click at [395, 369] on span "Ready to Allocation" at bounding box center [415, 367] width 89 height 14
click at [94, 137] on input "#102" at bounding box center [154, 135] width 121 height 21
type input "225"
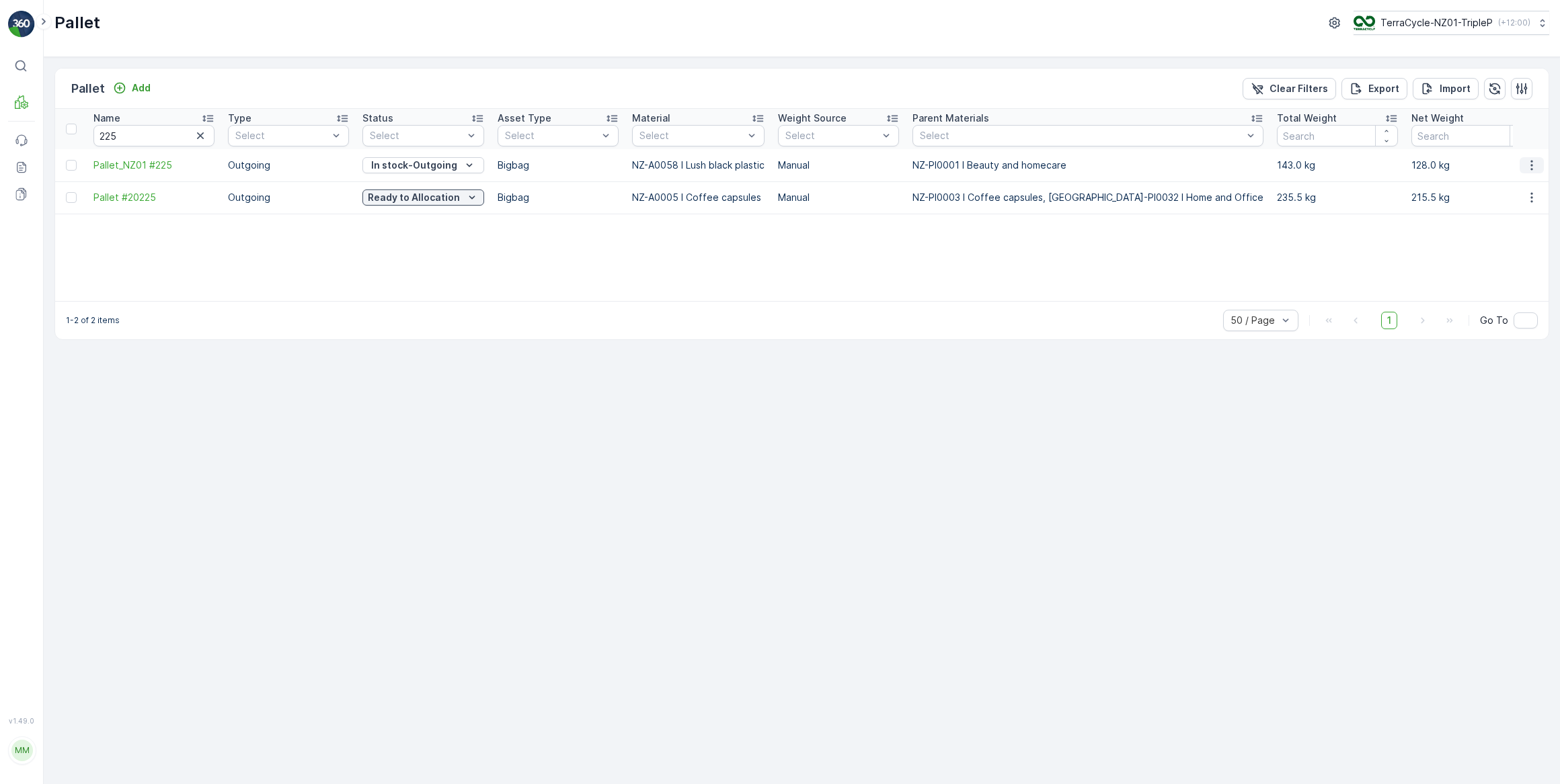
click at [1529, 164] on icon "button" at bounding box center [1531, 165] width 14 height 14
drag, startPoint x: 532, startPoint y: 235, endPoint x: 510, endPoint y: 228, distance: 23.1
click at [531, 235] on div "Name 225 Type Select Status Select Asset Type Select Material Select Weight Sou…" at bounding box center [801, 205] width 1493 height 192
click at [416, 164] on p "In stock-Outgoing" at bounding box center [414, 165] width 86 height 14
click at [414, 203] on span "In Progress-Processing" at bounding box center [422, 203] width 104 height 14
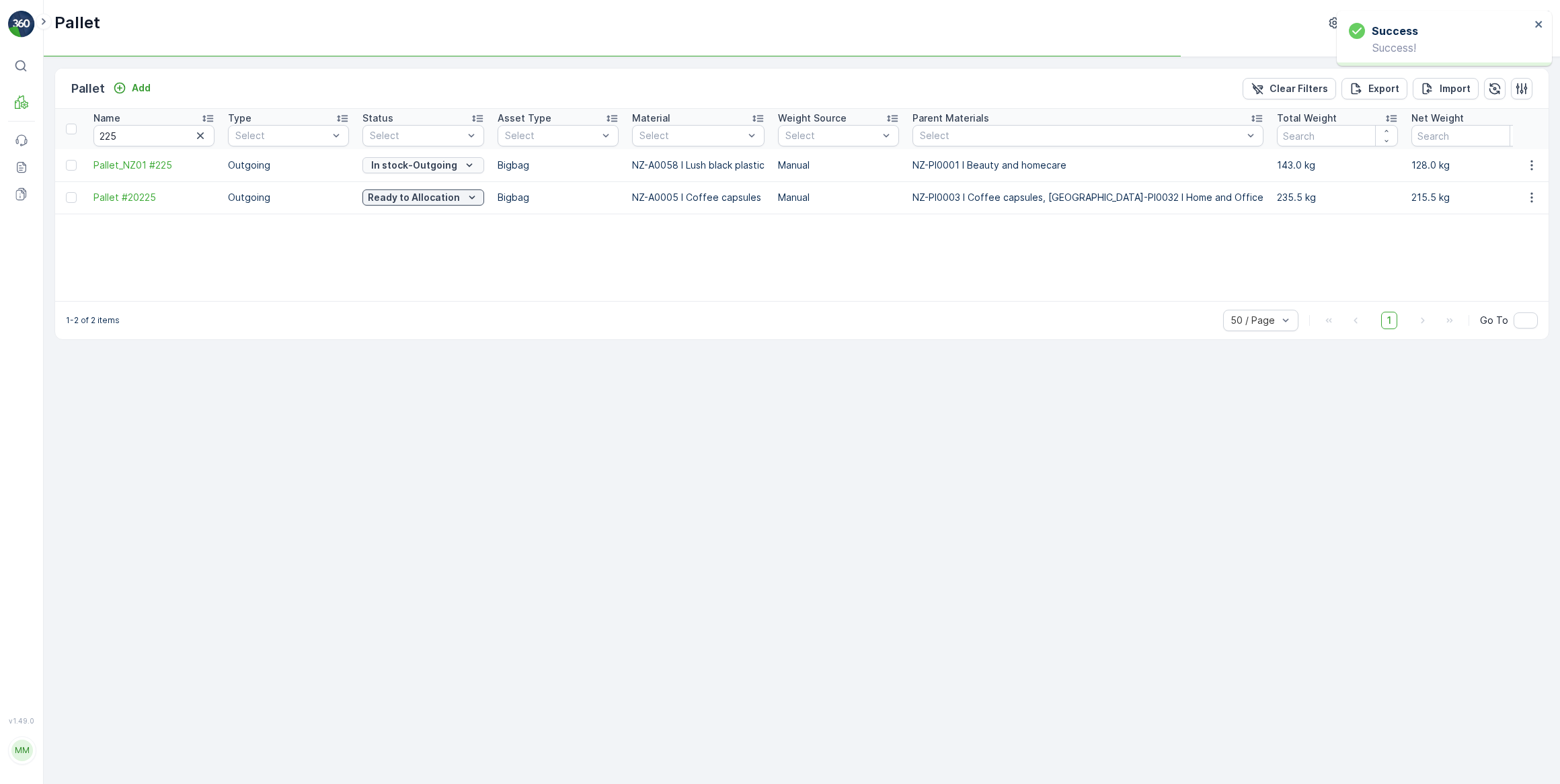
click at [435, 164] on p "In stock-Outgoing" at bounding box center [414, 165] width 86 height 14
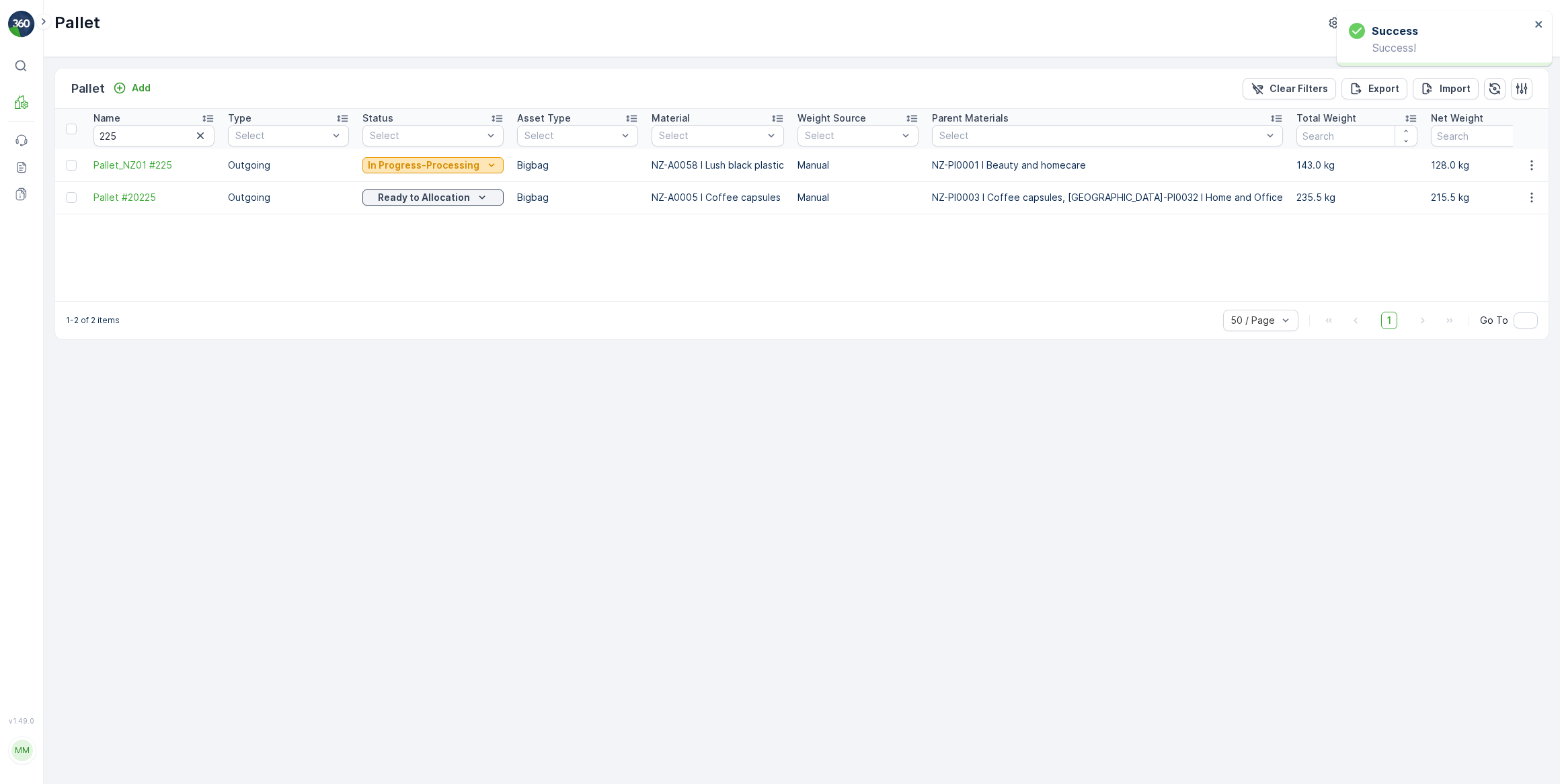
click at [409, 164] on p "In Progress-Processing" at bounding box center [424, 165] width 111 height 14
click at [393, 222] on span "Quarantine" at bounding box center [395, 222] width 50 height 14
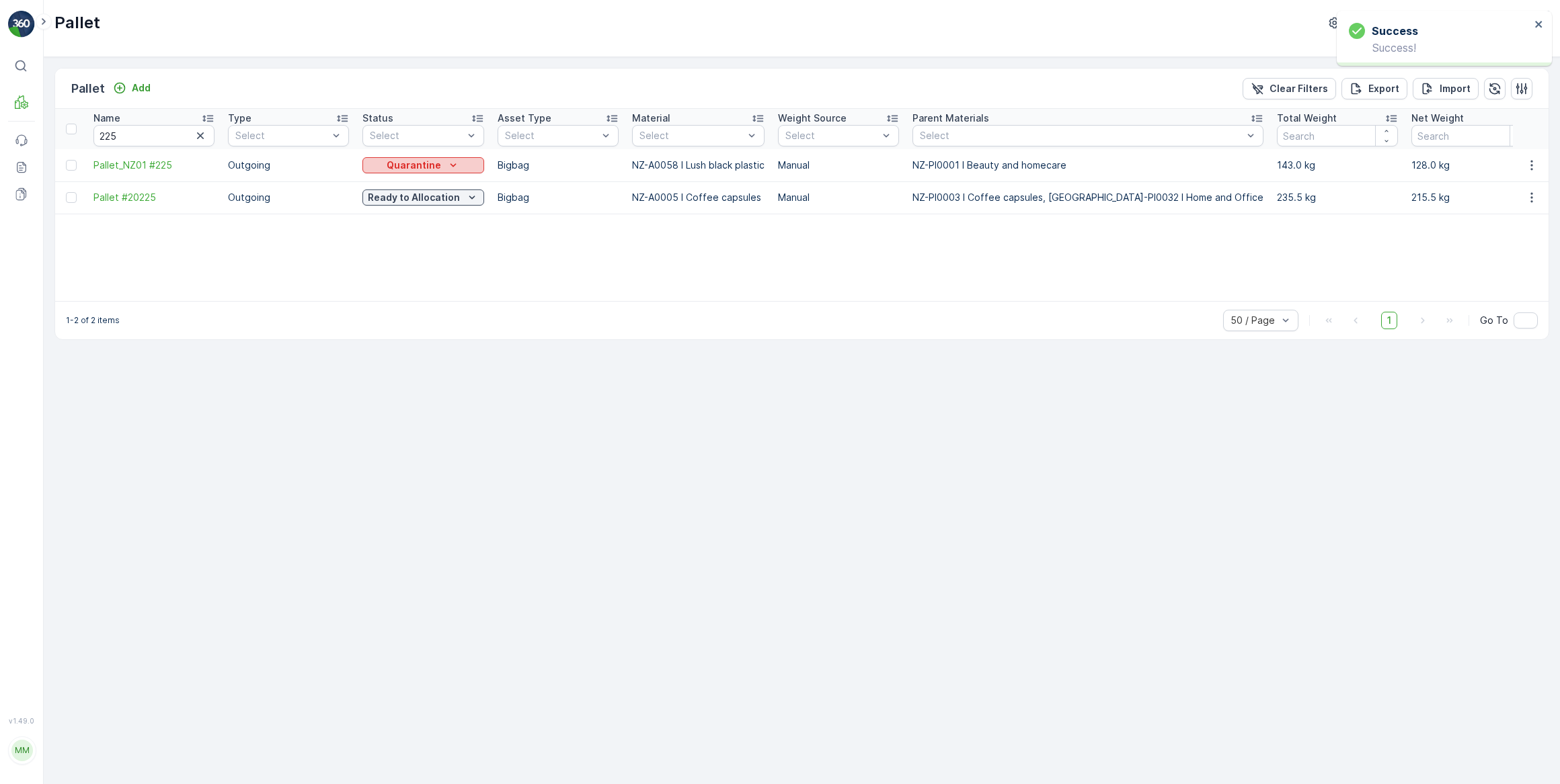
click at [439, 164] on div "Quarantine" at bounding box center [424, 165] width 111 height 14
click at [410, 300] on span "Ready to Allocation" at bounding box center [415, 297] width 89 height 14
